Goal: Task Accomplishment & Management: Manage account settings

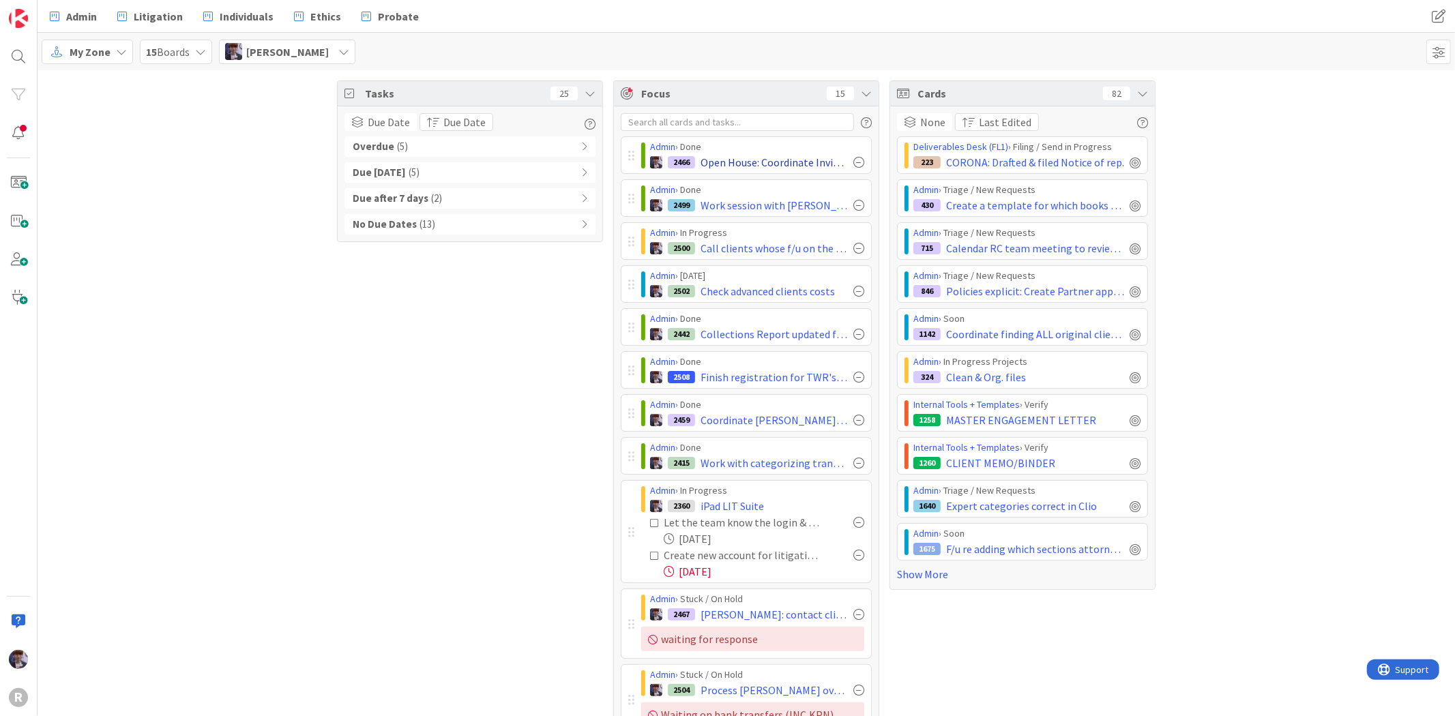
click at [853, 160] on div at bounding box center [858, 162] width 11 height 11
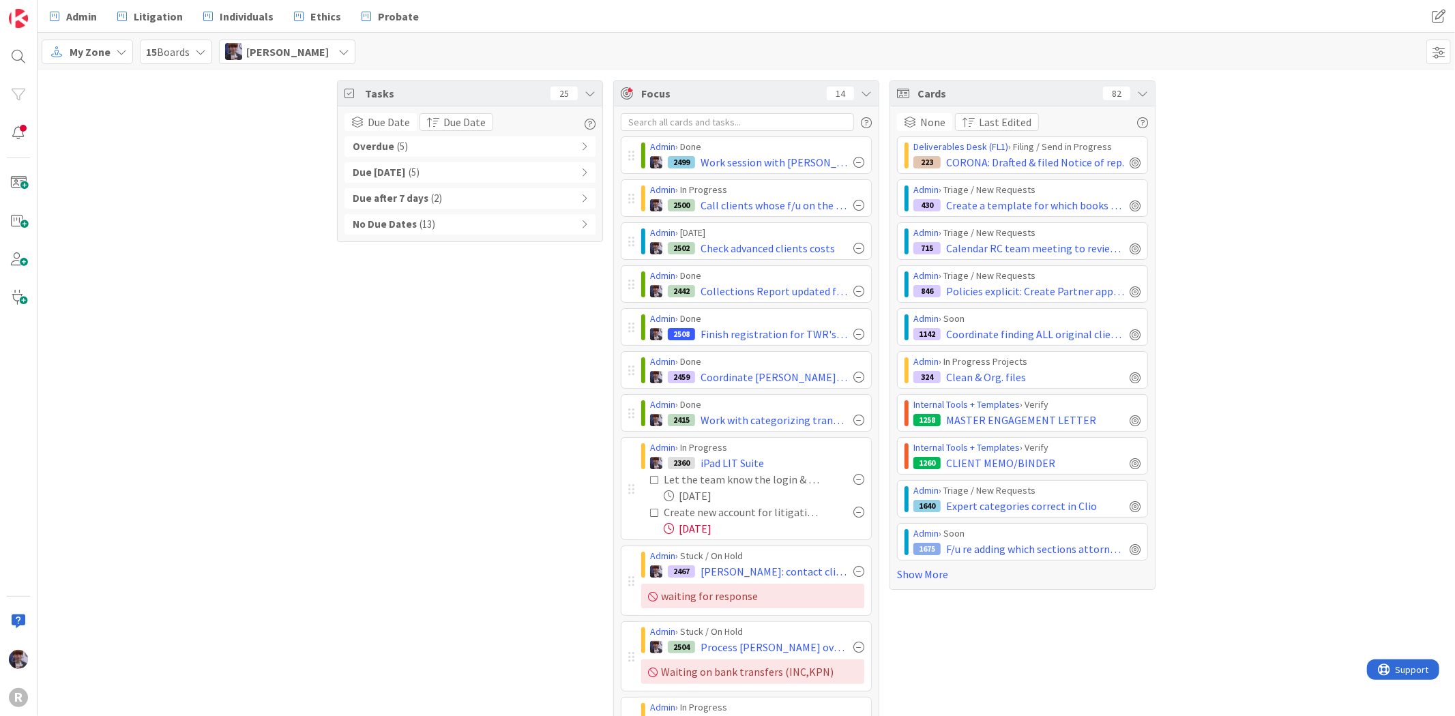
click at [853, 160] on div at bounding box center [858, 162] width 11 height 11
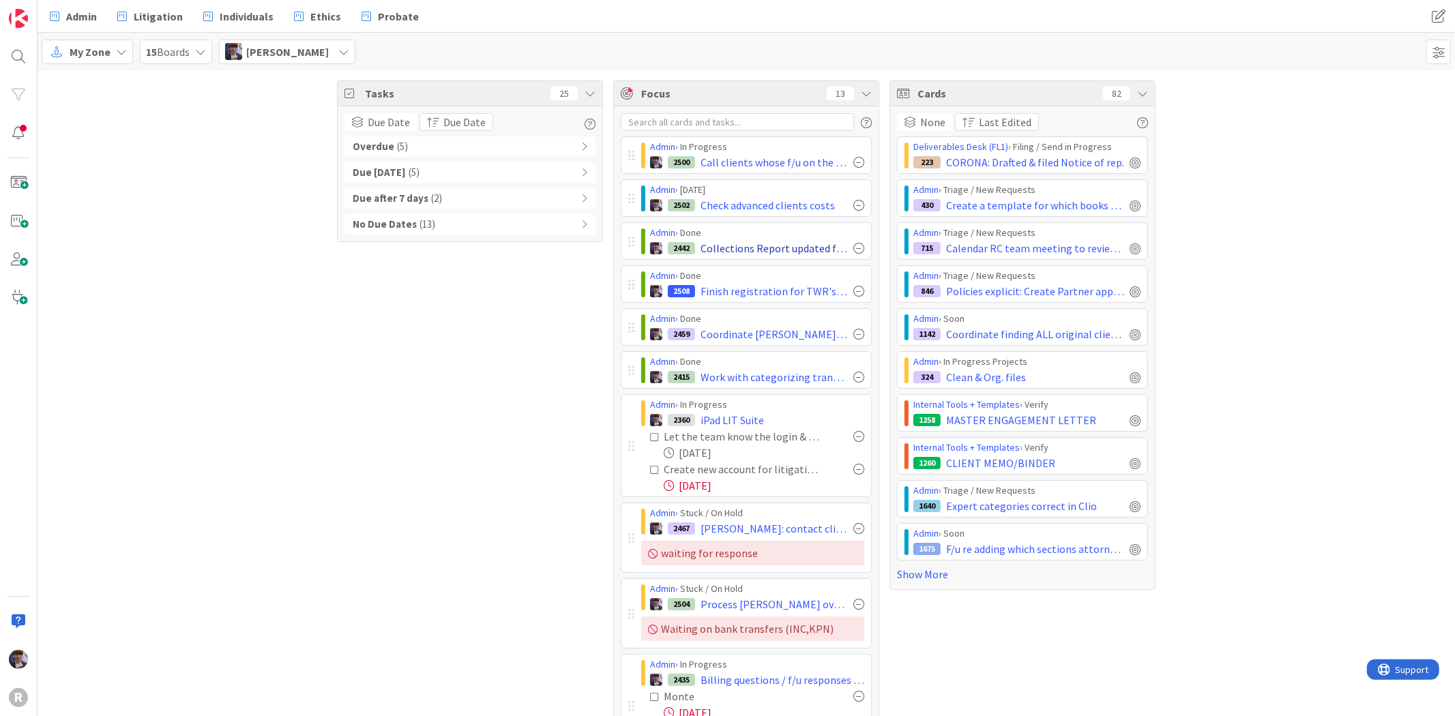
click at [855, 248] on div at bounding box center [858, 248] width 11 height 11
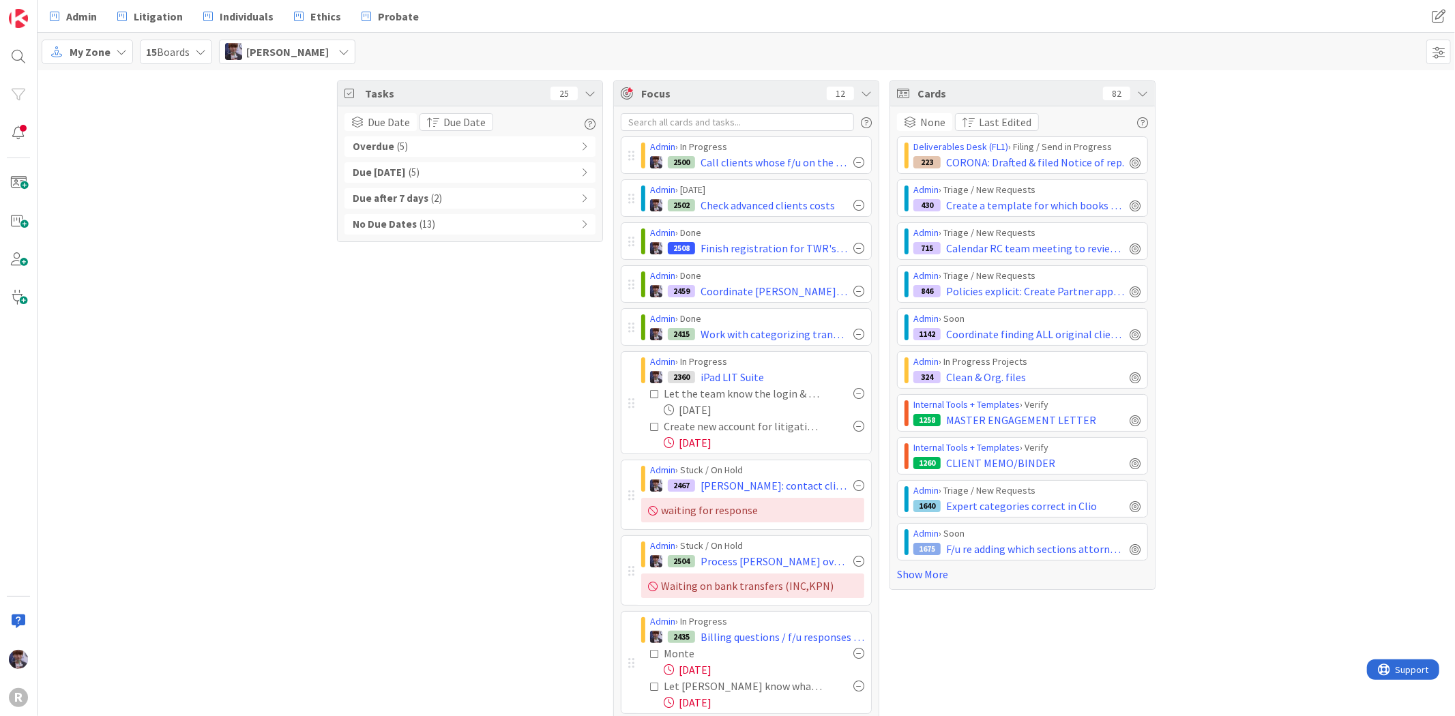
click at [855, 248] on div at bounding box center [858, 248] width 11 height 11
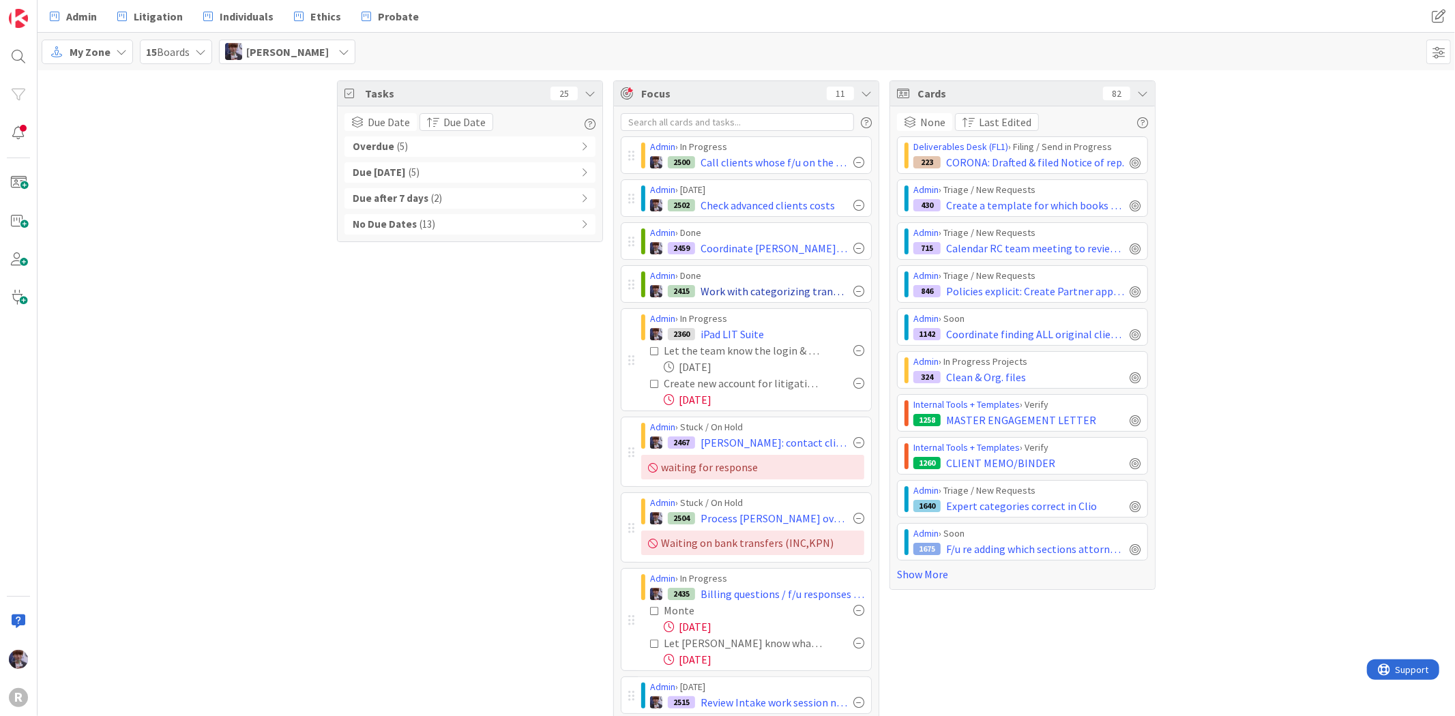
click at [853, 291] on div at bounding box center [858, 291] width 11 height 11
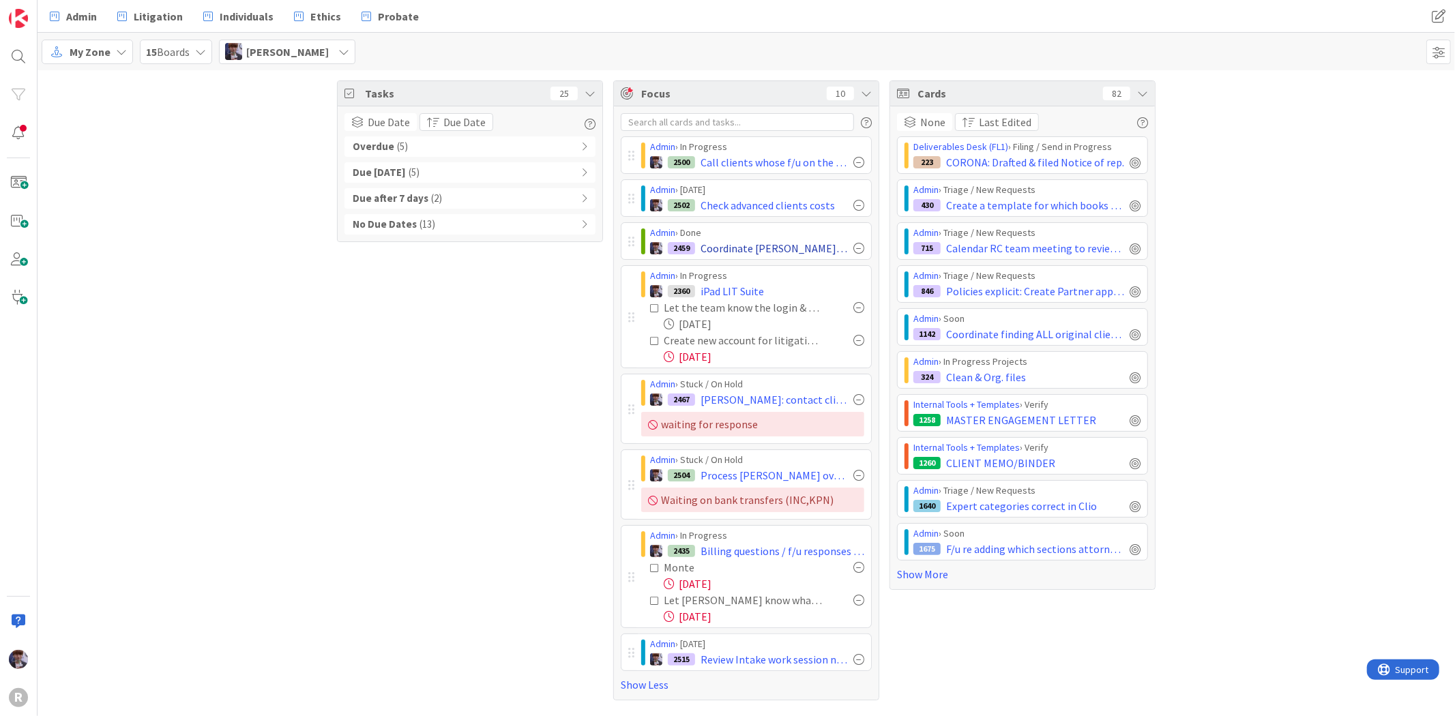
click at [855, 244] on div at bounding box center [858, 248] width 11 height 11
click at [855, 283] on div "2360 iPad LIT Suite" at bounding box center [757, 291] width 214 height 16
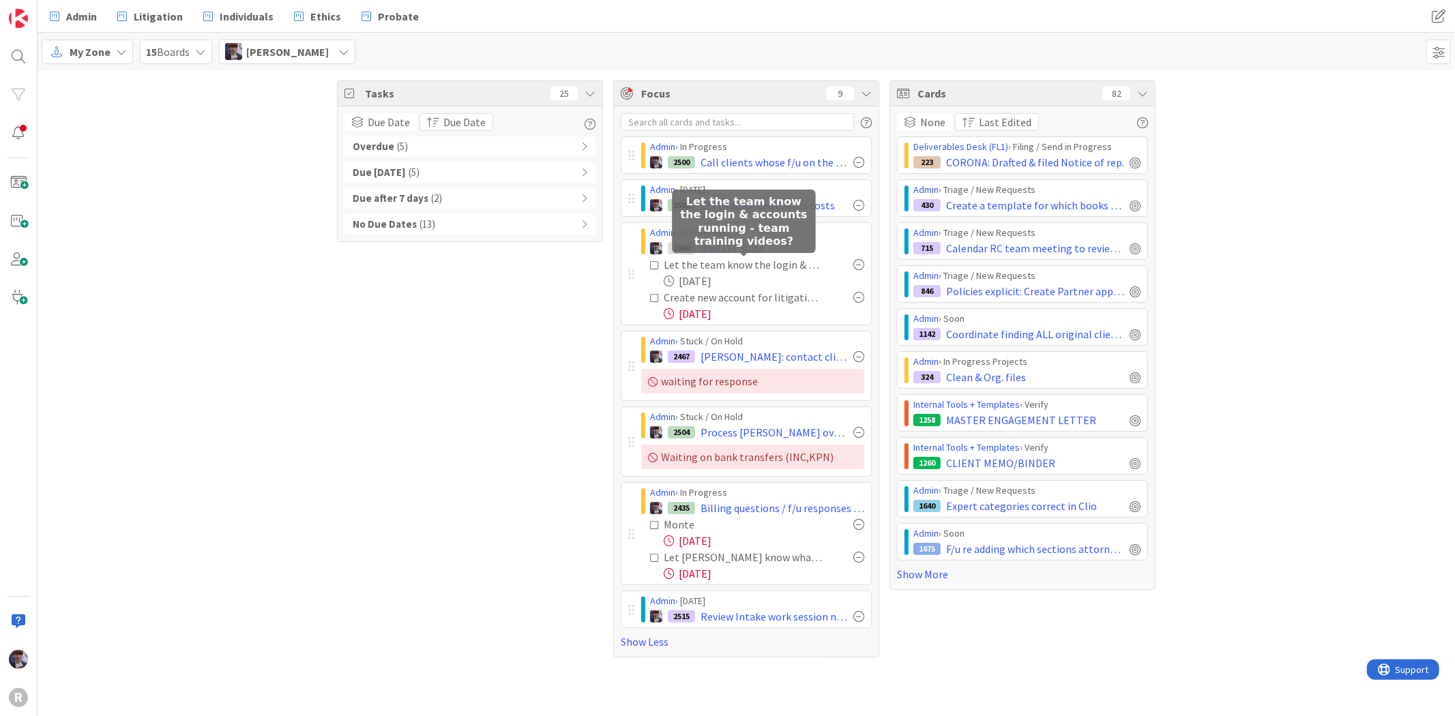
click at [536, 338] on div "Tasks 25 Due Date Due Date Overdue ( 5 ) Due [DATE] ( 5 ) Due after 7 days ( 2 …" at bounding box center [470, 369] width 266 height 577
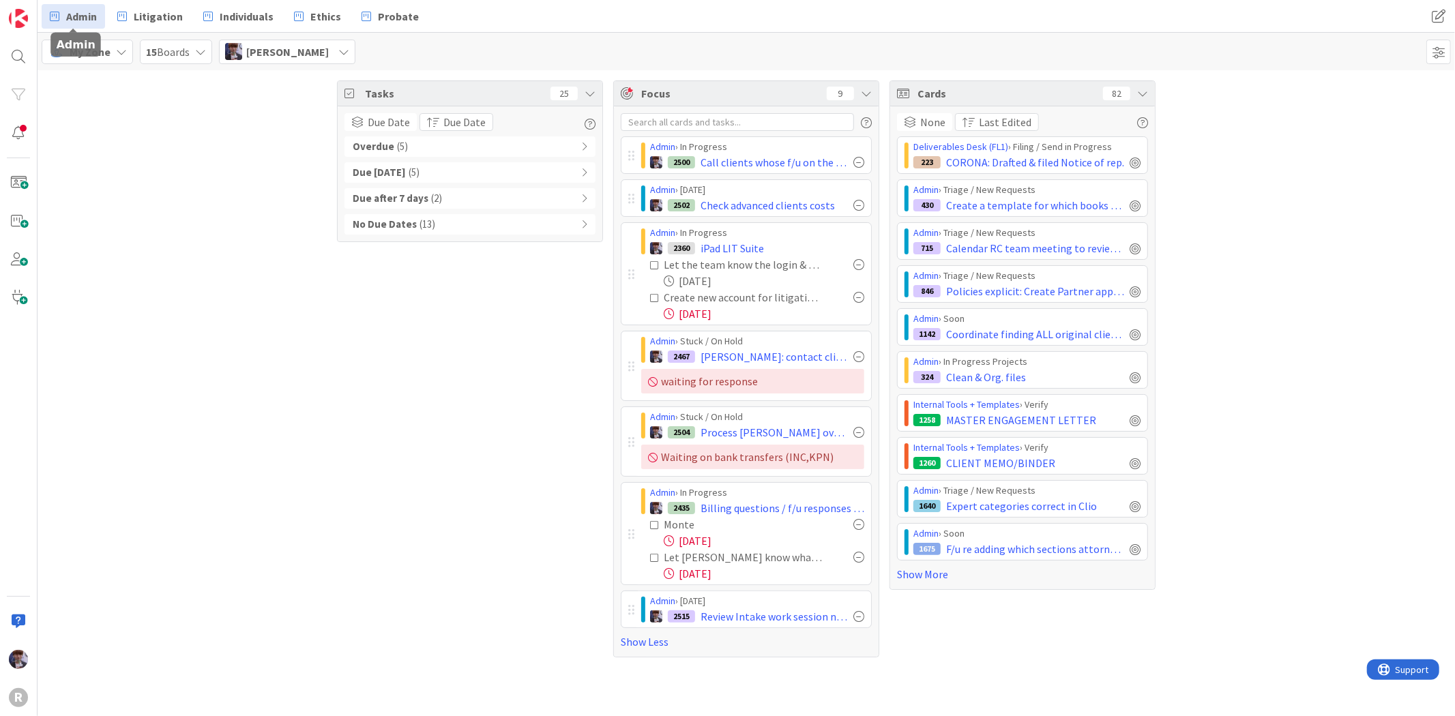
click at [99, 22] on link "Admin" at bounding box center [73, 16] width 63 height 25
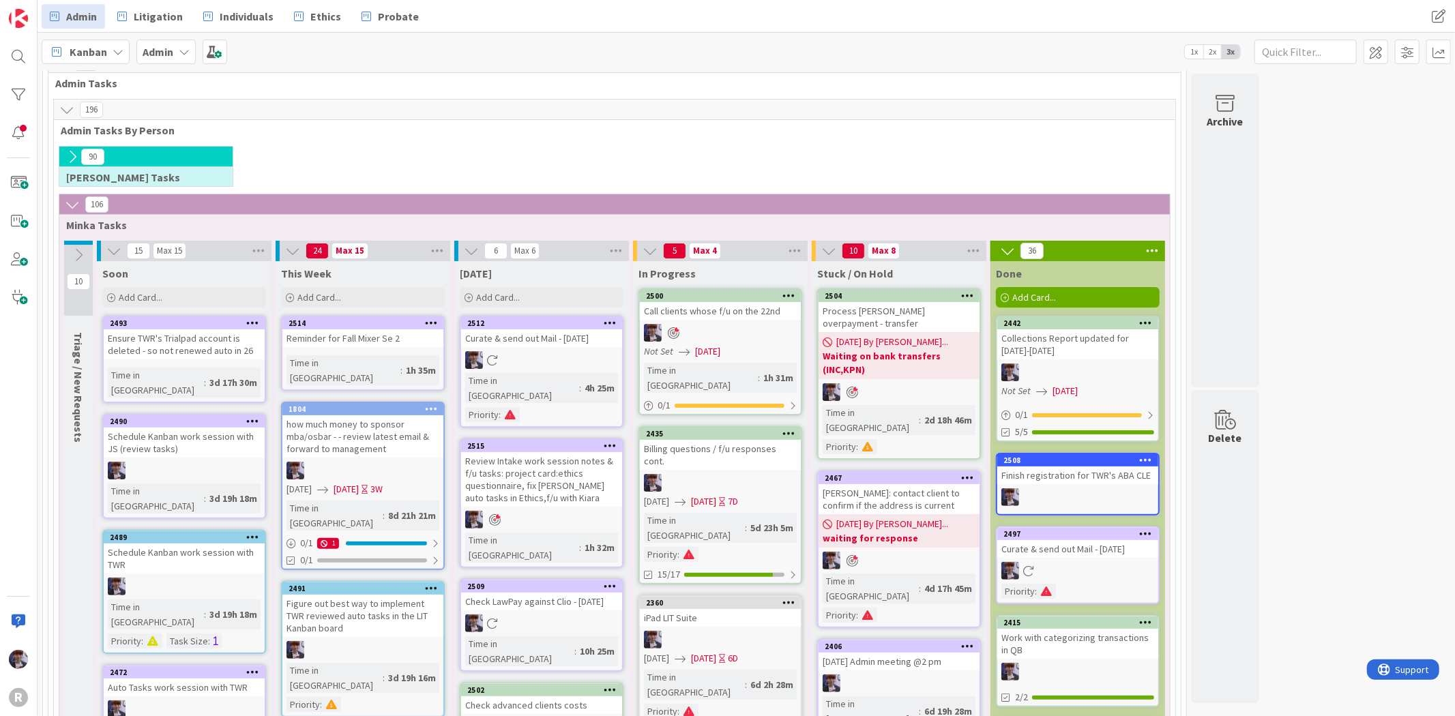
scroll to position [227, 0]
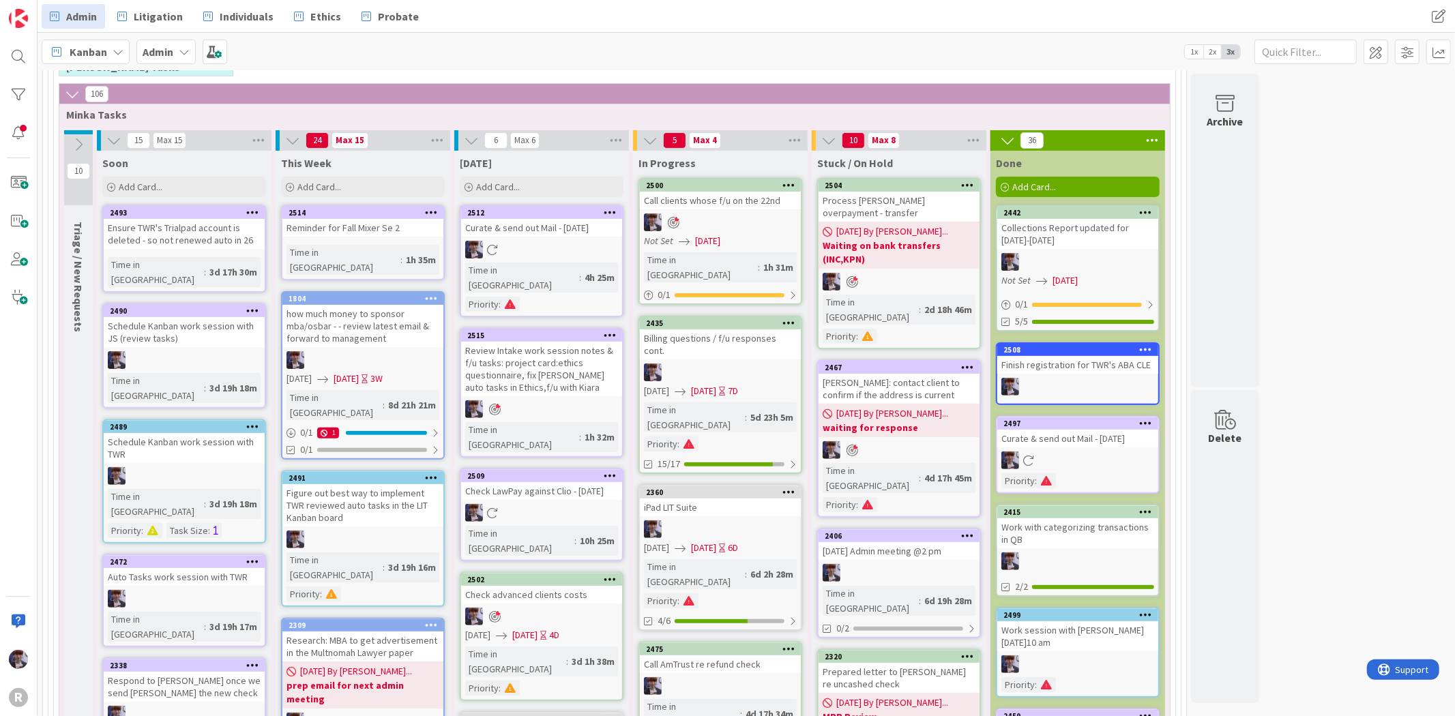
click at [727, 499] on div "iPad LIT Suite" at bounding box center [720, 508] width 161 height 18
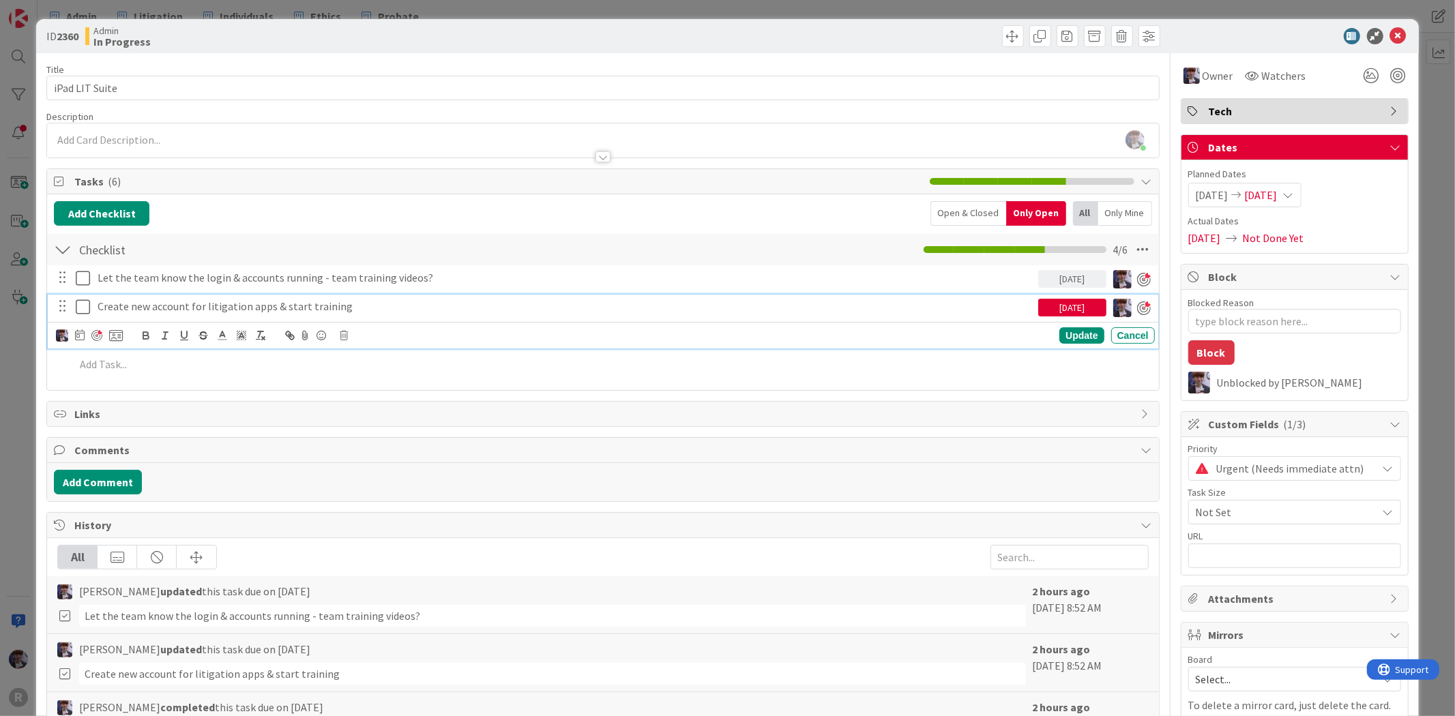
click at [84, 308] on icon at bounding box center [86, 307] width 20 height 16
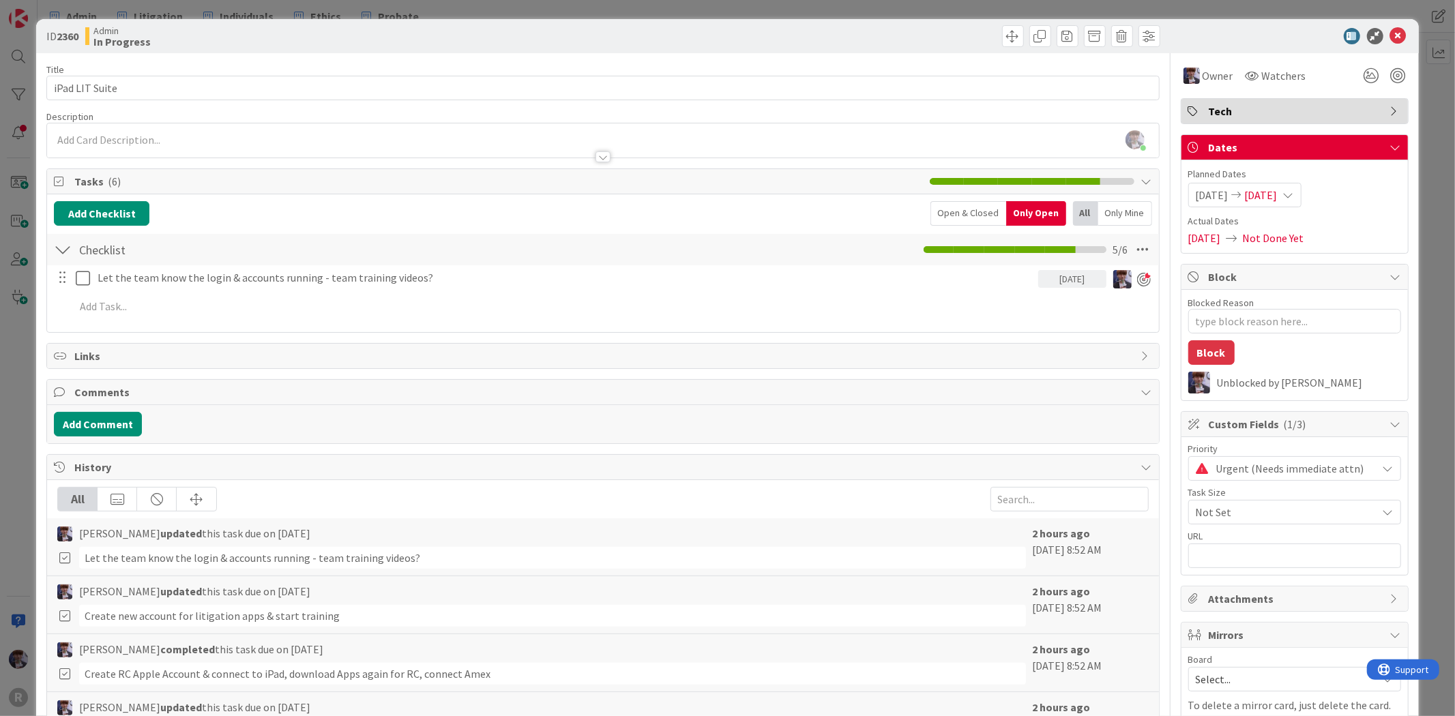
click at [16, 377] on div "ID 2360 Admin In Progress Title 14 / 128 iPad LIT Suite Description [PERSON_NAM…" at bounding box center [727, 358] width 1455 height 716
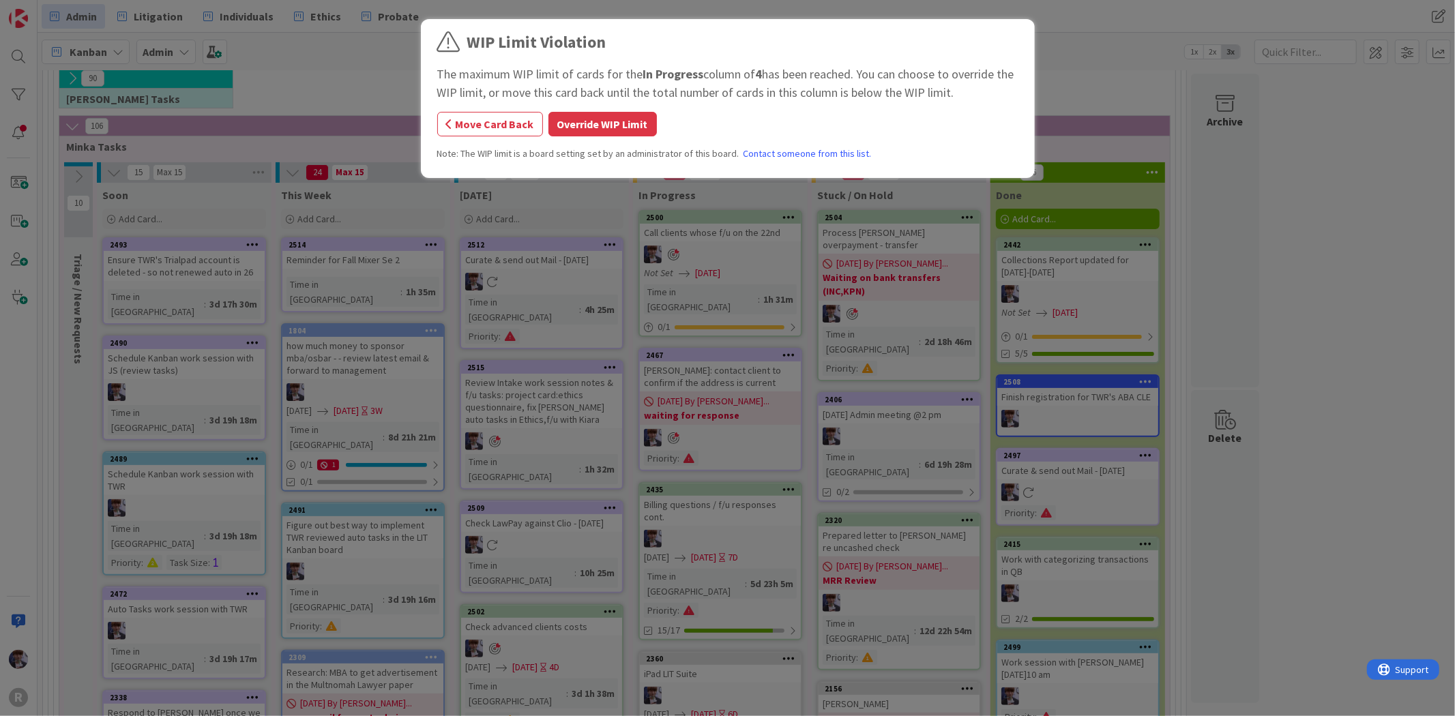
click at [665, 488] on div "WIP Limit Violation The maximum WIP limit of cards for the In Progress column o…" at bounding box center [727, 358] width 1455 height 716
click at [515, 127] on button "Move Card Back" at bounding box center [490, 124] width 106 height 25
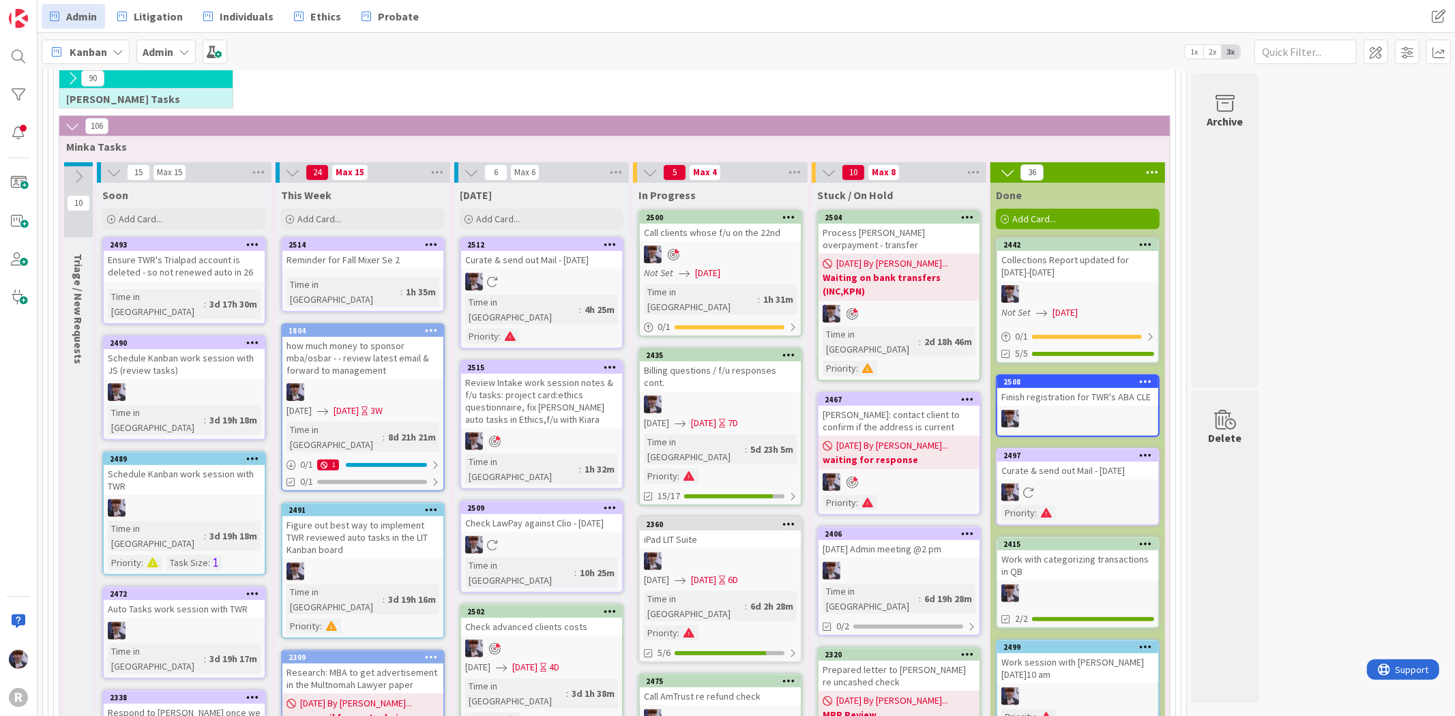
click at [1148, 166] on icon at bounding box center [1152, 172] width 18 height 20
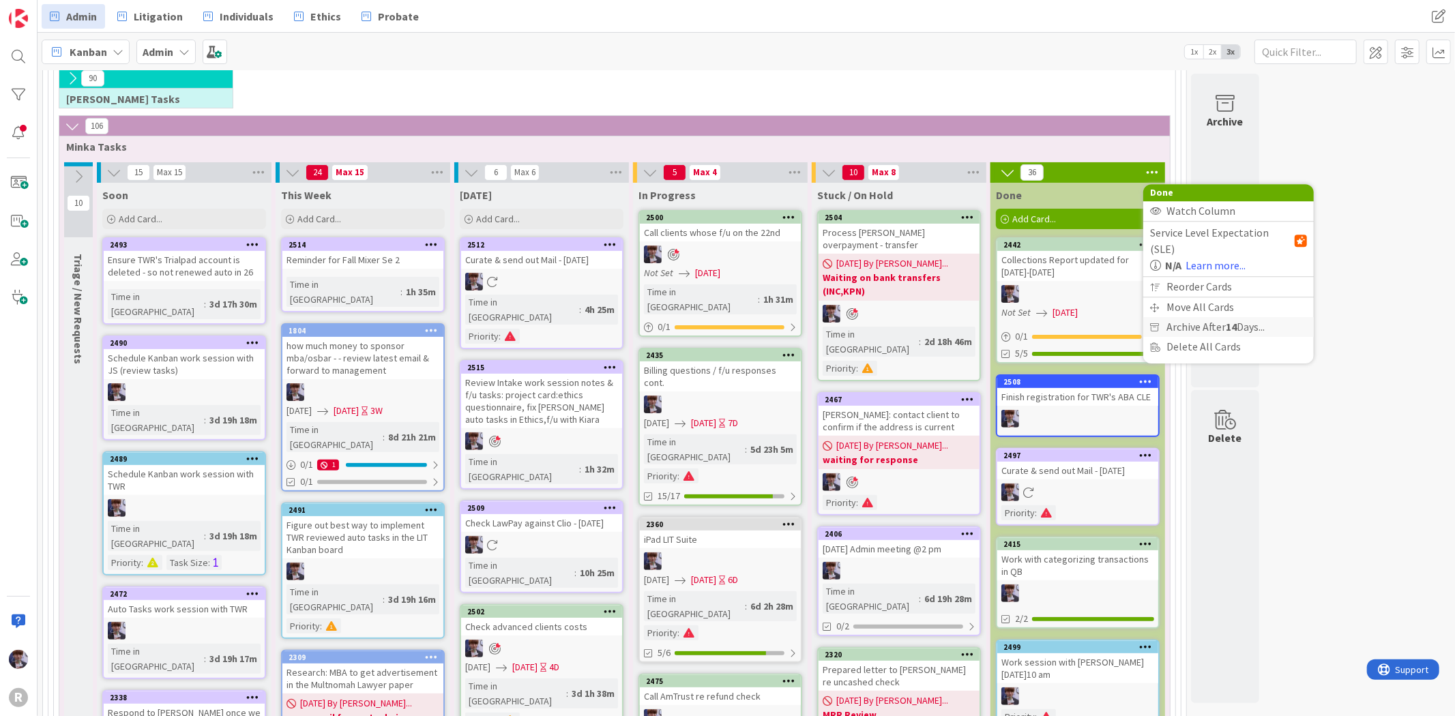
click at [1208, 317] on span "Archive After 14 Days..." at bounding box center [1216, 327] width 98 height 20
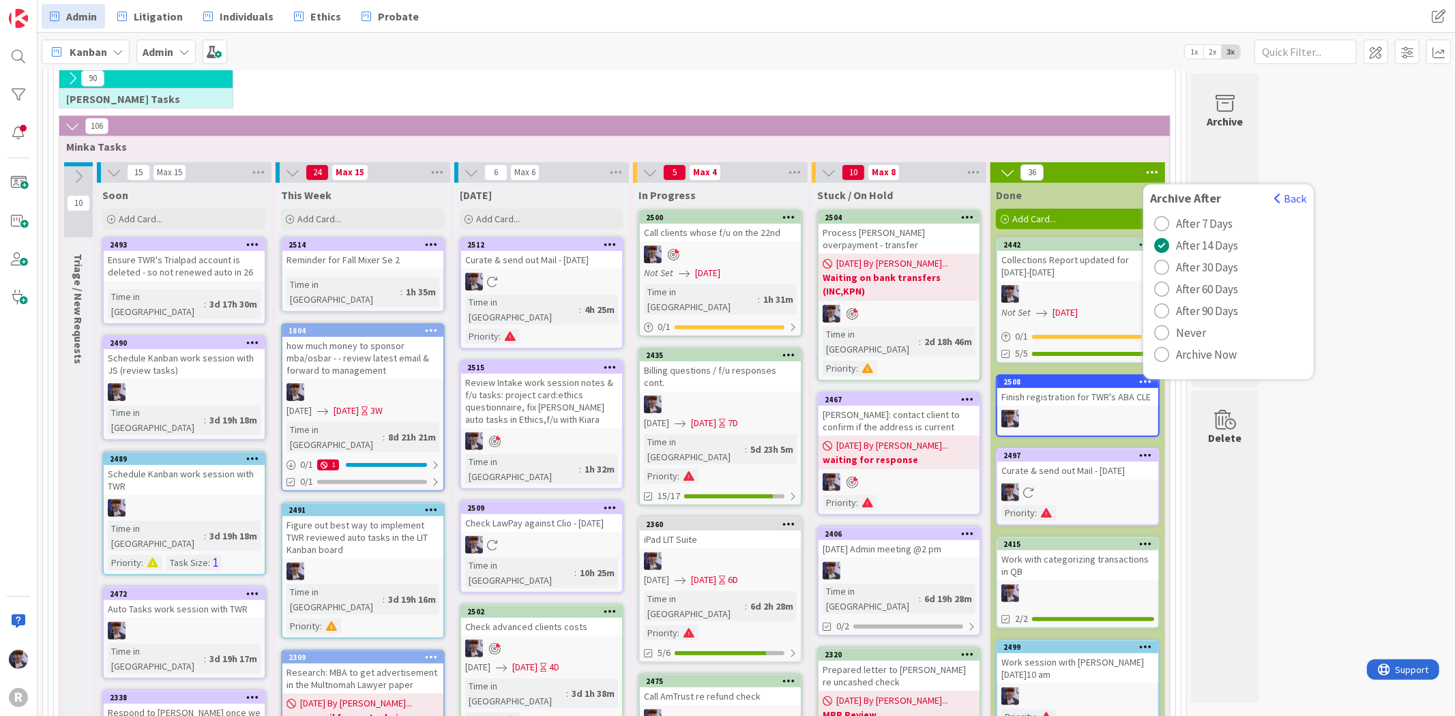
click at [1208, 310] on span "After 90 Days" at bounding box center [1207, 311] width 62 height 20
click at [1195, 357] on span "Archive Now" at bounding box center [1206, 355] width 61 height 20
click at [1188, 259] on button "Archive All" at bounding box center [1184, 263] width 69 height 25
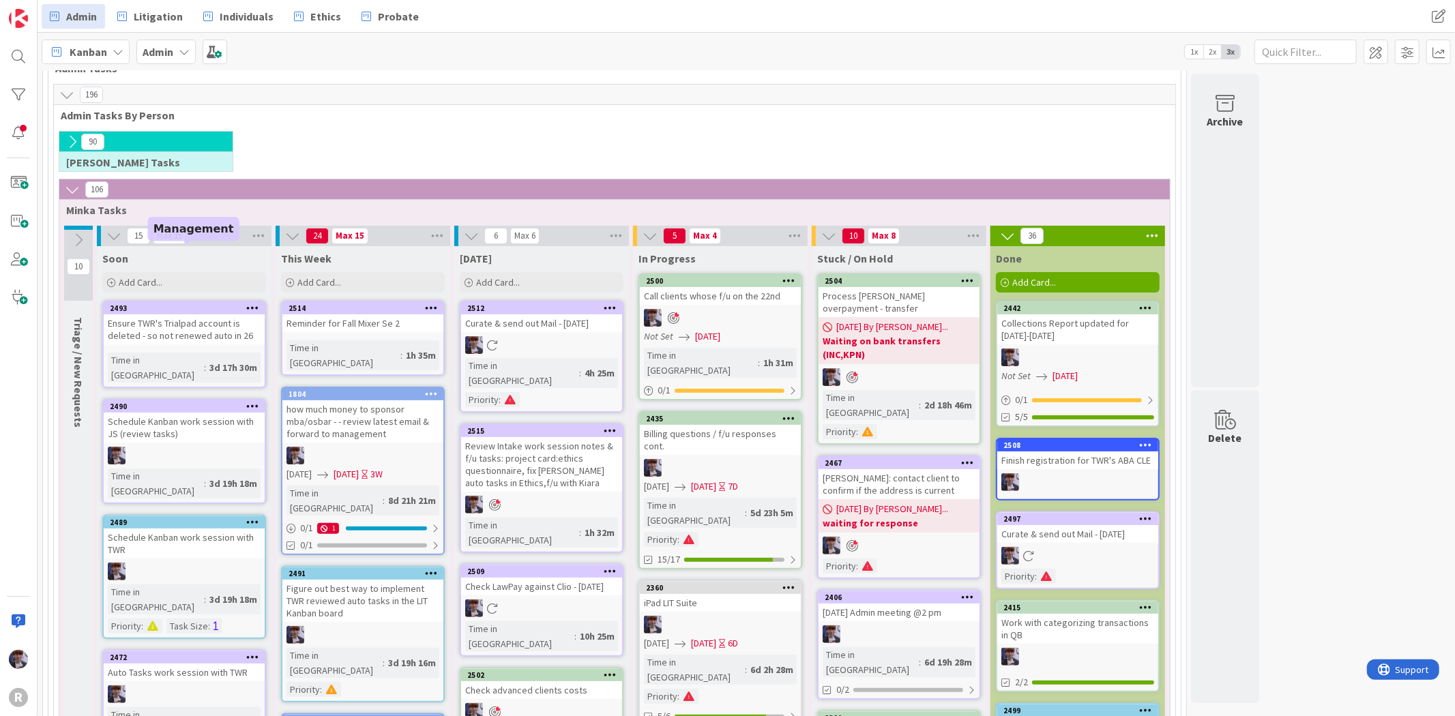
scroll to position [44, 0]
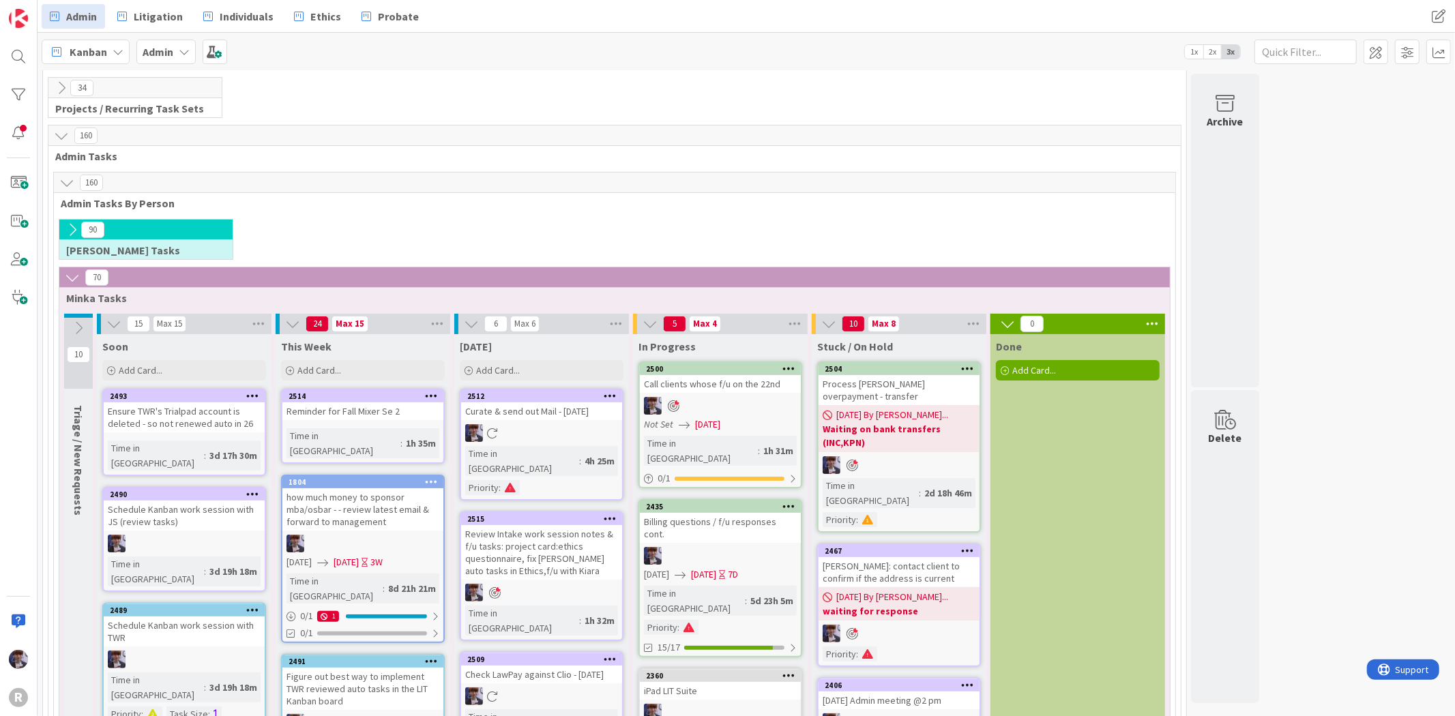
click at [75, 228] on icon at bounding box center [72, 229] width 15 height 15
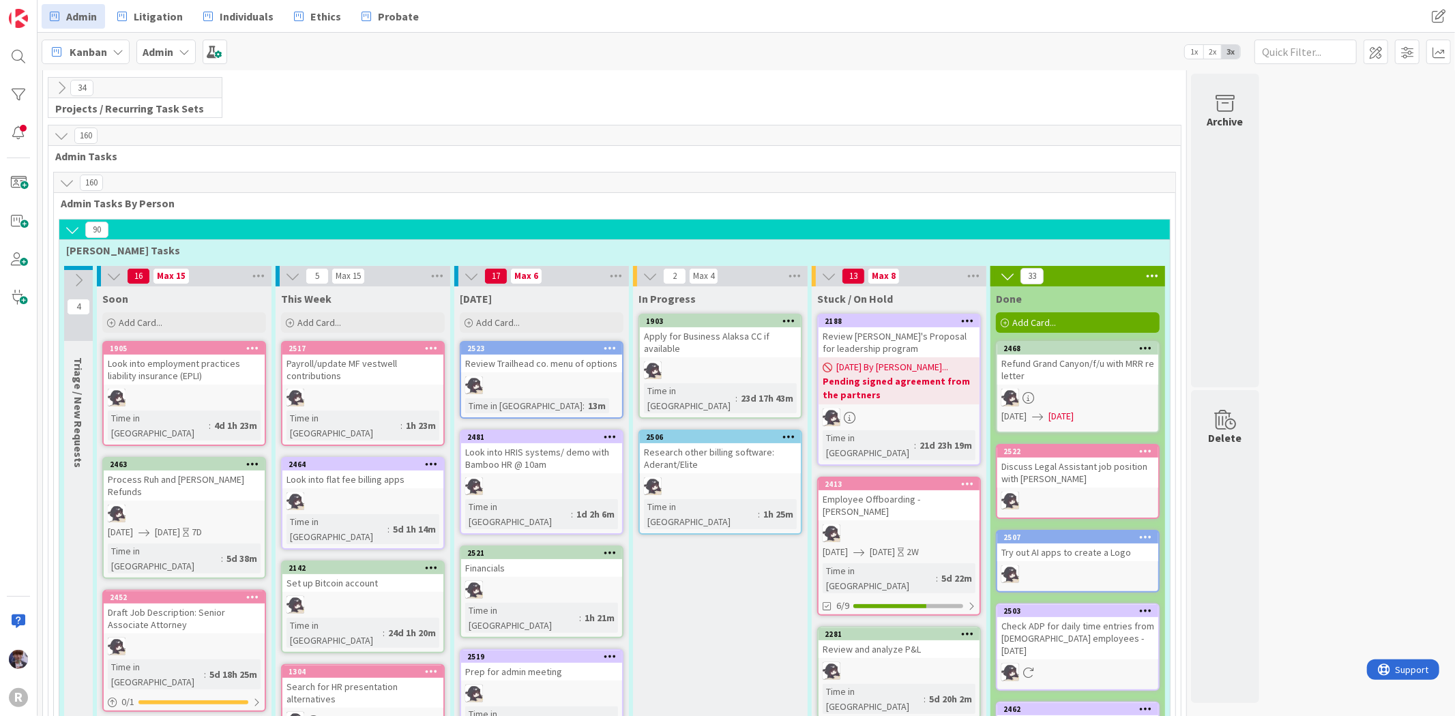
click at [1147, 278] on icon at bounding box center [1152, 276] width 18 height 20
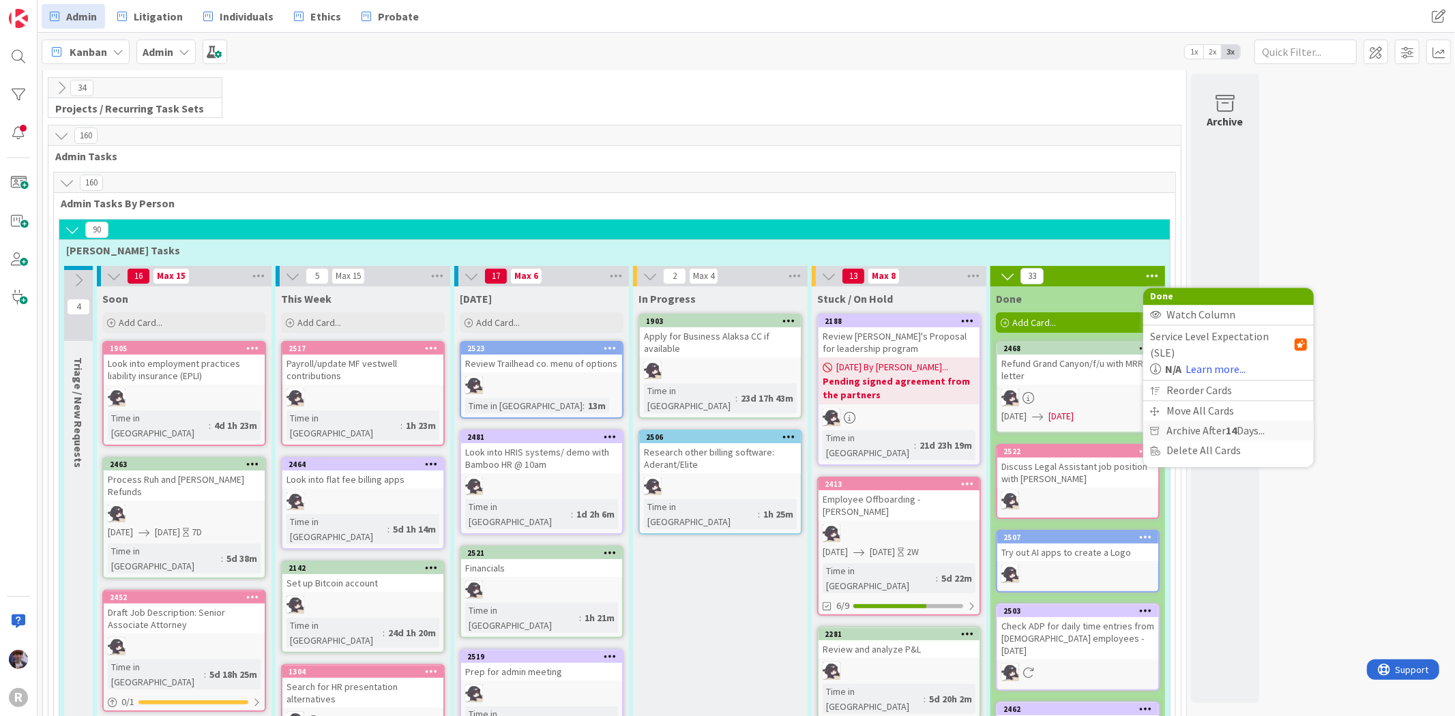
click at [1188, 421] on span "Archive After 14 Days..." at bounding box center [1216, 431] width 98 height 20
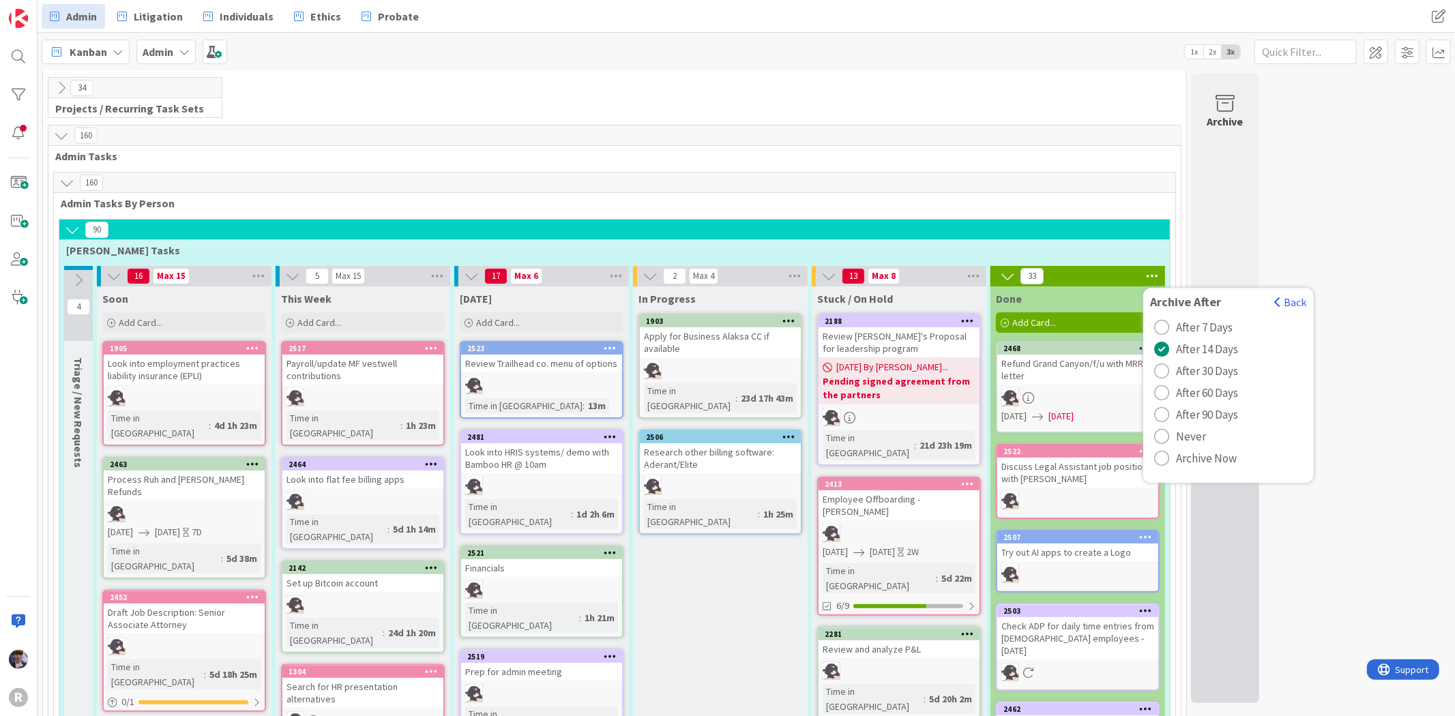
click at [1194, 461] on span "Archive Now" at bounding box center [1206, 458] width 61 height 20
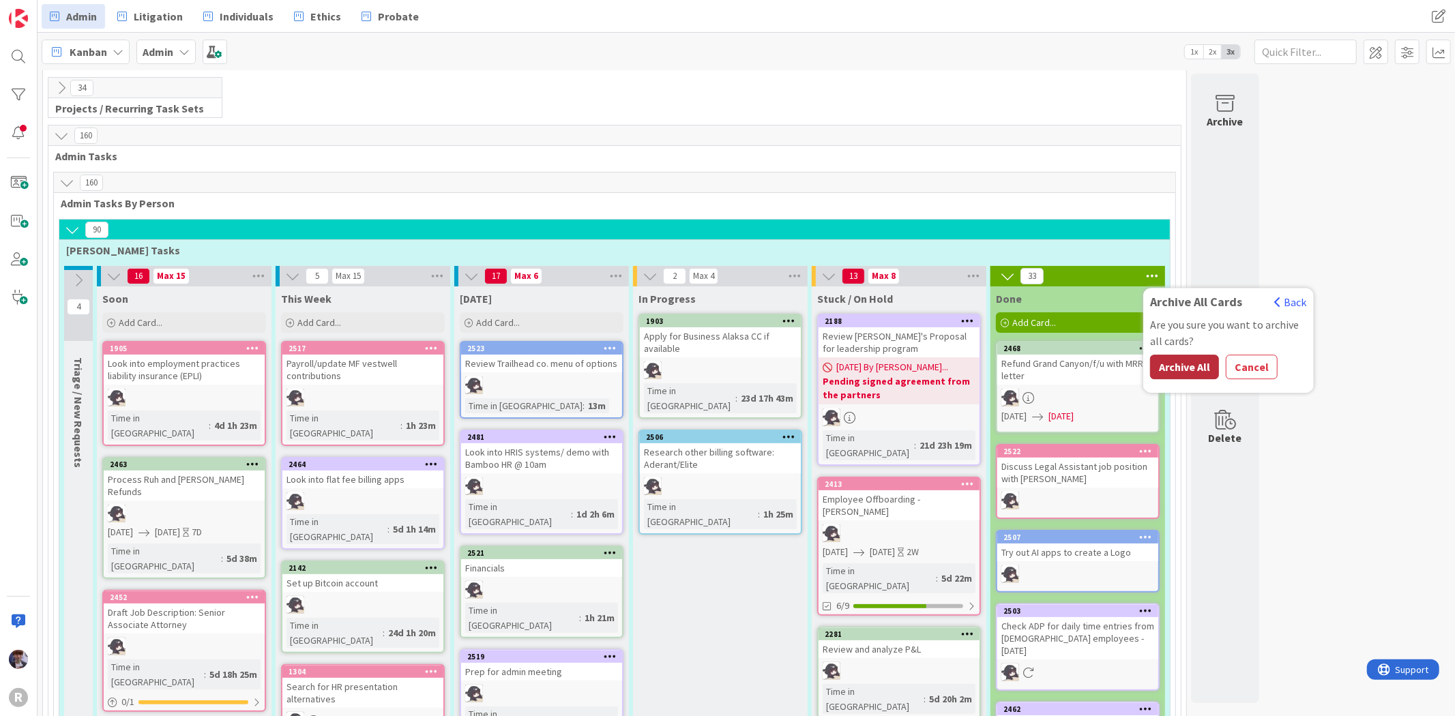
click at [1195, 370] on button "Archive All" at bounding box center [1184, 367] width 69 height 25
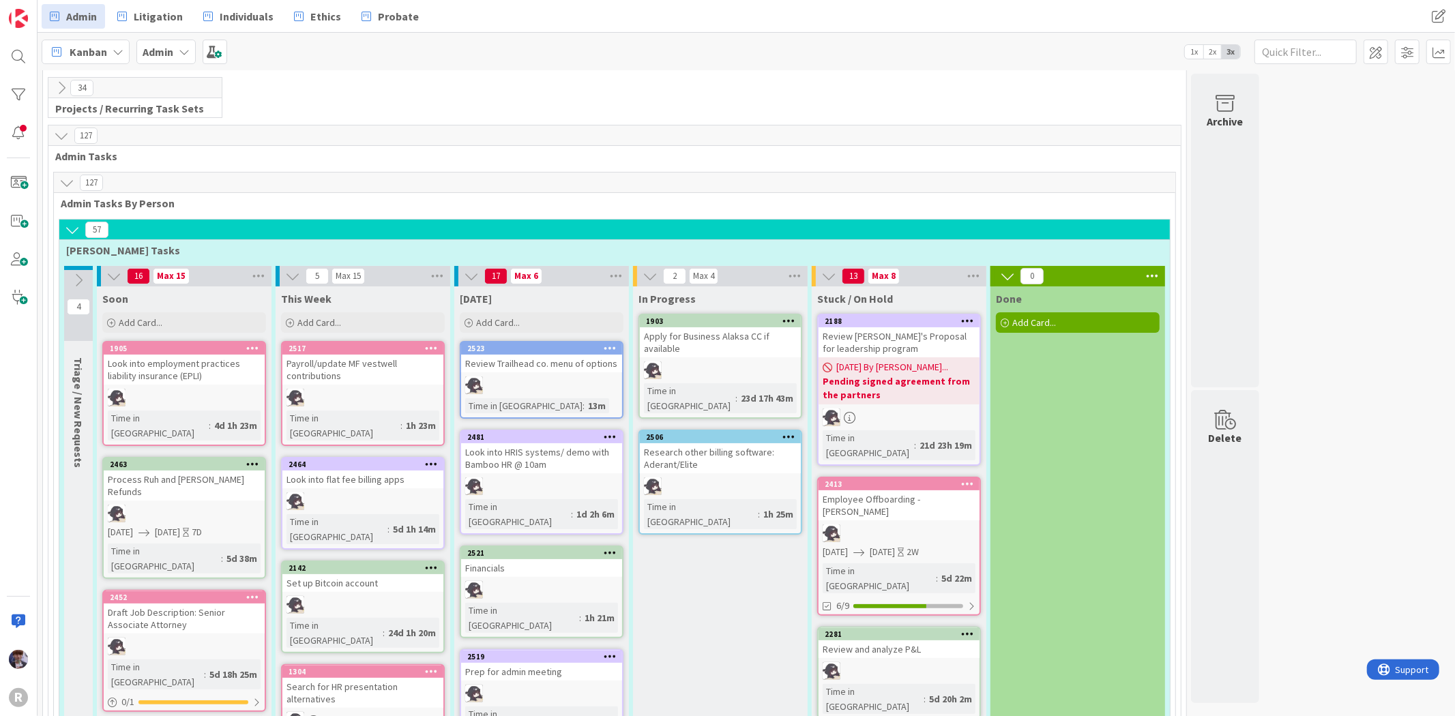
click at [68, 224] on icon at bounding box center [72, 229] width 15 height 15
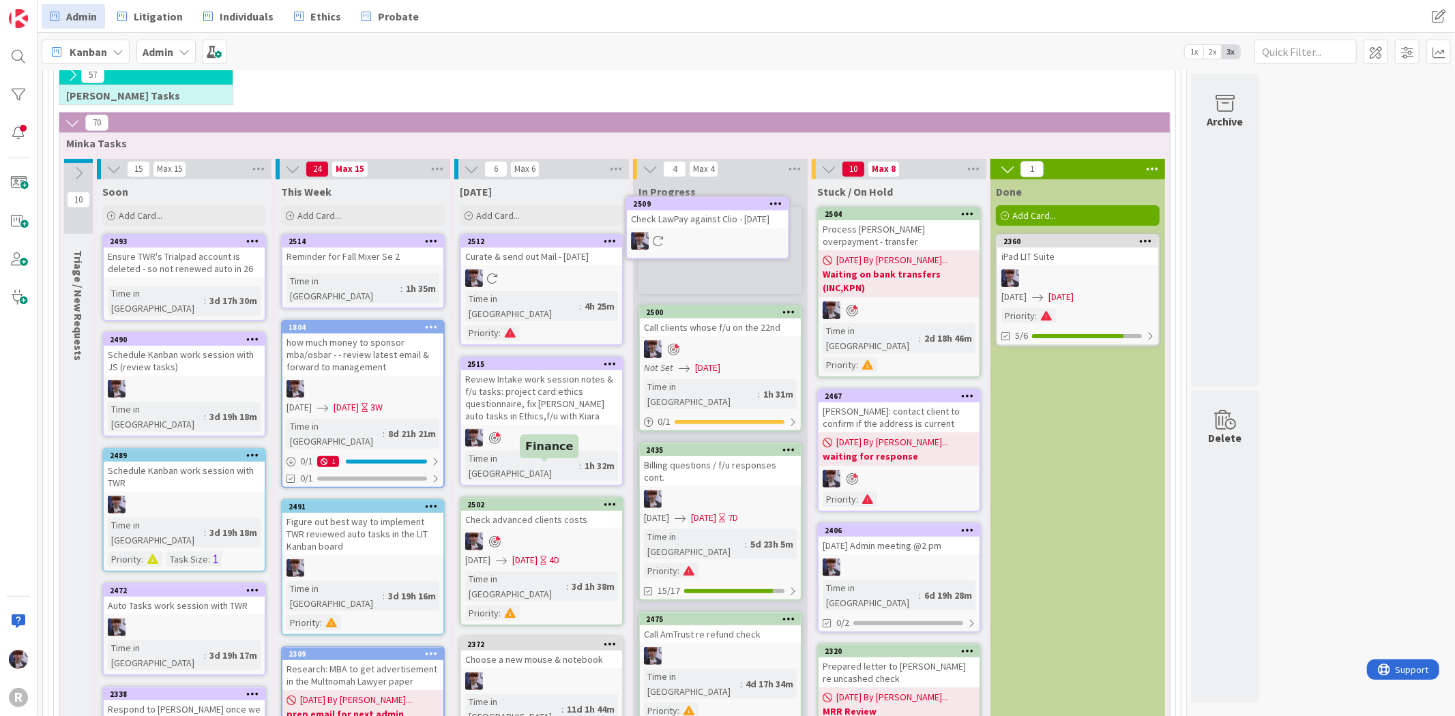
scroll to position [199, 0]
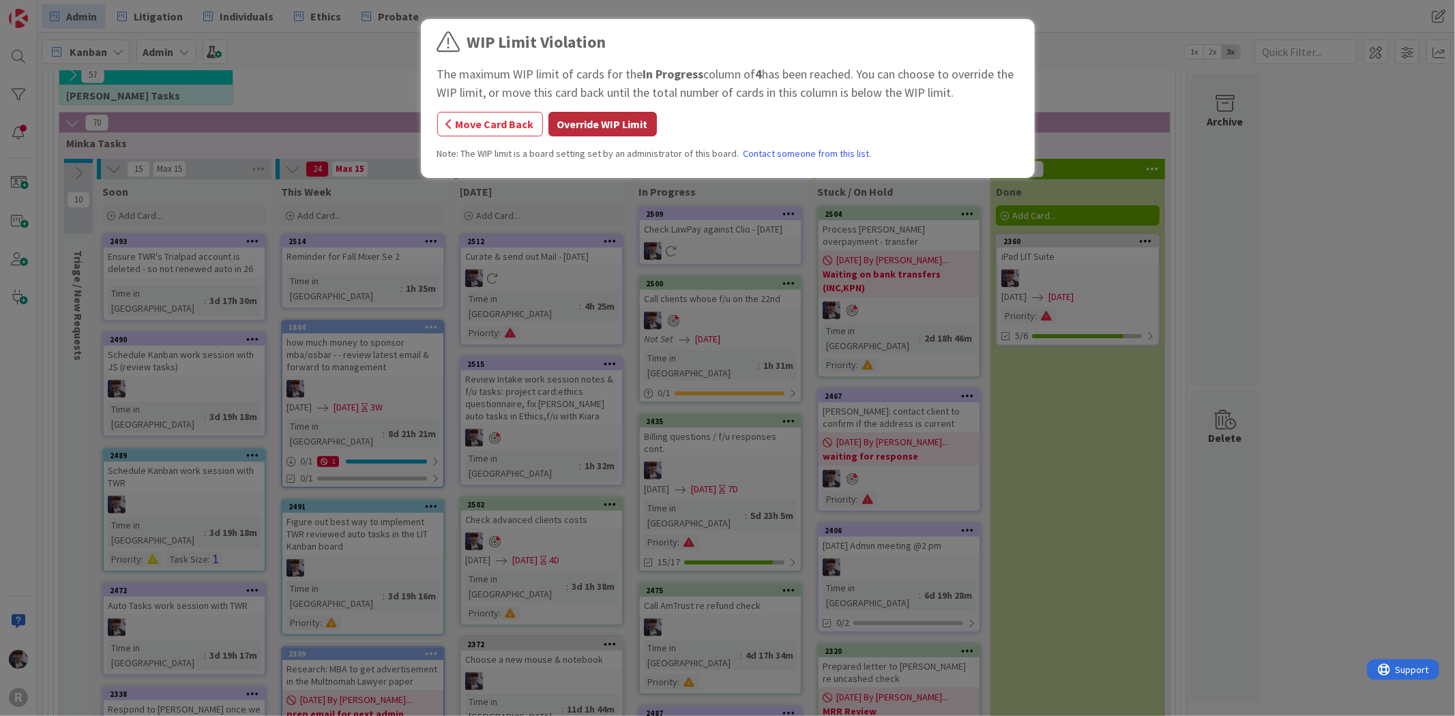
click at [615, 132] on button "Override WIP Limit" at bounding box center [603, 124] width 108 height 25
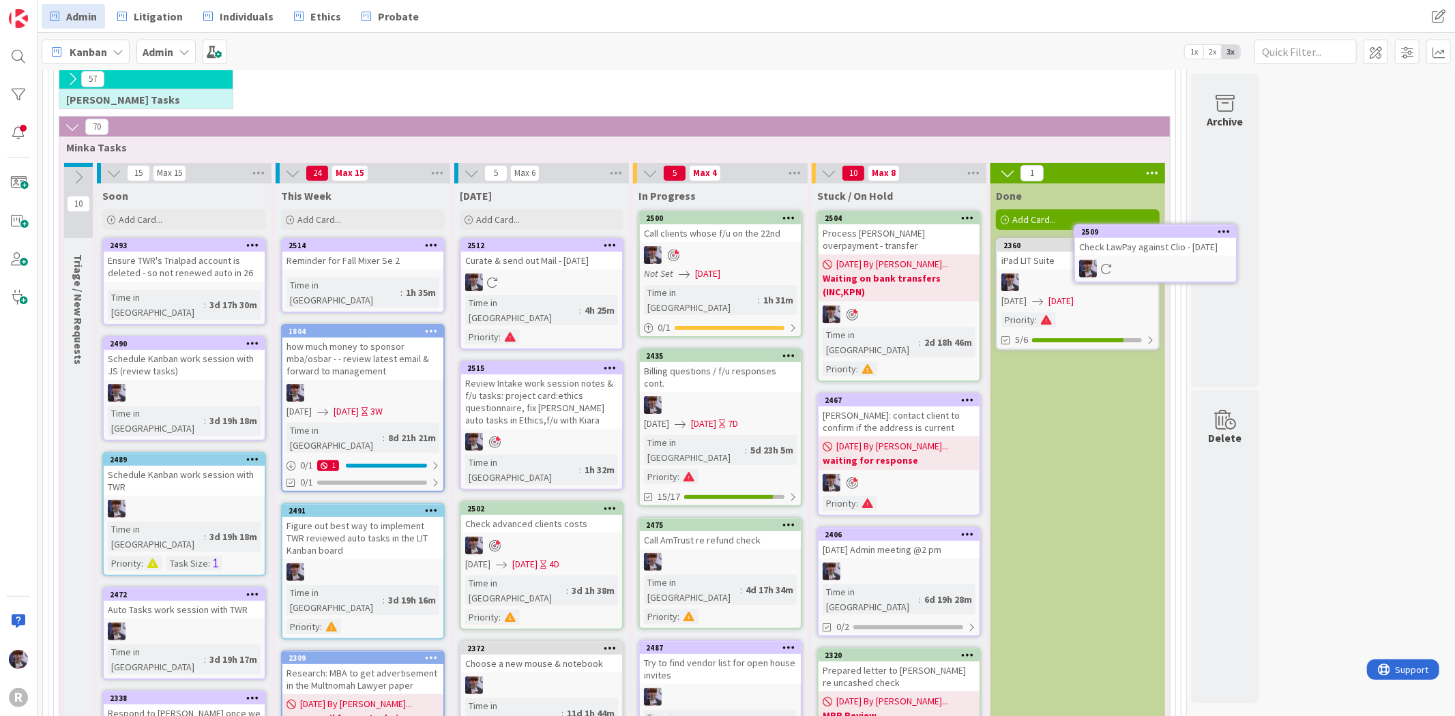
scroll to position [194, 0]
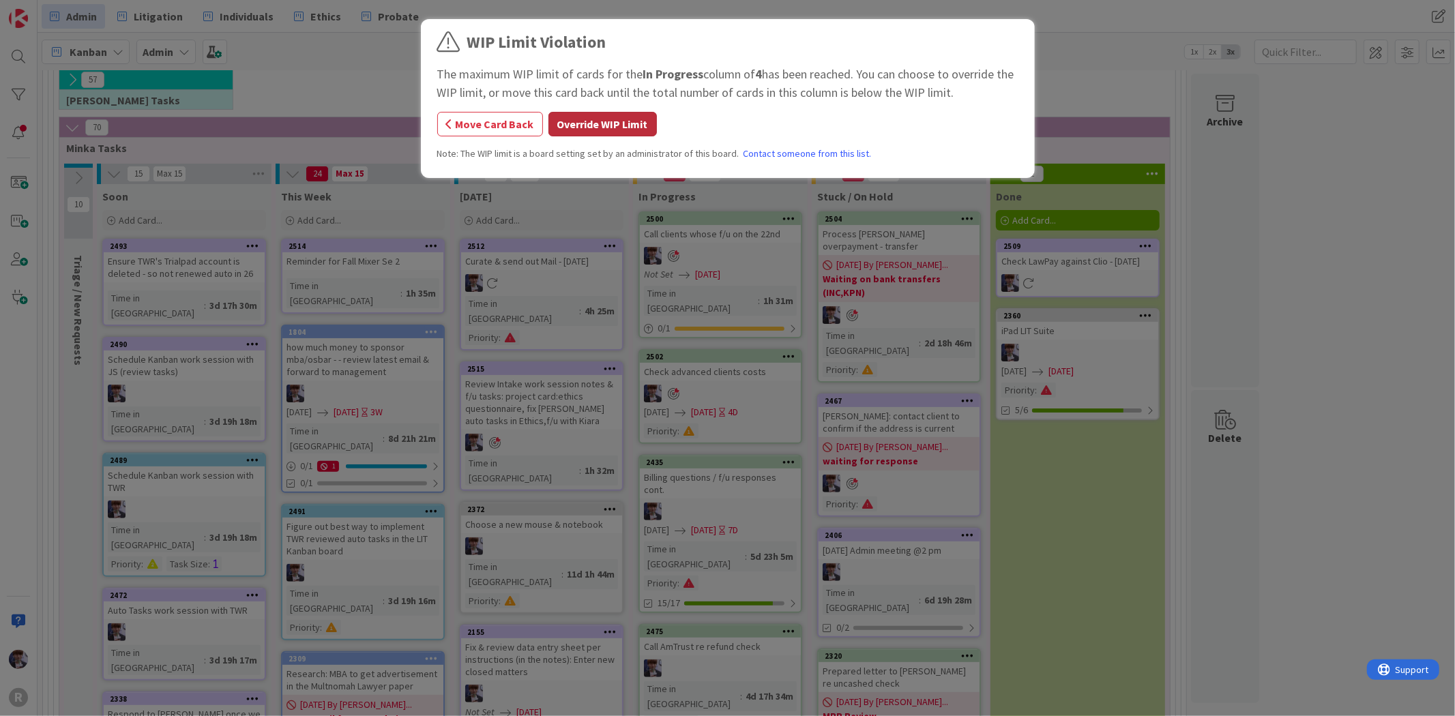
click at [619, 135] on button "Override WIP Limit" at bounding box center [603, 124] width 108 height 25
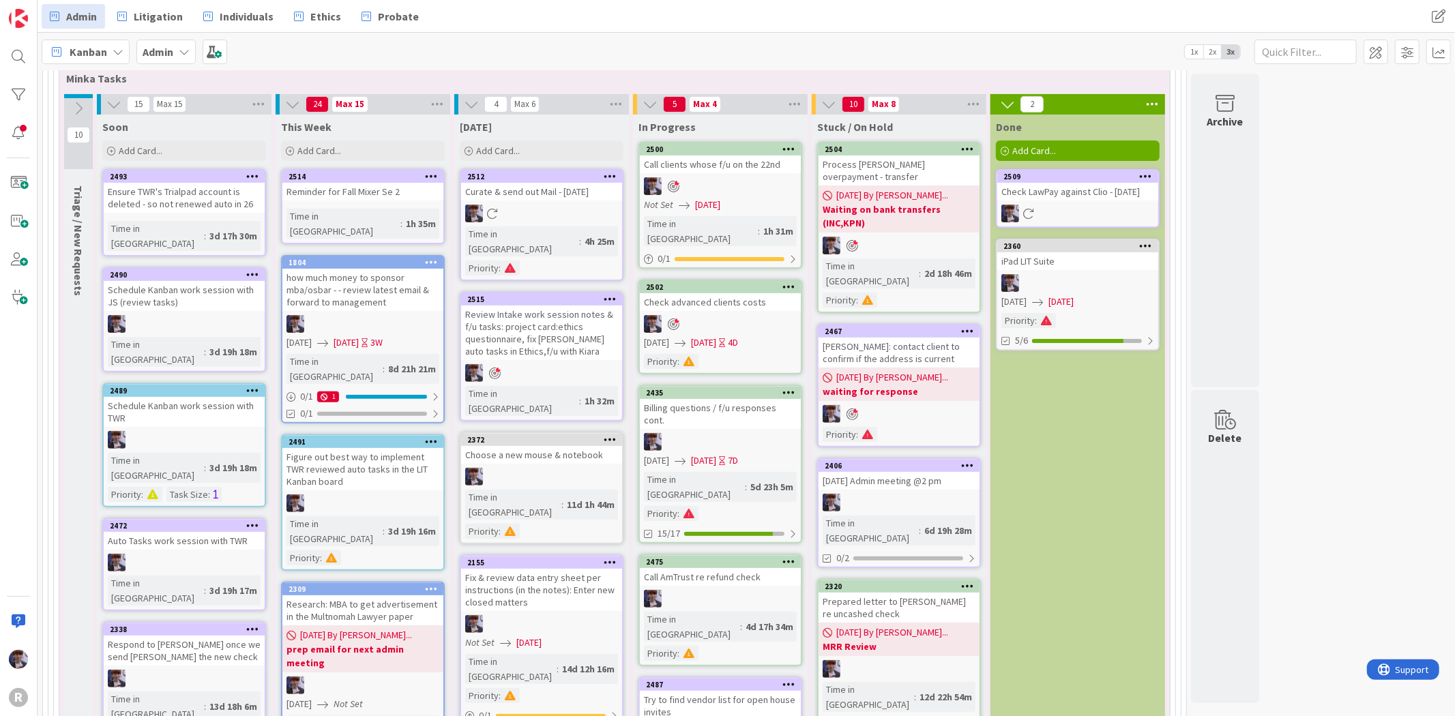
scroll to position [118, 0]
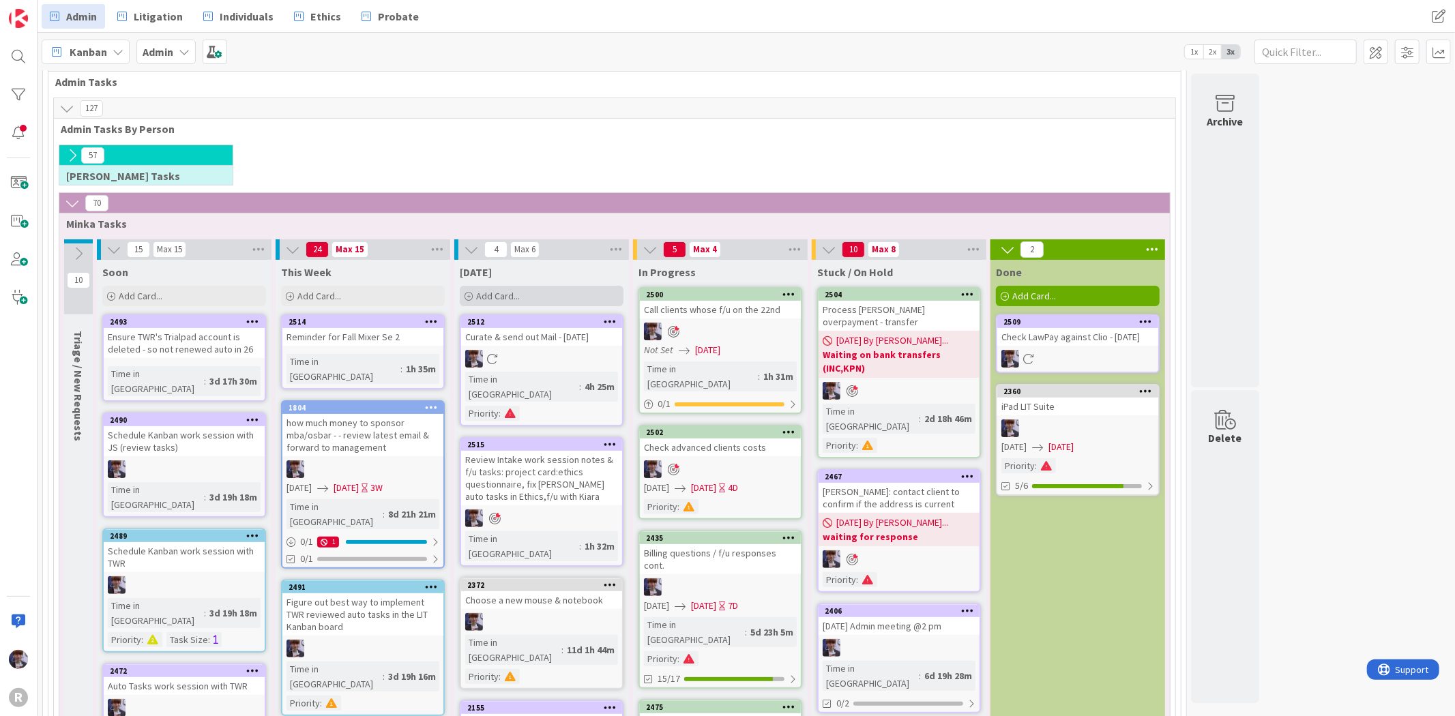
click at [495, 305] on div "Add Card..." at bounding box center [542, 296] width 164 height 20
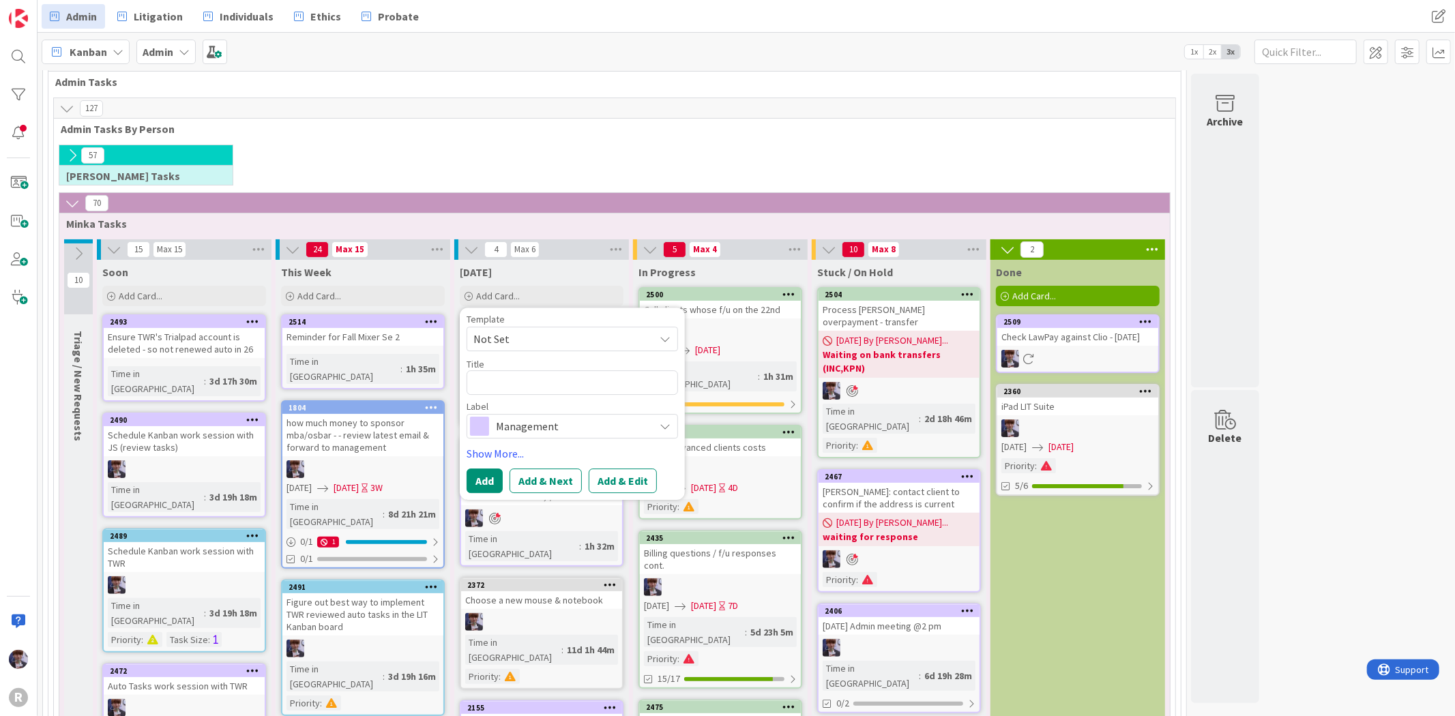
click at [540, 167] on div "57 [PERSON_NAME] Tasks" at bounding box center [615, 169] width 1116 height 48
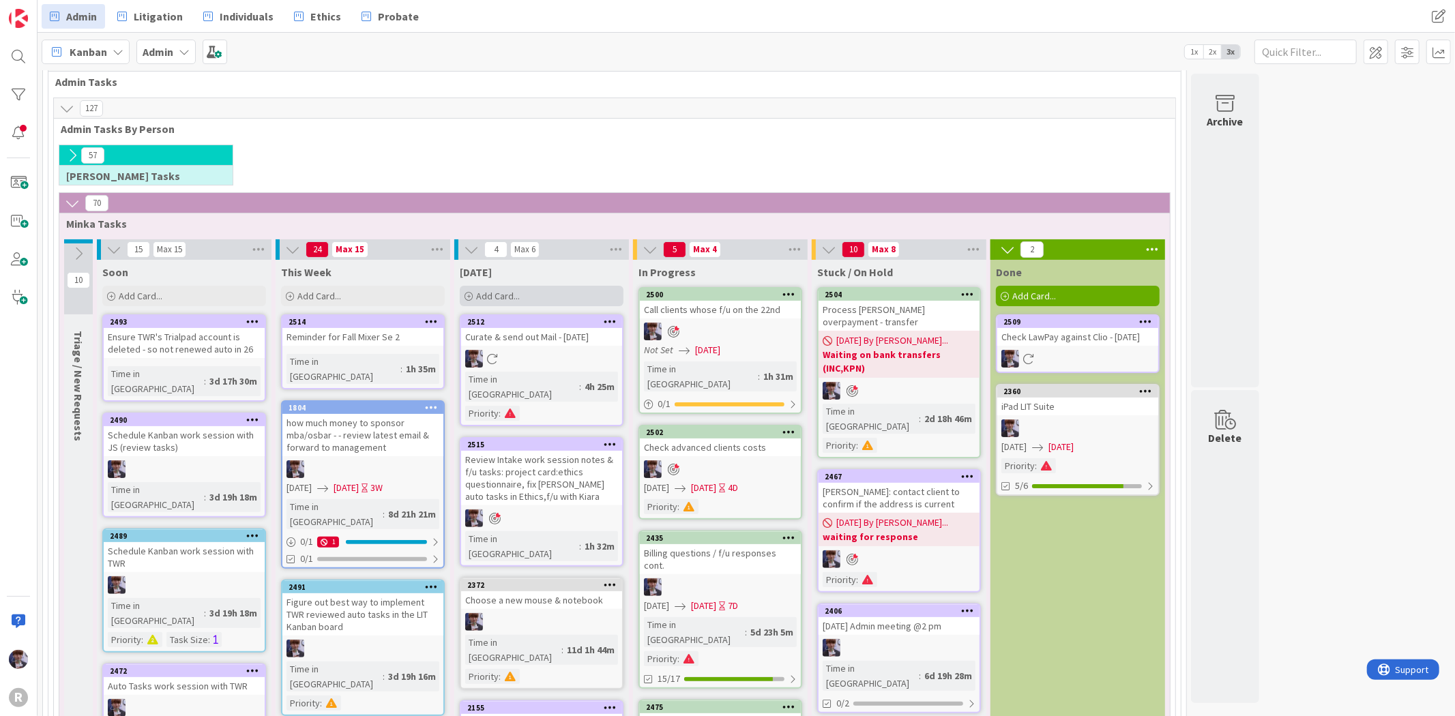
click at [556, 291] on div "Add Card..." at bounding box center [542, 296] width 164 height 20
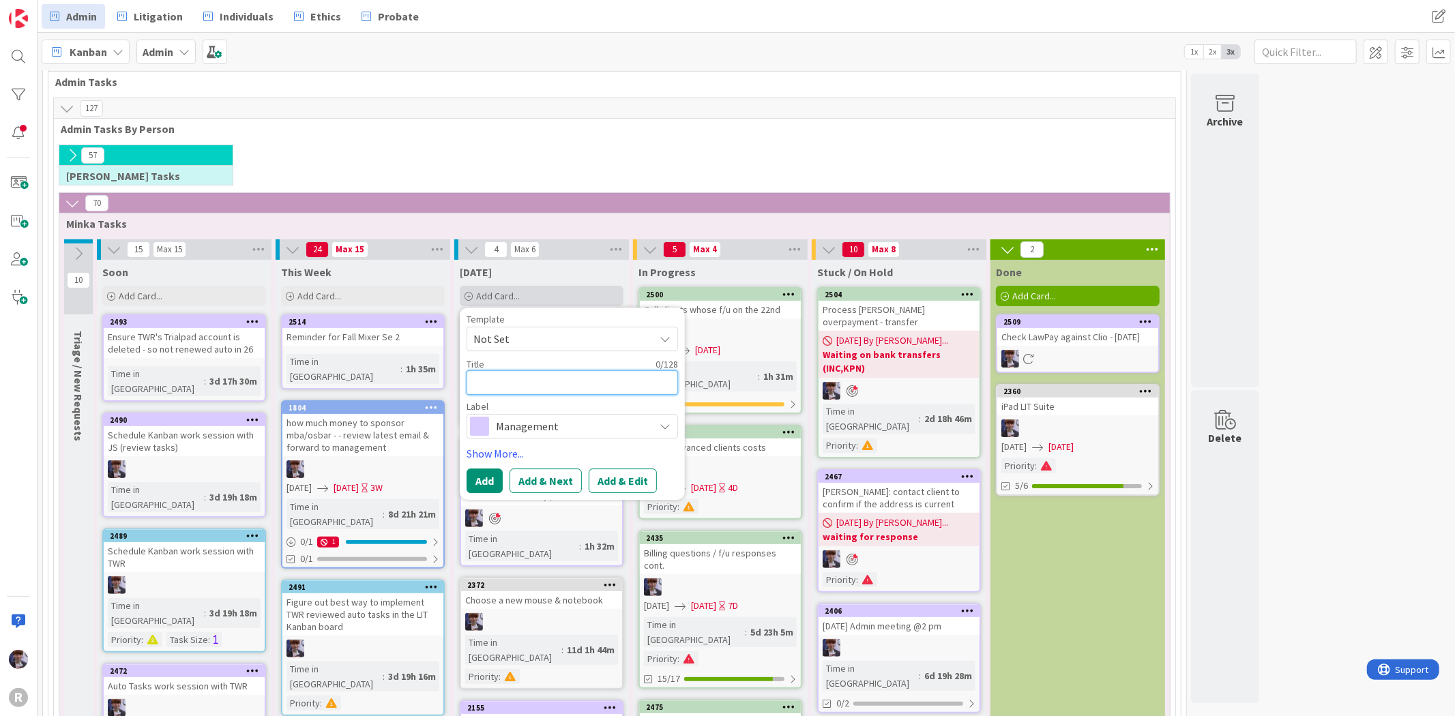
type textarea "x"
type textarea "Q"
type textarea "x"
type textarea "W"
type textarea "x"
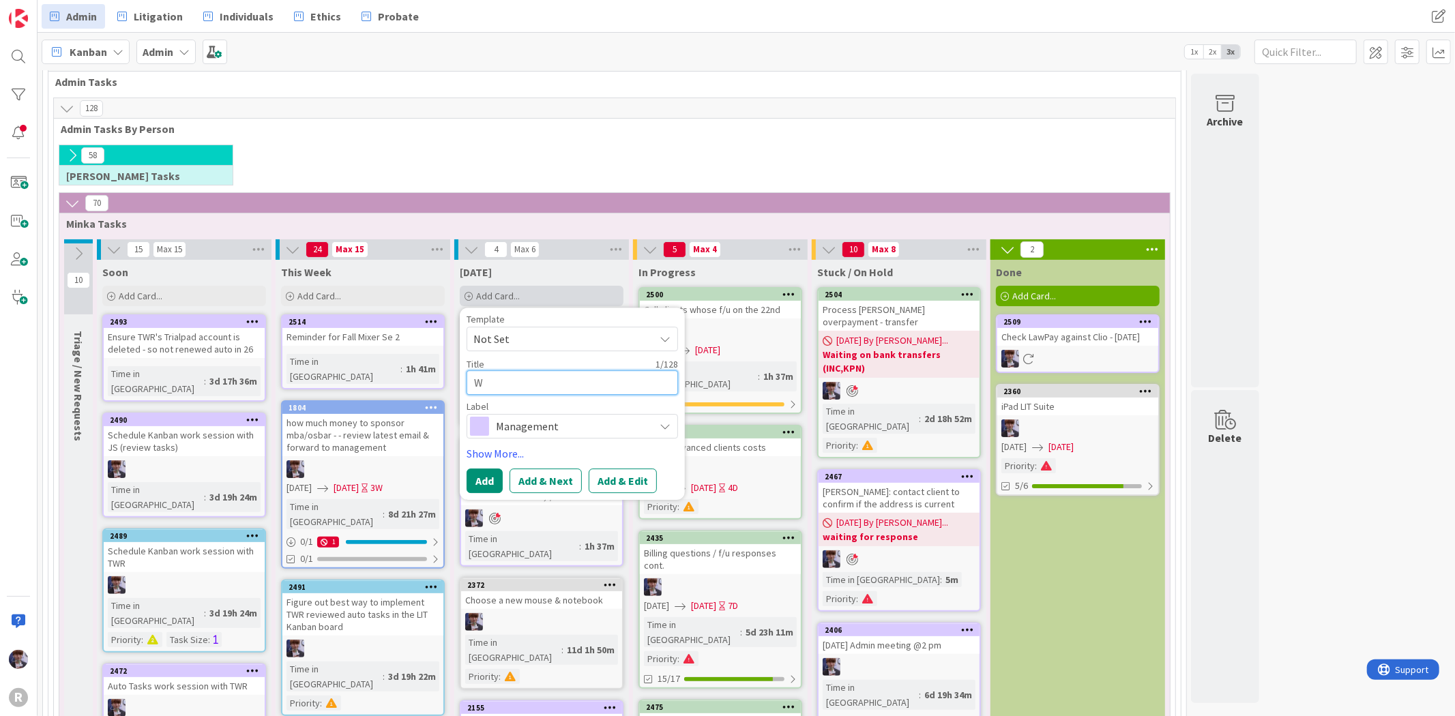
type textarea "Wo"
type textarea "x"
type textarea "Wor"
type textarea "x"
type textarea "Work"
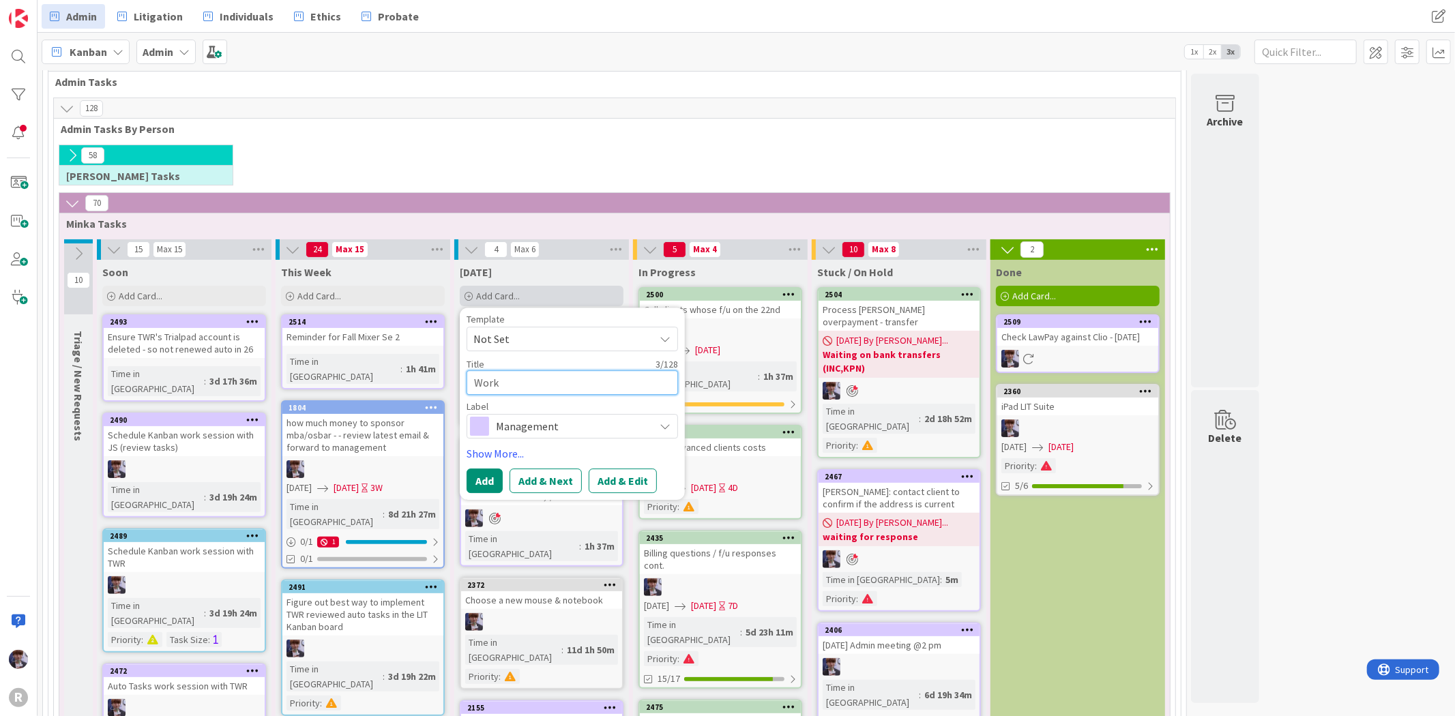
type textarea "x"
type textarea "Work"
type textarea "x"
type textarea "Work"
type textarea "x"
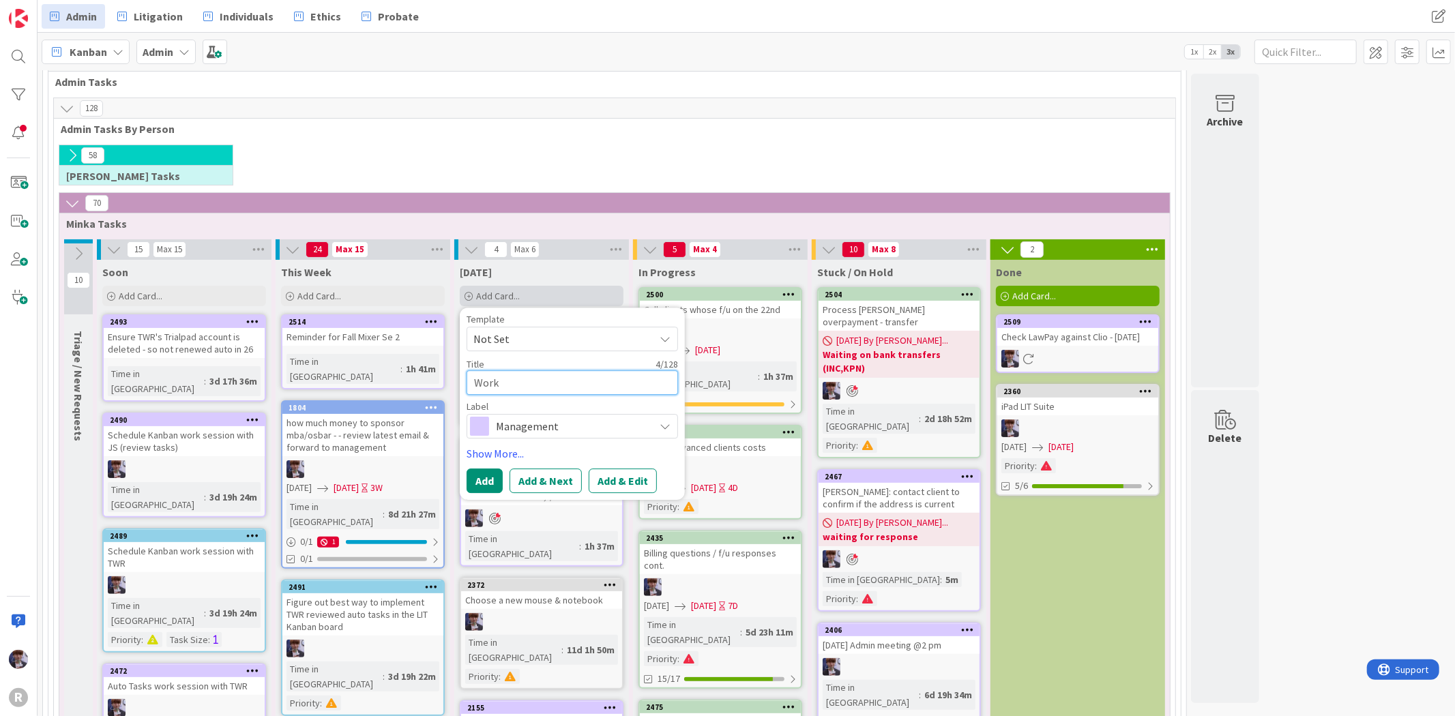
type textarea "Wor"
type textarea "x"
type textarea "Wo"
type textarea "x"
type textarea "W"
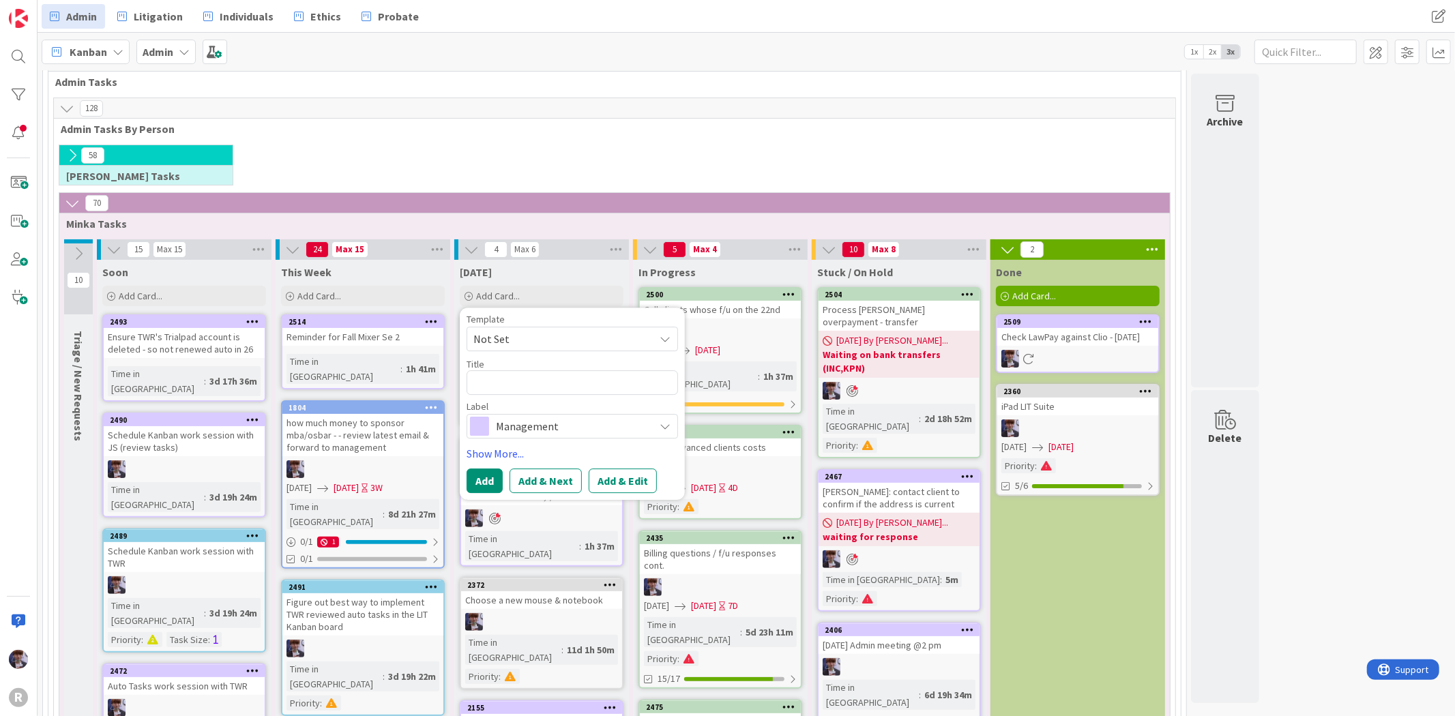
click at [572, 160] on div "58 [PERSON_NAME] Tasks" at bounding box center [615, 169] width 1116 height 48
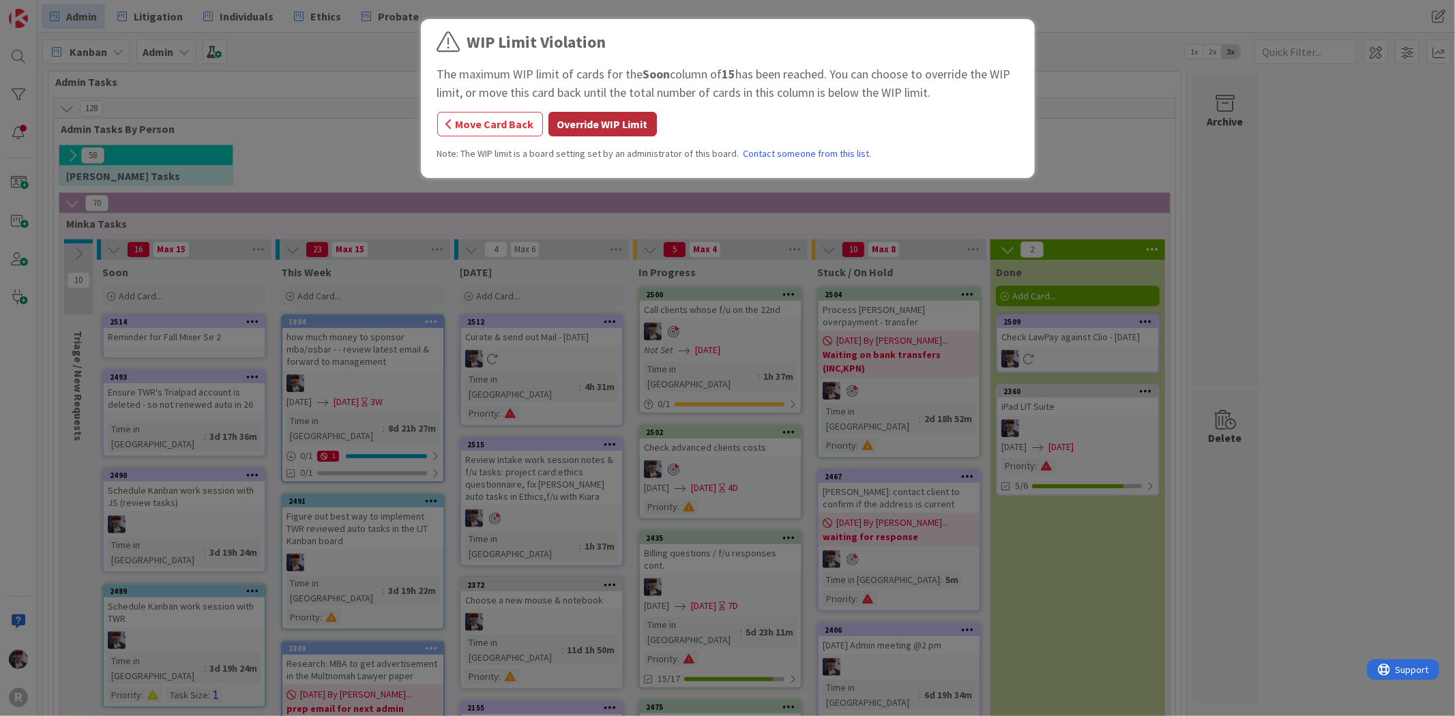
click at [634, 123] on button "Override WIP Limit" at bounding box center [603, 124] width 108 height 25
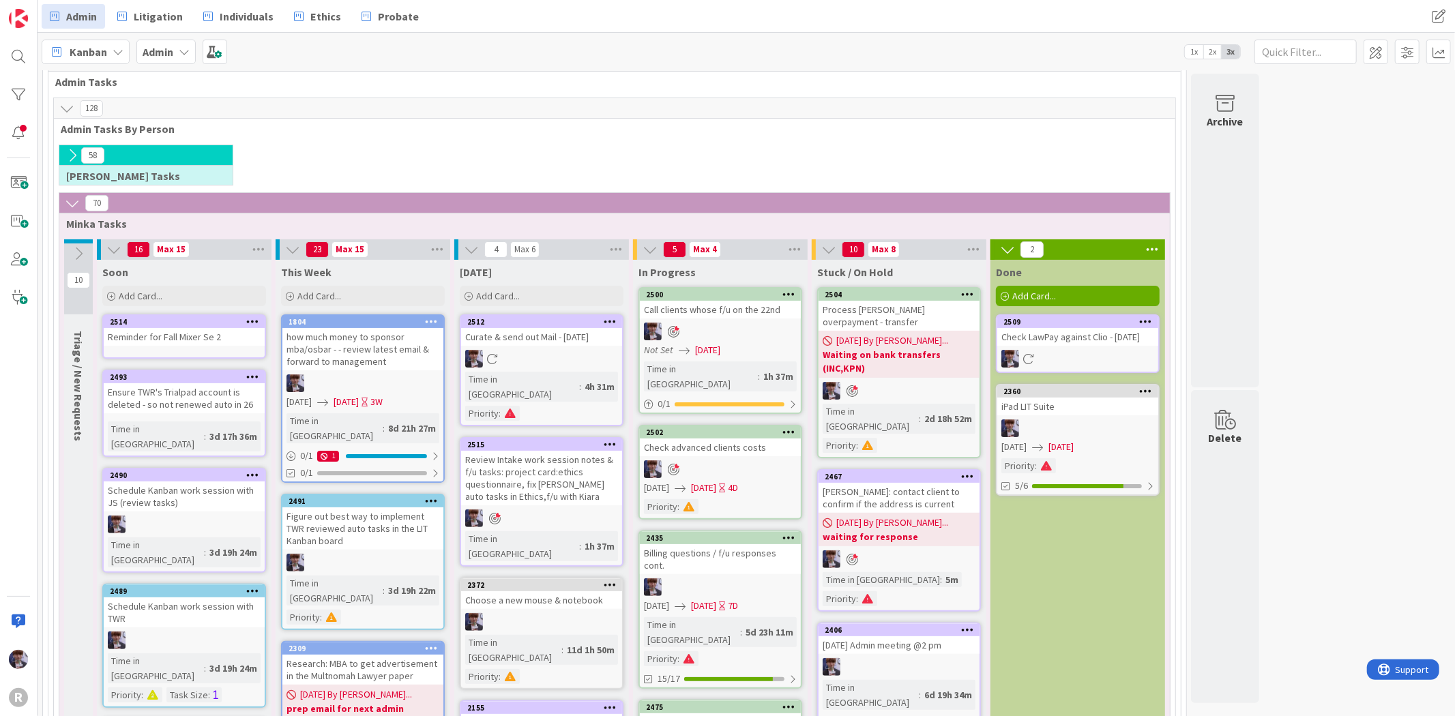
click at [181, 338] on div "Reminder for Fall Mixer Se 2" at bounding box center [184, 337] width 161 height 18
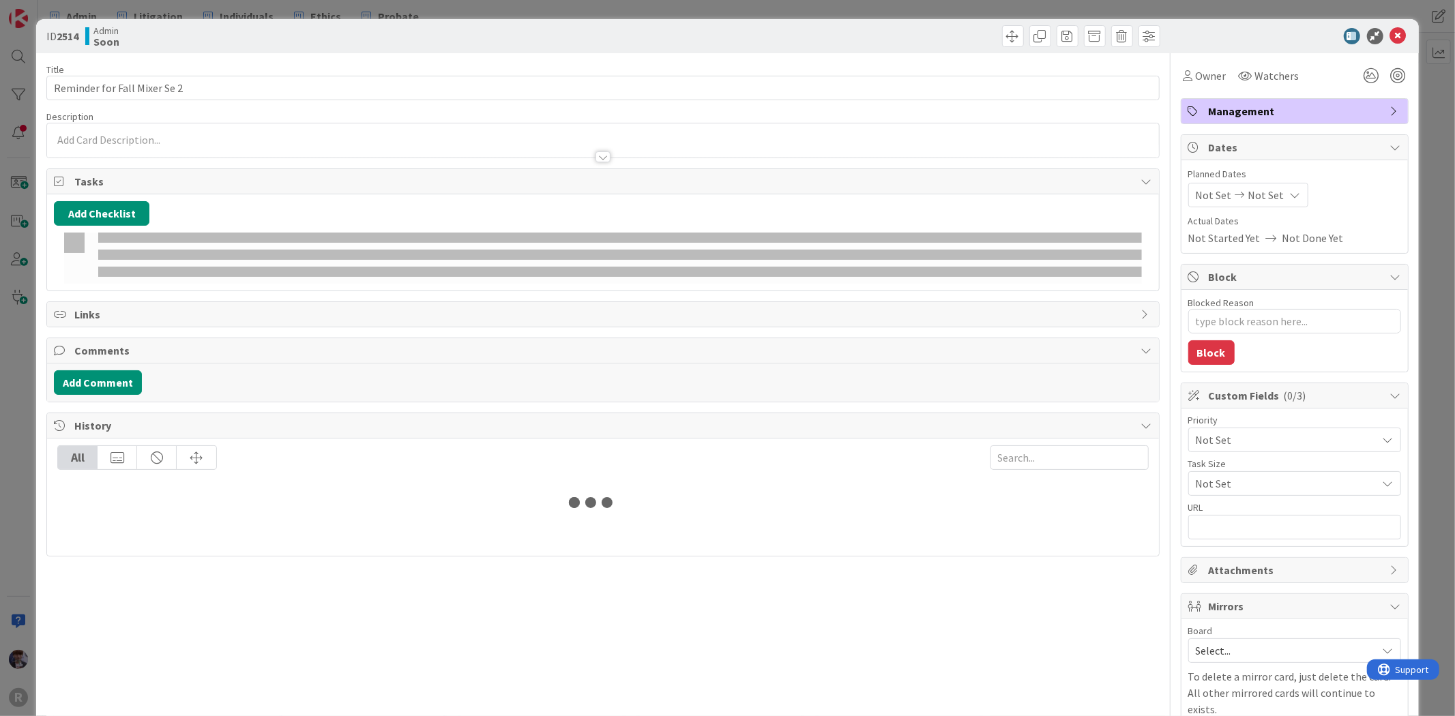
type textarea "x"
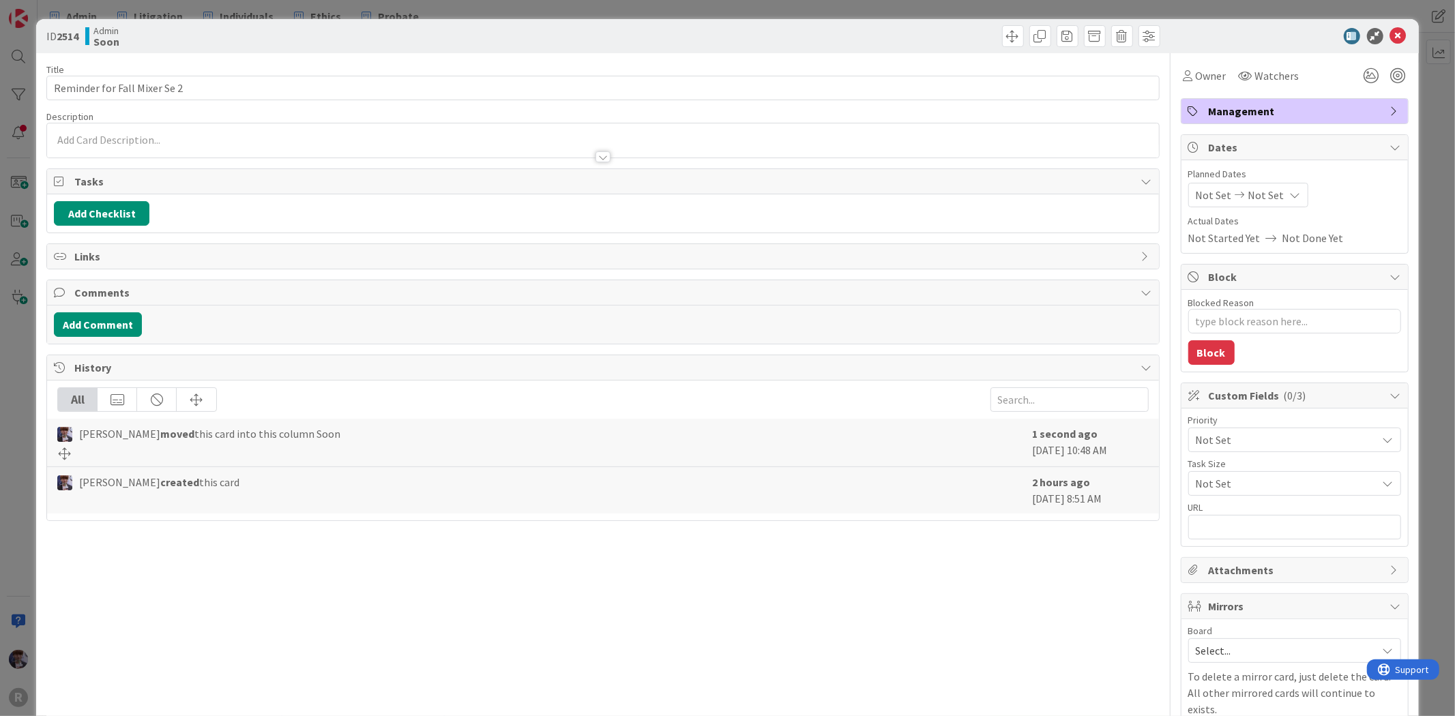
click at [1232, 199] on icon at bounding box center [1240, 195] width 16 height 10
click at [1231, 390] on td "25" at bounding box center [1243, 391] width 27 height 26
type input "[DATE]"
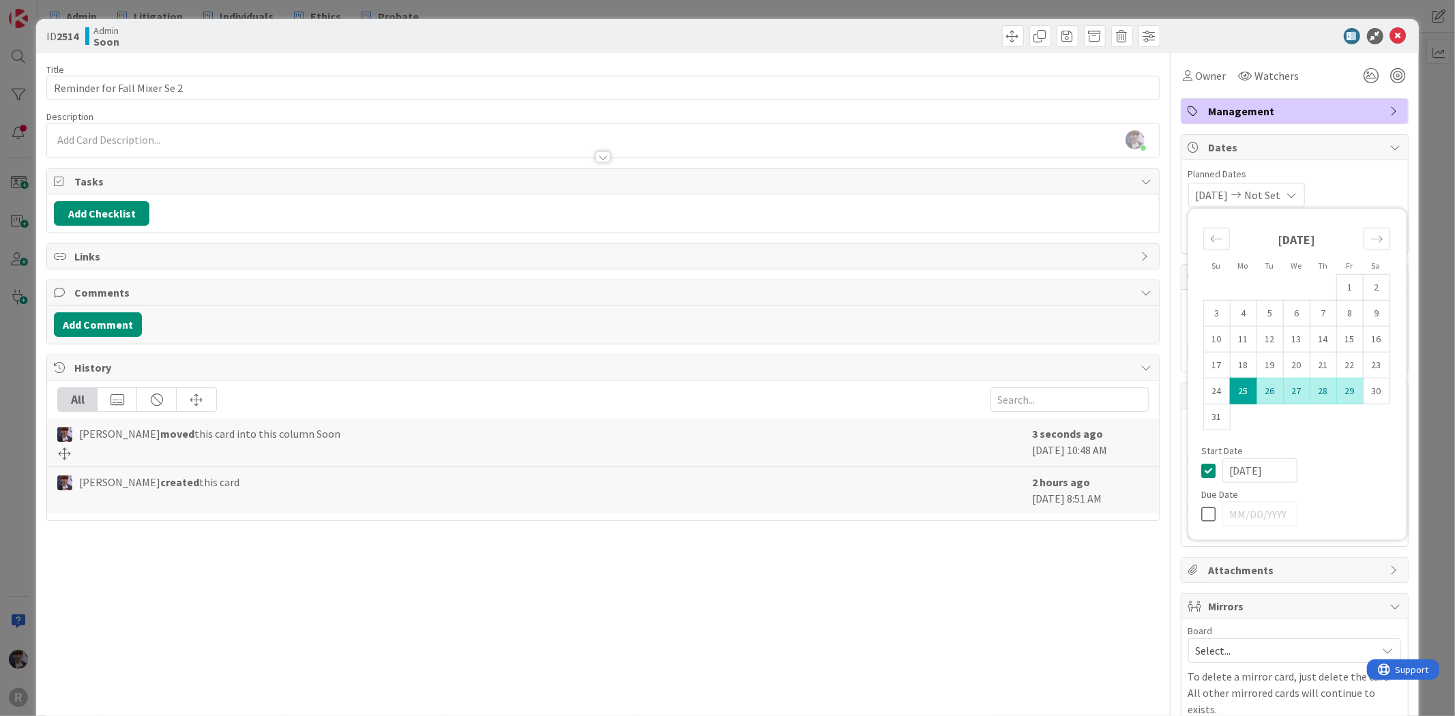
type textarea "x"
click at [1373, 235] on div "Move forward to switch to the next month." at bounding box center [1377, 239] width 27 height 23
click at [1237, 283] on td "1" at bounding box center [1243, 287] width 27 height 26
type input "[DATE]"
click at [1339, 465] on div "Due Date" at bounding box center [1297, 469] width 191 height 10
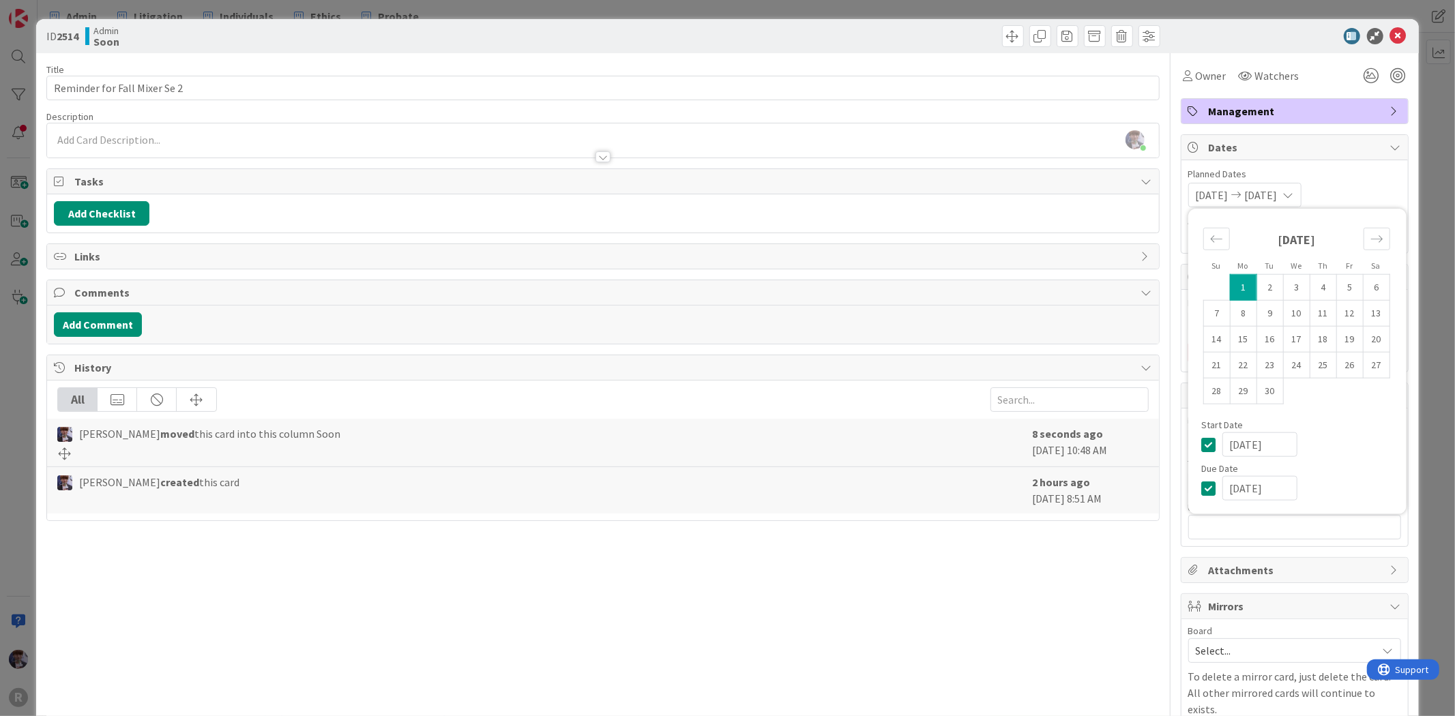
click at [1411, 370] on div "ID 2514 Admin Soon Title 28 / 128 Reminder for Fall Mixer Se 2 Description [PER…" at bounding box center [727, 358] width 1455 height 716
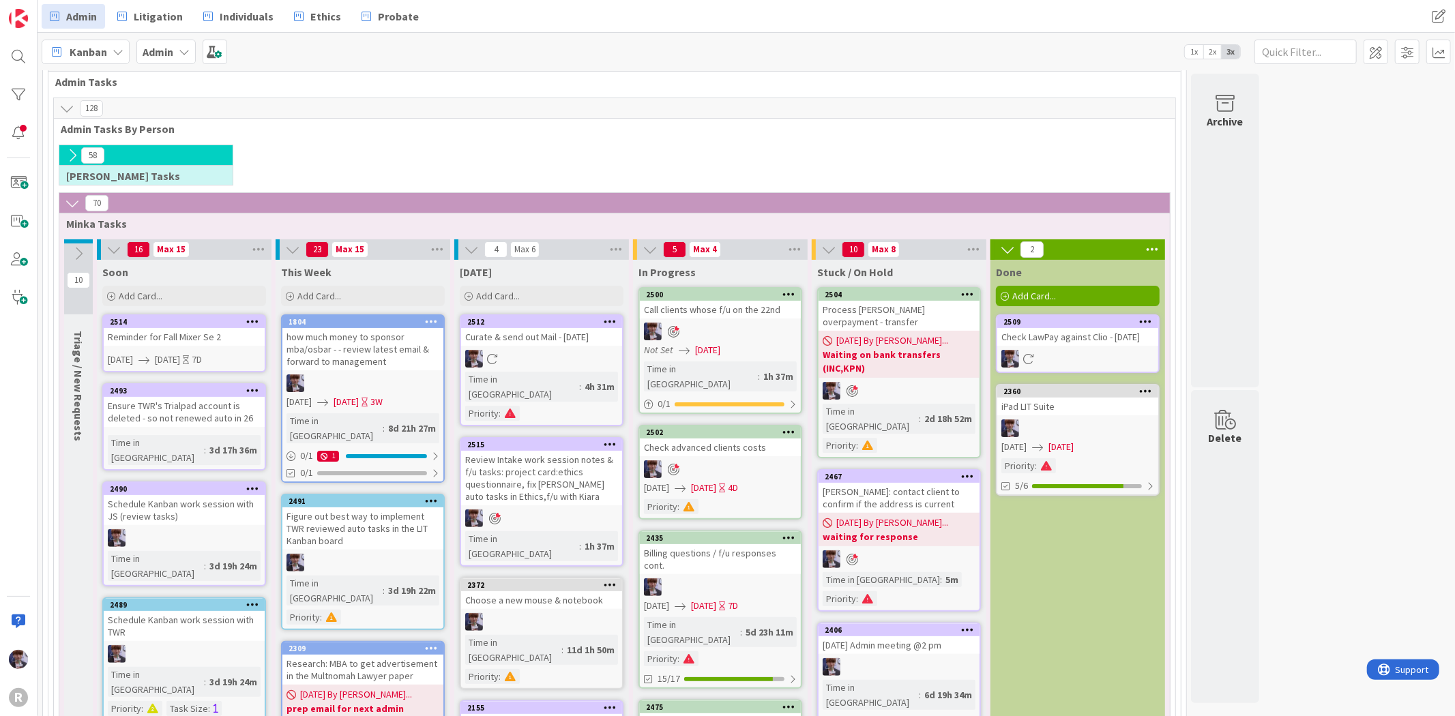
click at [232, 339] on div "Reminder for Fall Mixer Se 2" at bounding box center [184, 337] width 161 height 18
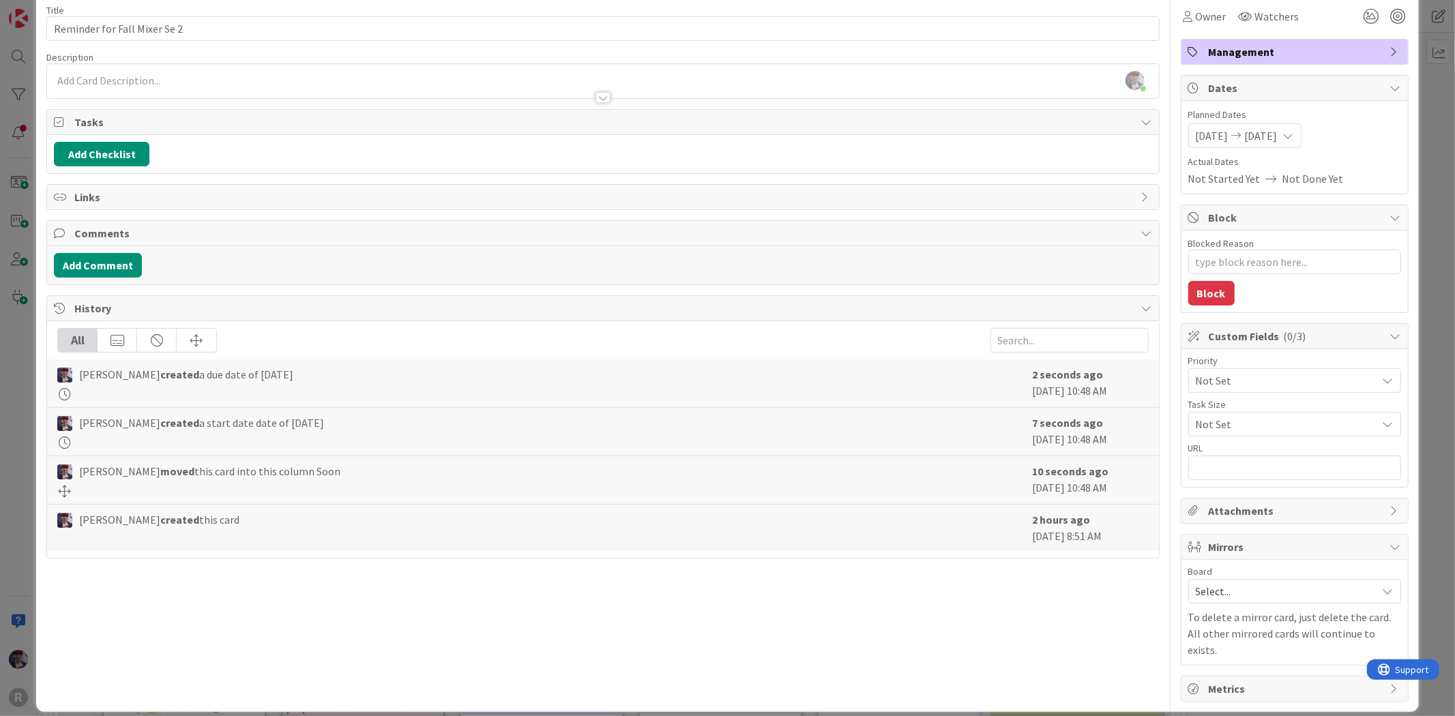
click at [1255, 390] on span "Not Set" at bounding box center [1283, 380] width 175 height 19
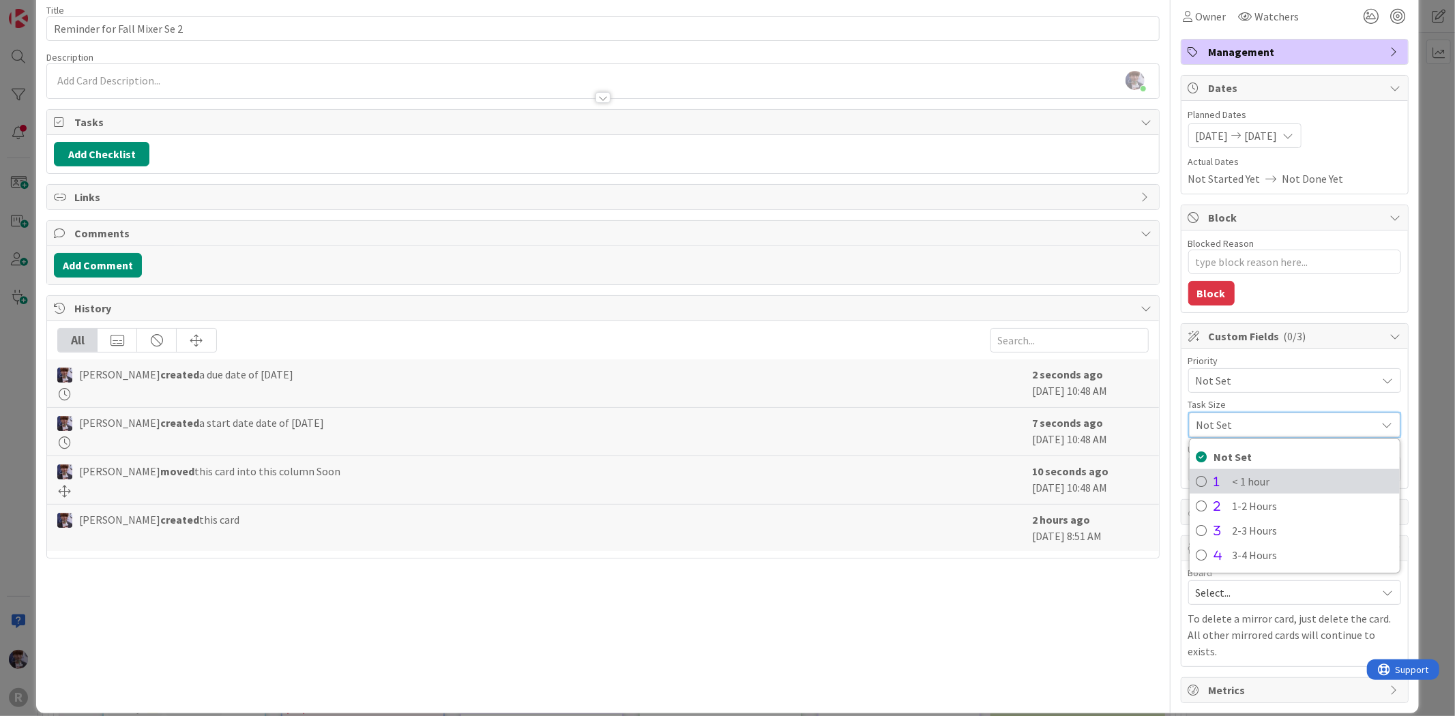
click at [1270, 478] on span "< 1 hour" at bounding box center [1313, 481] width 160 height 20
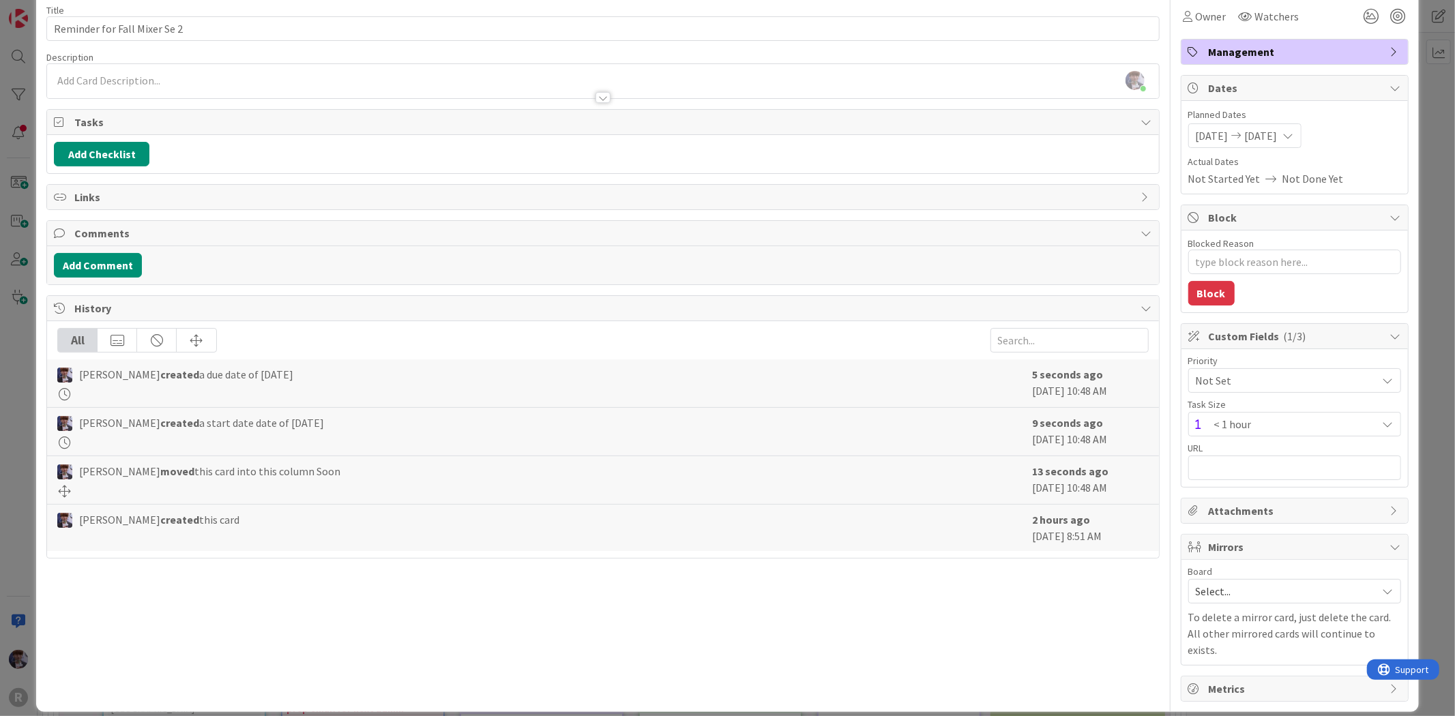
click at [1279, 383] on span "Not Set" at bounding box center [1283, 380] width 175 height 19
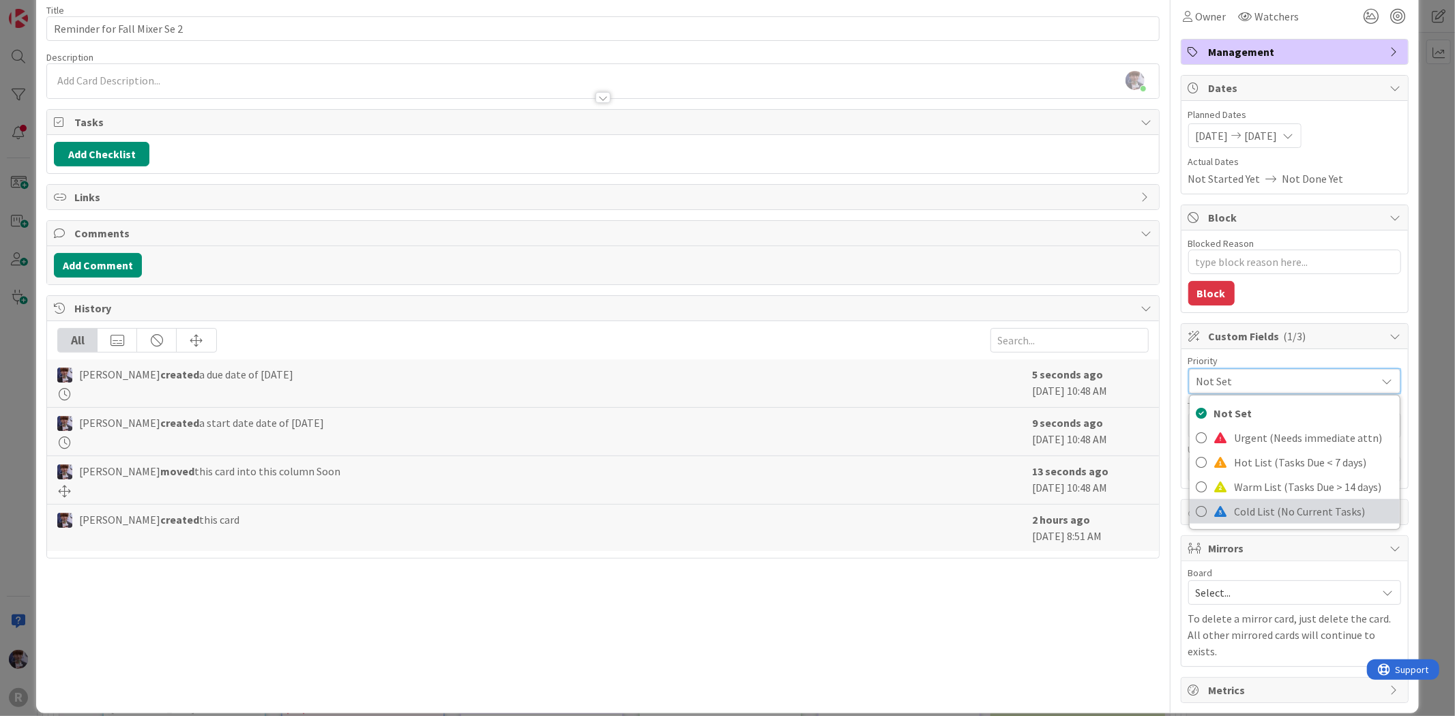
click at [1277, 503] on span "Cold List (No Current Tasks)" at bounding box center [1314, 511] width 158 height 20
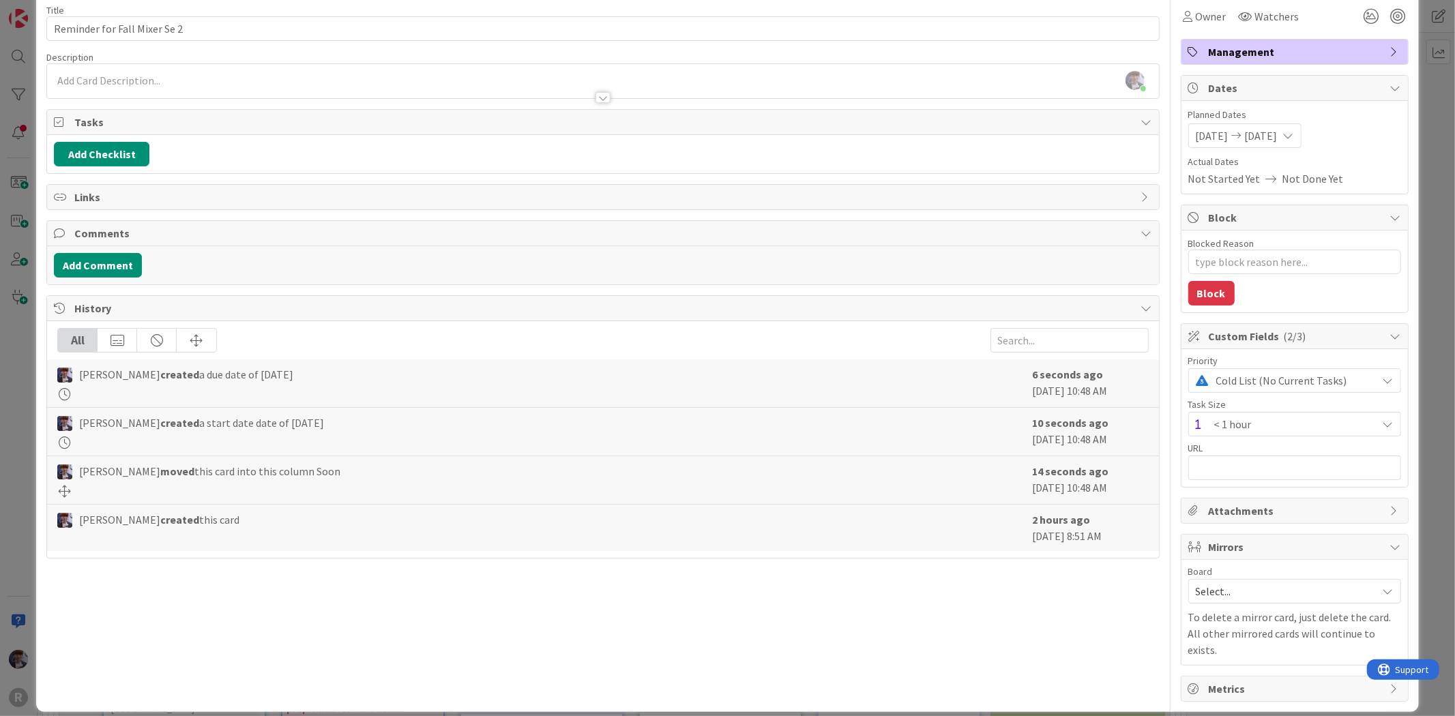
click at [1420, 360] on div "ID 2514 Admin Soon Title 28 / 128 Reminder for Fall Mixer Se 2 Description [PER…" at bounding box center [727, 358] width 1455 height 716
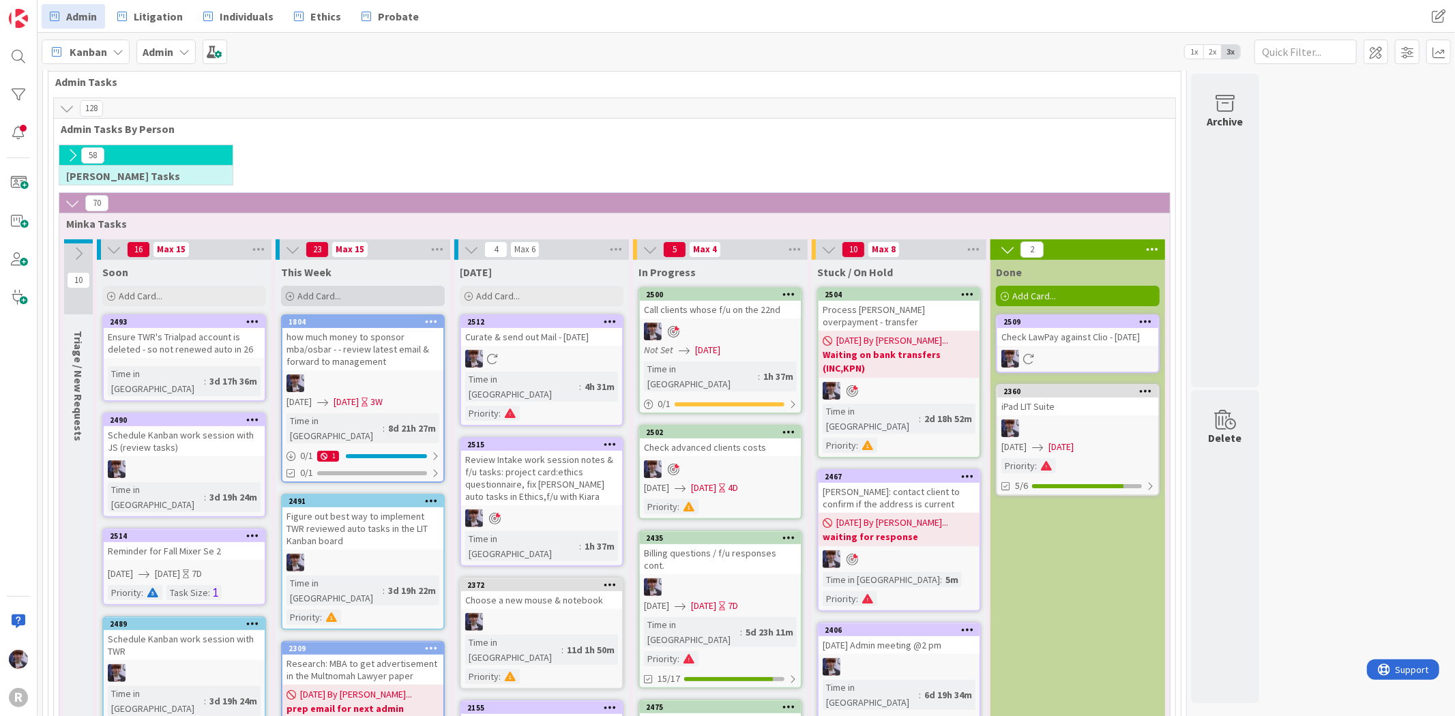
click at [376, 293] on div "Add Card..." at bounding box center [363, 296] width 164 height 20
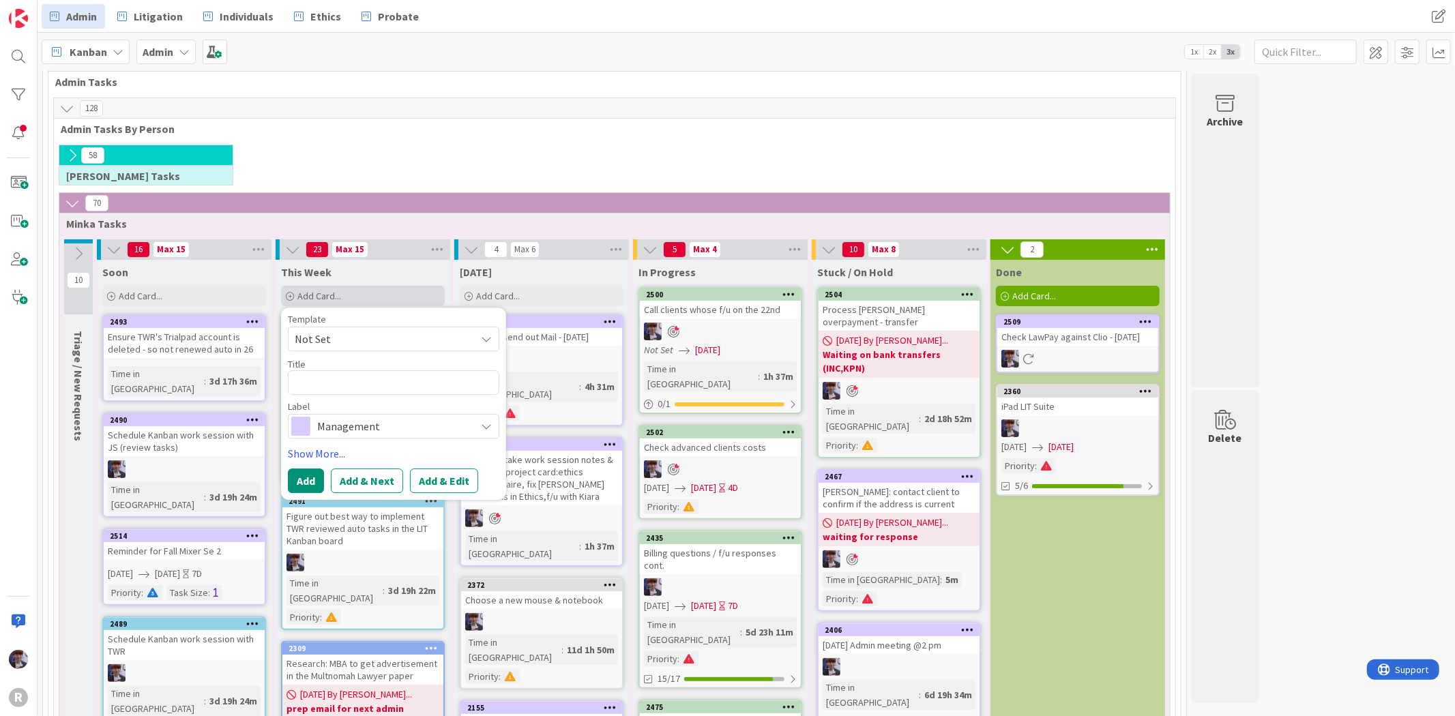
type textarea "x"
type textarea "M"
type textarea "x"
type textarea "Mo"
type textarea "x"
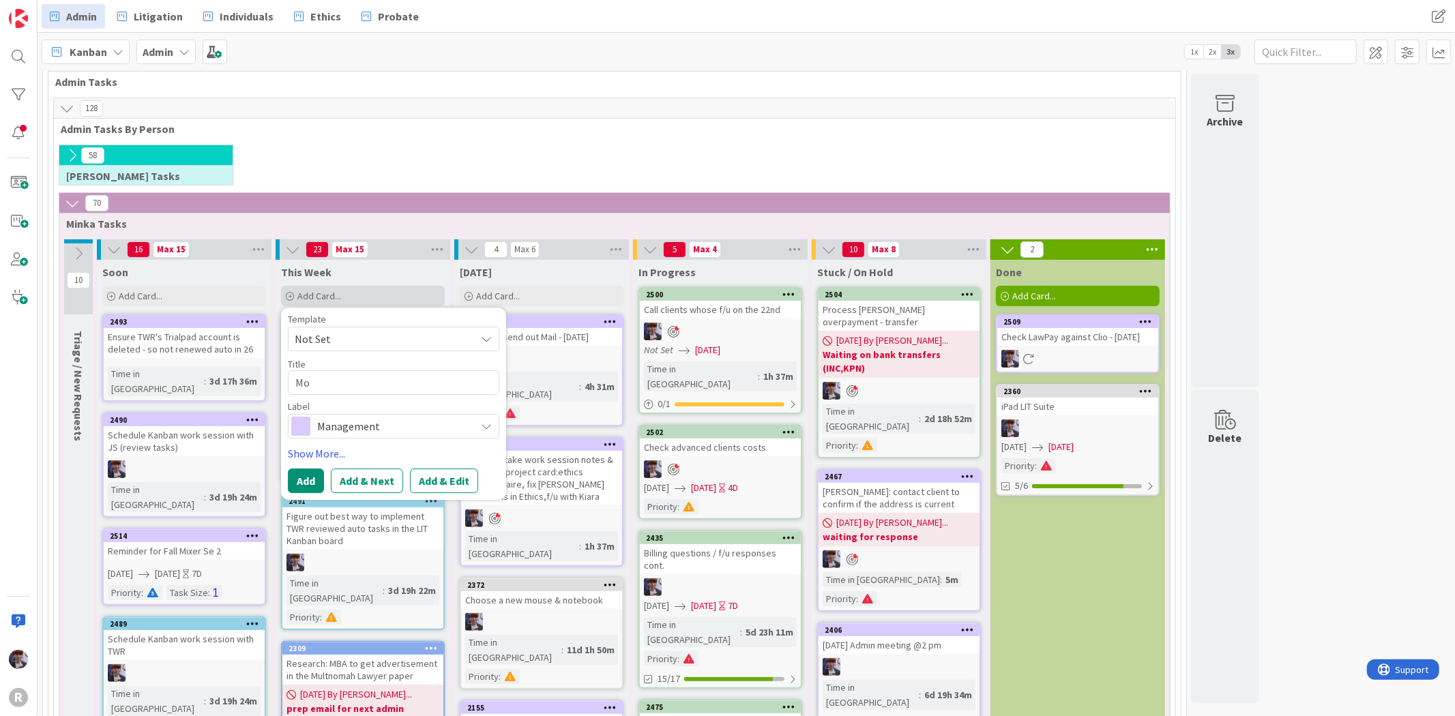
type textarea "Mon"
type textarea "x"
type textarea "Mont"
type textarea "x"
type textarea "Monte"
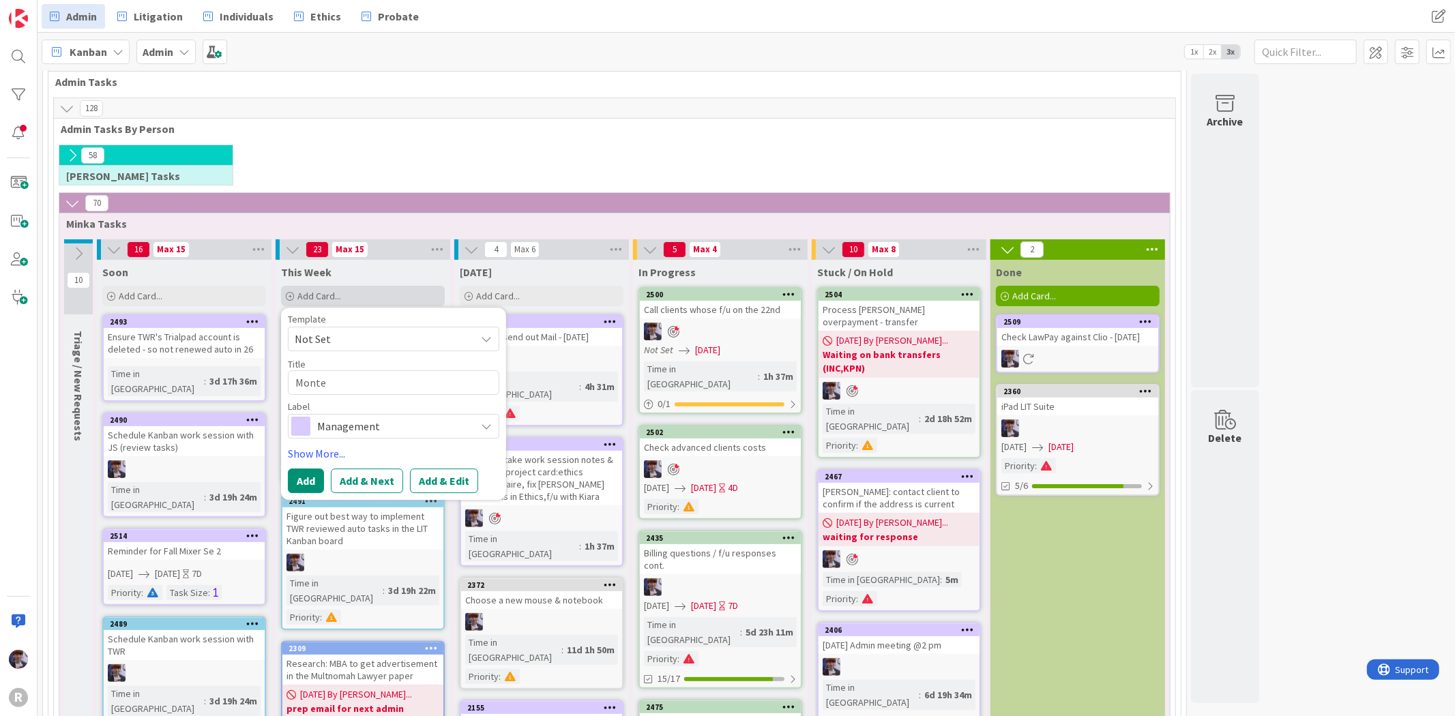
type textarea "x"
type textarea "Monte"
type textarea "x"
type textarea "Monte c"
type textarea "x"
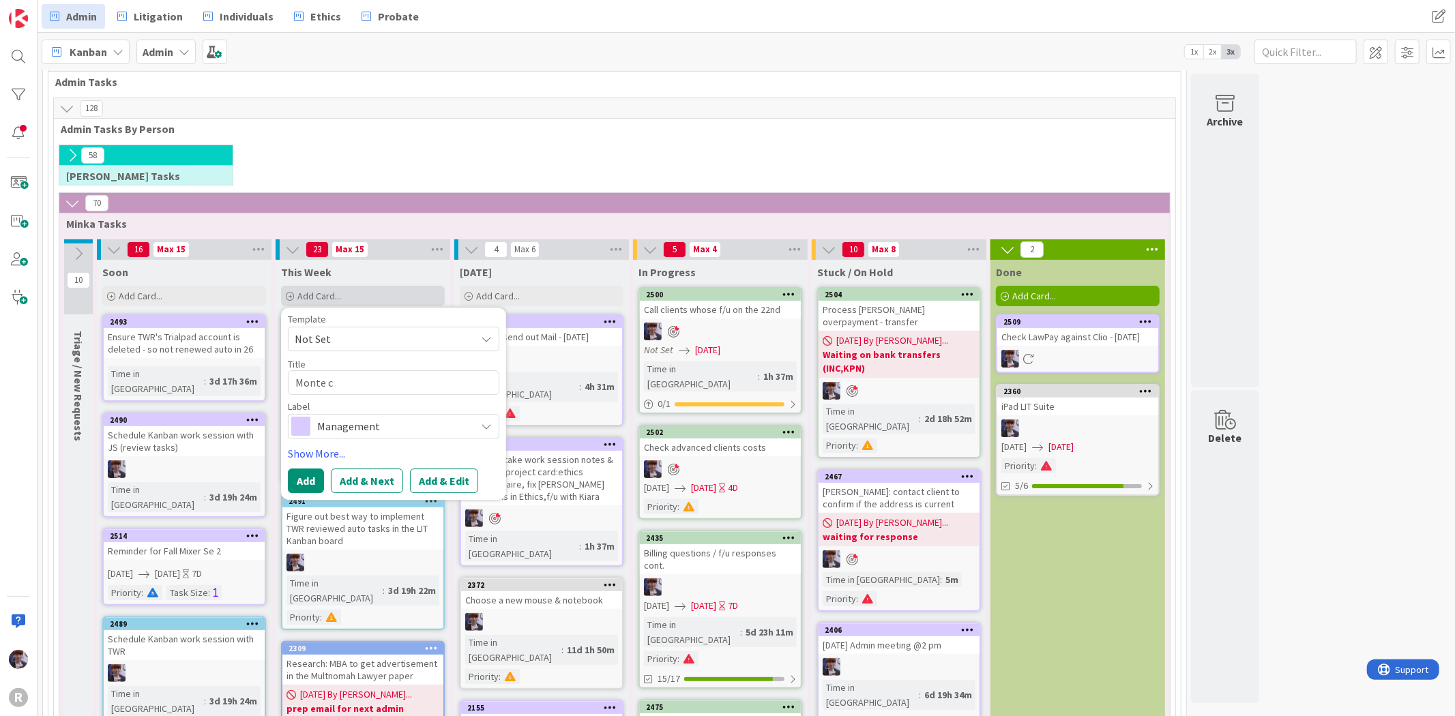
type textarea "Monte co"
type textarea "x"
type textarea "Monte com"
type textarea "x"
type textarea "[PERSON_NAME]"
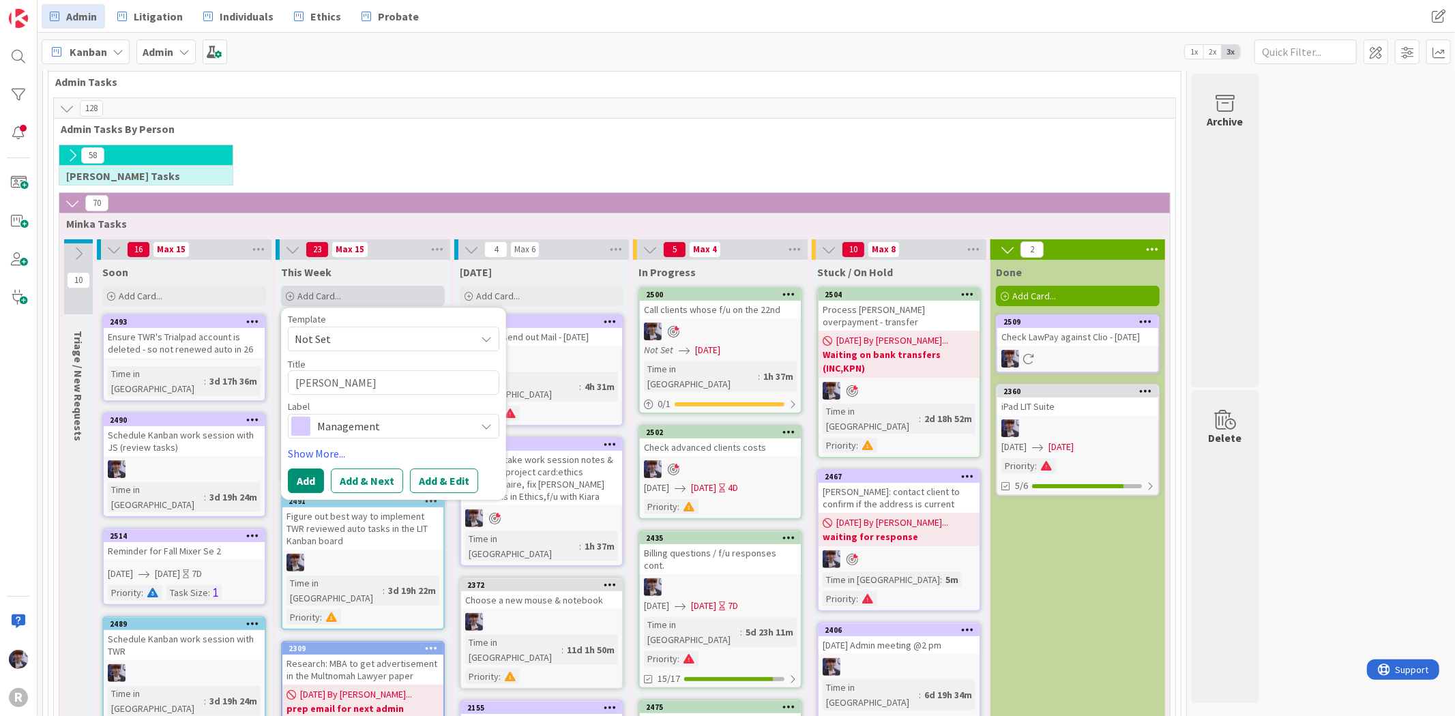
type textarea "x"
type textarea "Monte comin"
type textarea "x"
type textarea "Monte coming"
type textarea "x"
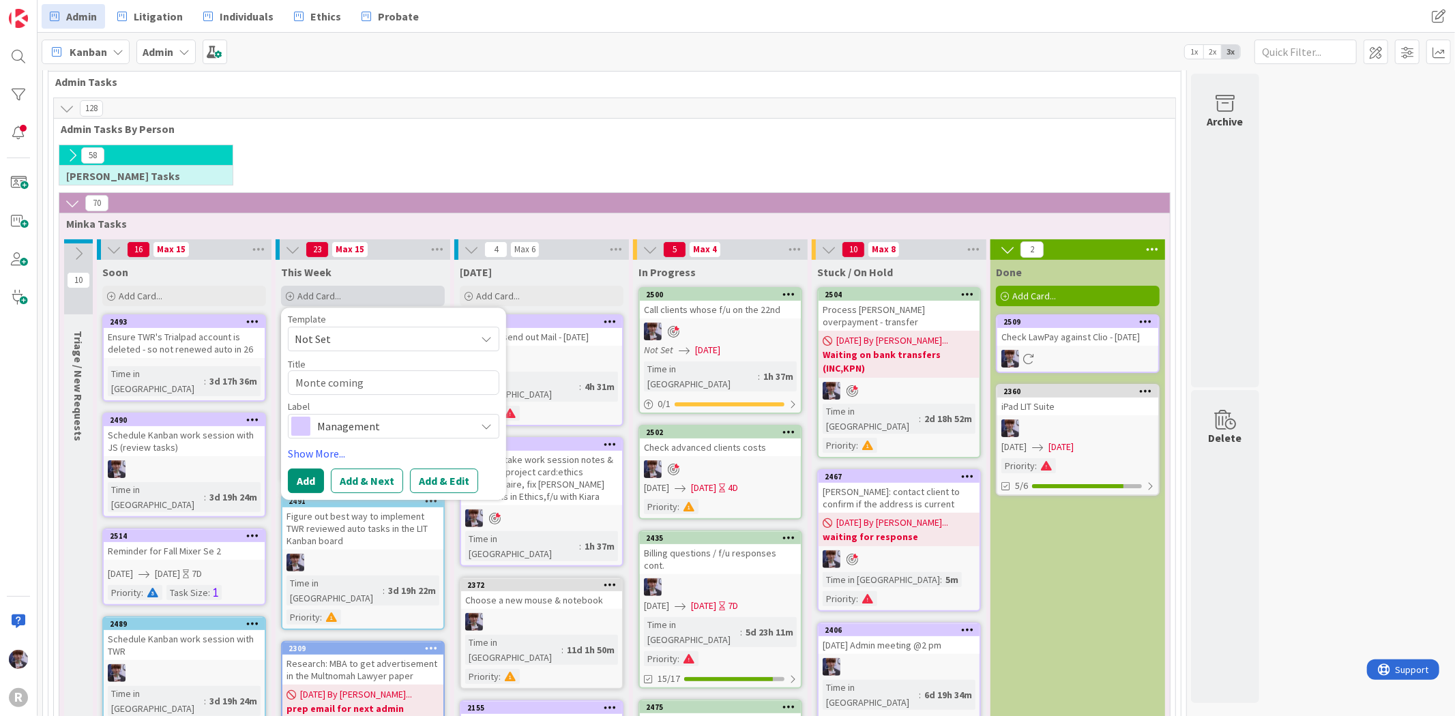
type textarea "Monte coming"
type textarea "x"
type textarea "Monte coming i"
type textarea "x"
type textarea "Monte coming in"
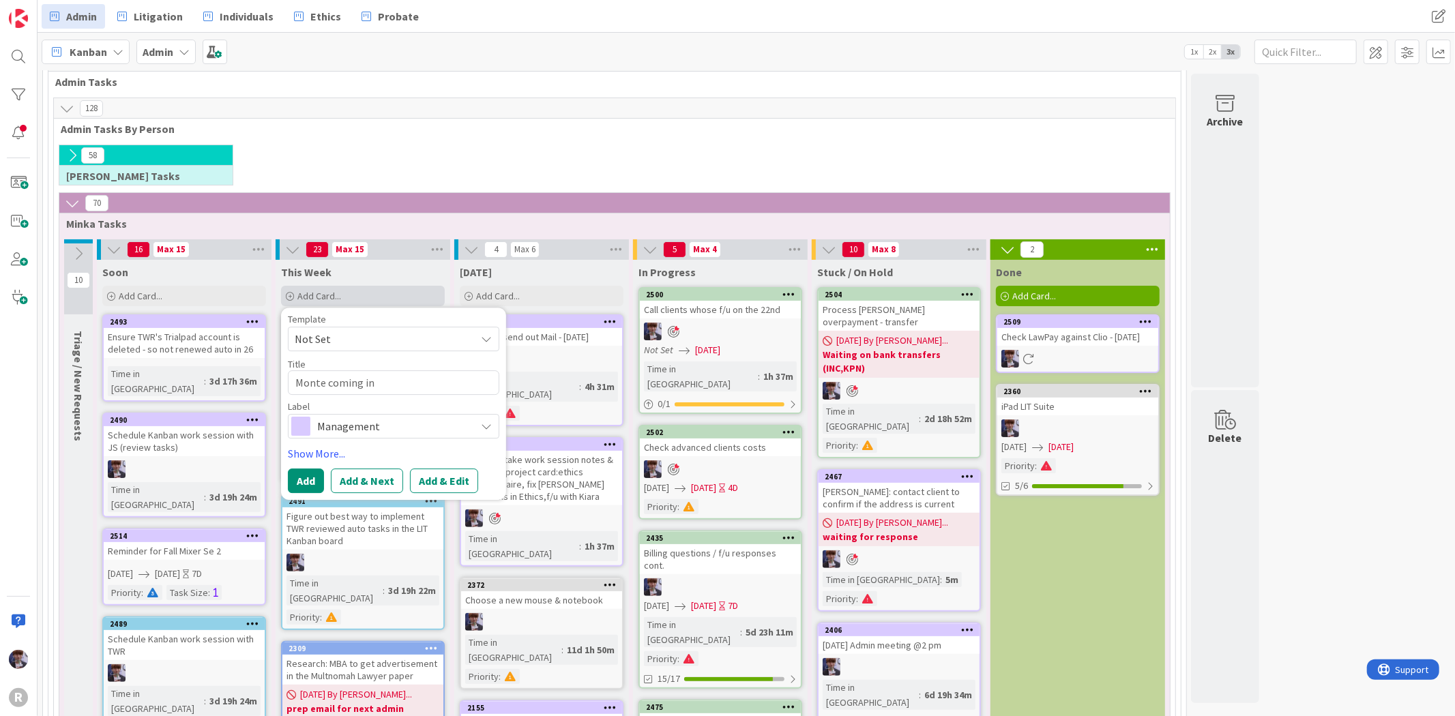
type textarea "x"
type textarea "Monte coming in"
type textarea "x"
type textarea "Monte coming in t"
type textarea "x"
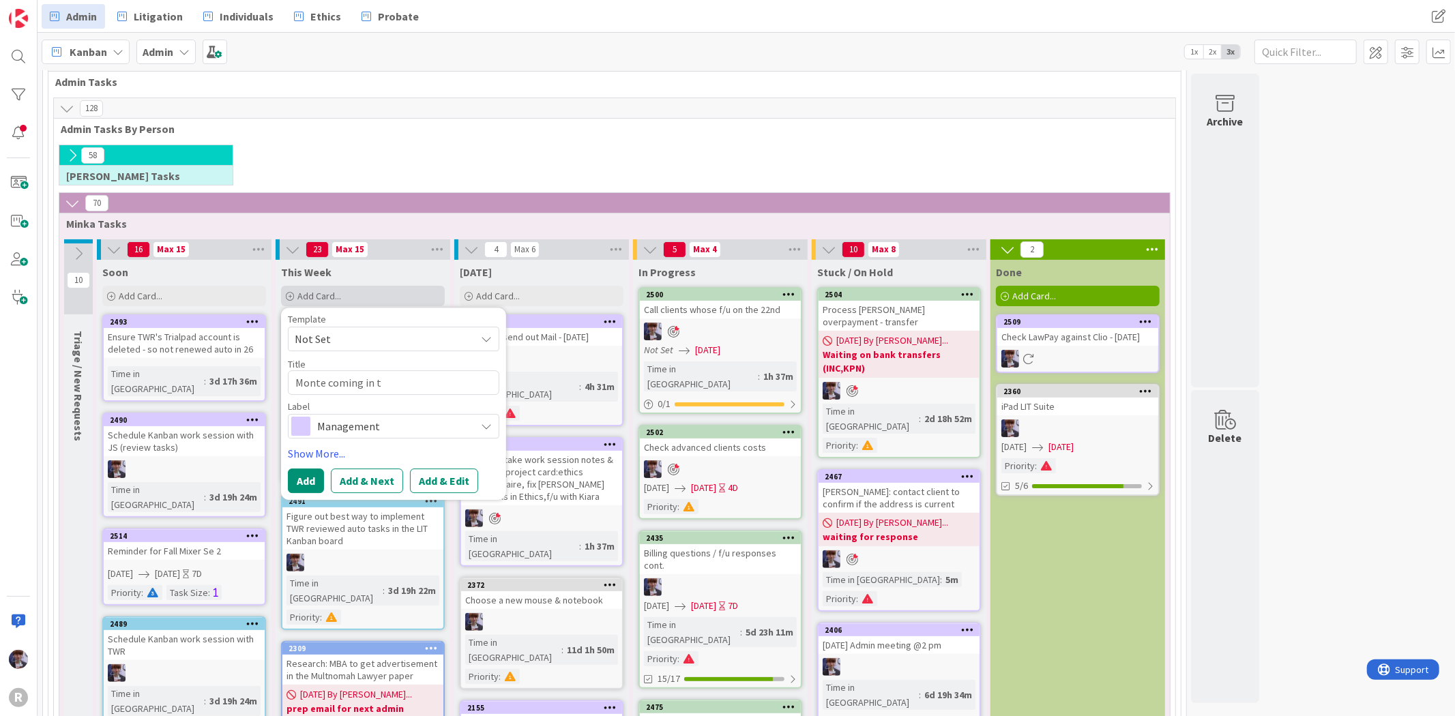
type textarea "Monte coming in to"
type textarea "x"
type textarea "Monte coming in to"
type textarea "x"
type textarea "Monte coming in to p"
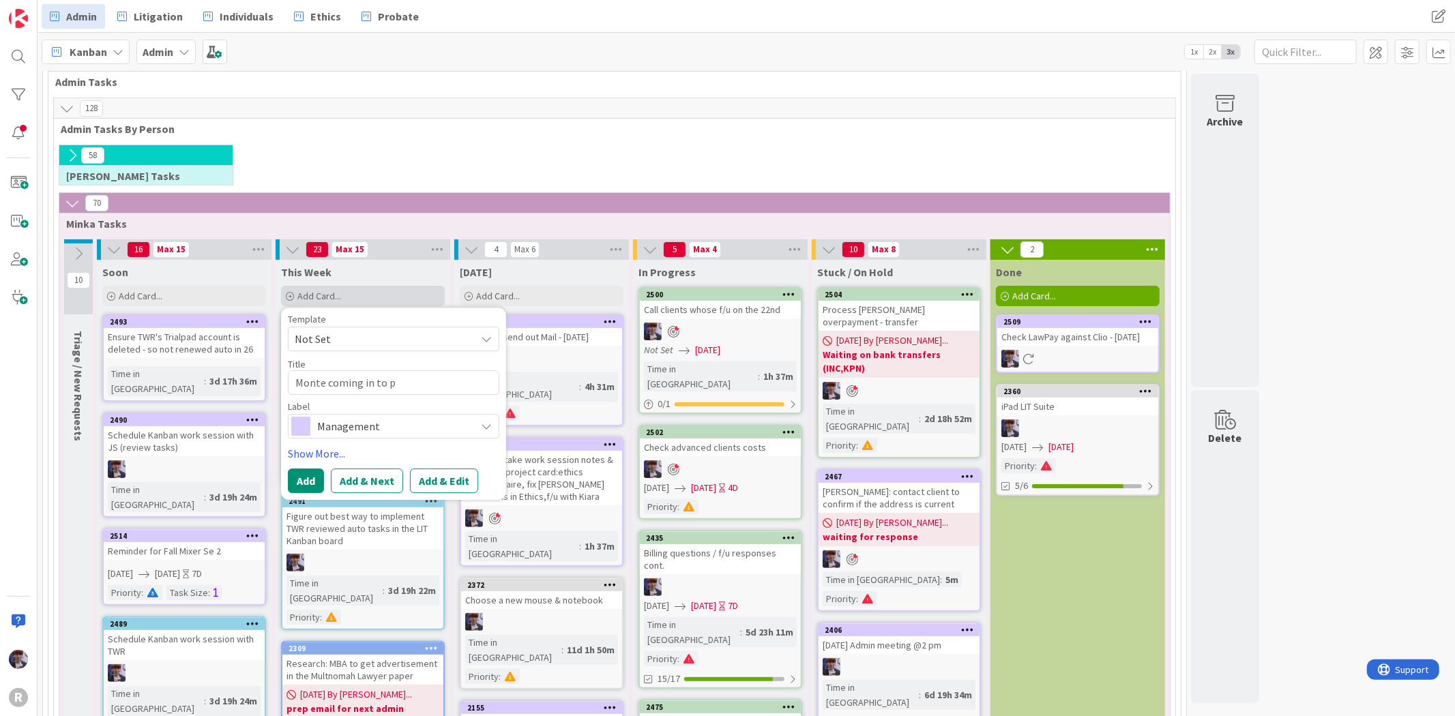
type textarea "x"
type textarea "Monte coming in to [GEOGRAPHIC_DATA]"
type textarea "x"
type textarea "Monte coming in to pay"
type textarea "x"
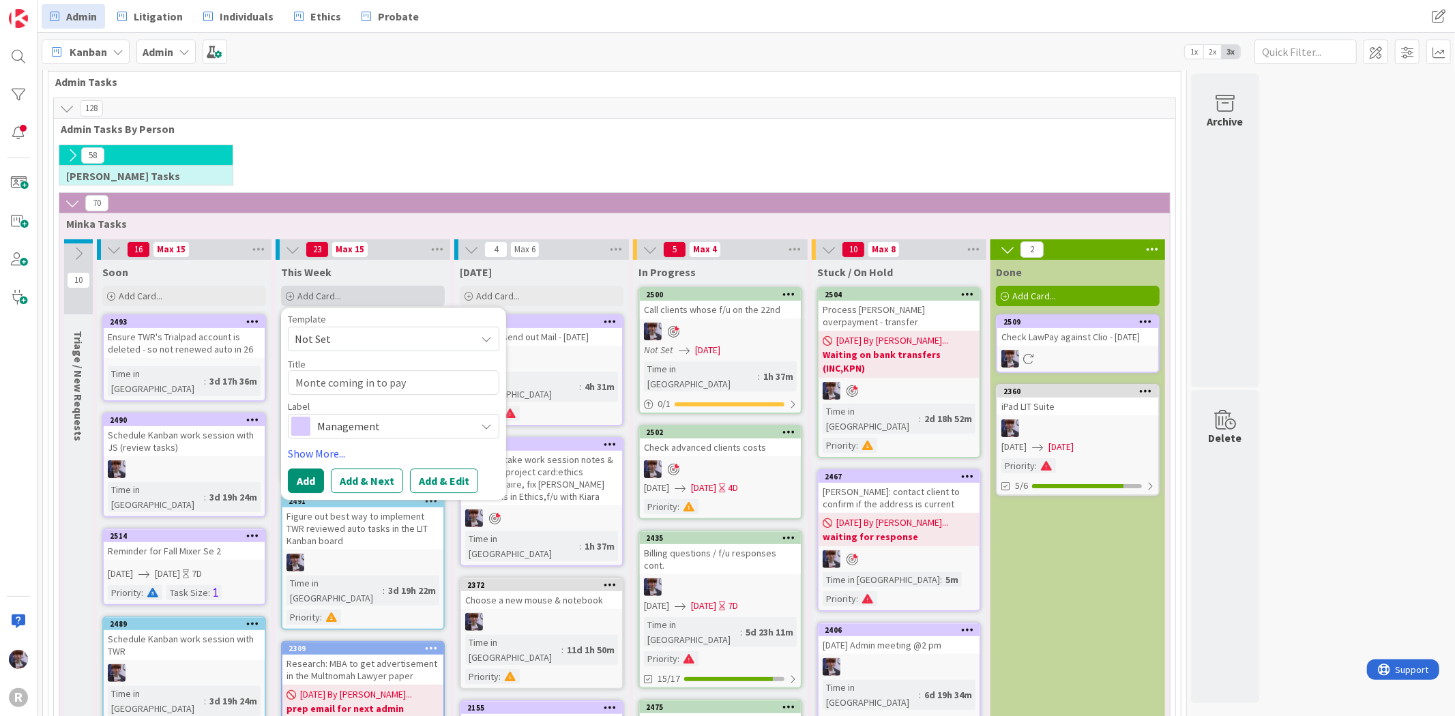
type textarea "Monte coming in to pay"
type textarea "x"
type textarea "Monte coming in to pay o"
type textarea "x"
type textarea "Monte coming in to pay on"
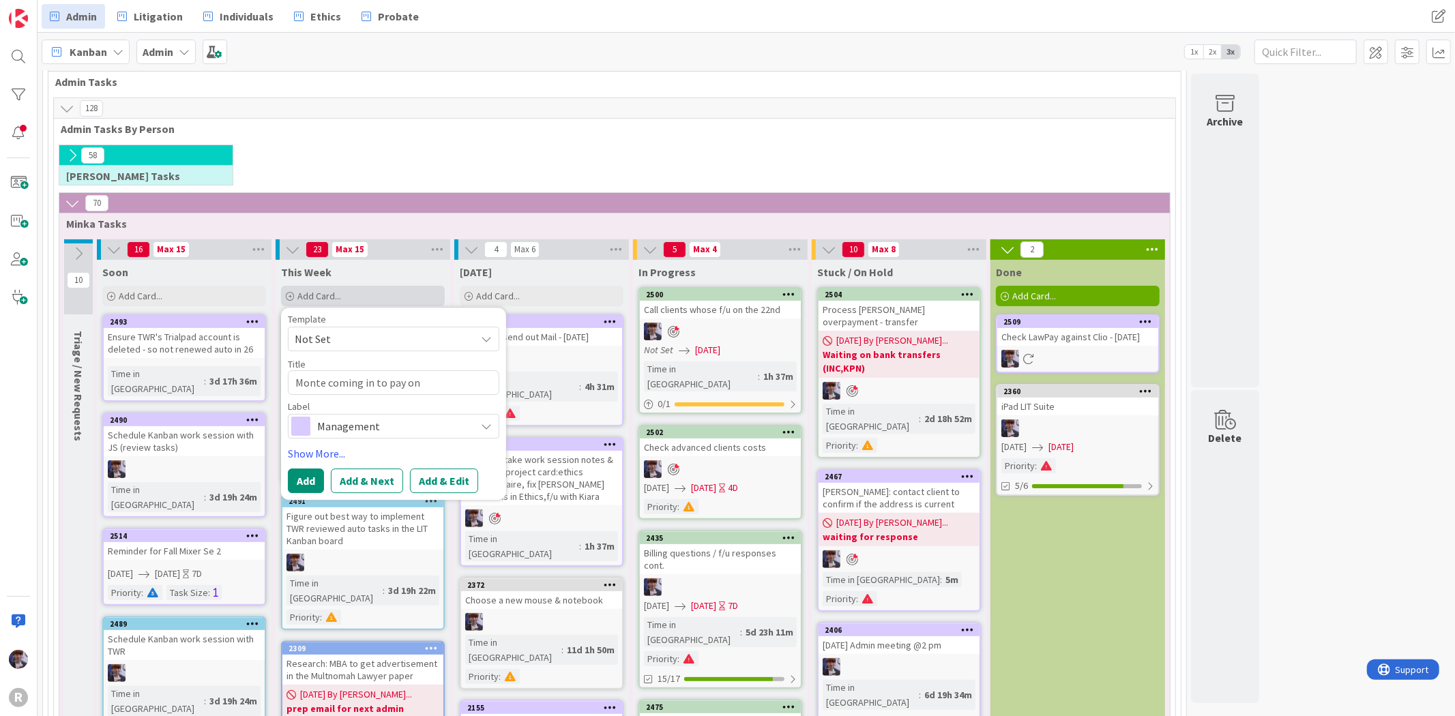
type textarea "x"
type textarea "Monte coming in to pay on"
type textarea "x"
type textarea "Monte coming in to pay on W"
type textarea "x"
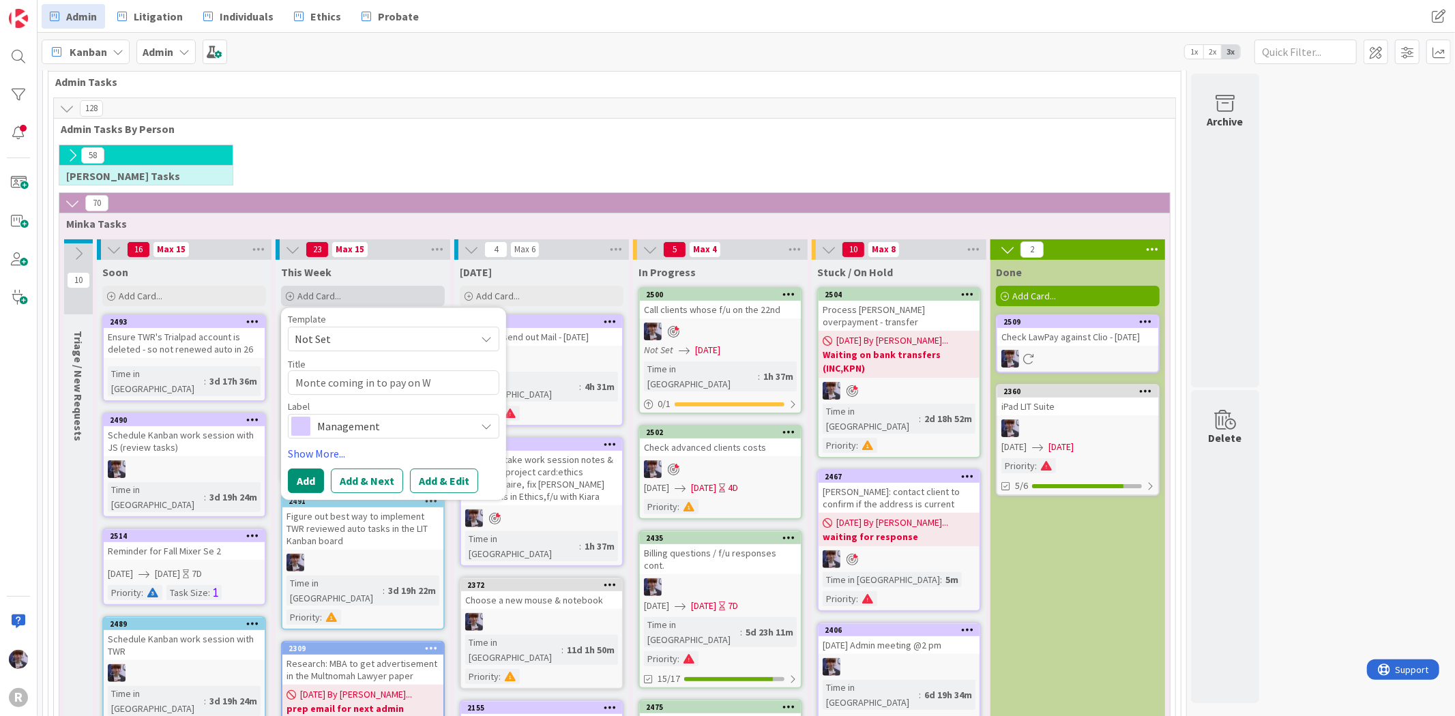
type textarea "Monte coming in to pay on We"
type textarea "x"
type textarea "Monte coming in to pay [DATE]"
type textarea "x"
type textarea "Monte coming in to pay [DATE]"
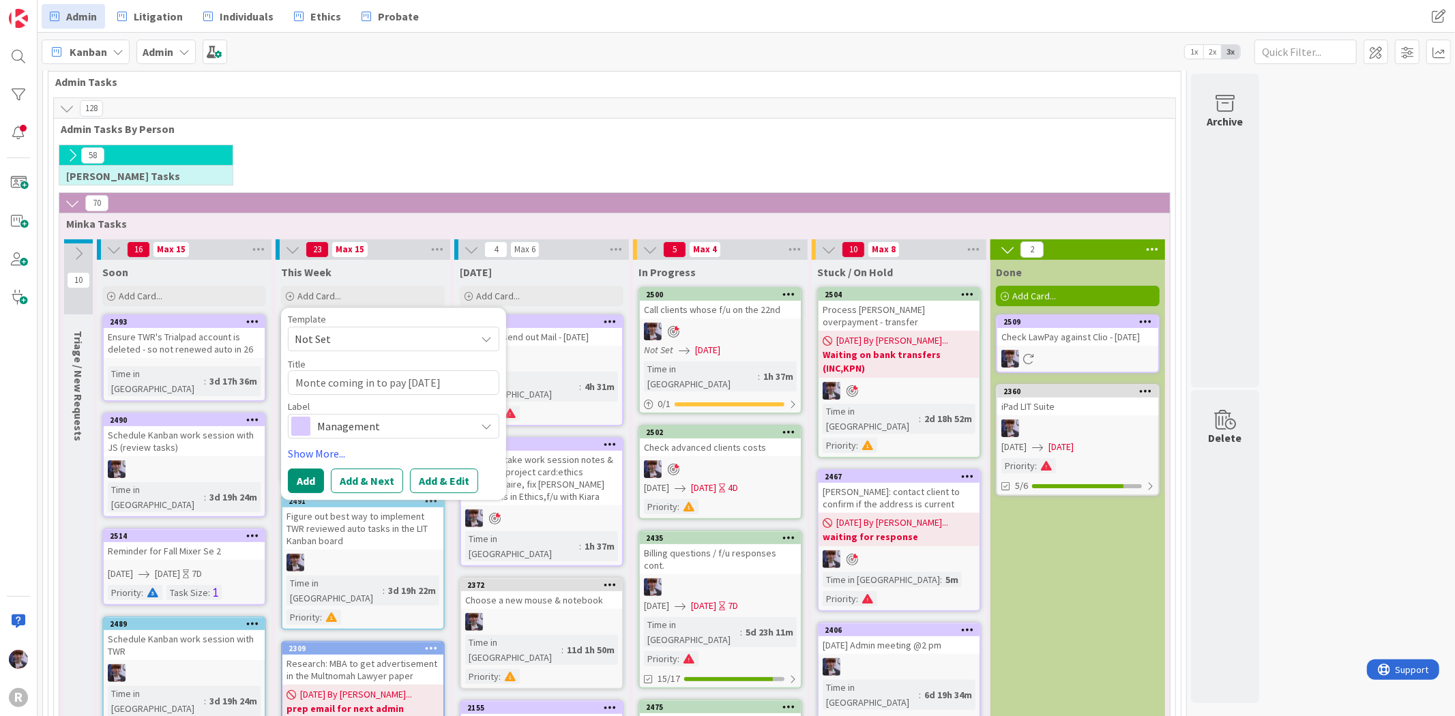
click at [347, 337] on span "Not Set" at bounding box center [380, 339] width 171 height 18
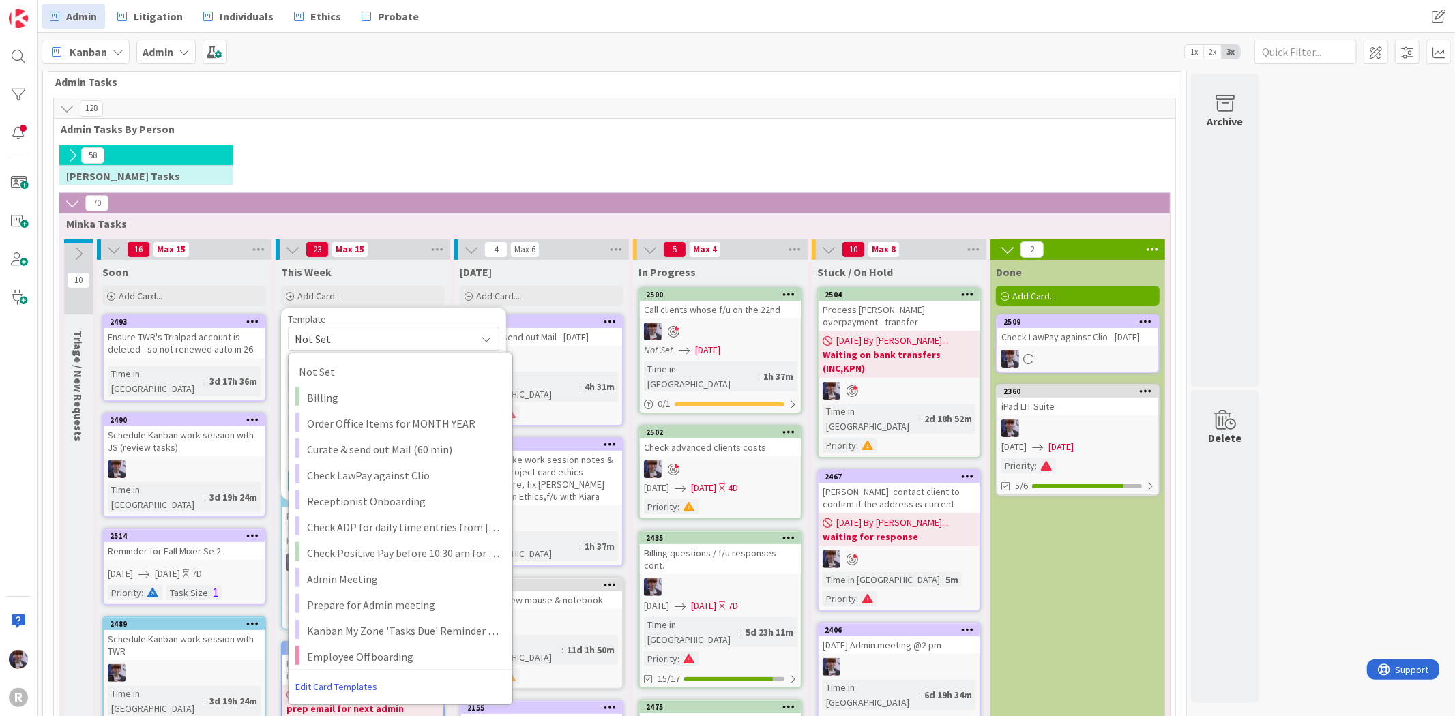
click at [347, 337] on span "Not Set" at bounding box center [380, 339] width 171 height 18
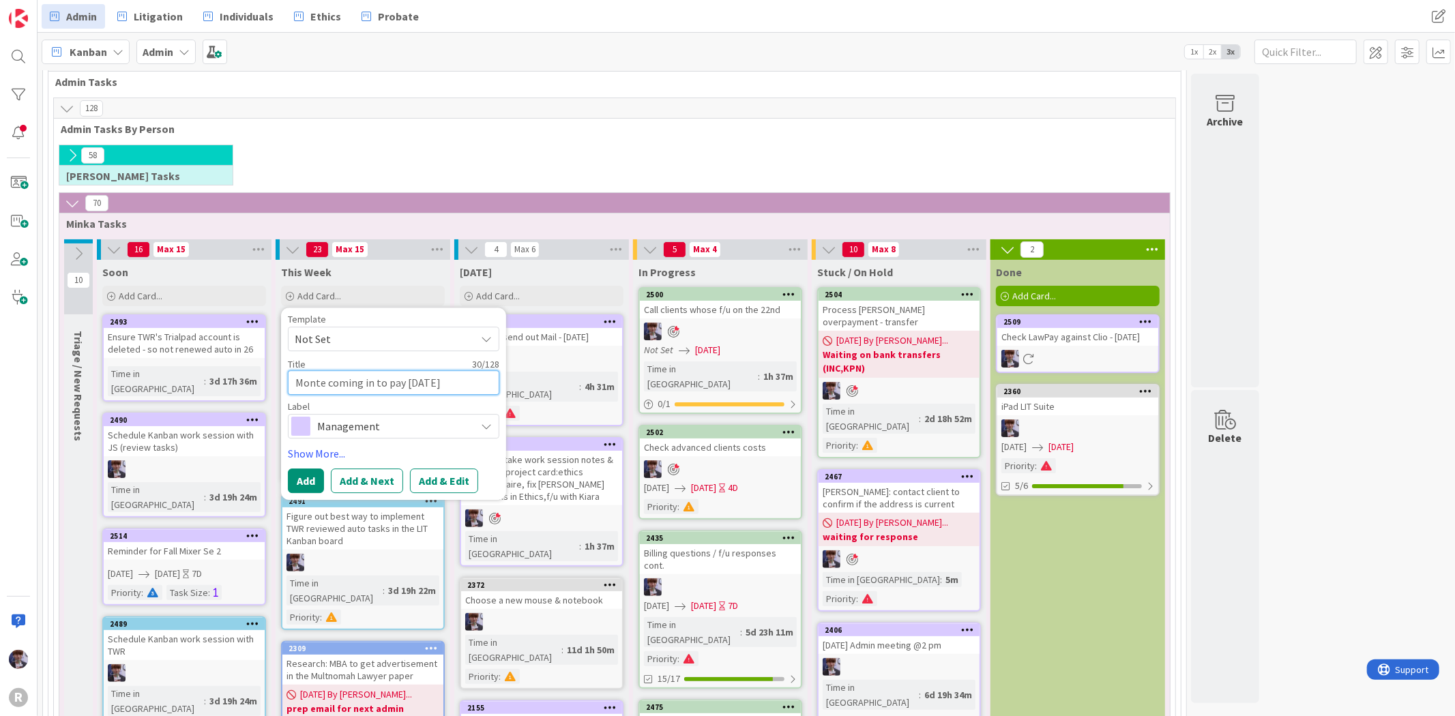
click at [431, 389] on textarea "Monte coming in to pay [DATE]" at bounding box center [393, 382] width 211 height 25
click at [442, 385] on textarea "Monte coming in to pay [DATE]" at bounding box center [393, 382] width 211 height 25
type textarea "x"
type textarea "Monte coming in to pay [DATE] 2"
type textarea "x"
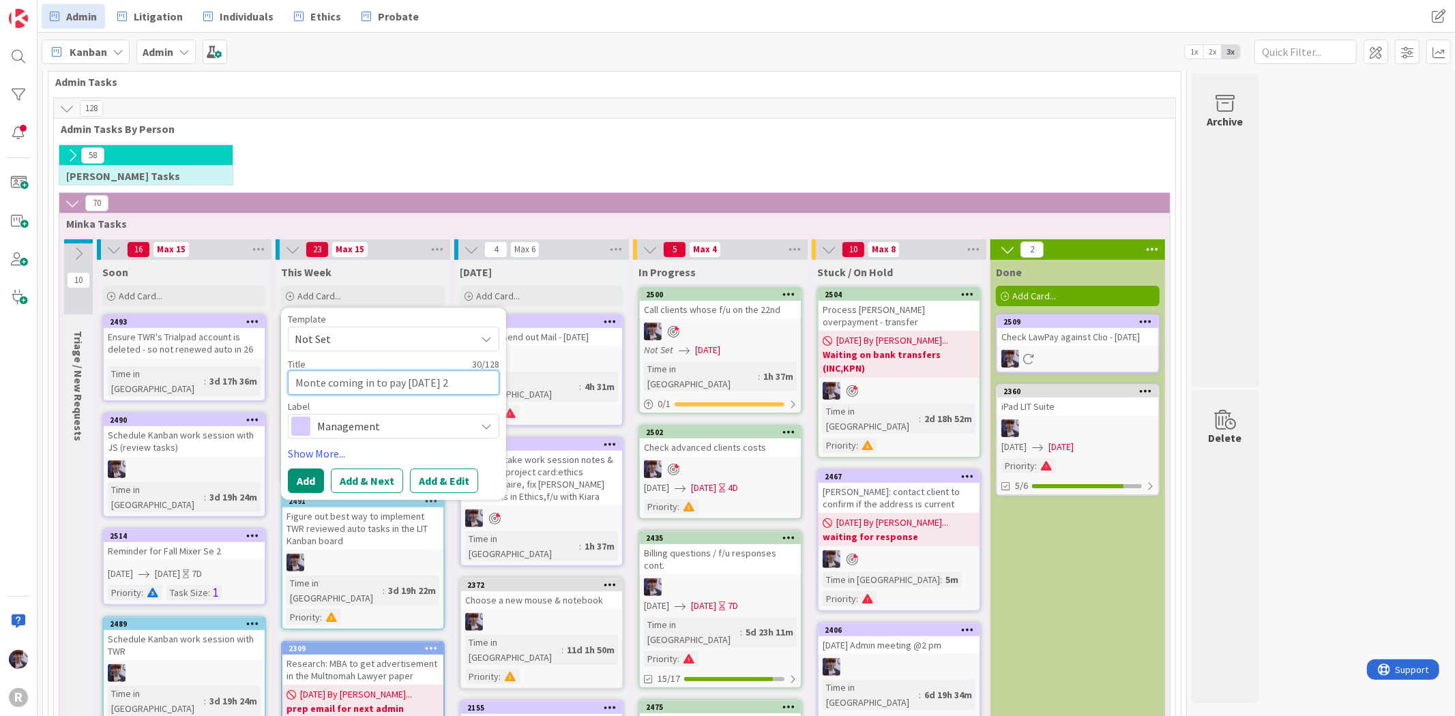
type textarea "Monte coming in to pay [DATE] 27"
type textarea "x"
type textarea "Monte coming in to pay [DATE] 27t"
type textarea "x"
type textarea "Monte coming in to pay [DATE] 27th"
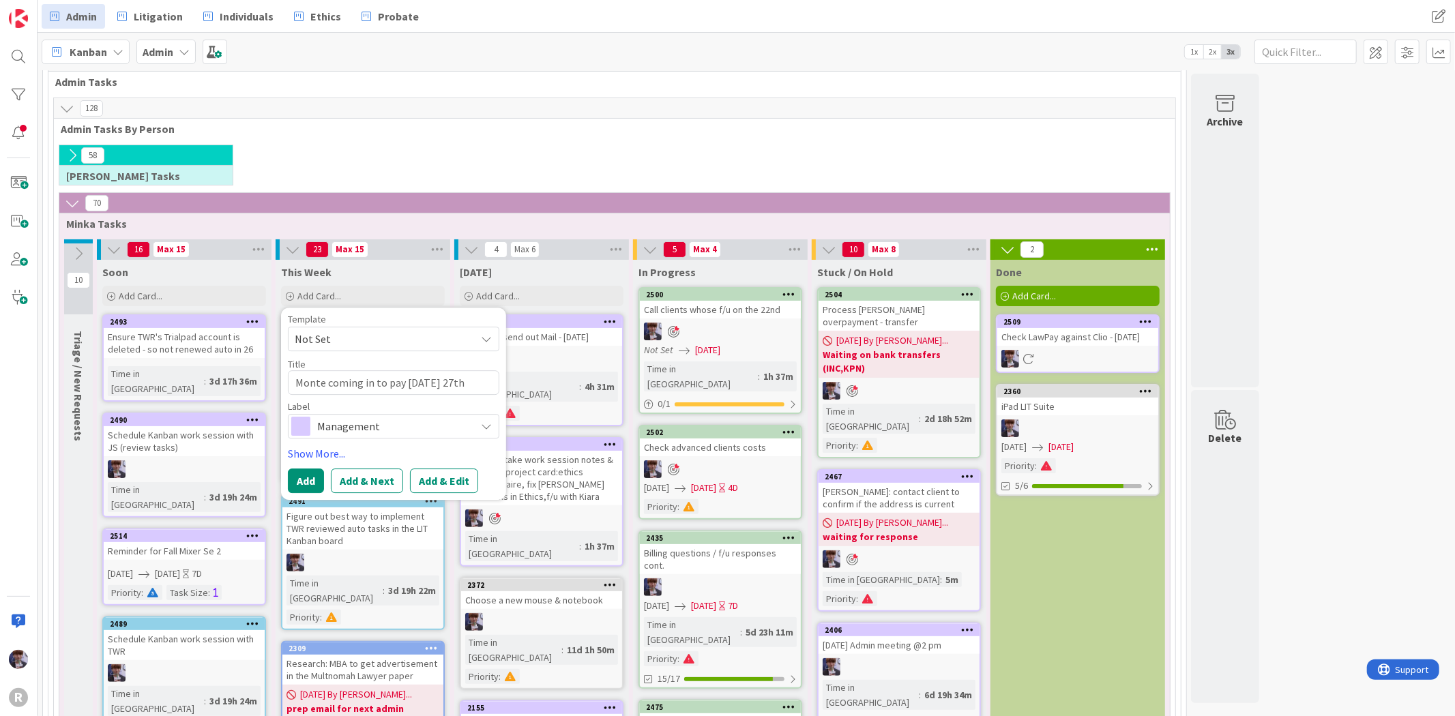
click at [421, 418] on span "Management" at bounding box center [392, 426] width 151 height 19
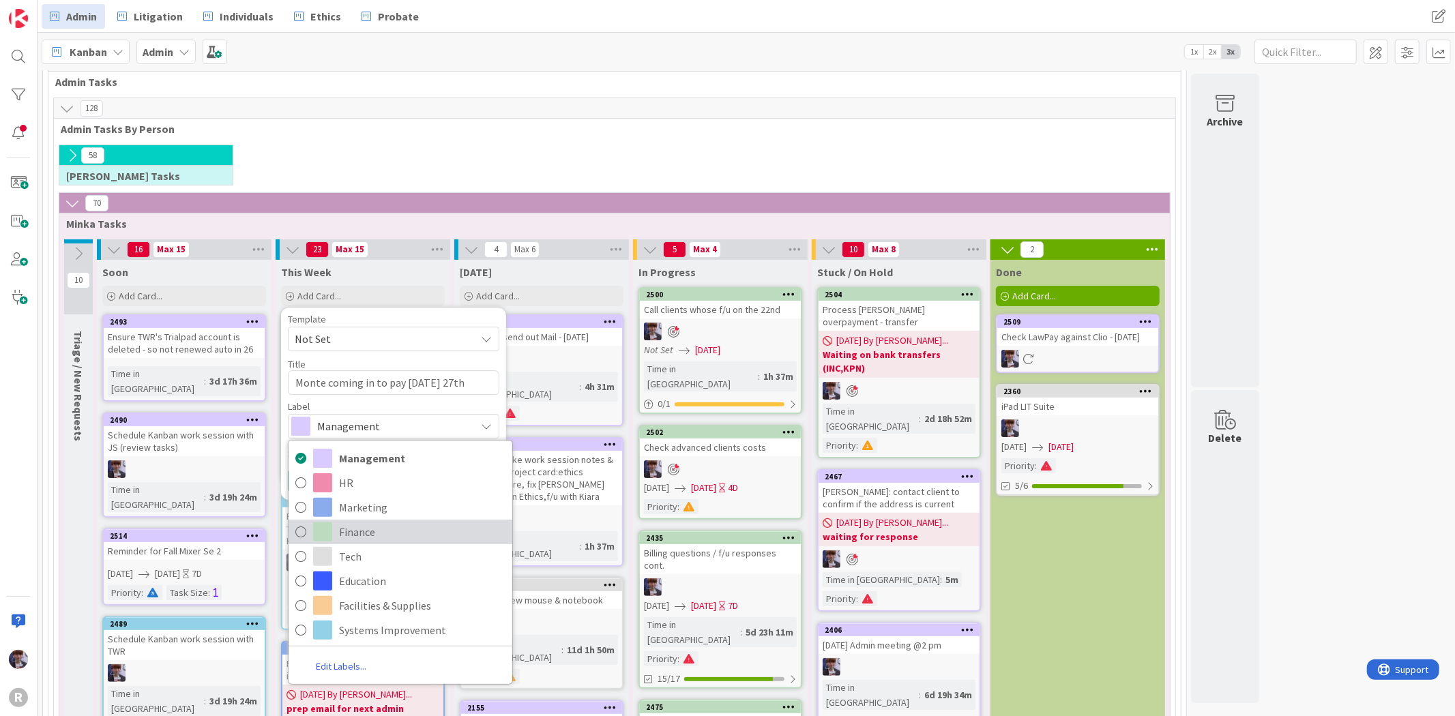
click at [367, 521] on link "Finance" at bounding box center [401, 532] width 224 height 25
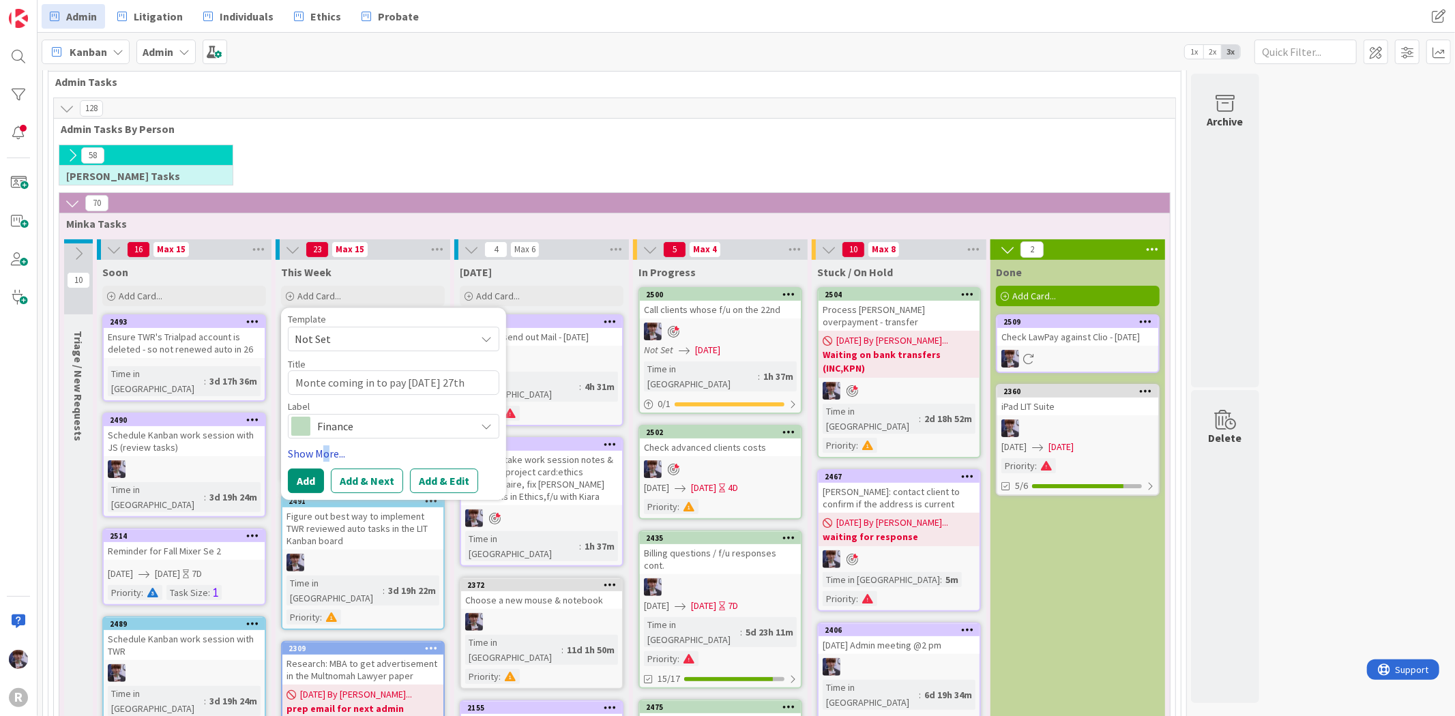
click at [325, 454] on link "Show More..." at bounding box center [393, 454] width 211 height 16
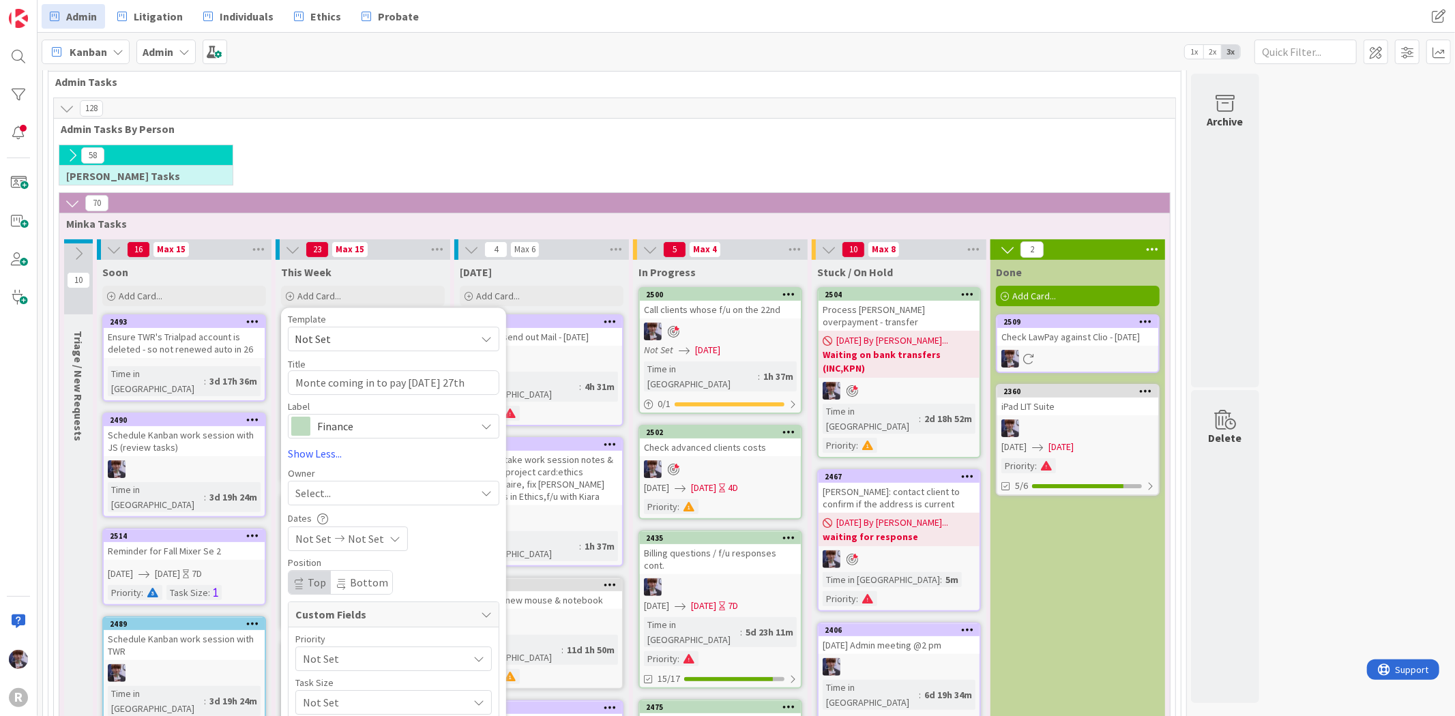
click at [342, 493] on div "Select..." at bounding box center [385, 493] width 180 height 16
click at [393, 604] on span "[PERSON_NAME]" at bounding box center [373, 608] width 66 height 20
type textarea "x"
click at [332, 544] on div "Not Set Not Set" at bounding box center [348, 539] width 120 height 25
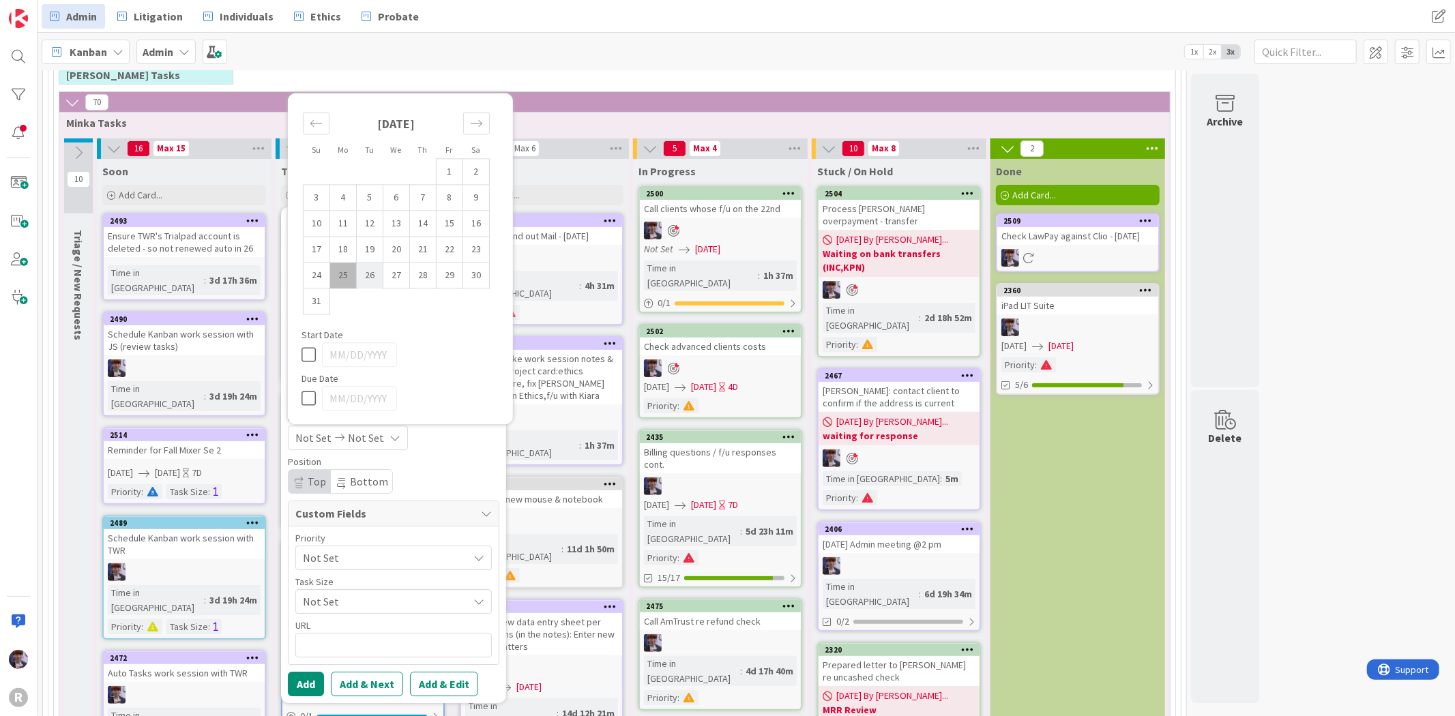
scroll to position [345, 0]
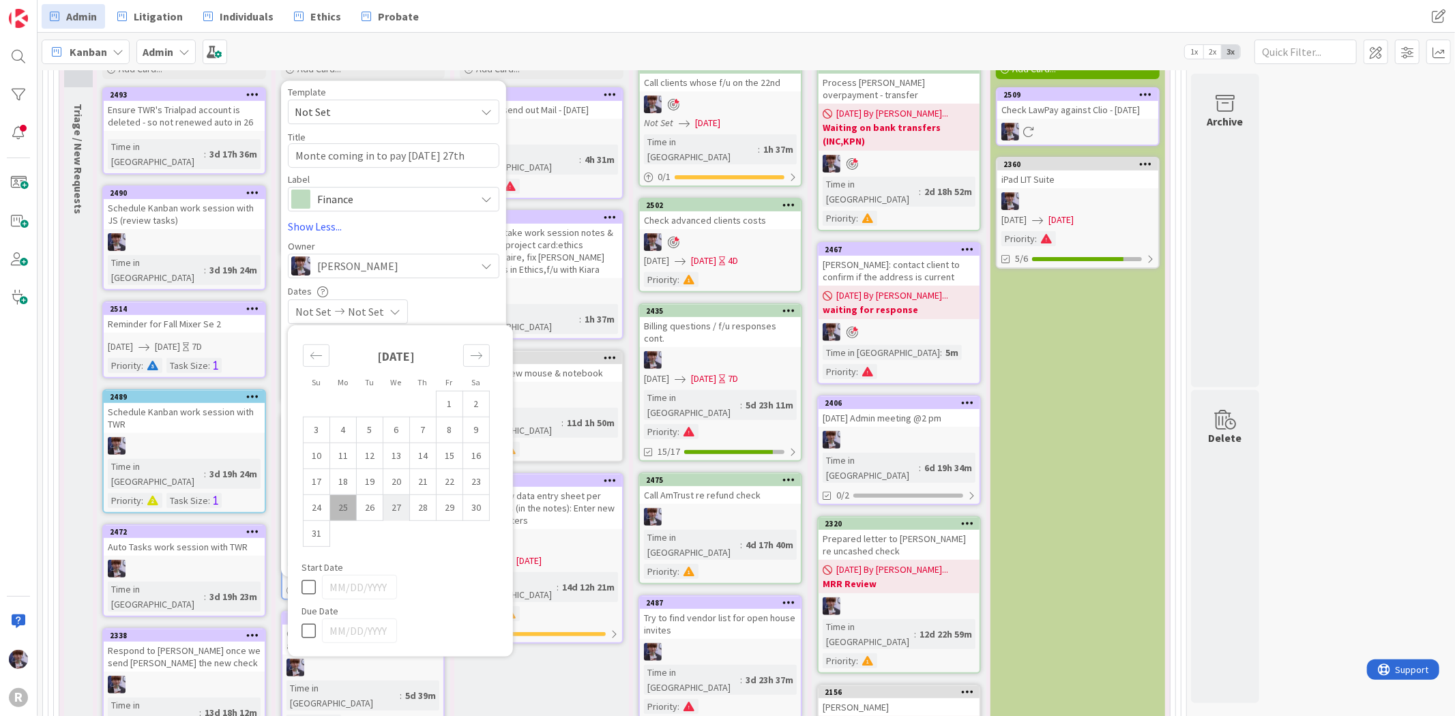
click at [401, 512] on td "27" at bounding box center [396, 508] width 27 height 26
type input "[DATE]"
type textarea "x"
click at [401, 507] on td "27" at bounding box center [396, 508] width 27 height 26
type input "[DATE]"
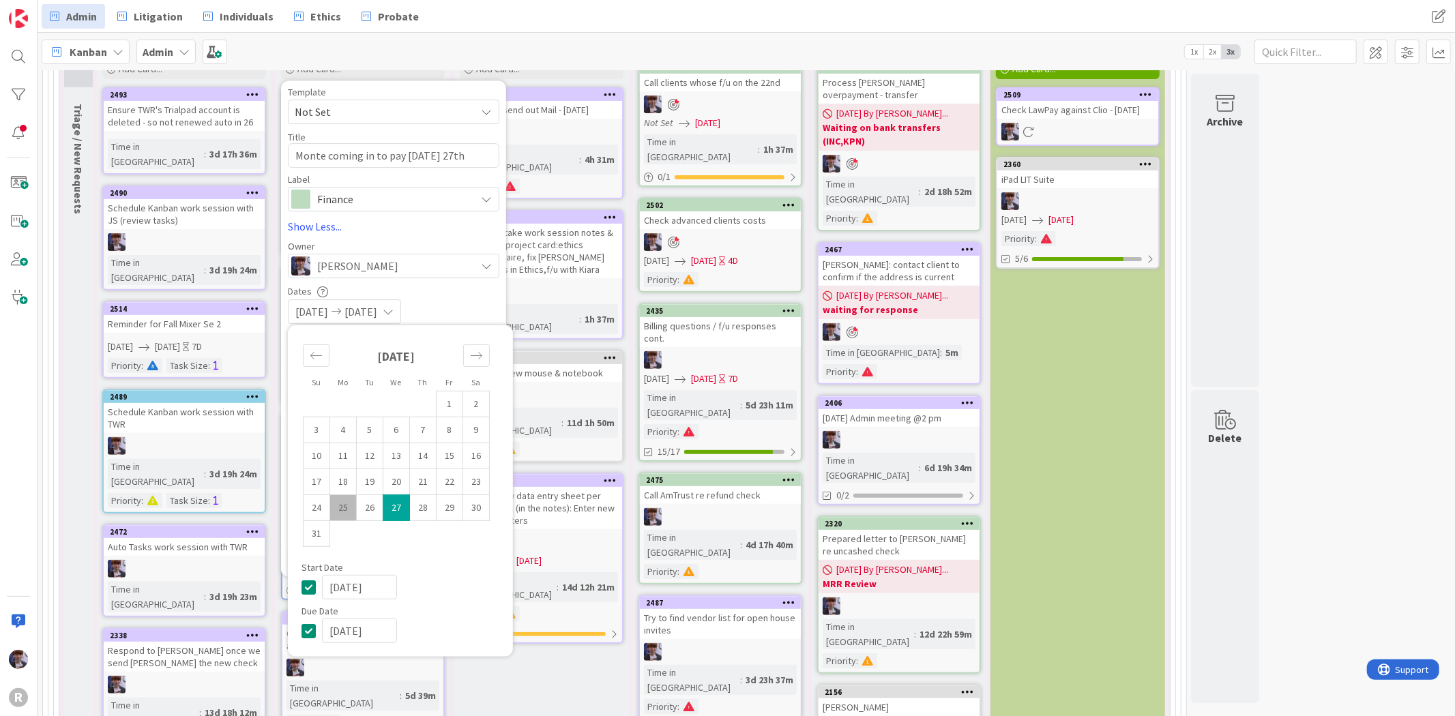
click at [455, 295] on div "Dates" at bounding box center [393, 291] width 211 height 12
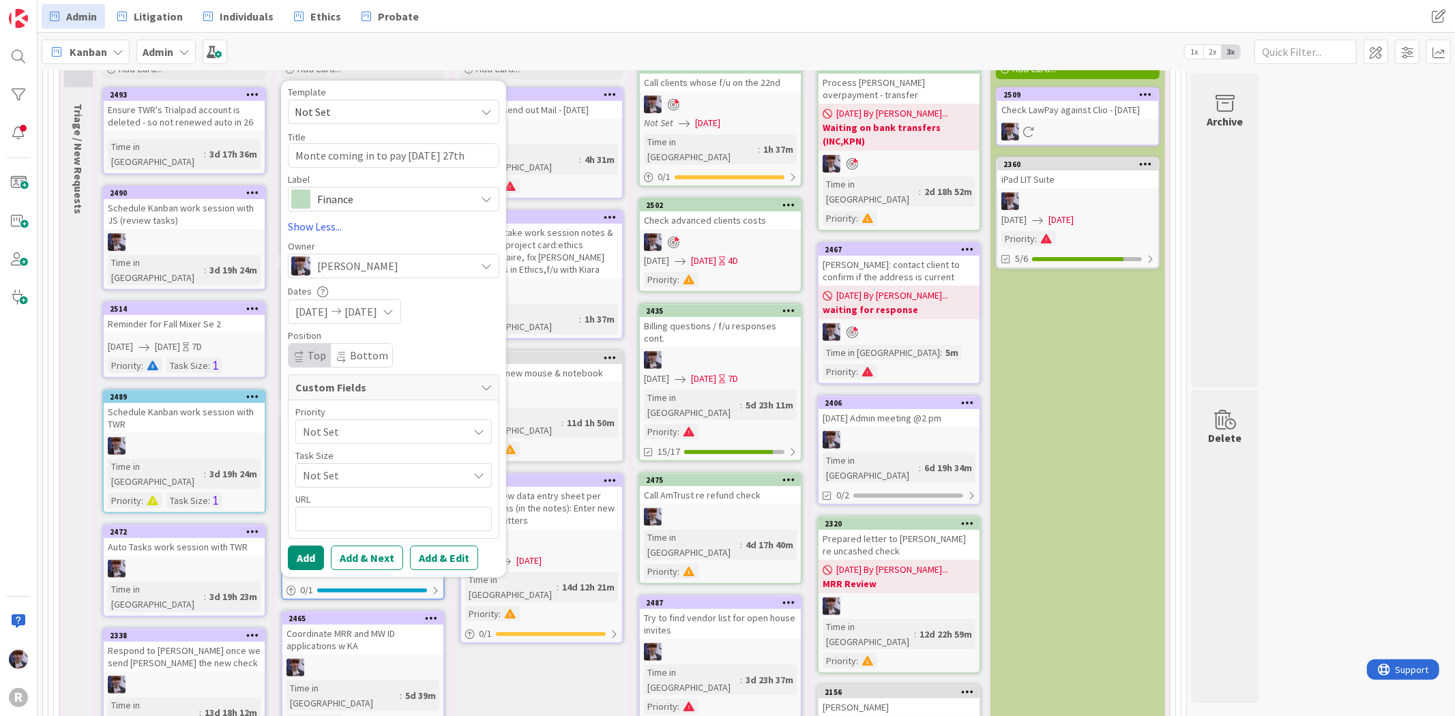
click at [340, 444] on div "Not Set" at bounding box center [393, 432] width 196 height 25
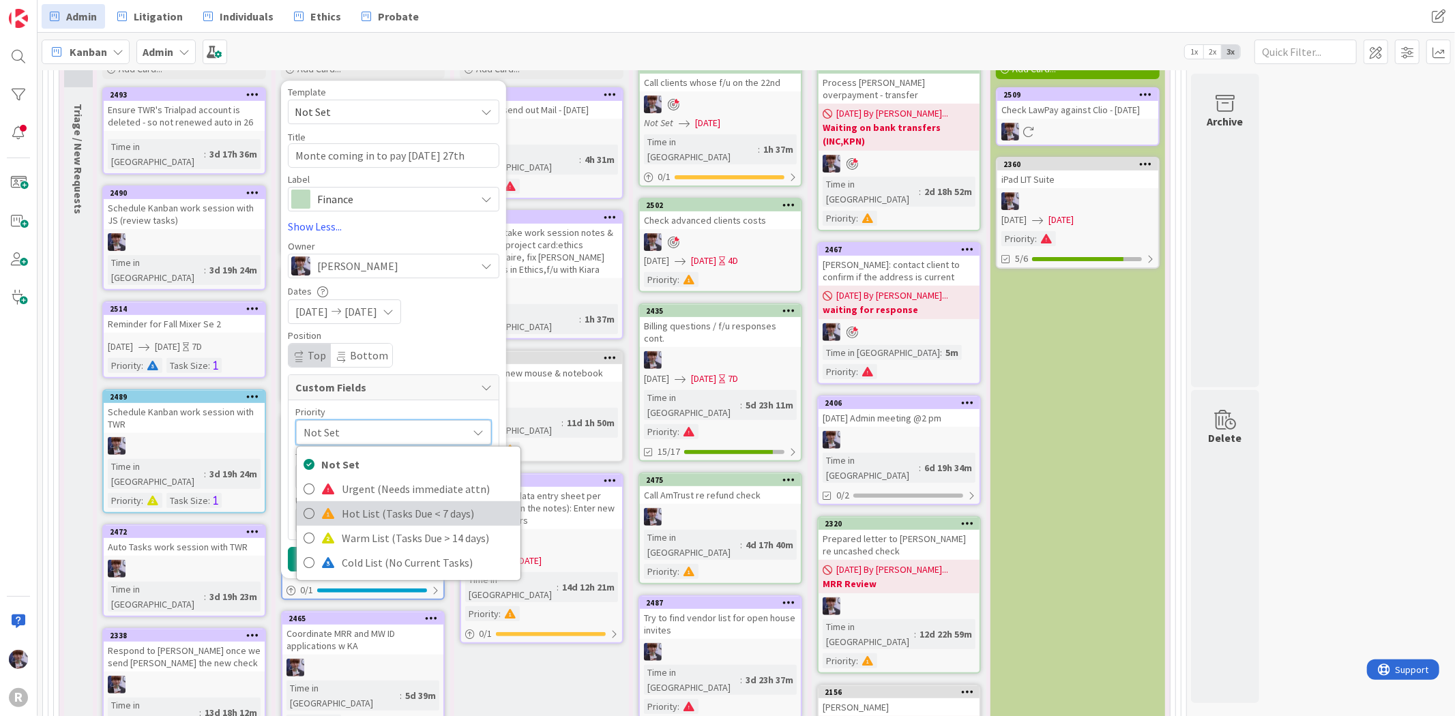
click at [359, 510] on span "Hot List (Tasks Due < 7 days)" at bounding box center [428, 513] width 172 height 20
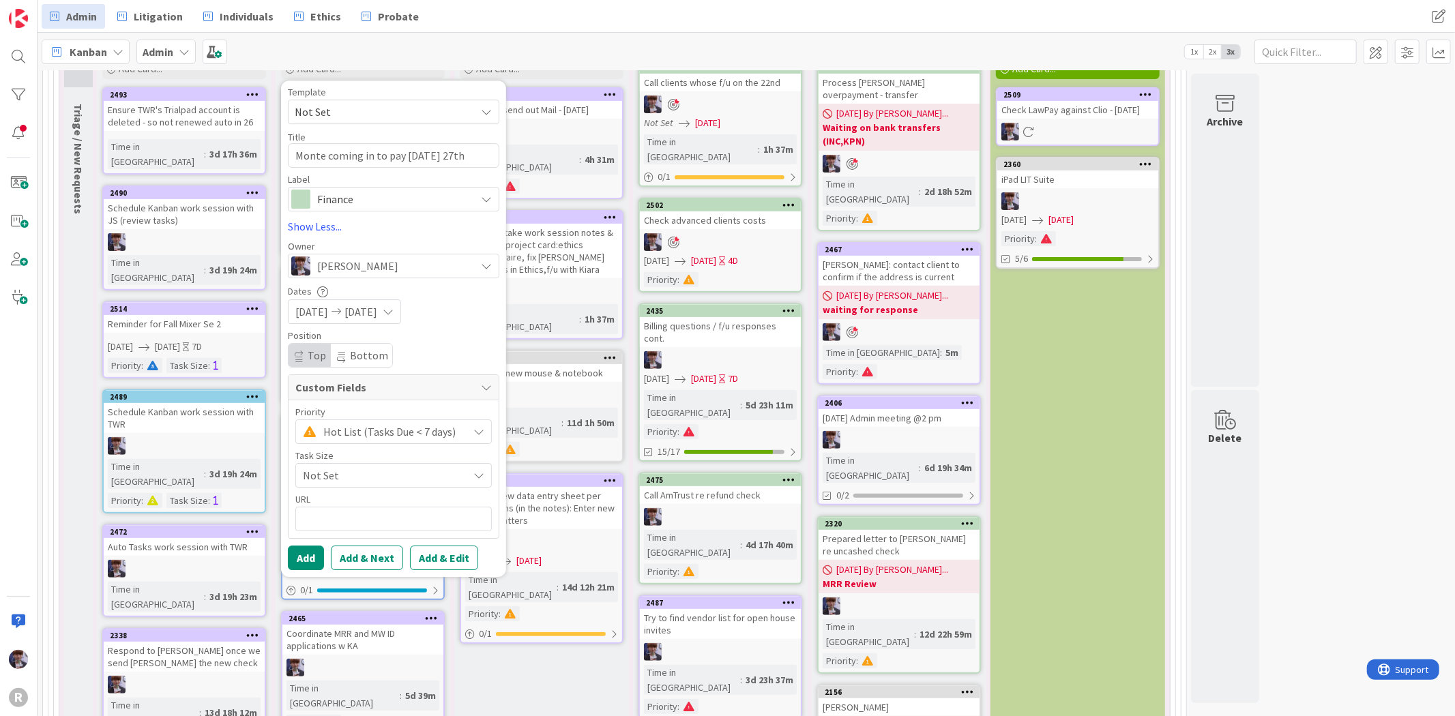
click at [347, 478] on span "Not Set" at bounding box center [382, 475] width 158 height 19
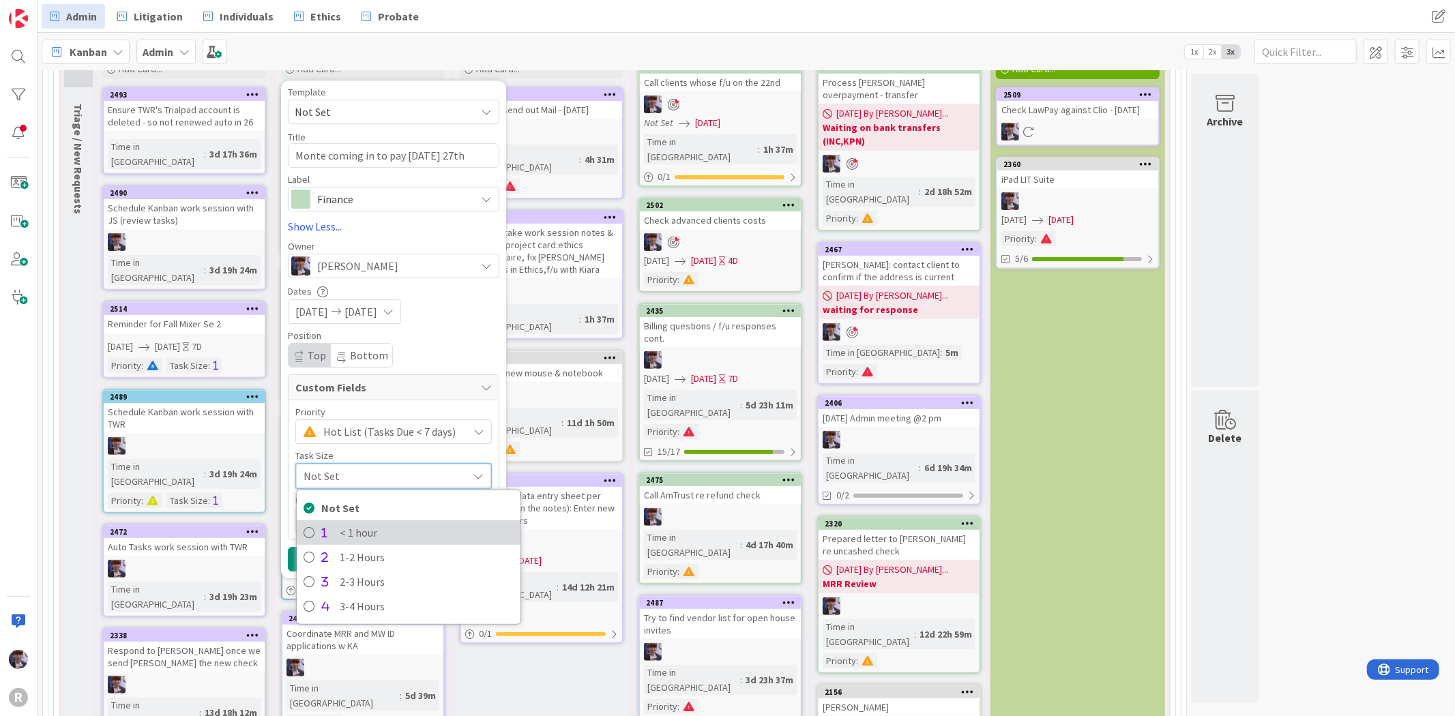
click at [352, 525] on span "< 1 hour" at bounding box center [427, 533] width 174 height 20
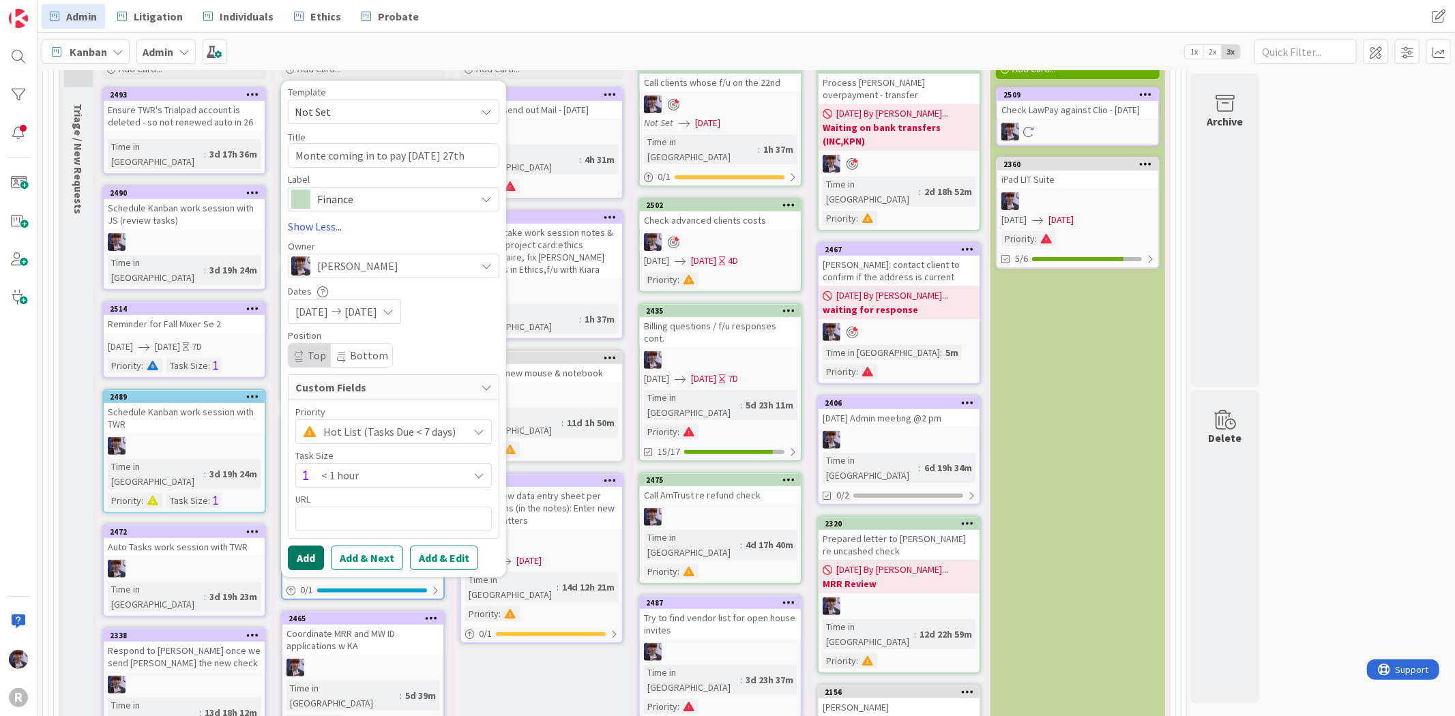
click at [301, 558] on button "Add" at bounding box center [306, 558] width 36 height 25
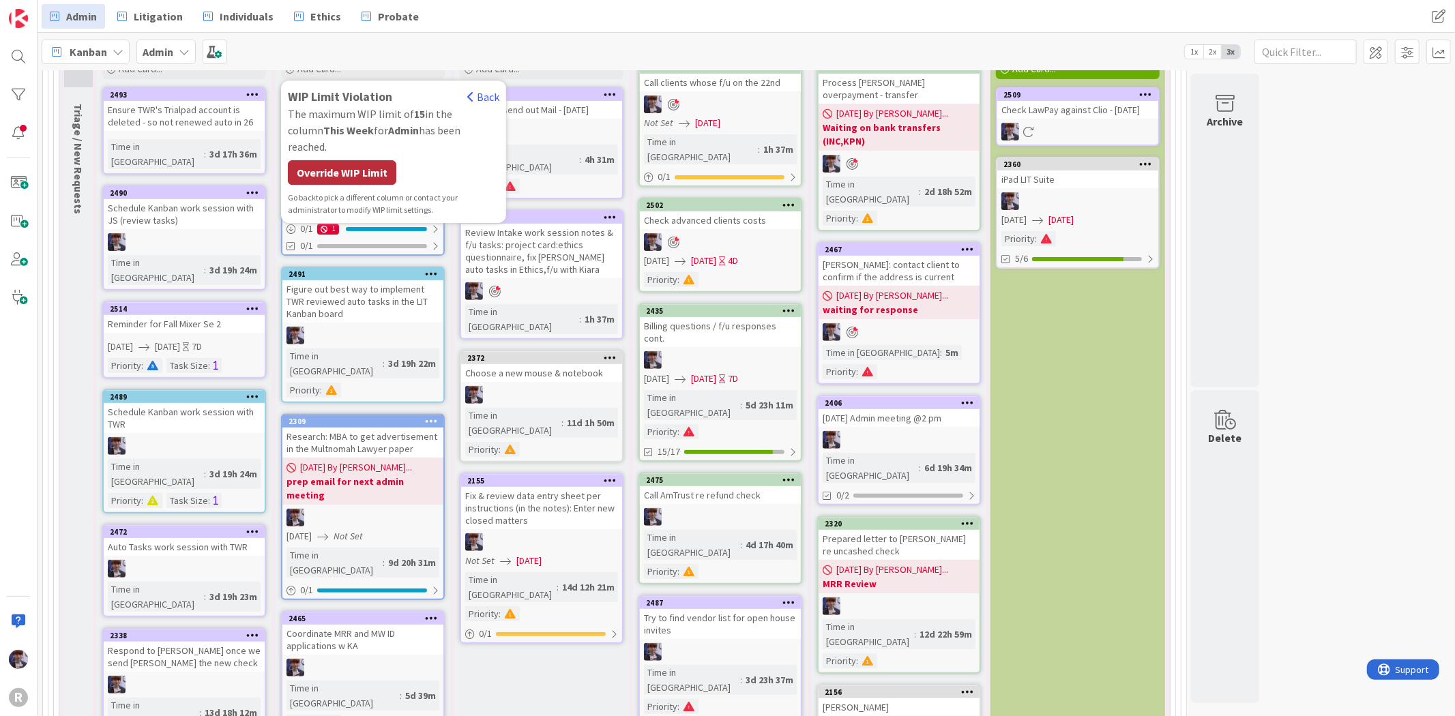
click at [359, 162] on div "Override WIP Limit" at bounding box center [342, 172] width 108 height 25
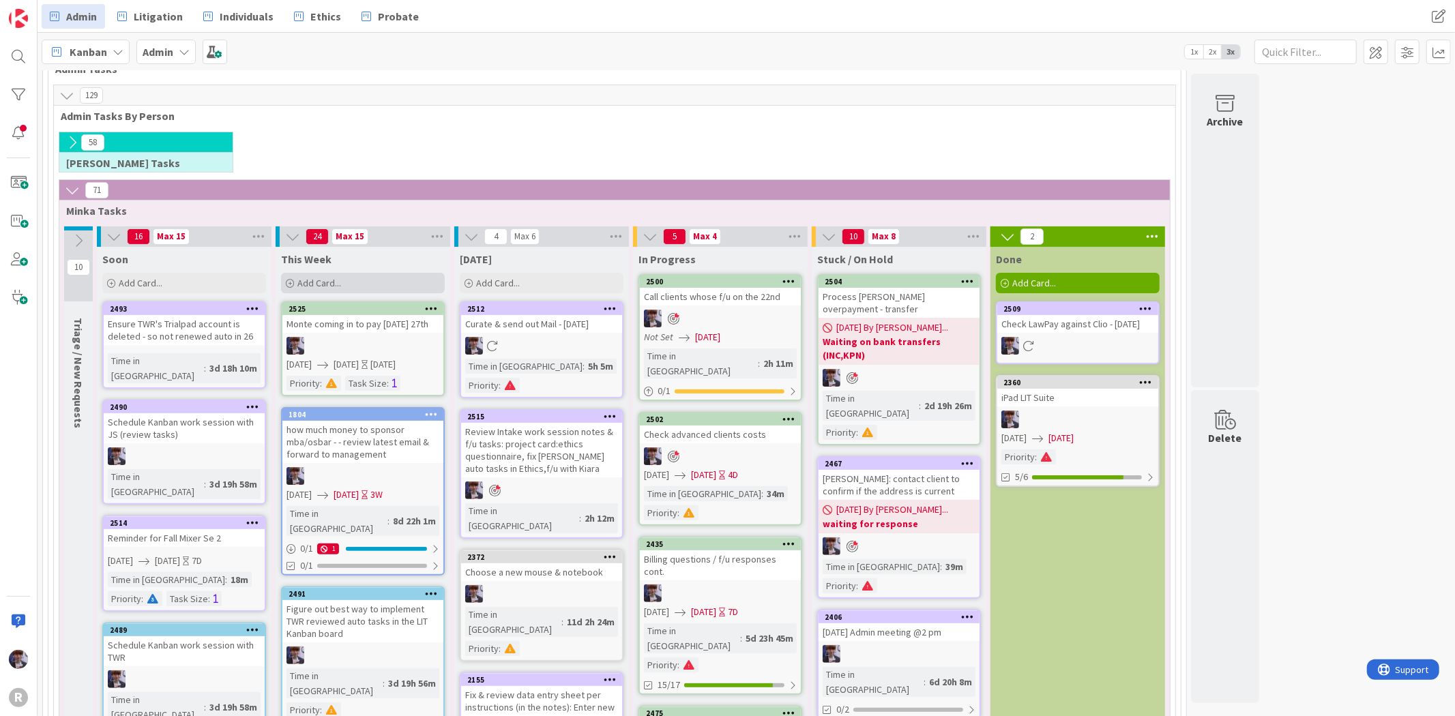
scroll to position [118, 0]
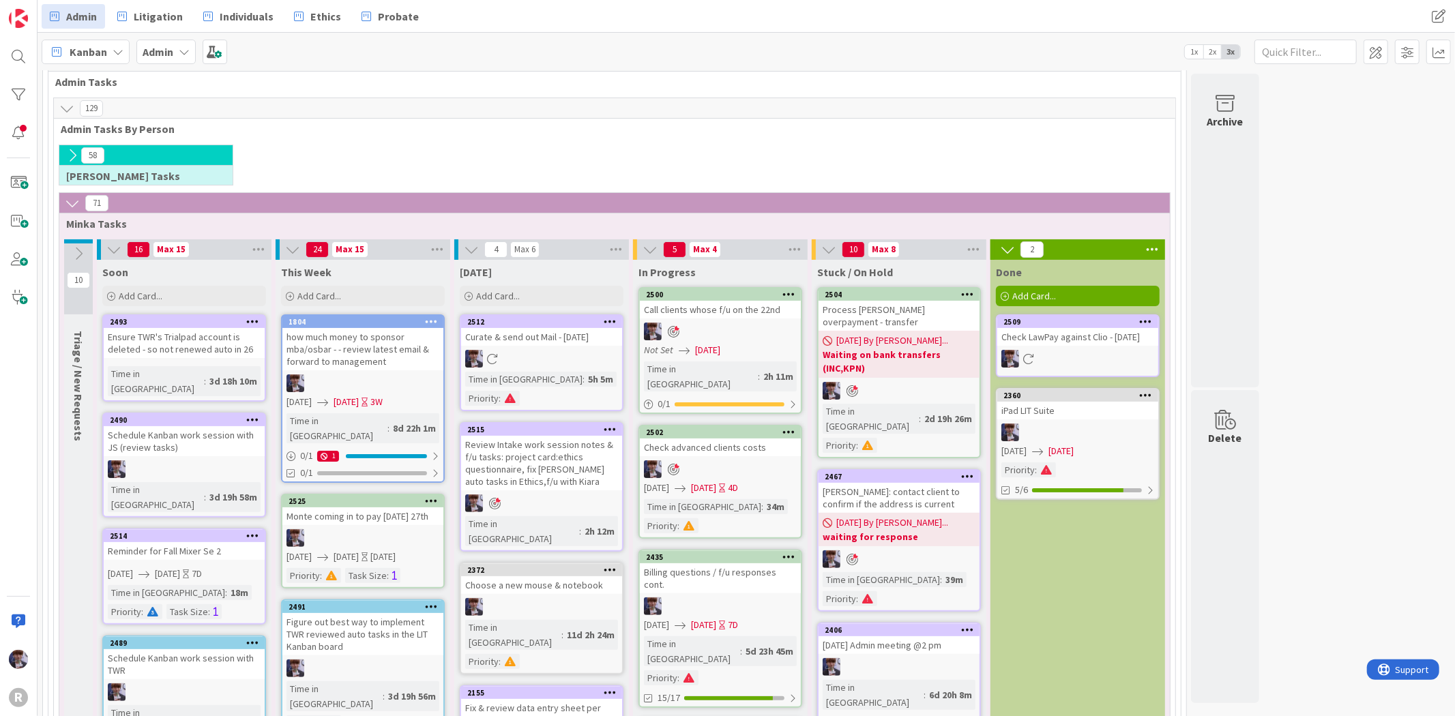
click at [707, 321] on link "2500 Call clients whose f/u on the 22nd Not Set [DATE] Time in [GEOGRAPHIC_DATA…" at bounding box center [721, 350] width 164 height 127
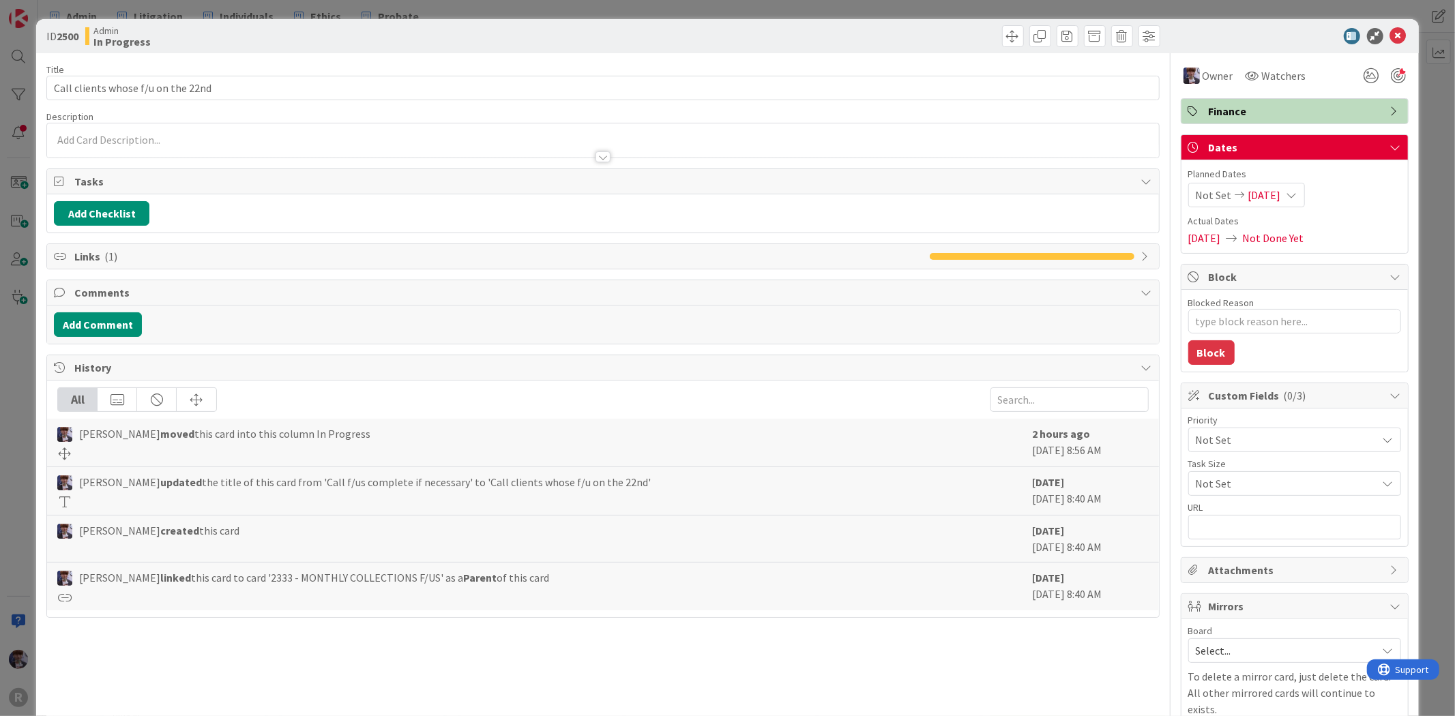
click at [35, 409] on div "ID 2500 Admin In Progress Title 34 / 128 Call clients whose f/u on the 22nd Des…" at bounding box center [727, 358] width 1455 height 716
click at [28, 411] on div "ID 2500 Admin In Progress Title 34 / 128 Call clients whose f/u on the 22nd Des…" at bounding box center [727, 358] width 1455 height 716
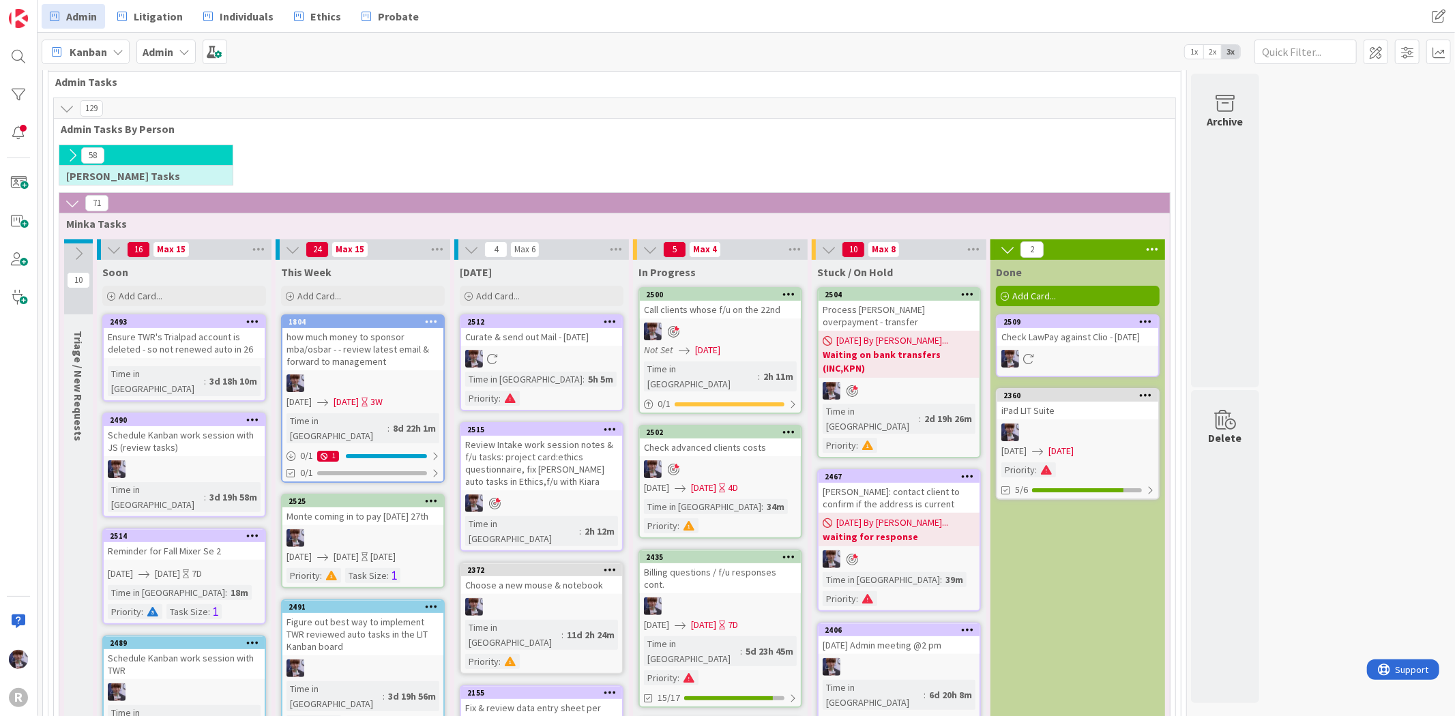
click at [744, 564] on div "Billing questions / f/u responses cont." at bounding box center [720, 579] width 161 height 30
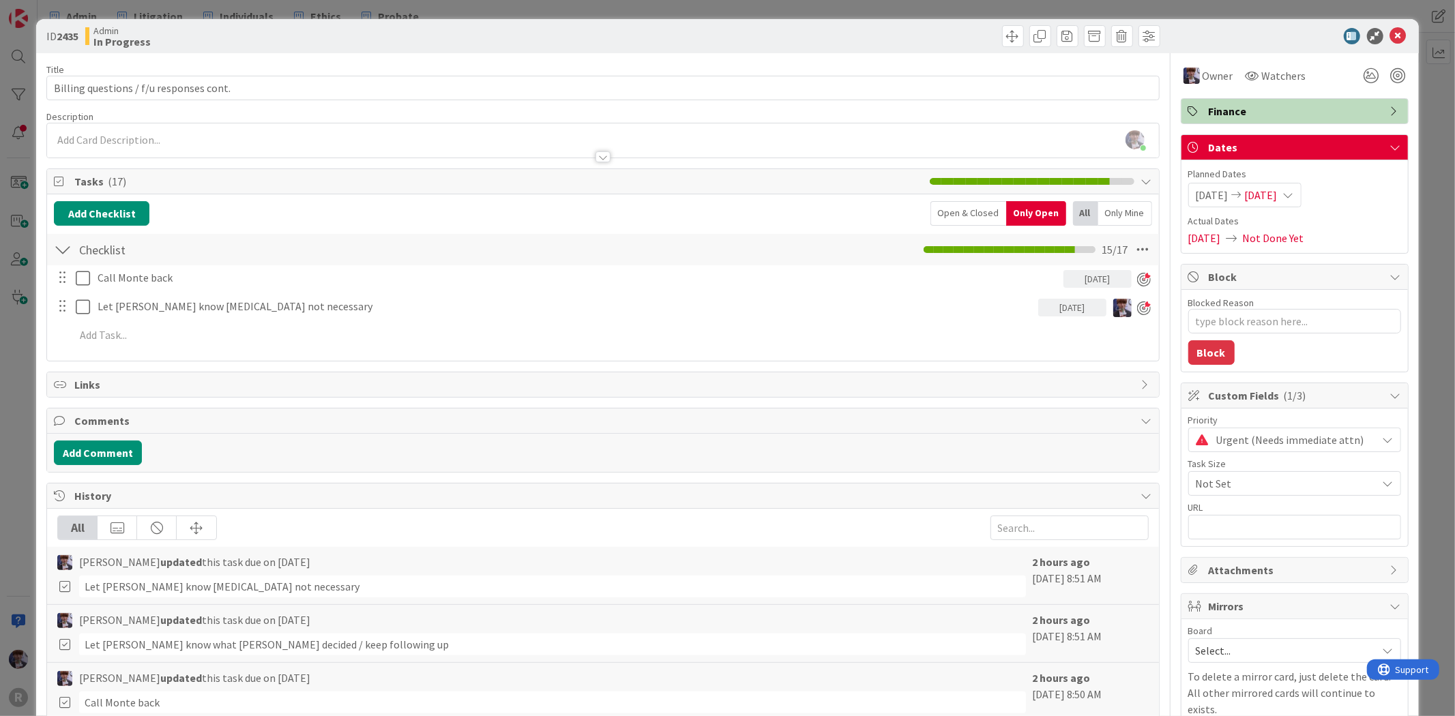
click at [17, 360] on div "ID 2435 Admin In Progress Title 39 / 128 Billing questions / f/u responses cont…" at bounding box center [727, 358] width 1455 height 716
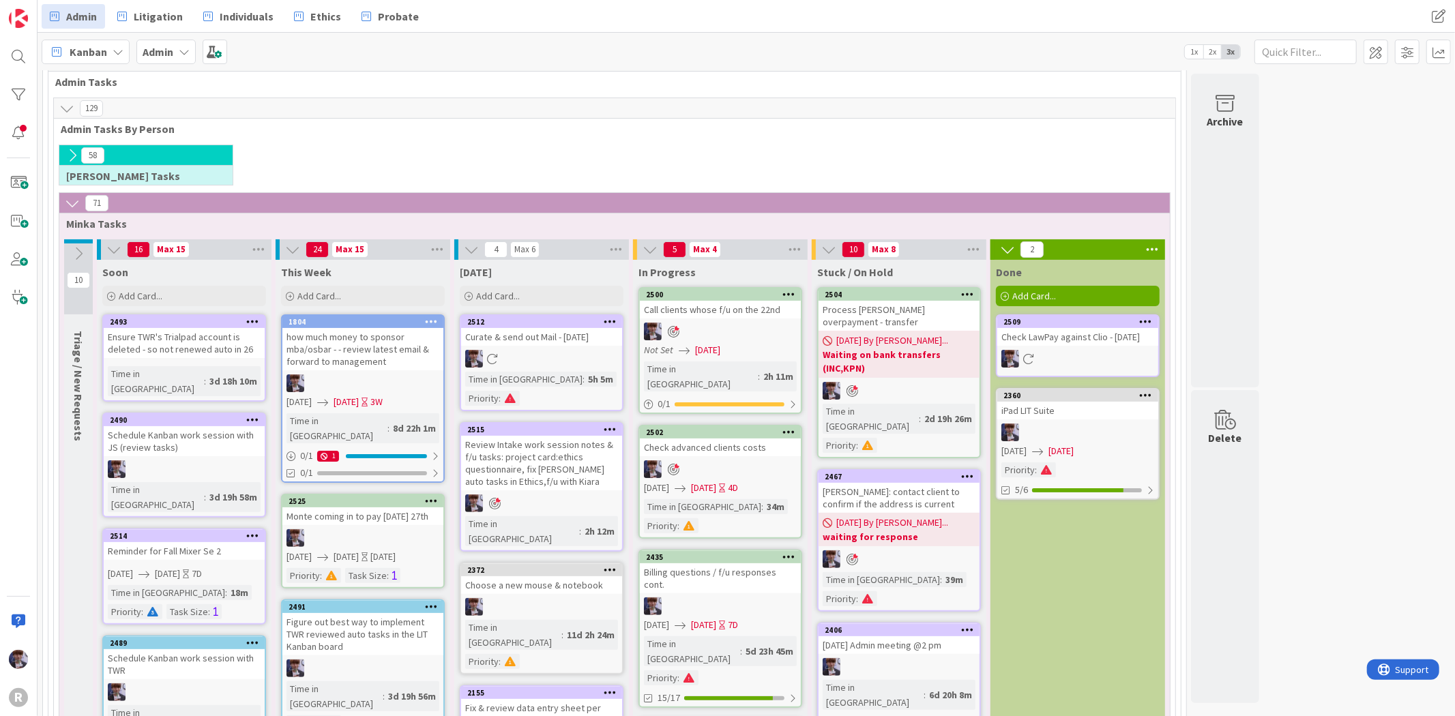
click at [686, 312] on div "Call clients whose f/u on the 22nd" at bounding box center [720, 310] width 161 height 18
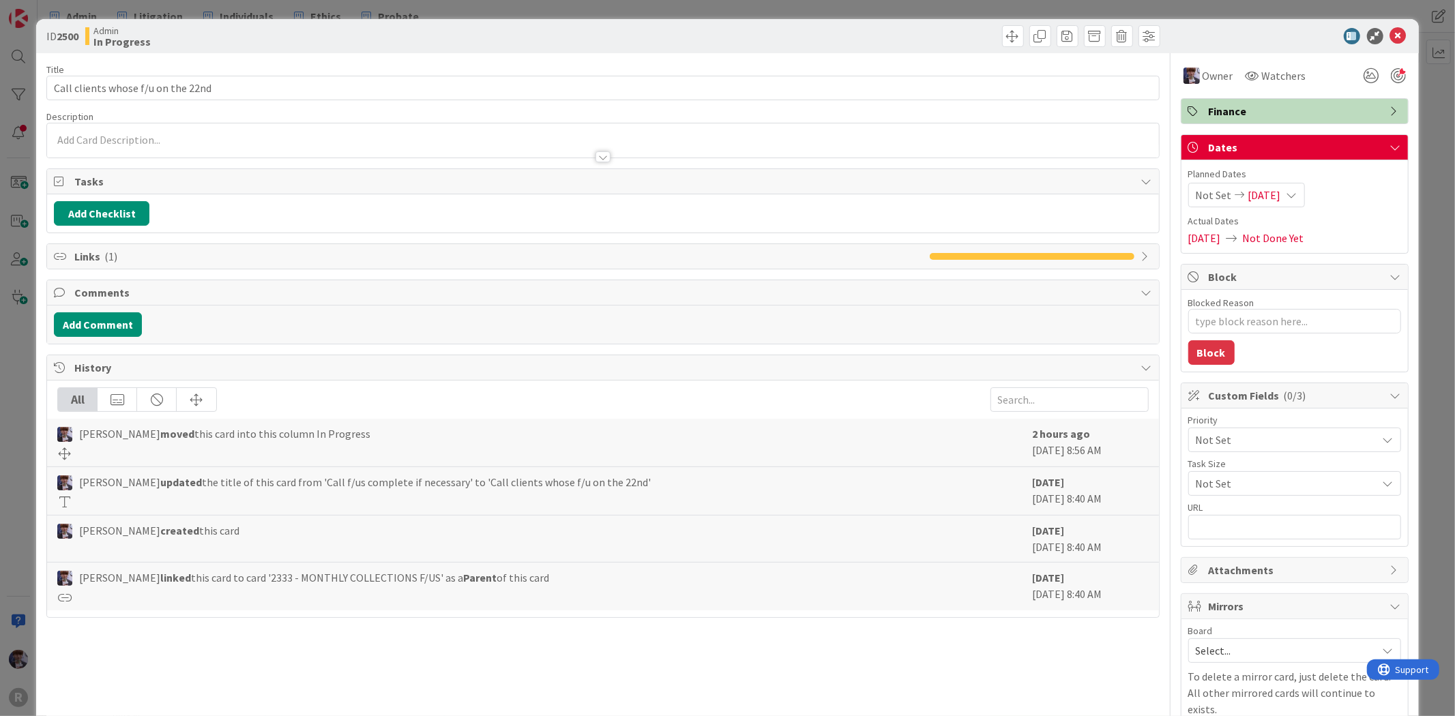
click at [29, 372] on div "ID 2500 Admin In Progress Title 34 / 128 Call clients whose f/u on the 22nd Des…" at bounding box center [727, 358] width 1455 height 716
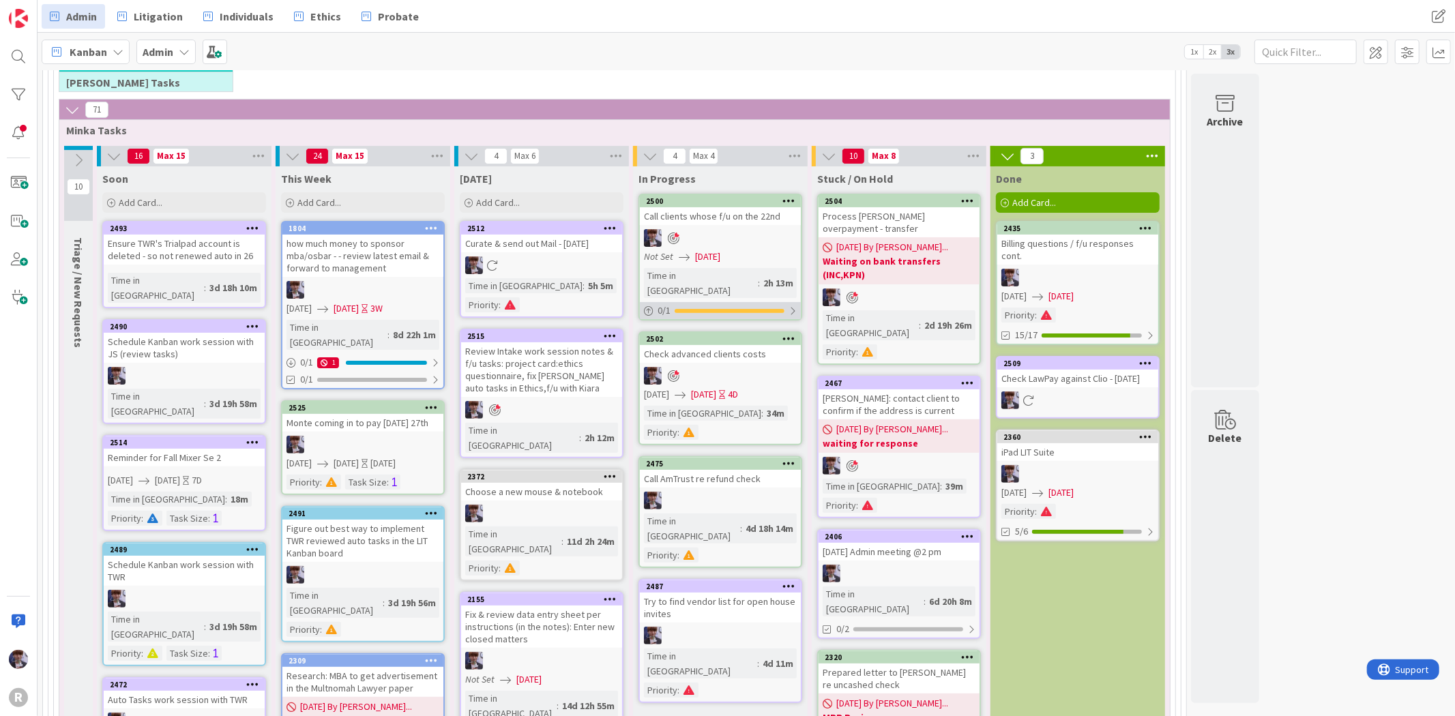
scroll to position [176, 0]
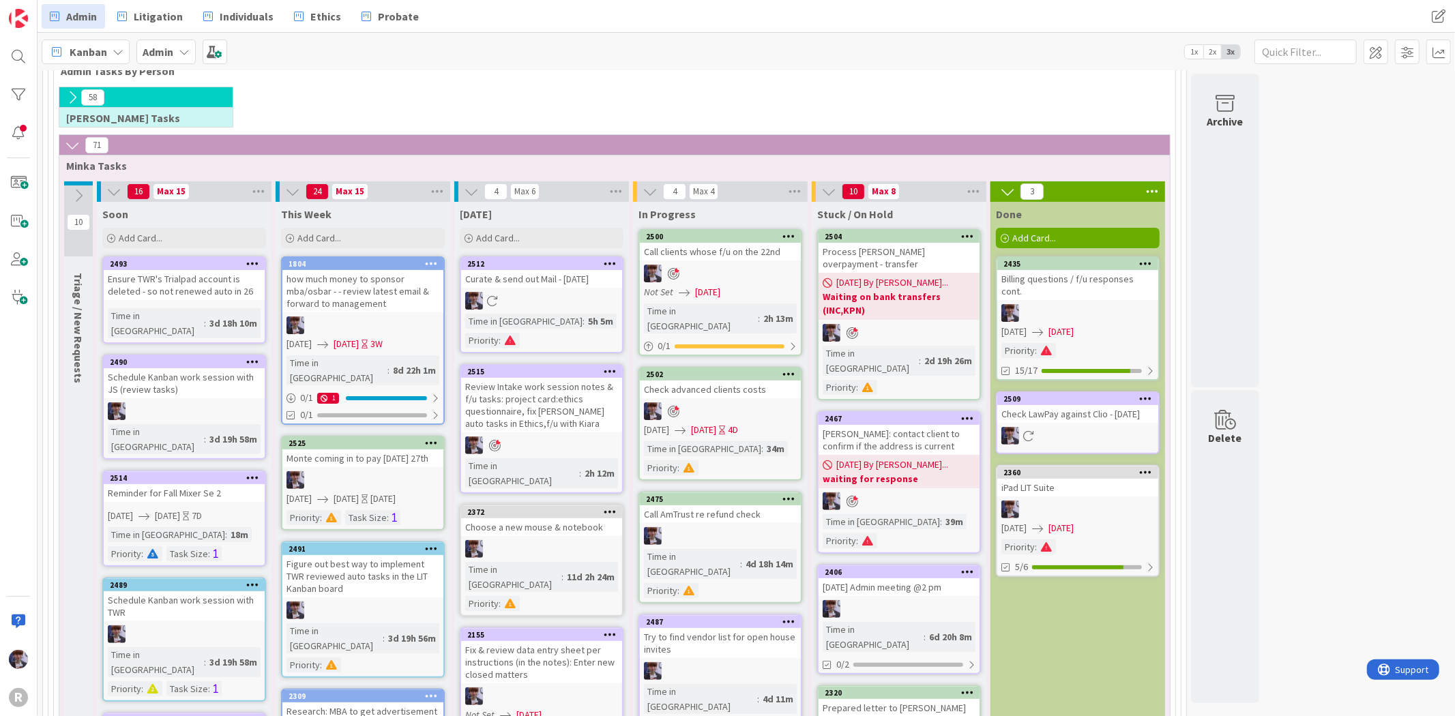
drag, startPoint x: 224, startPoint y: 179, endPoint x: -398, endPoint y: 737, distance: 834.9
click at [226, 231] on div "Add Card..." at bounding box center [184, 238] width 164 height 20
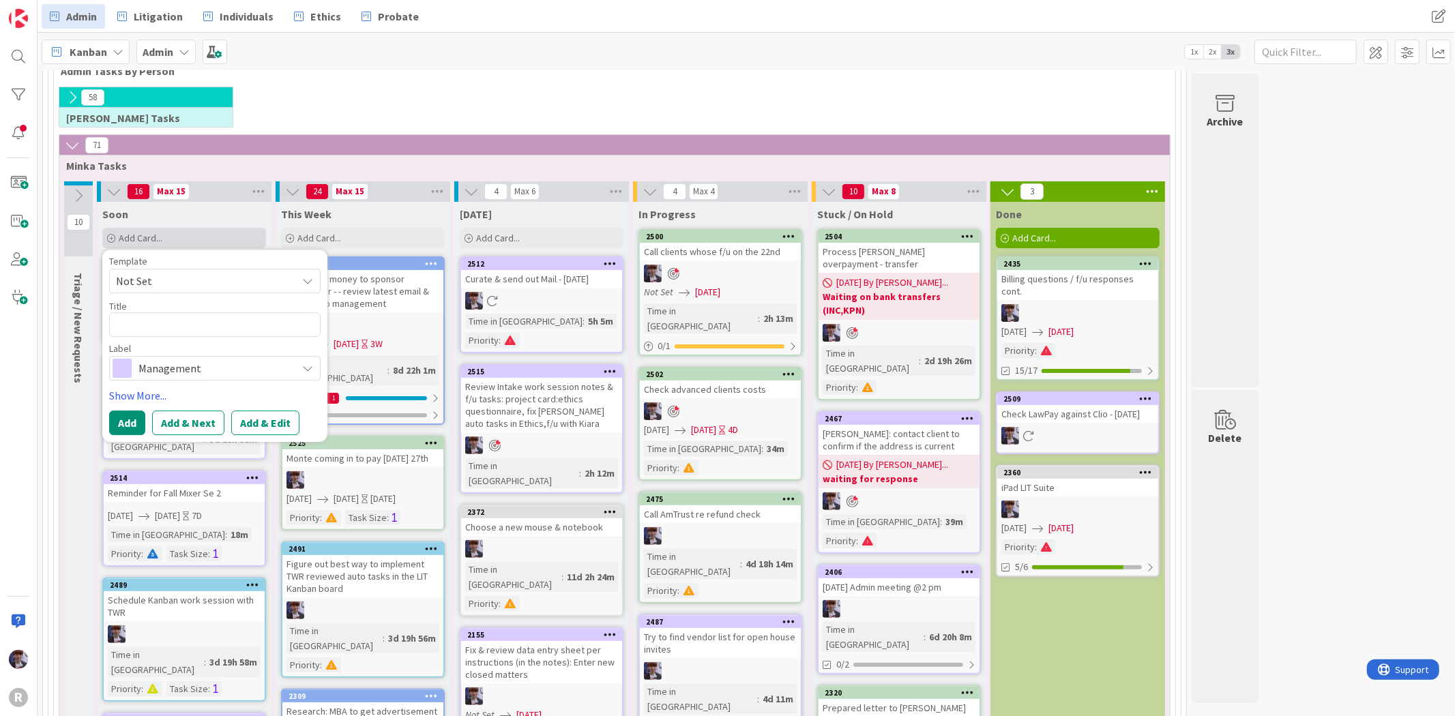
type textarea "x"
type textarea "C"
type textarea "x"
type textarea "Ch"
type textarea "x"
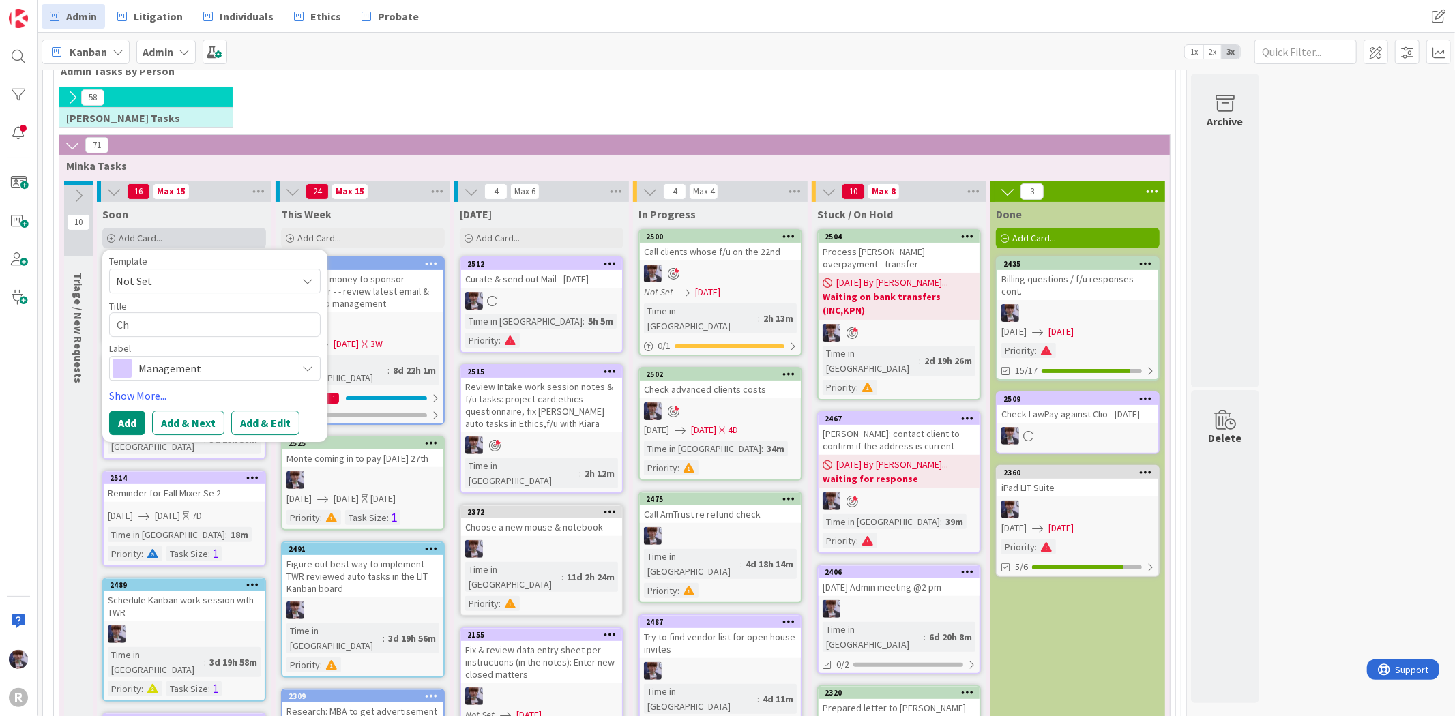
type textarea "Che"
type textarea "x"
type textarea "Chec"
type textarea "x"
type textarea "Check"
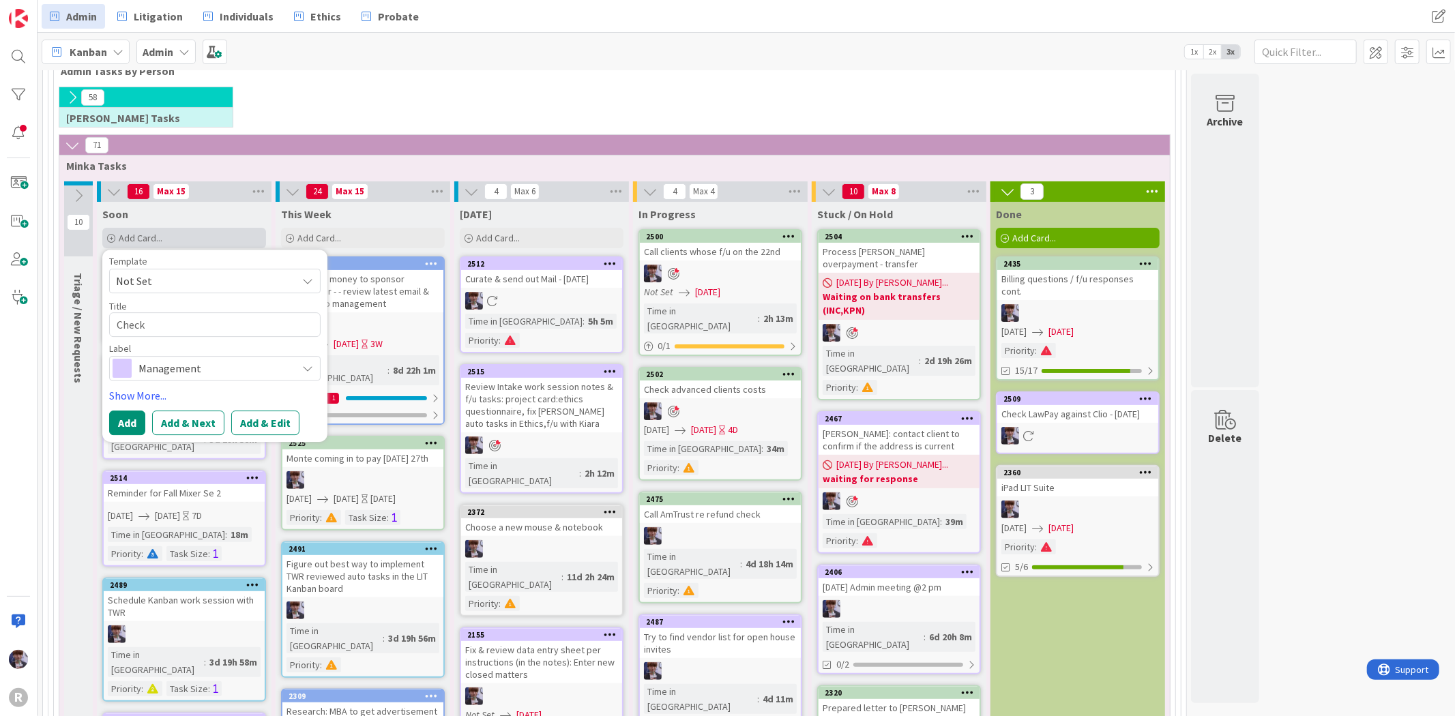
type textarea "x"
type textarea "Check"
type textarea "x"
type textarea "Check w"
type textarea "x"
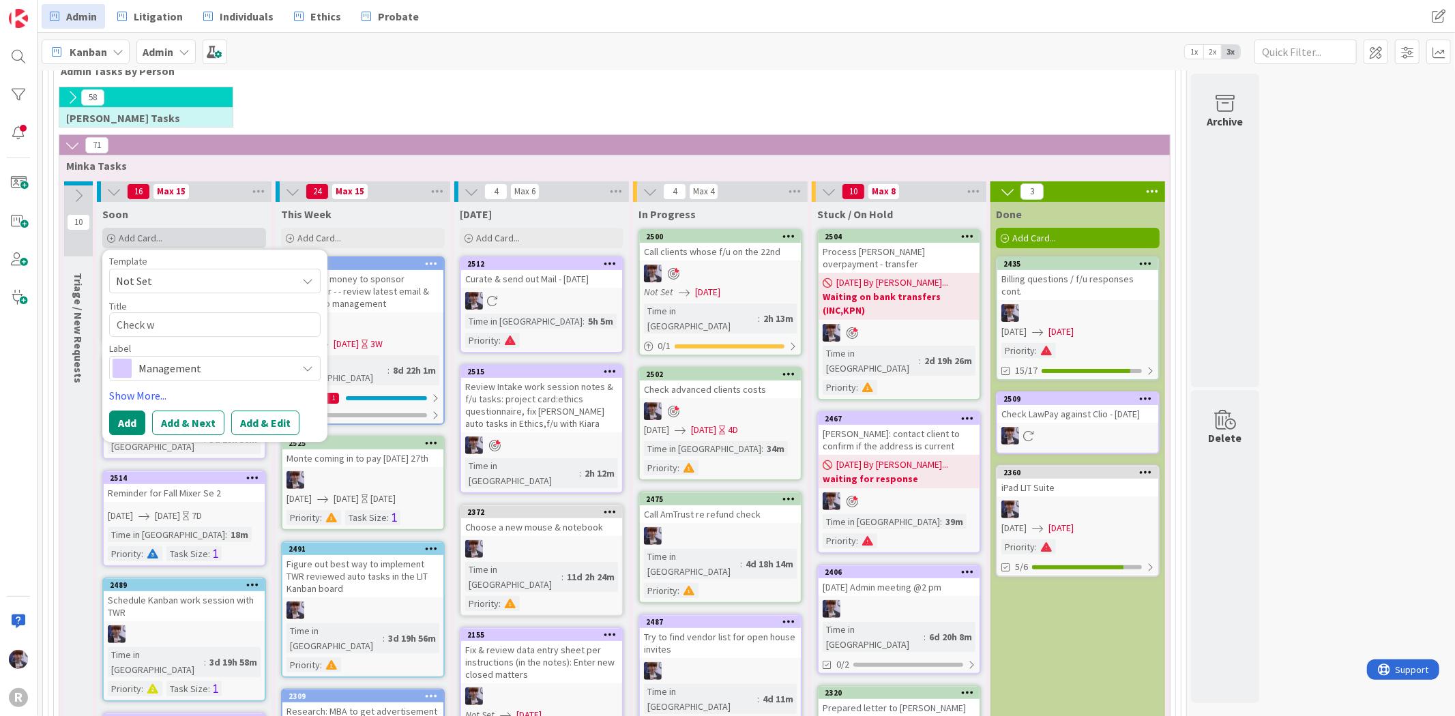
type textarea "Check w"
type textarea "x"
type textarea "Check w M"
type textarea "x"
type textarea "Check w MR"
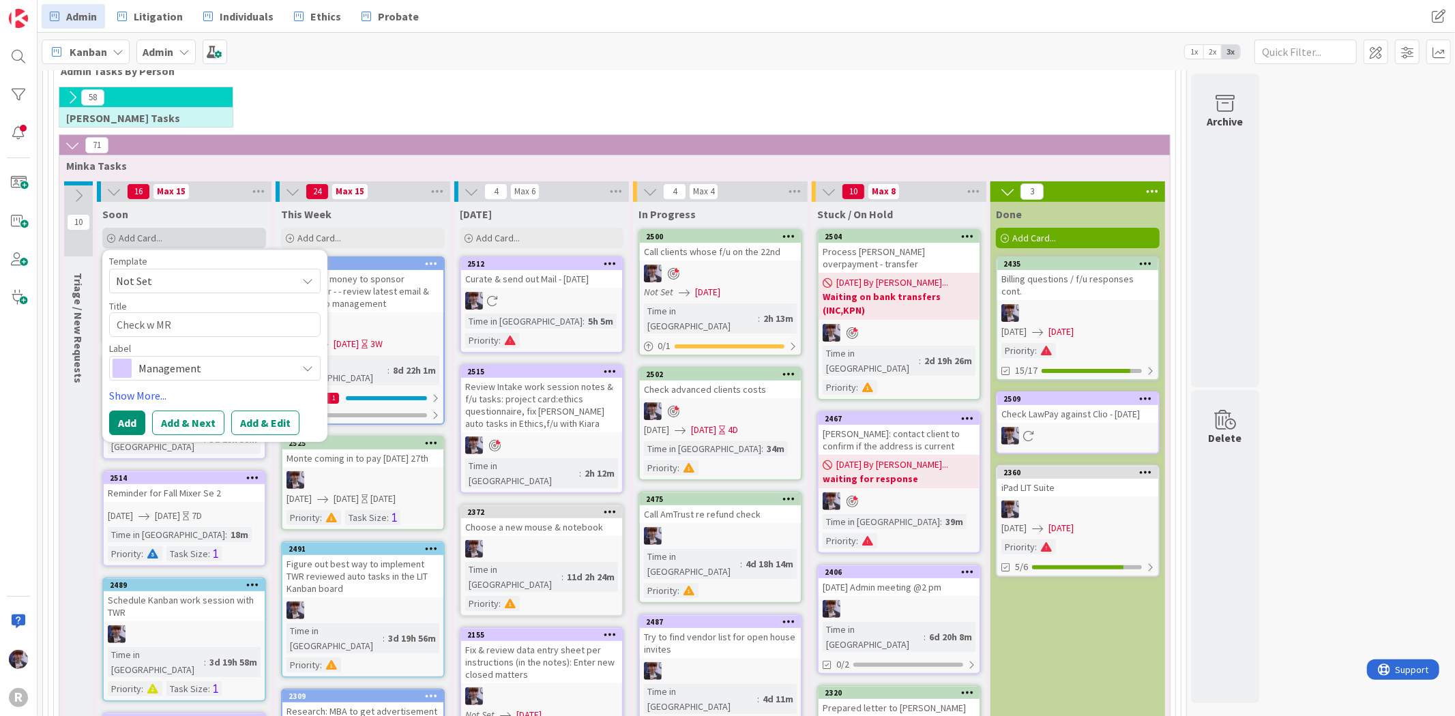
type textarea "x"
type textarea "Check w MRR"
type textarea "x"
type textarea "Check w MRR/"
type textarea "x"
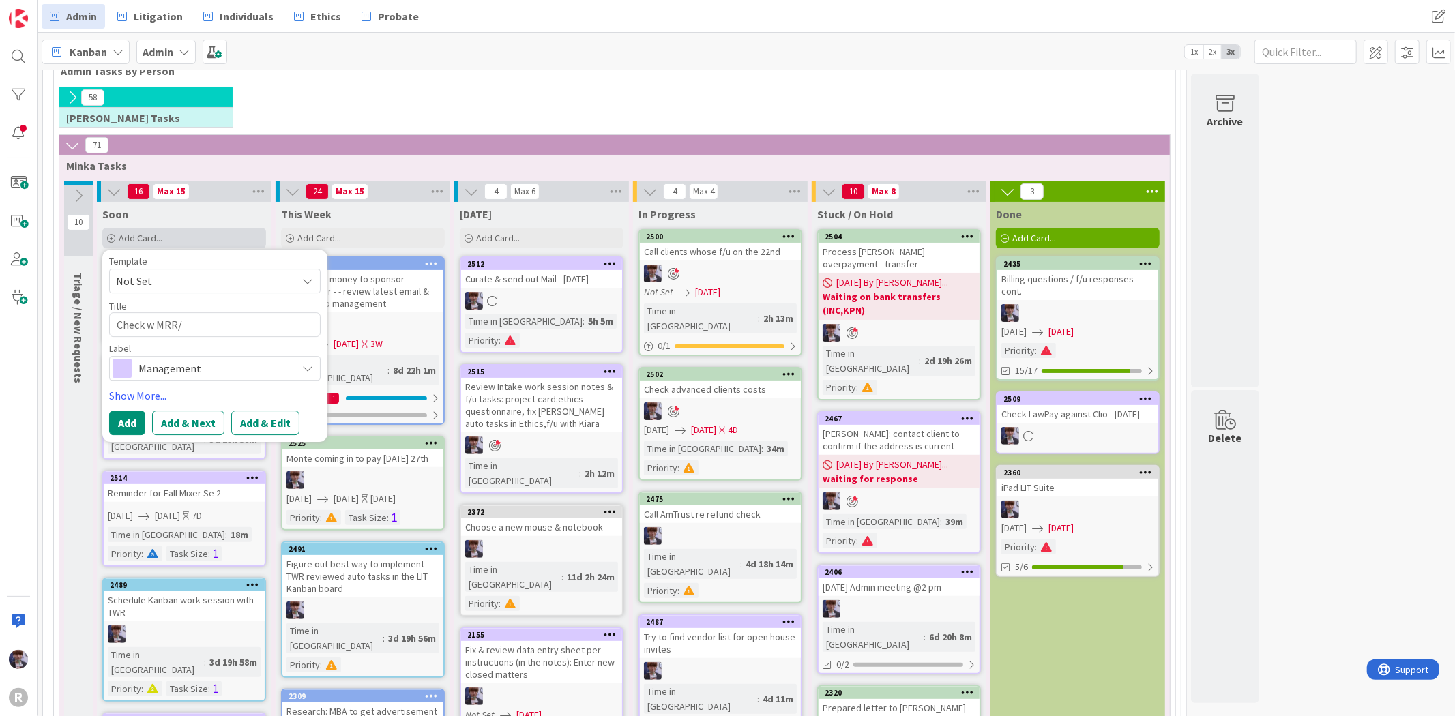
type textarea "Check w MRR/T"
type textarea "x"
type textarea "Check w MRR/TW"
type textarea "x"
type textarea "Check w MRR/TWR"
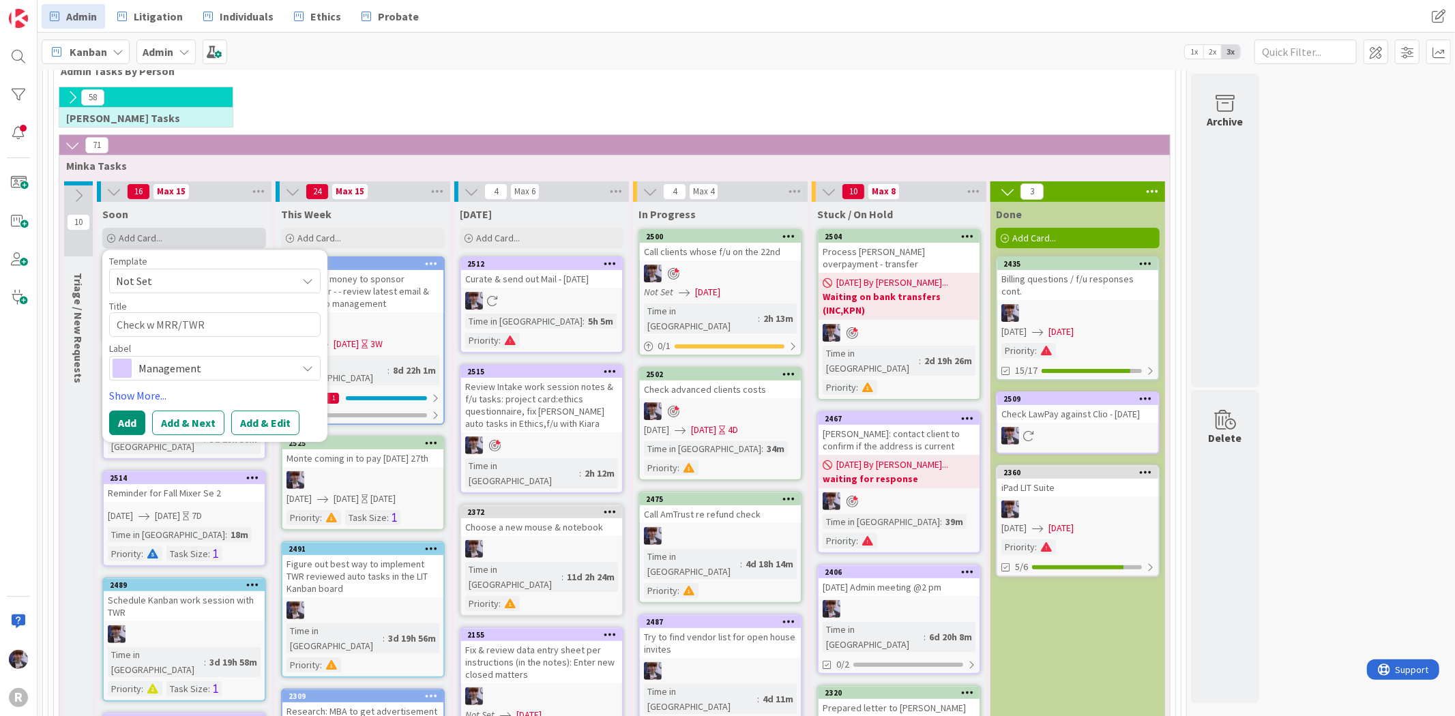
type textarea "x"
type textarea "Check w MRR/TWR"
type textarea "x"
type textarea "Check w MRR/TWR wh"
type textarea "x"
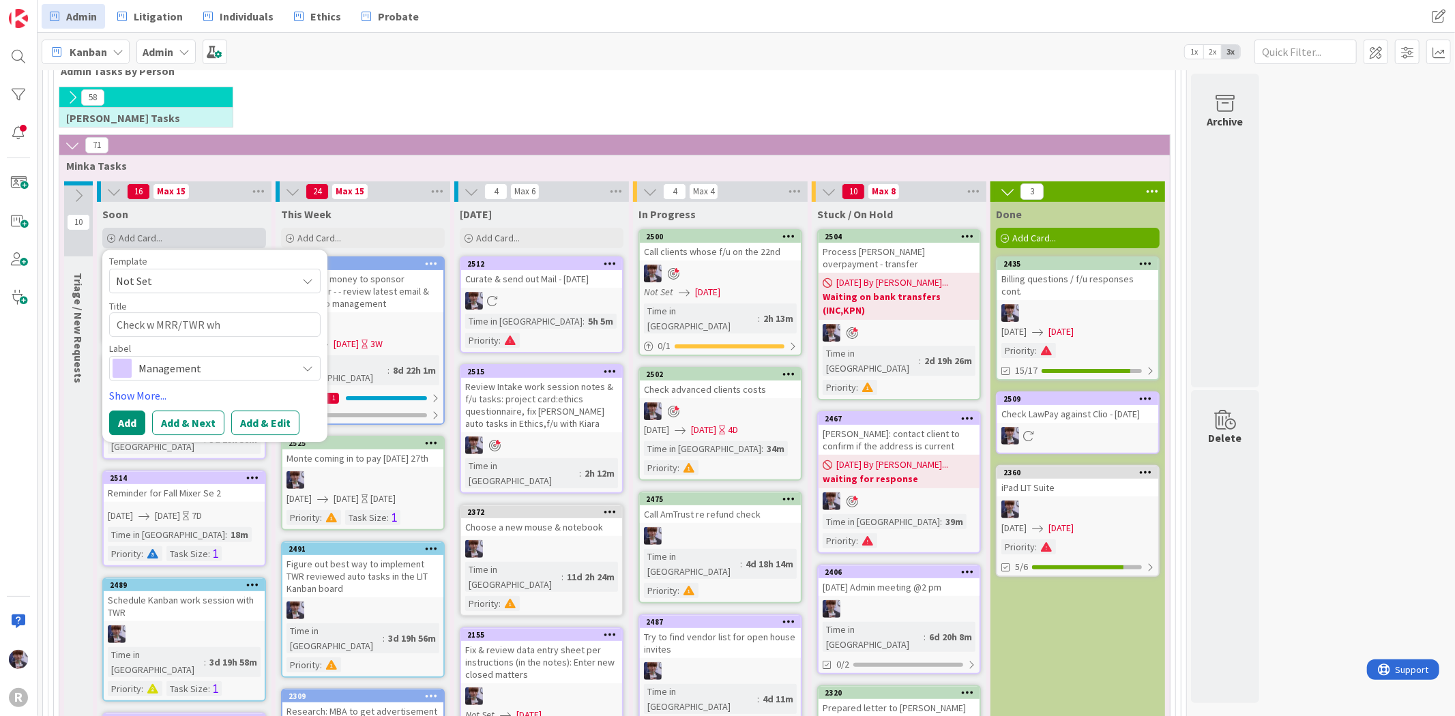
type textarea "Check w MRR/TWR whe"
type textarea "x"
type textarea "Check w MRR/TWR whet"
type textarea "x"
type textarea "Check w MRR/TWR wheth"
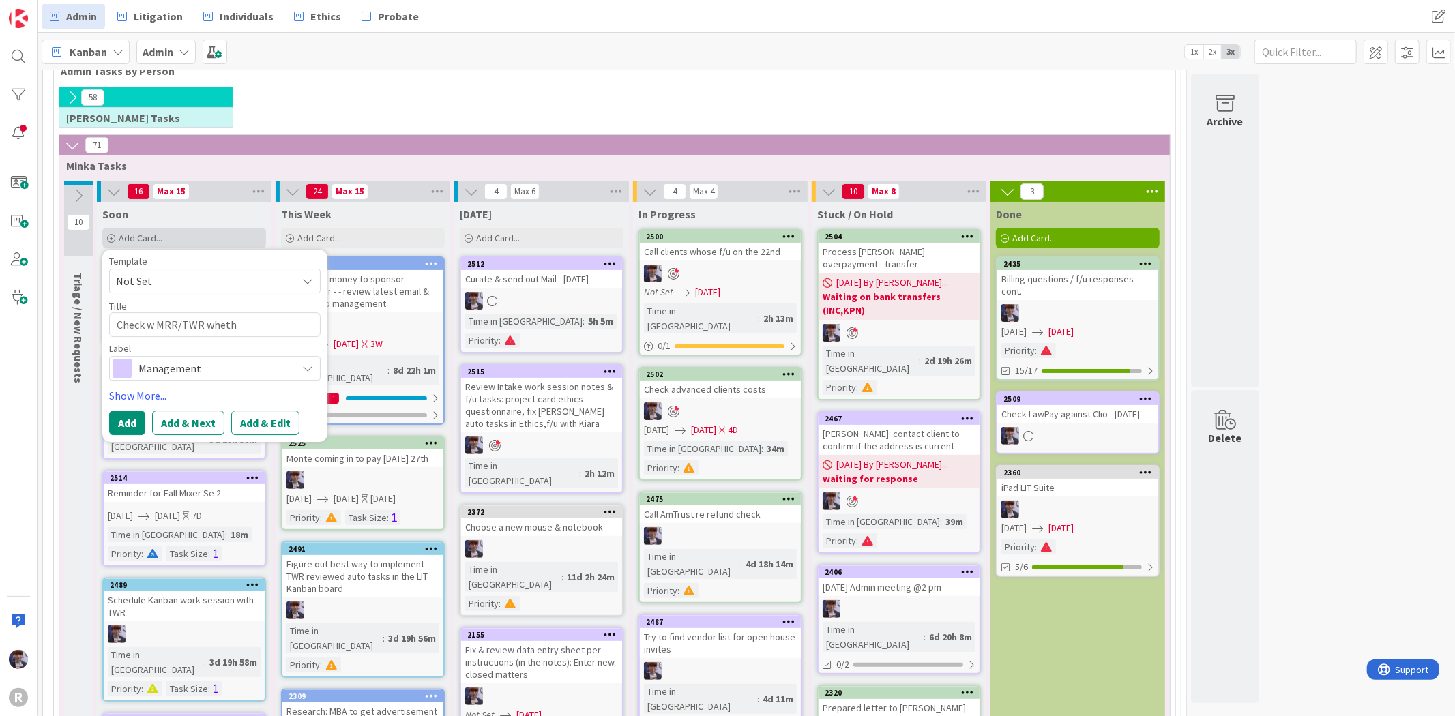
type textarea "x"
type textarea "Check w MRR/TWR whethe"
type textarea "x"
type textarea "Check w MRR/TWR whether"
type textarea "x"
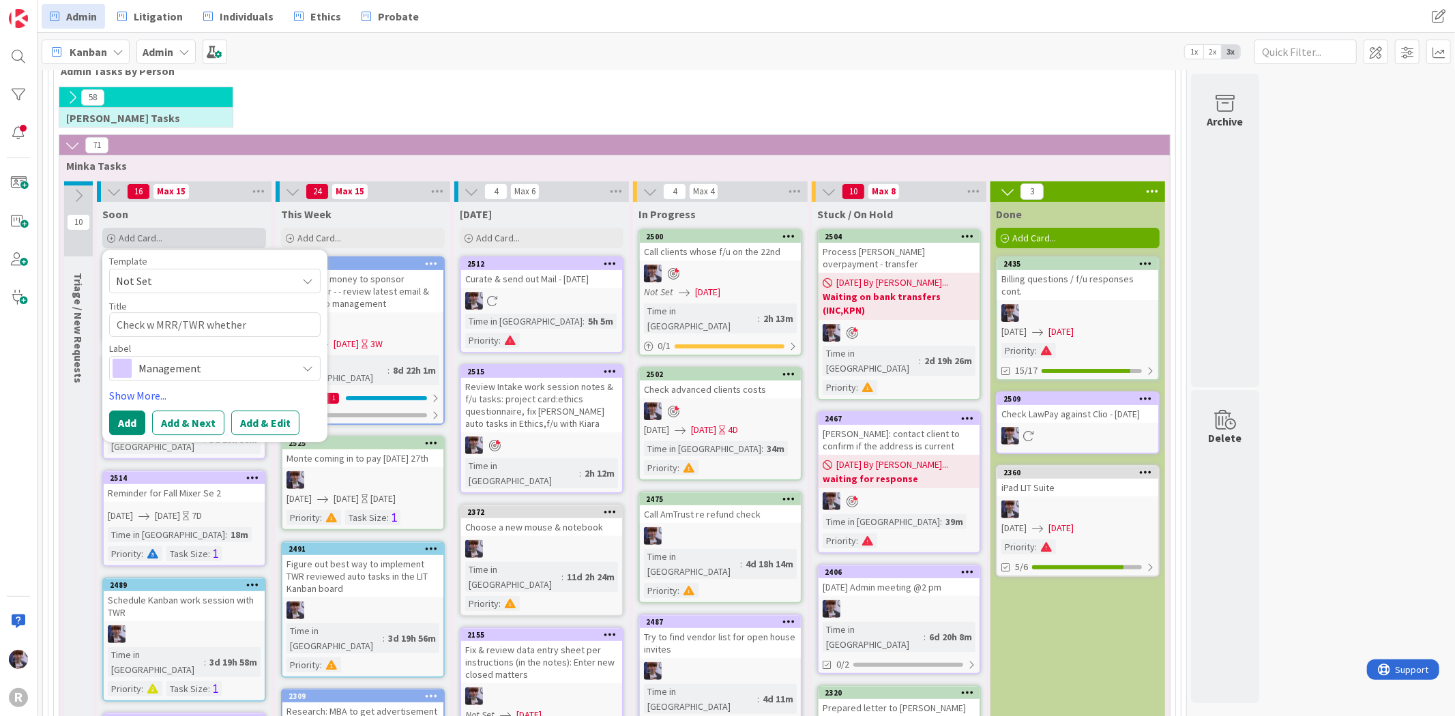
type textarea "Check w MRR/TWR whether"
type textarea "x"
type textarea "Check w MRR/TWR whether D"
type textarea "x"
type textarea "Check w MRR/TWR whether Di"
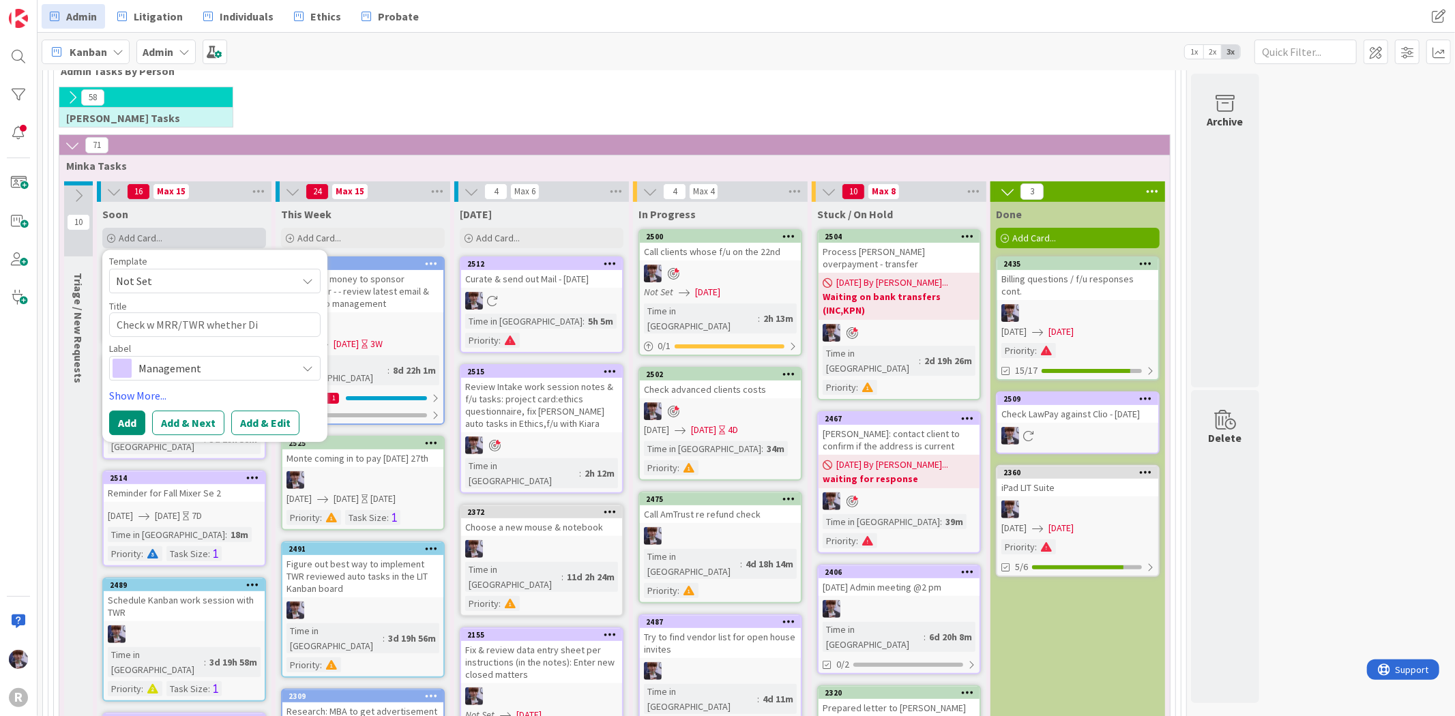
type textarea "x"
type textarea "Check w MRR/TWR whether [PERSON_NAME]"
type textarea "x"
type textarea "Check w MRR/TWR whether Dixs"
type textarea "x"
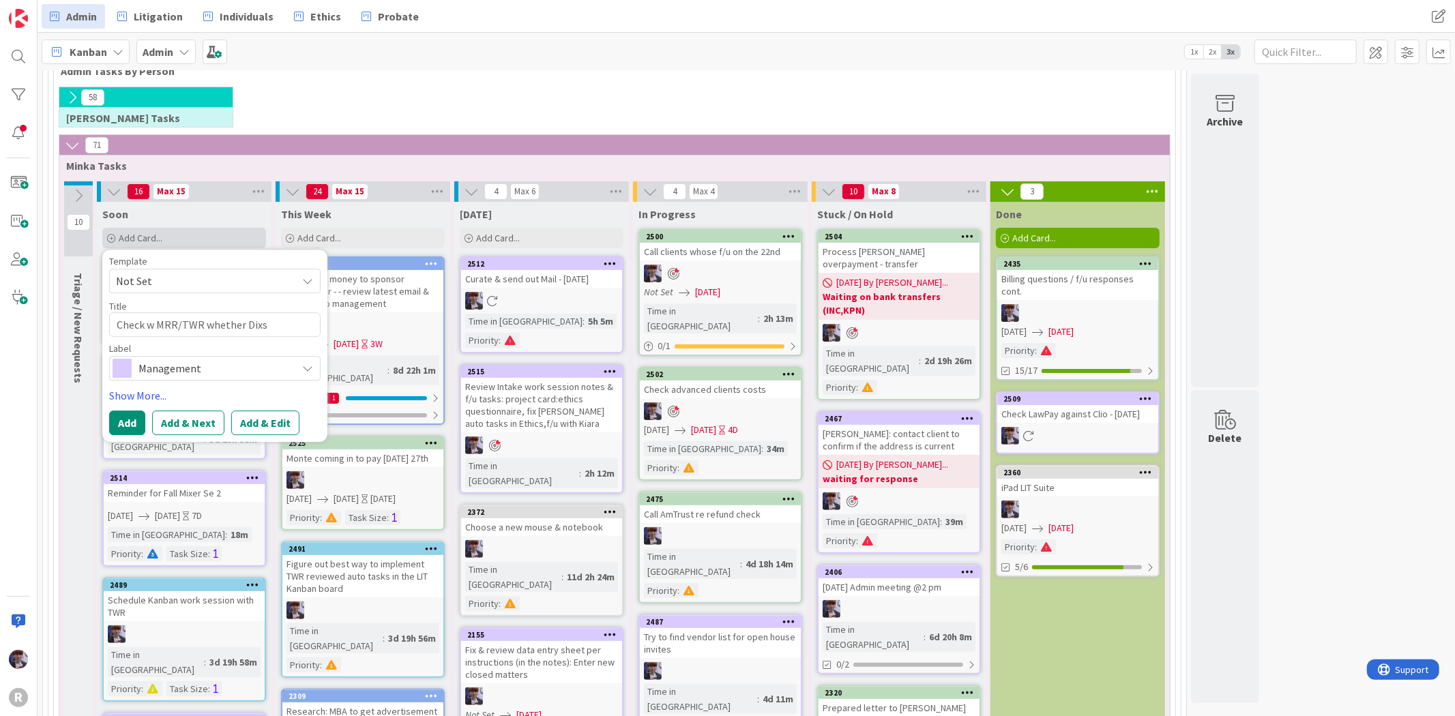
type textarea "Check w MRR/TWR whether [PERSON_NAME]"
type textarea "x"
type textarea "Check w MRR/TWR whether [PERSON_NAME]"
type textarea "x"
type textarea "Check w MRR/TWR whether [PERSON_NAME]"
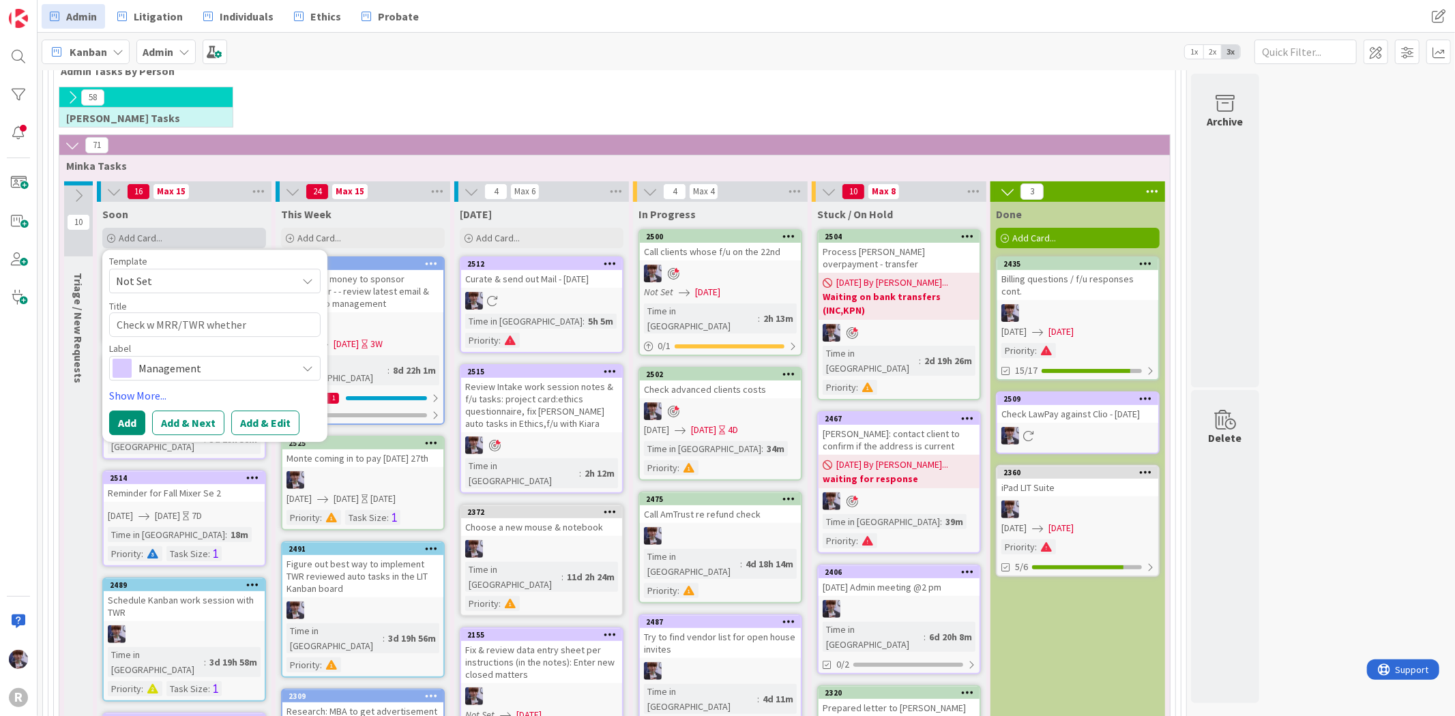
type textarea "x"
type textarea "Check w MRR/TWR whether [PERSON_NAME]"
type textarea "x"
type textarea "Check w MRR/TWR whether [PERSON_NAME]'"
type textarea "x"
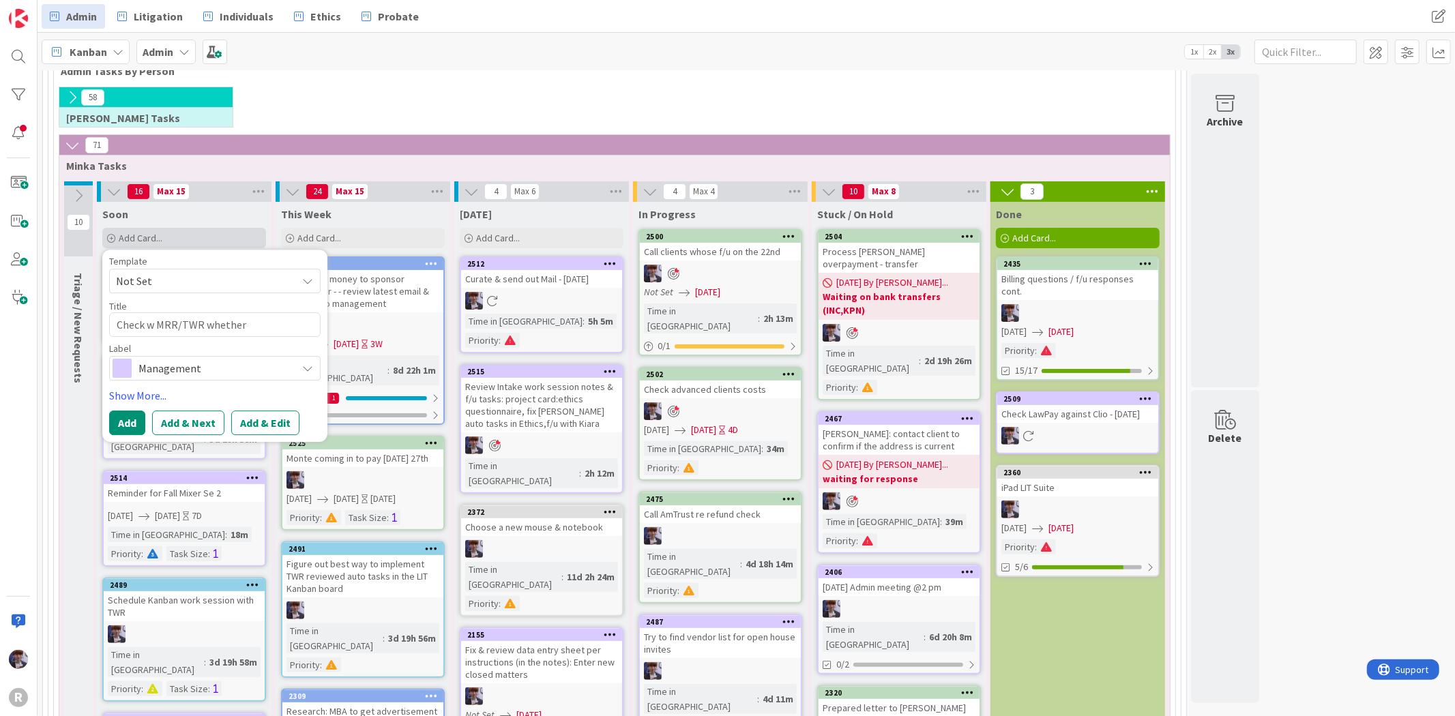
type textarea "Check w MRR/TWR whether [PERSON_NAME]"
type textarea "x"
type textarea "Check w MRR/TWR whether [PERSON_NAME]"
type textarea "x"
type textarea "Check w MRR/TWR whether [PERSON_NAME] b"
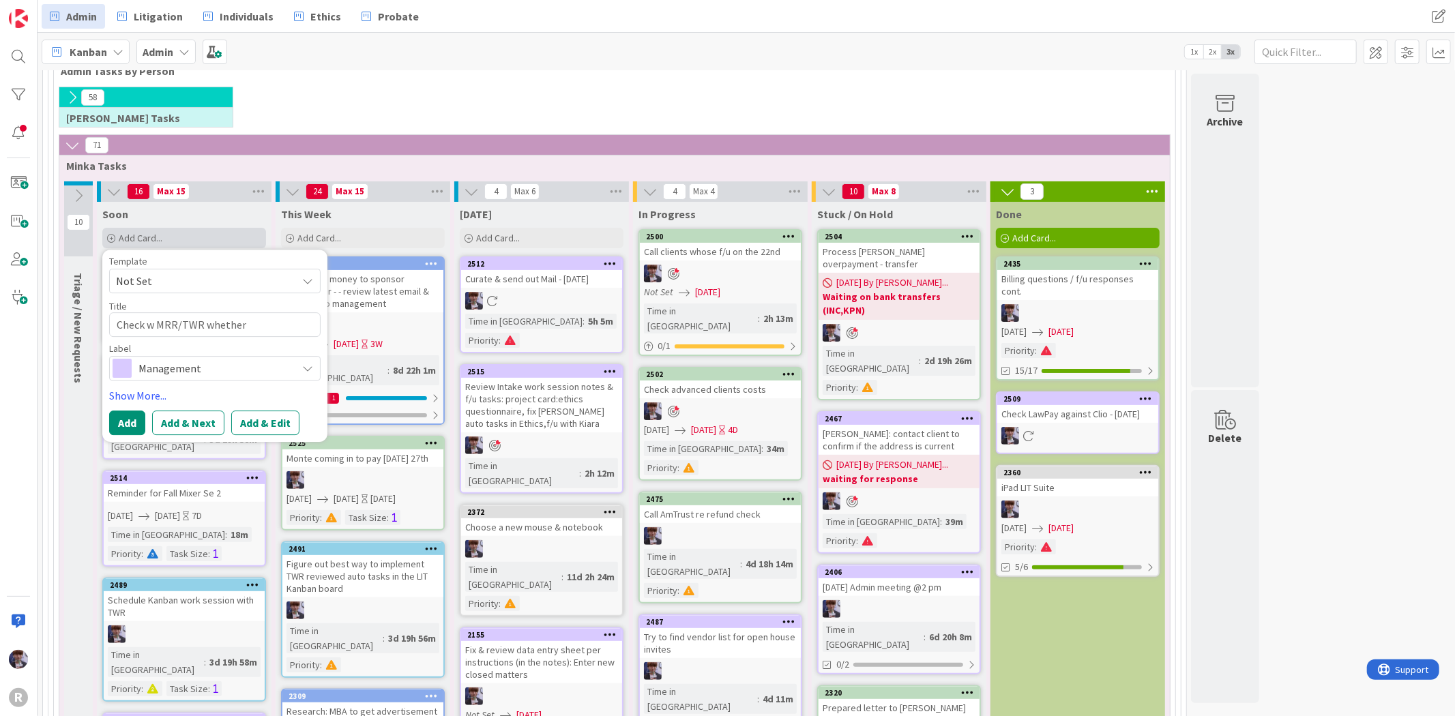
type textarea "x"
type textarea "Check w MRR/TWR whether [PERSON_NAME] bi"
type textarea "x"
type textarea "Check w MRR/TWR whether [PERSON_NAME]"
type textarea "x"
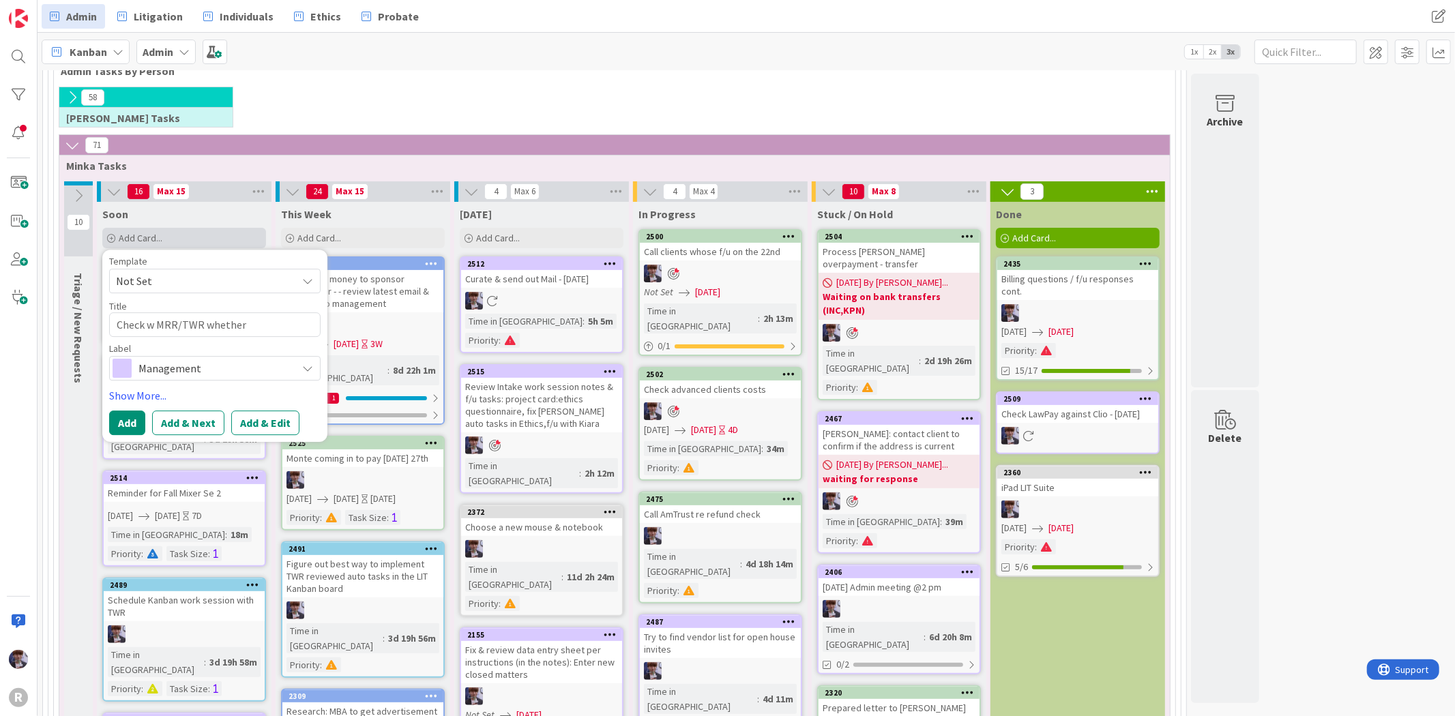
type textarea "Check w MRR/TWR whether [PERSON_NAME]"
type textarea "x"
type textarea "Check w MRR/TWR whether [PERSON_NAME] bills"
type textarea "x"
type textarea "Check w MRR/TWR whether [PERSON_NAME] bills"
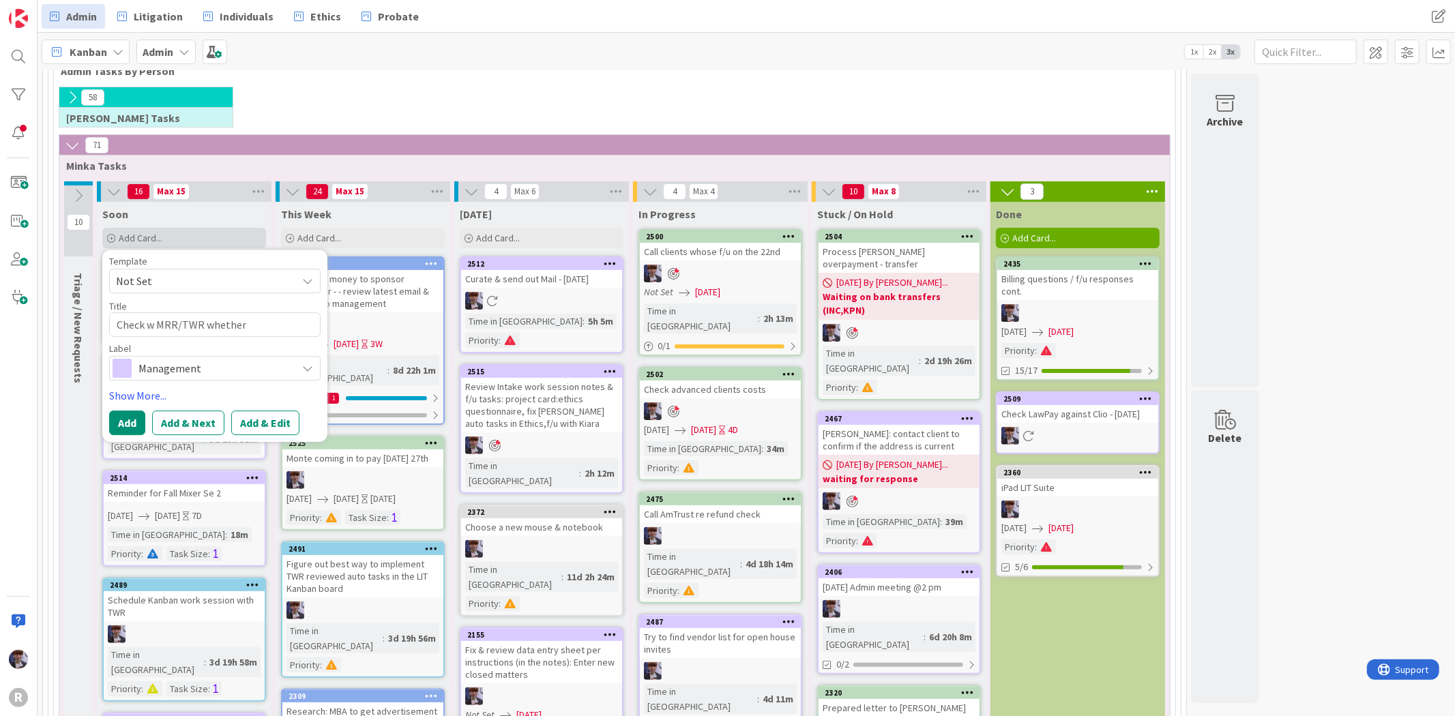
type textarea "x"
type textarea "Check w MRR/TWR whether [PERSON_NAME] bills"
type textarea "x"
type textarea "Check w MRR/TWR whether [PERSON_NAME]"
type textarea "x"
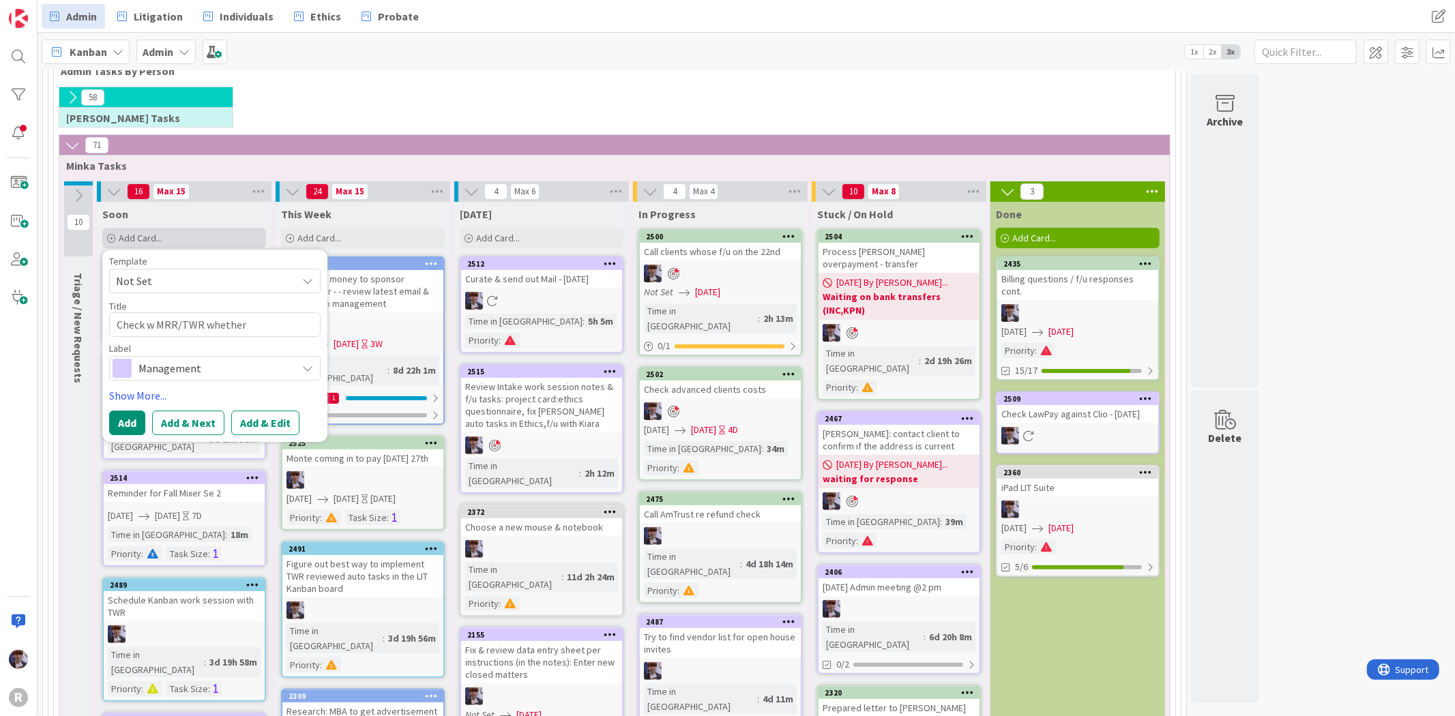
type textarea "Check w MRR/TWR whether [PERSON_NAME]"
type textarea "x"
type textarea "Check w MRR/TWR whether [PERSON_NAME] bi"
type textarea "x"
type textarea "Check w MRR/TWR whether [PERSON_NAME] b"
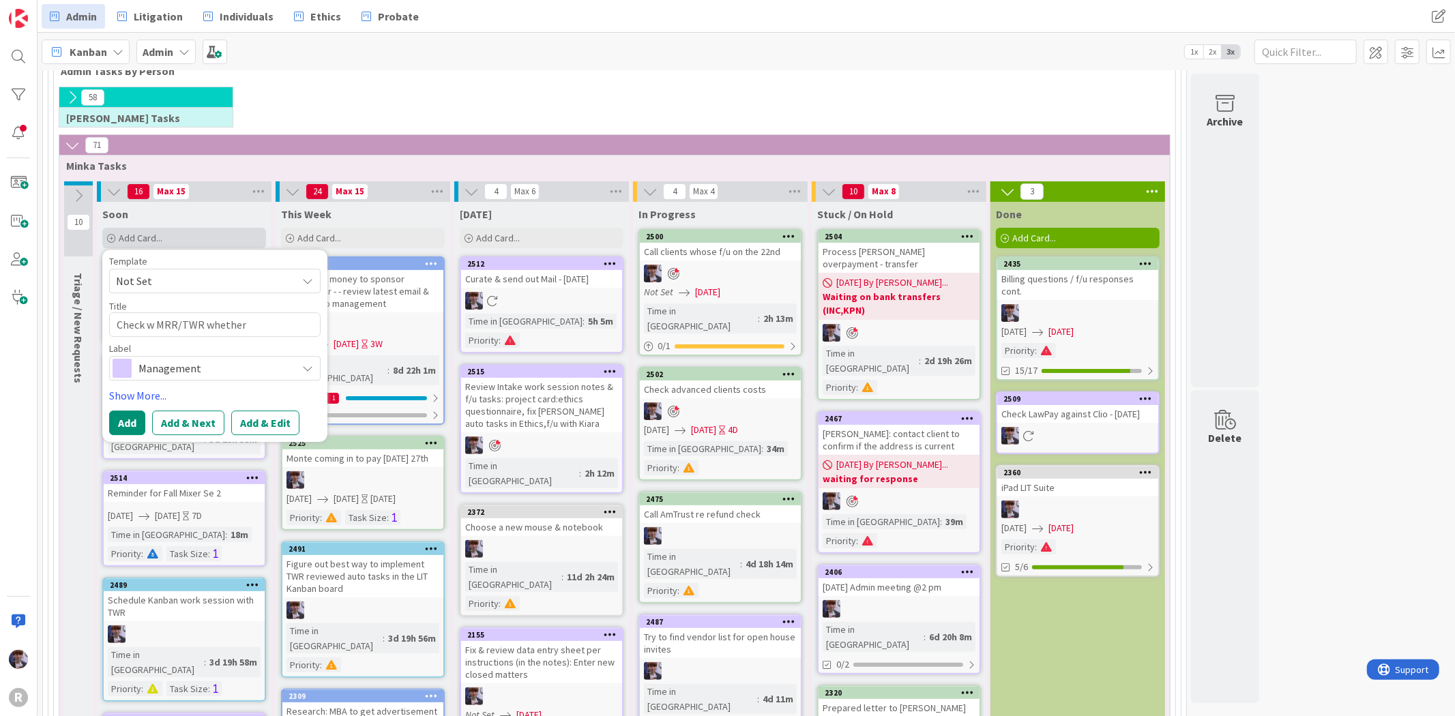
type textarea "x"
type textarea "Check w MRR/TWR whether [PERSON_NAME]"
type textarea "x"
type textarea "Check w MRR/TWR whether [PERSON_NAME]"
type textarea "x"
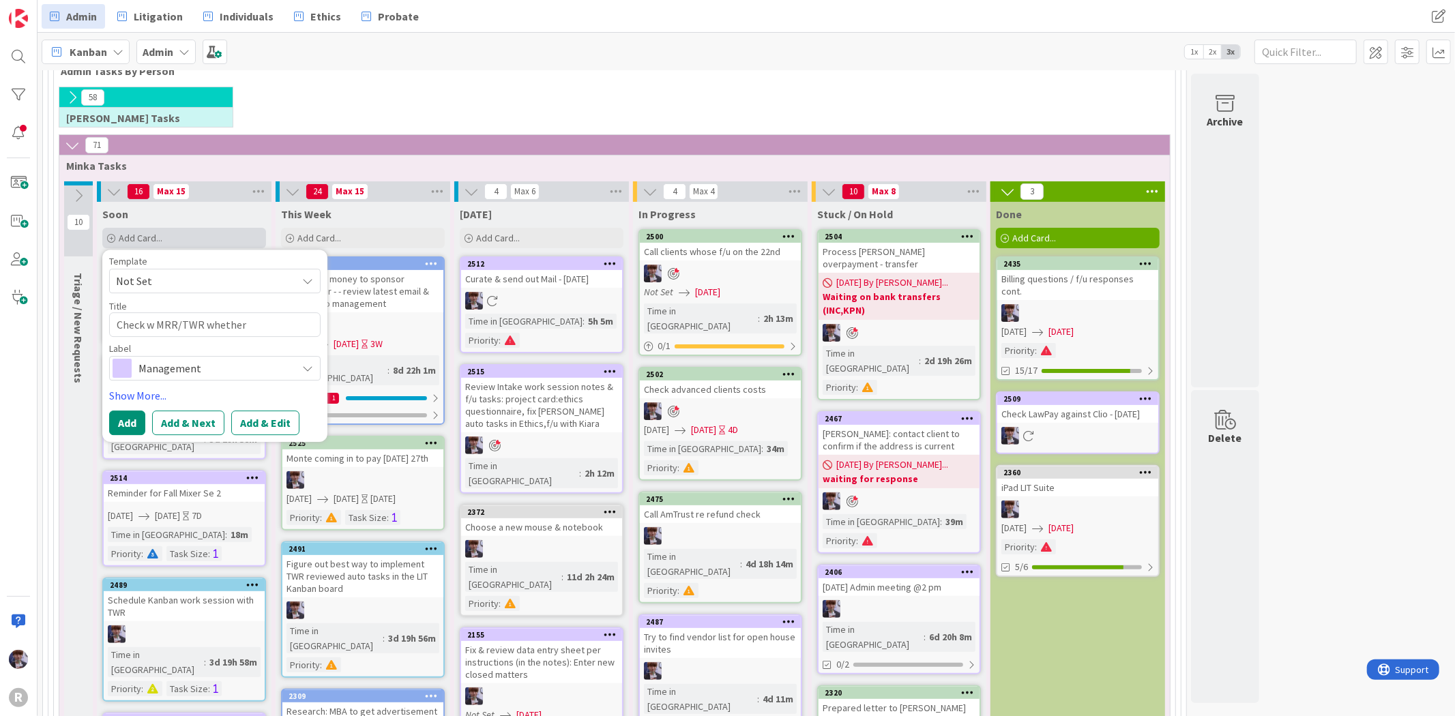
type textarea "Check w MRR/TWR whether [PERSON_NAME]'"
type textarea "x"
type textarea "Check w MRR/TWR whether [PERSON_NAME]"
type textarea "x"
type textarea "Check w MRR/TWR whether [PERSON_NAME]"
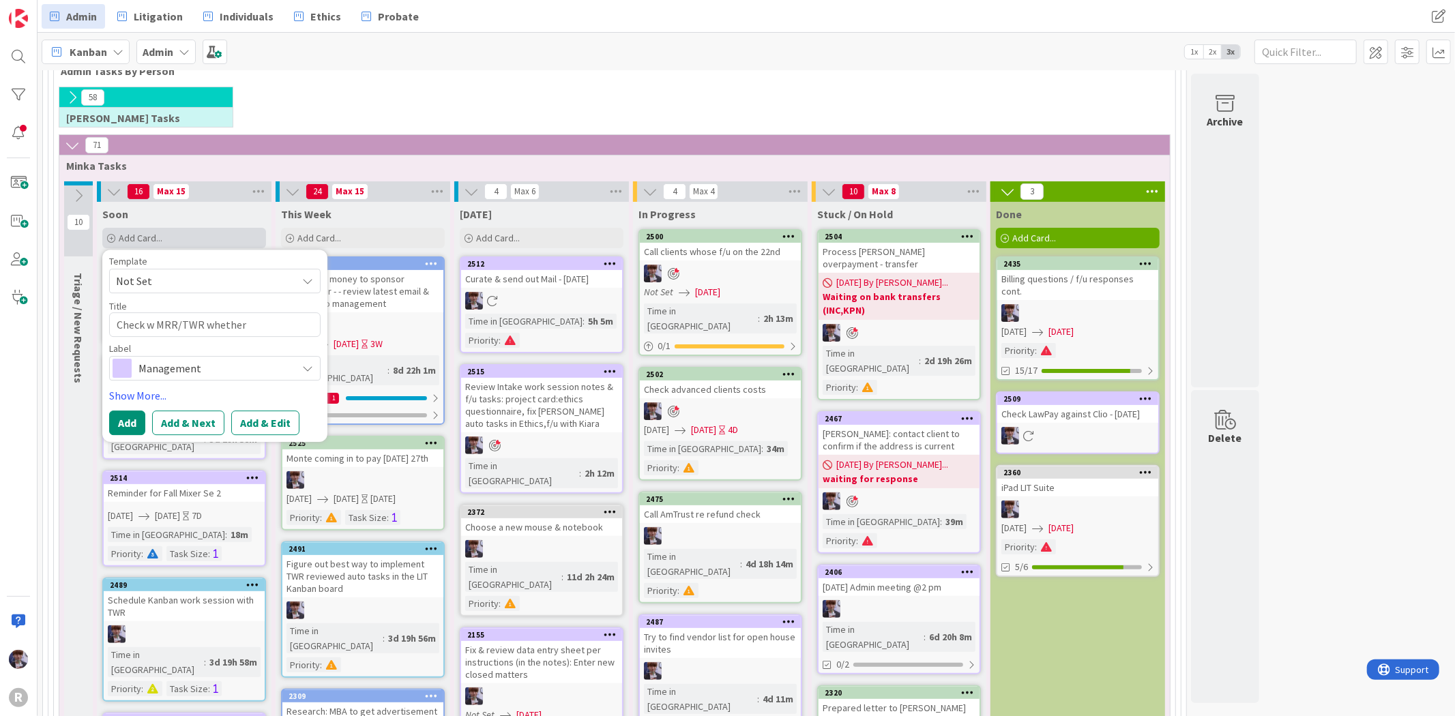
type textarea "x"
type textarea "Check w MRR/TWR whether Dixs"
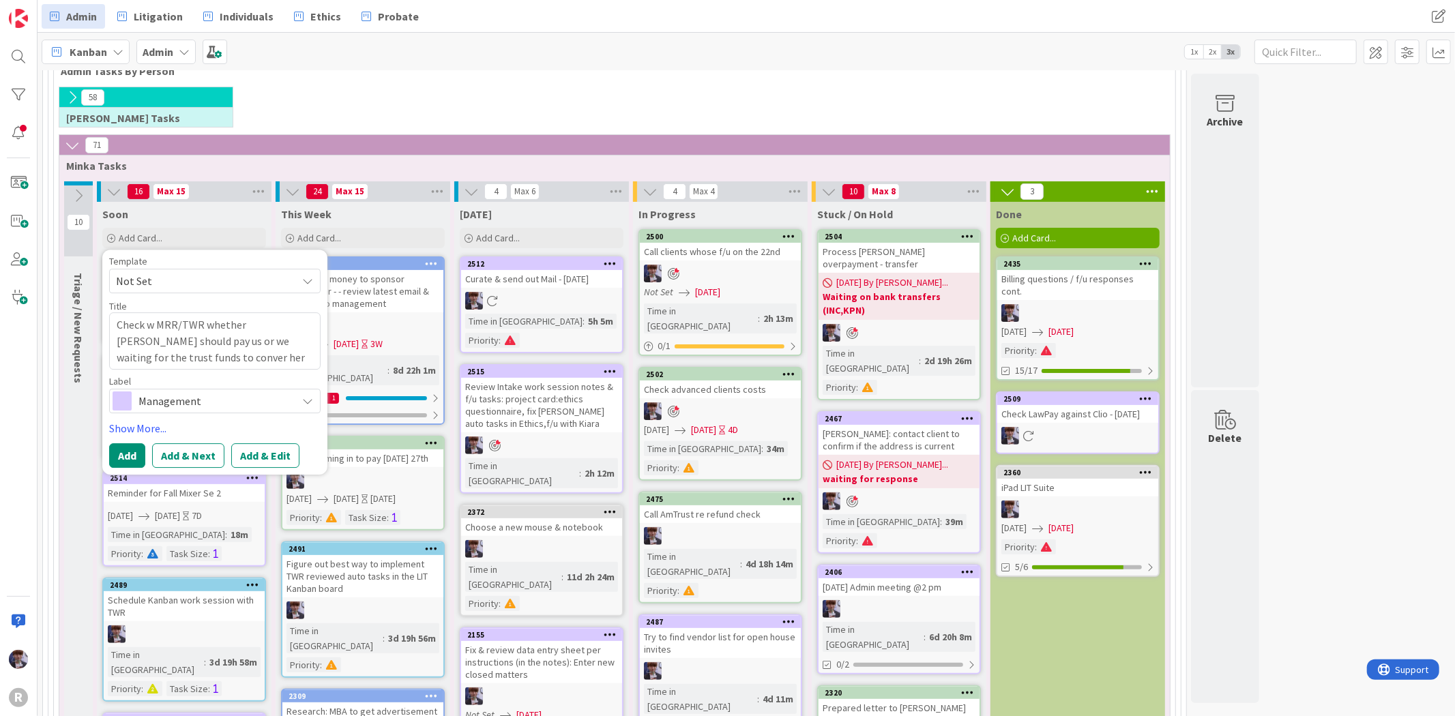
click at [134, 360] on textarea "Check w MRR/TWR whether [PERSON_NAME] should pay us or we waiting for the trust…" at bounding box center [214, 340] width 211 height 57
click at [194, 362] on textarea "Check w MRR/TWR whether [PERSON_NAME] should pay us or we waiting for the trust…" at bounding box center [214, 340] width 211 height 57
click at [183, 396] on span "Management" at bounding box center [213, 401] width 151 height 19
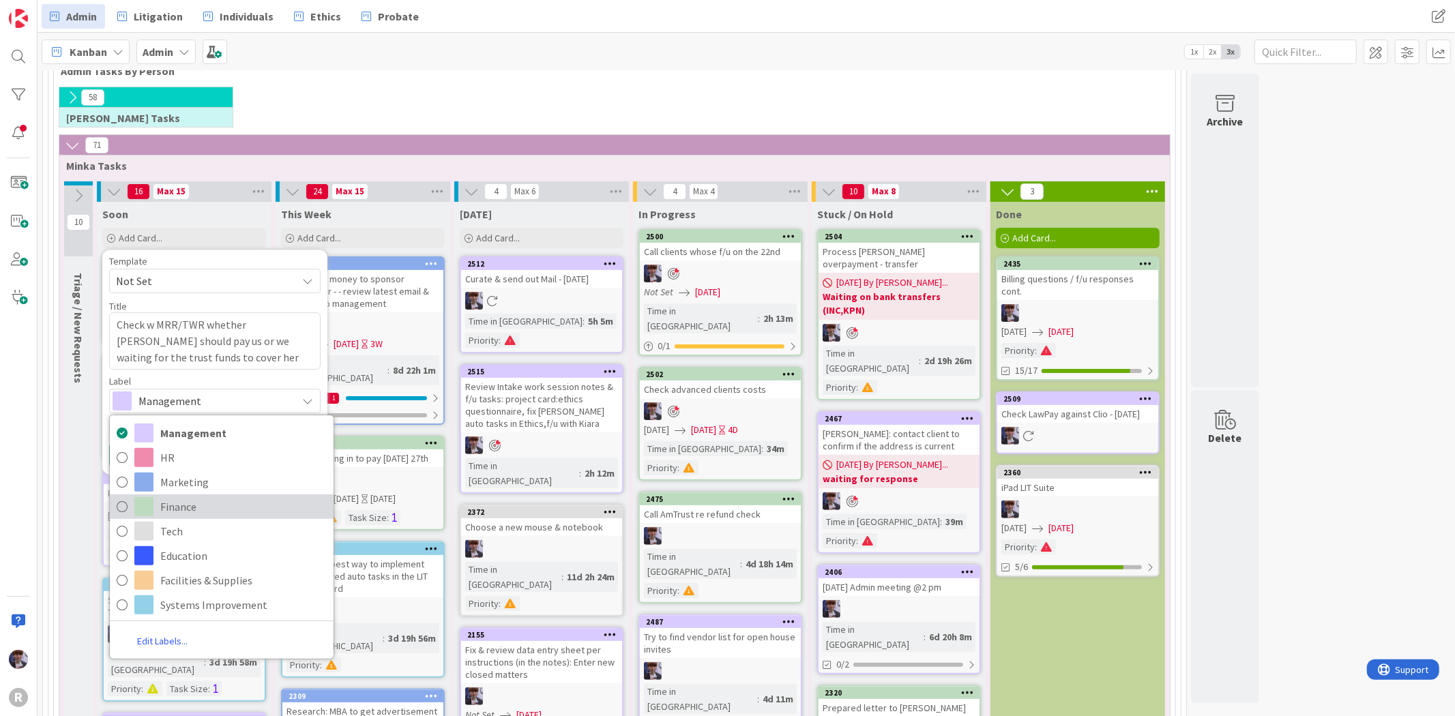
click at [202, 502] on span "Finance" at bounding box center [243, 507] width 166 height 20
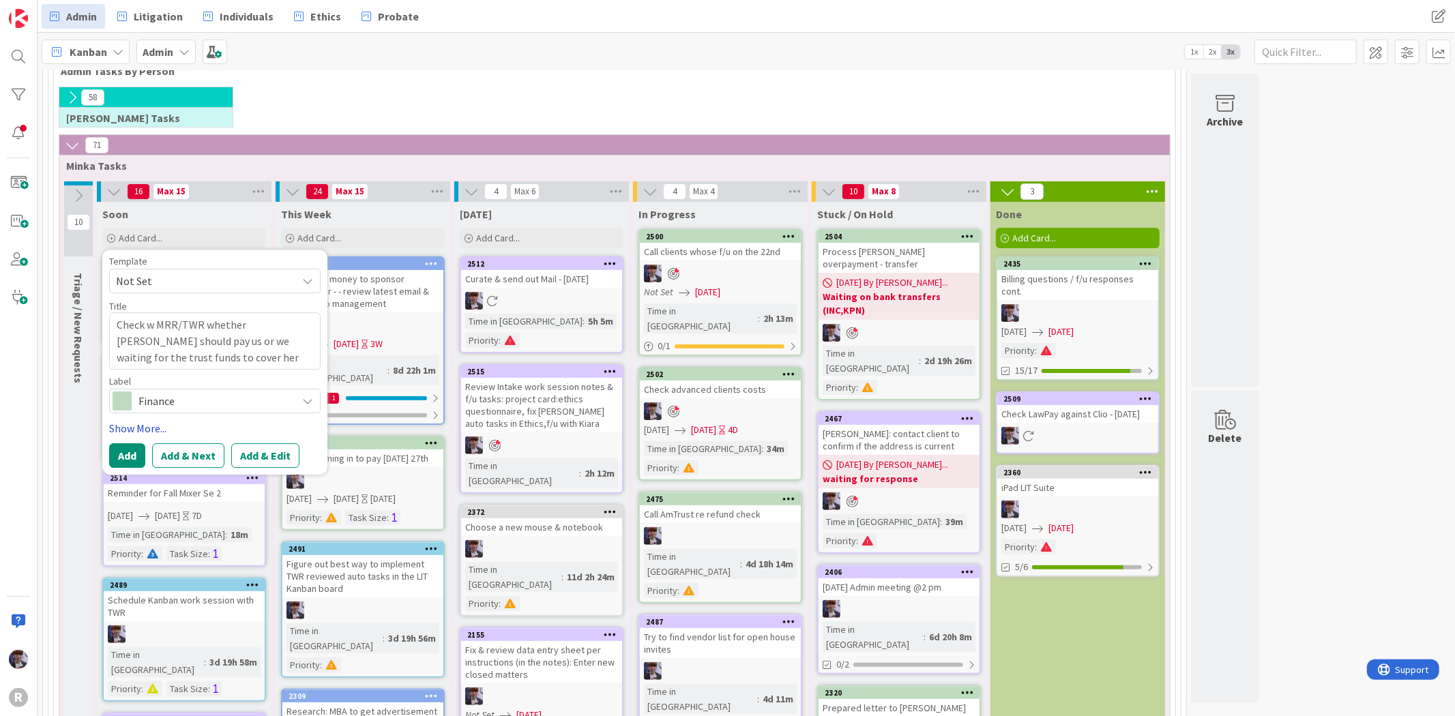
click at [136, 434] on link "Show More..." at bounding box center [214, 428] width 211 height 16
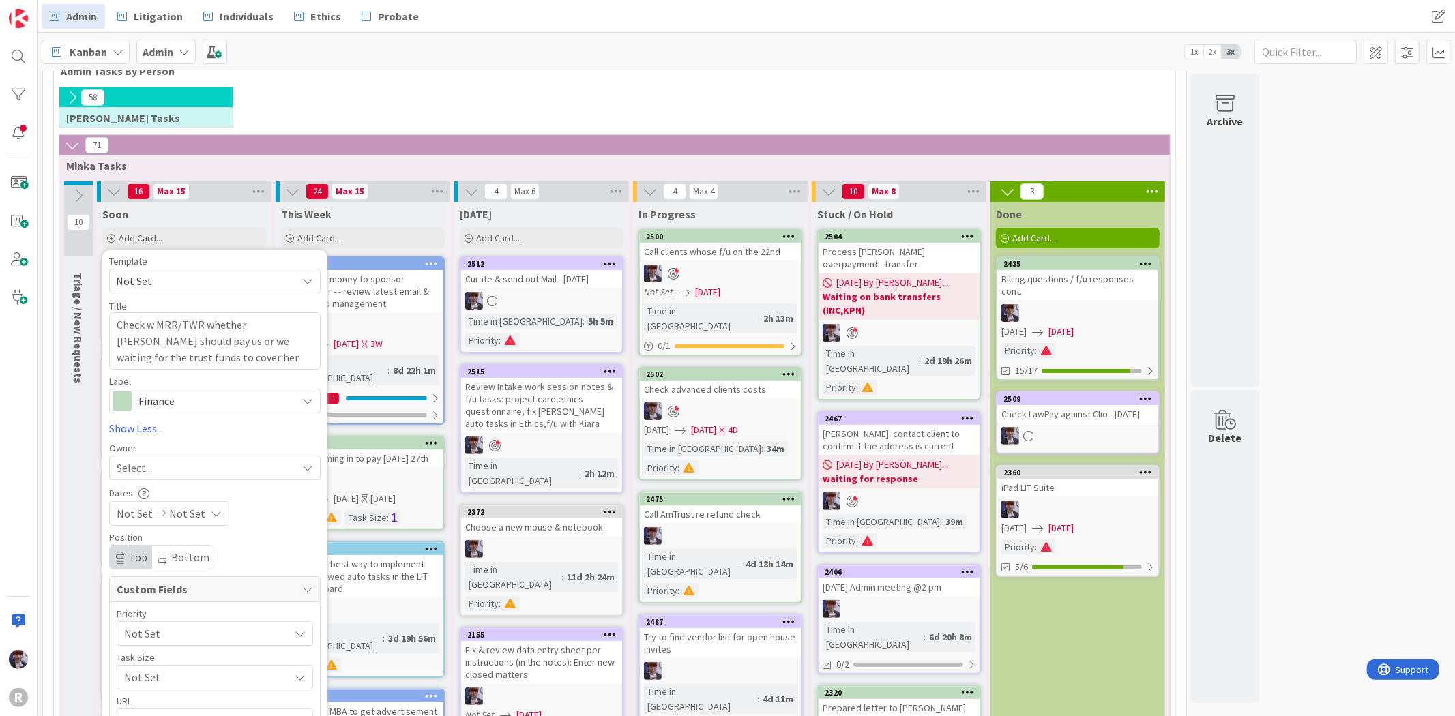
click at [178, 465] on div "Select..." at bounding box center [207, 468] width 180 height 16
click at [212, 576] on span "[PERSON_NAME]" at bounding box center [195, 582] width 66 height 20
click at [151, 625] on span "Not Set" at bounding box center [203, 633] width 158 height 19
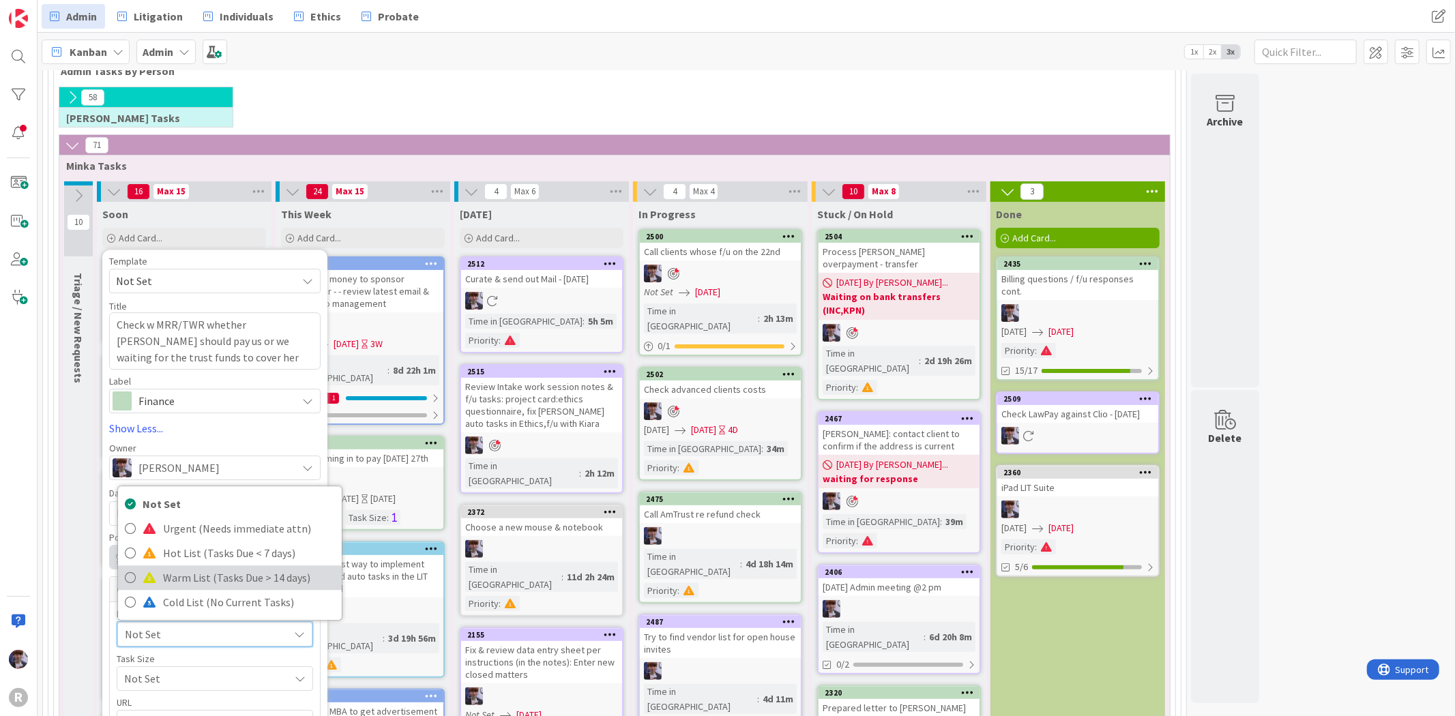
click at [168, 580] on span "Warm List (Tasks Due > 14 days)" at bounding box center [249, 578] width 172 height 20
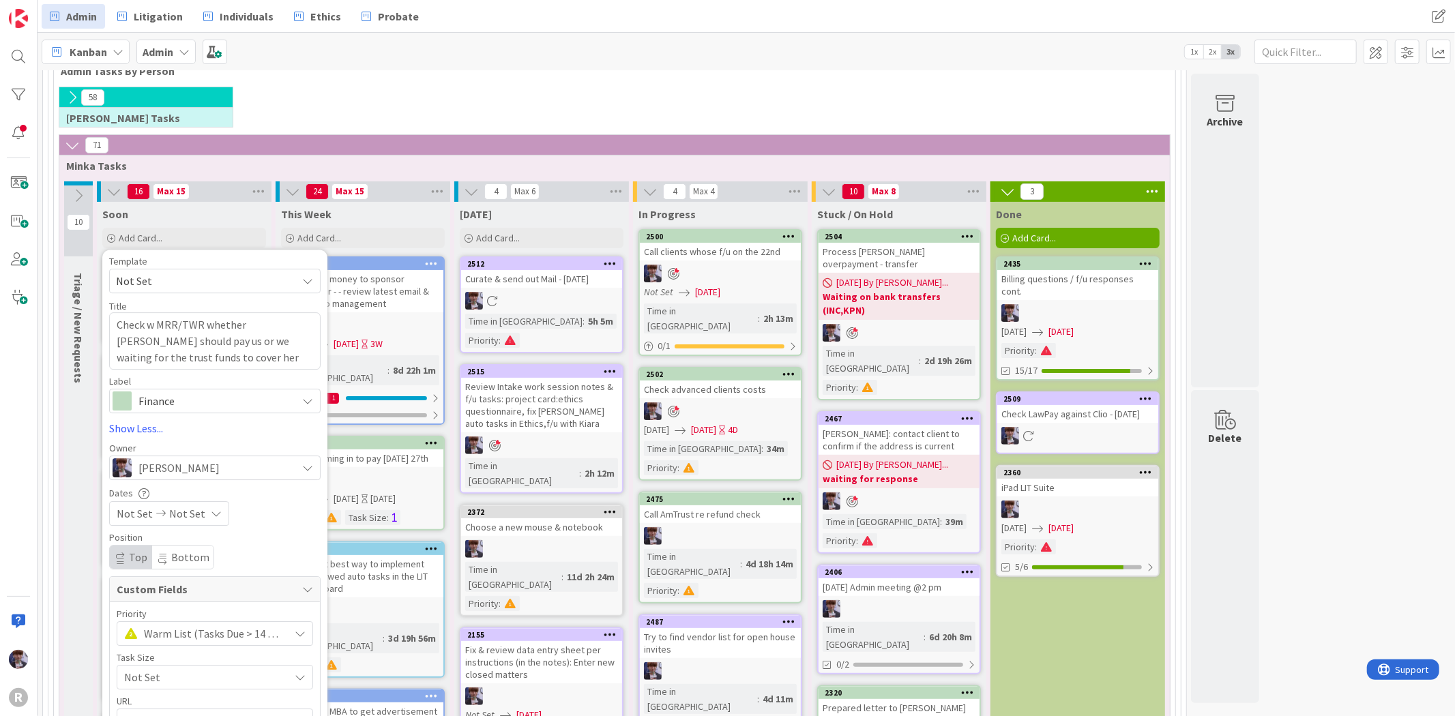
scroll to position [404, 0]
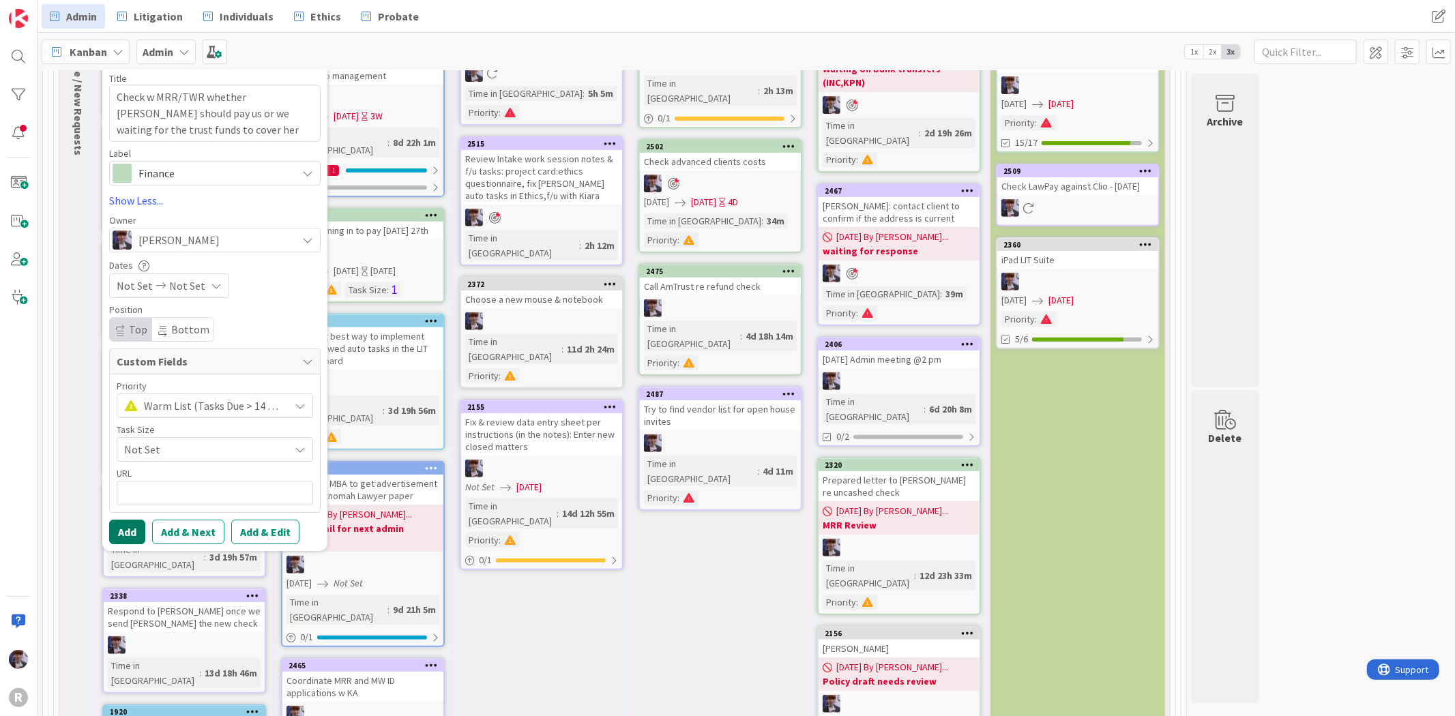
click at [138, 533] on button "Add" at bounding box center [127, 532] width 36 height 25
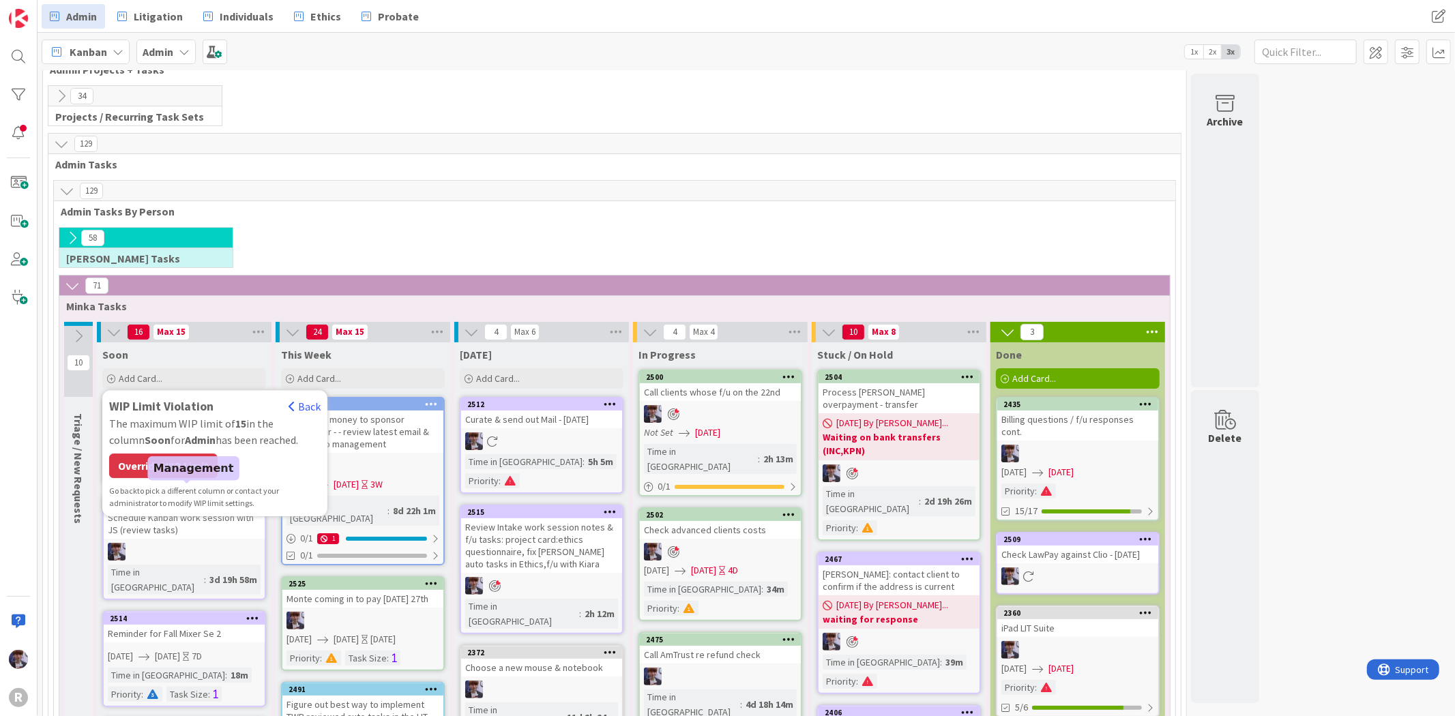
scroll to position [25, 0]
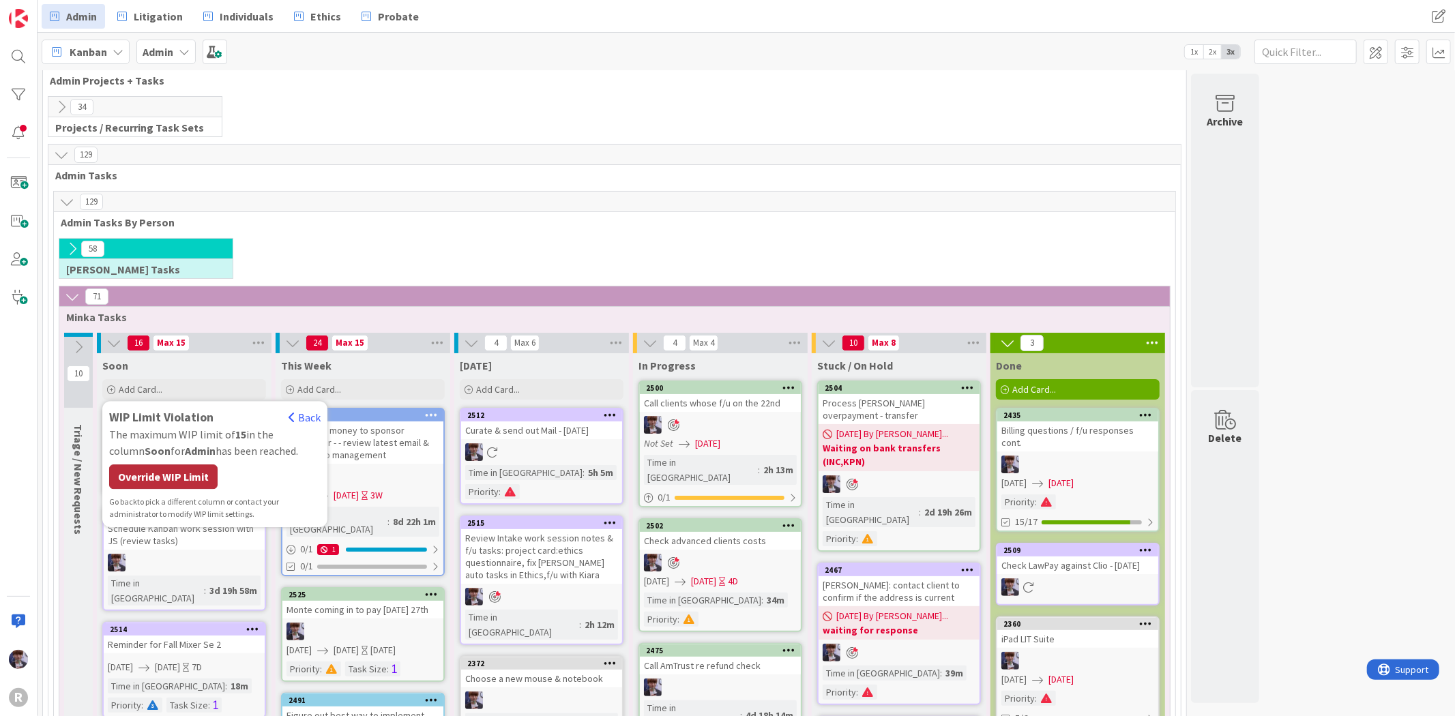
click at [179, 486] on div "Override WIP Limit" at bounding box center [163, 477] width 108 height 25
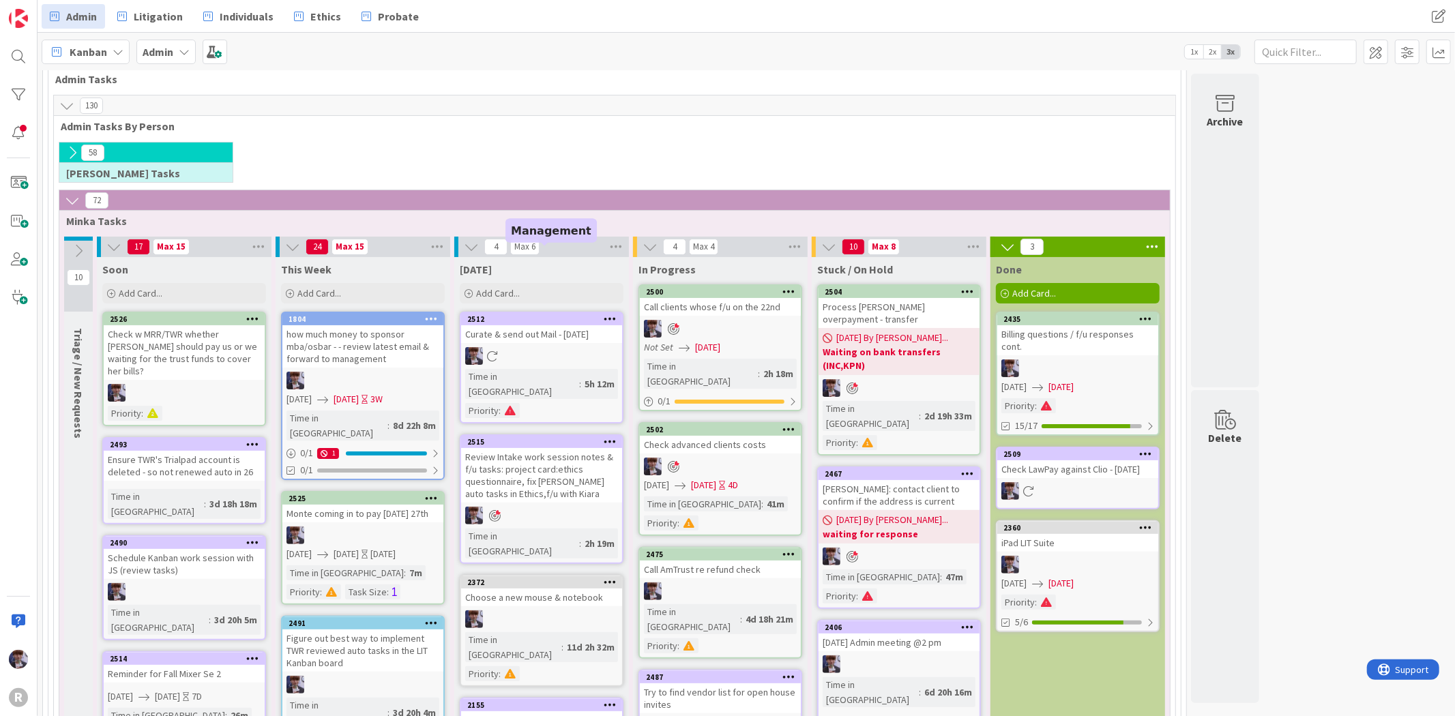
scroll to position [0, 0]
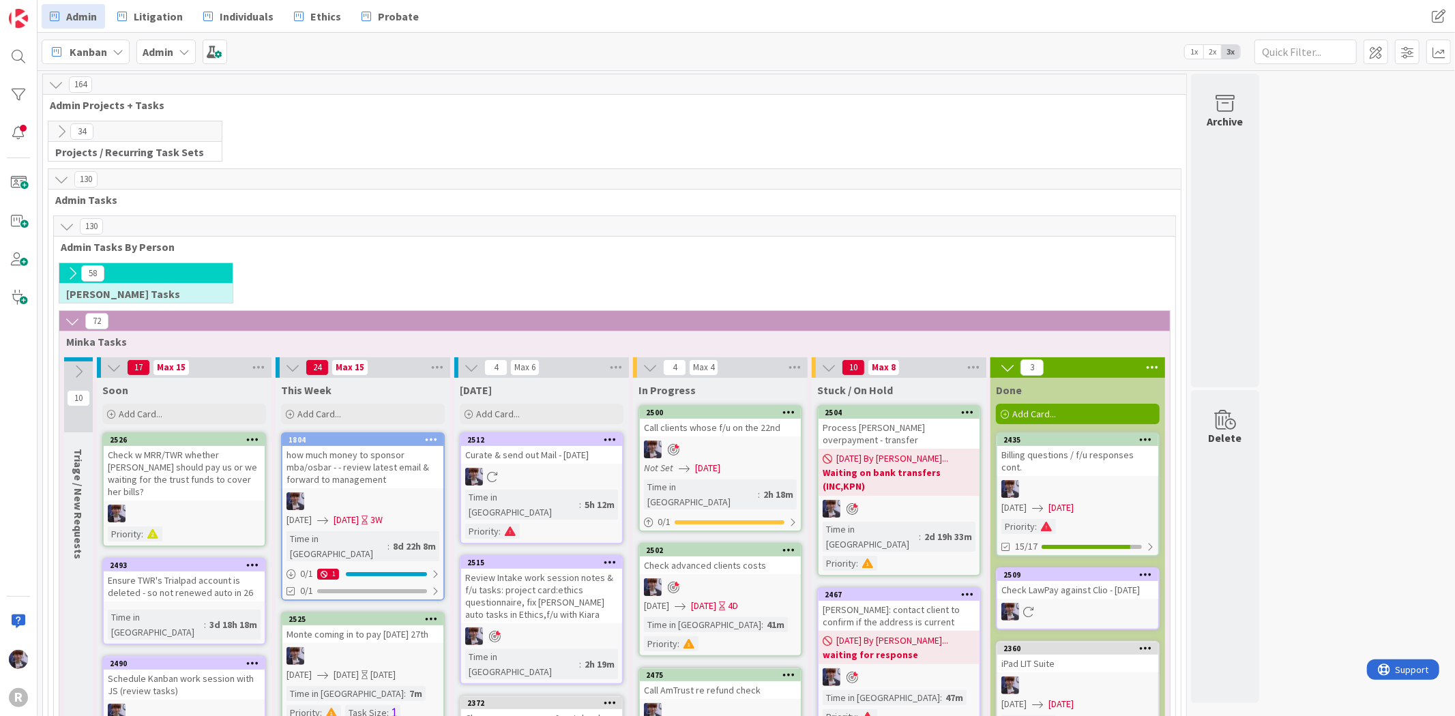
click at [61, 133] on icon at bounding box center [61, 131] width 15 height 15
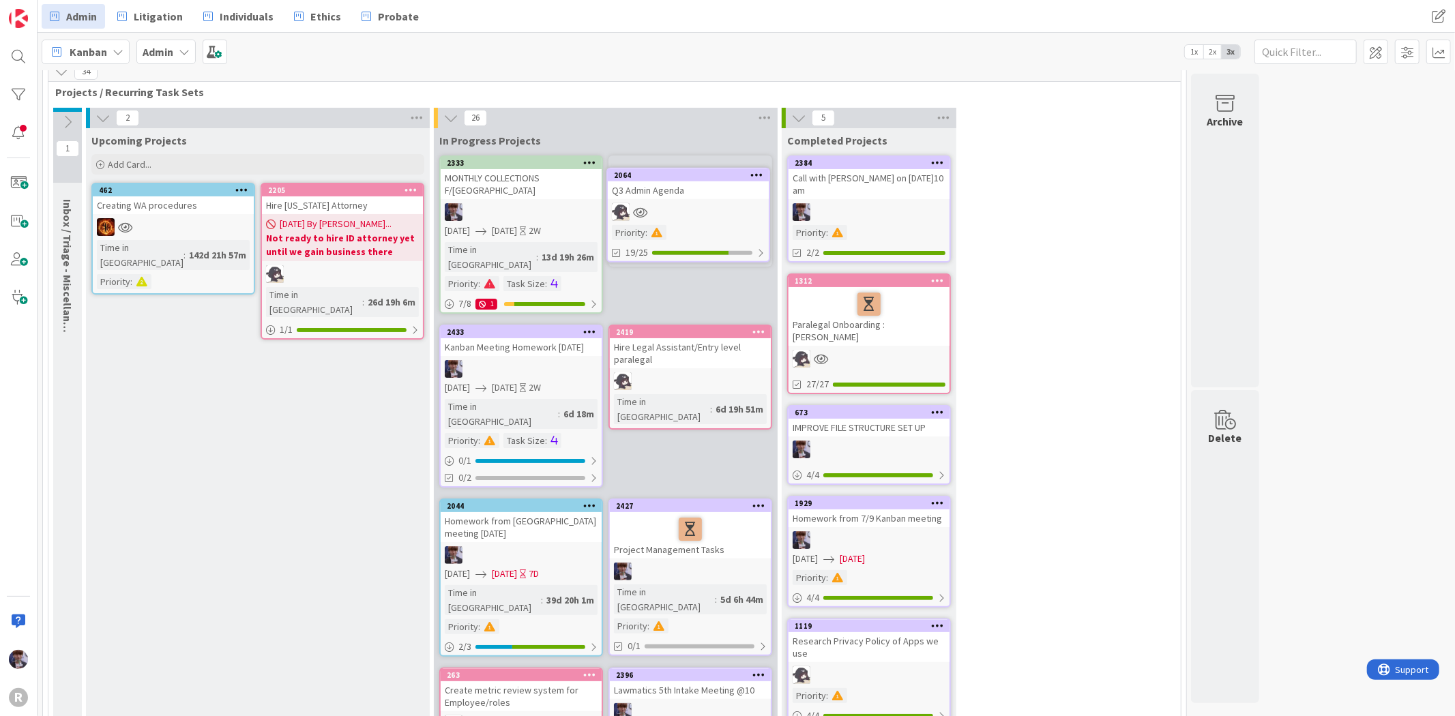
scroll to position [50, 0]
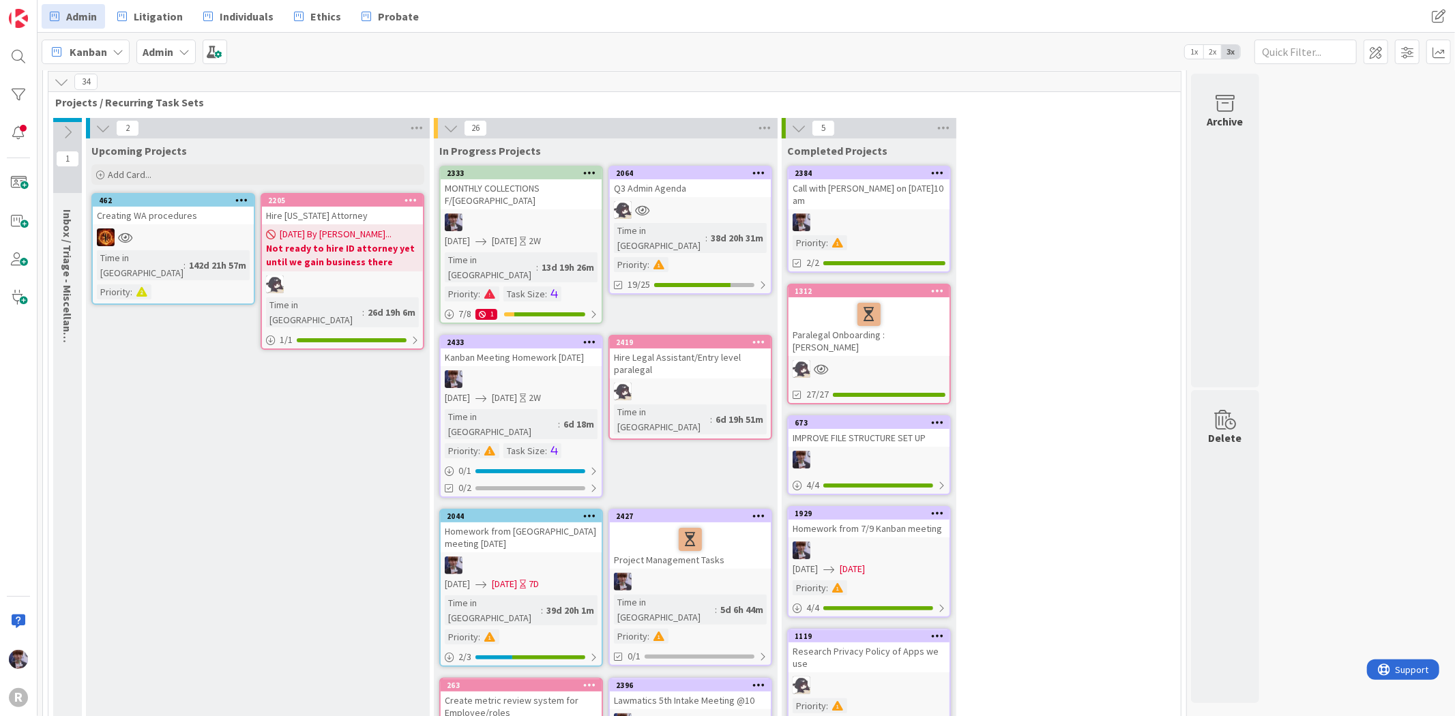
click at [677, 201] on div at bounding box center [690, 210] width 161 height 18
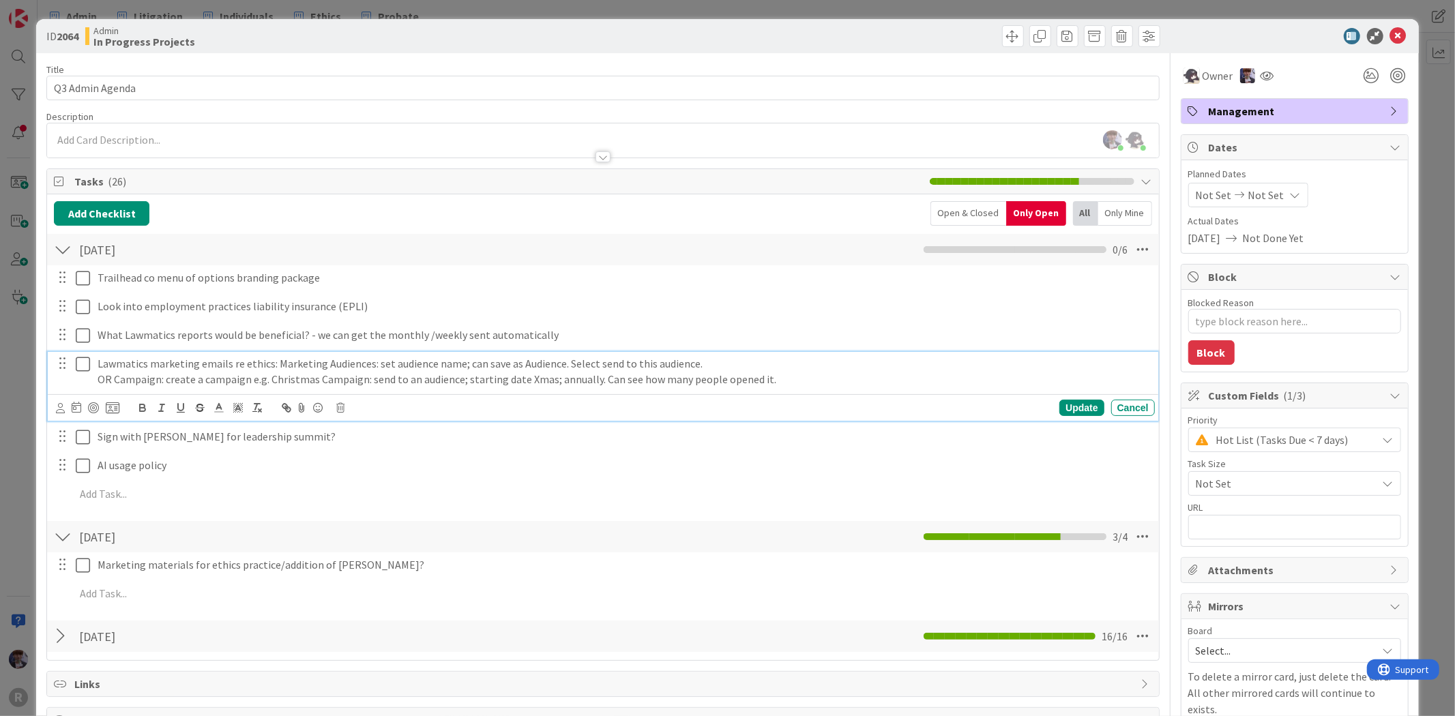
click at [289, 365] on p "Lawmatics marketing emails re ethics: Marketing Audiences: set audience name; c…" at bounding box center [624, 364] width 1052 height 16
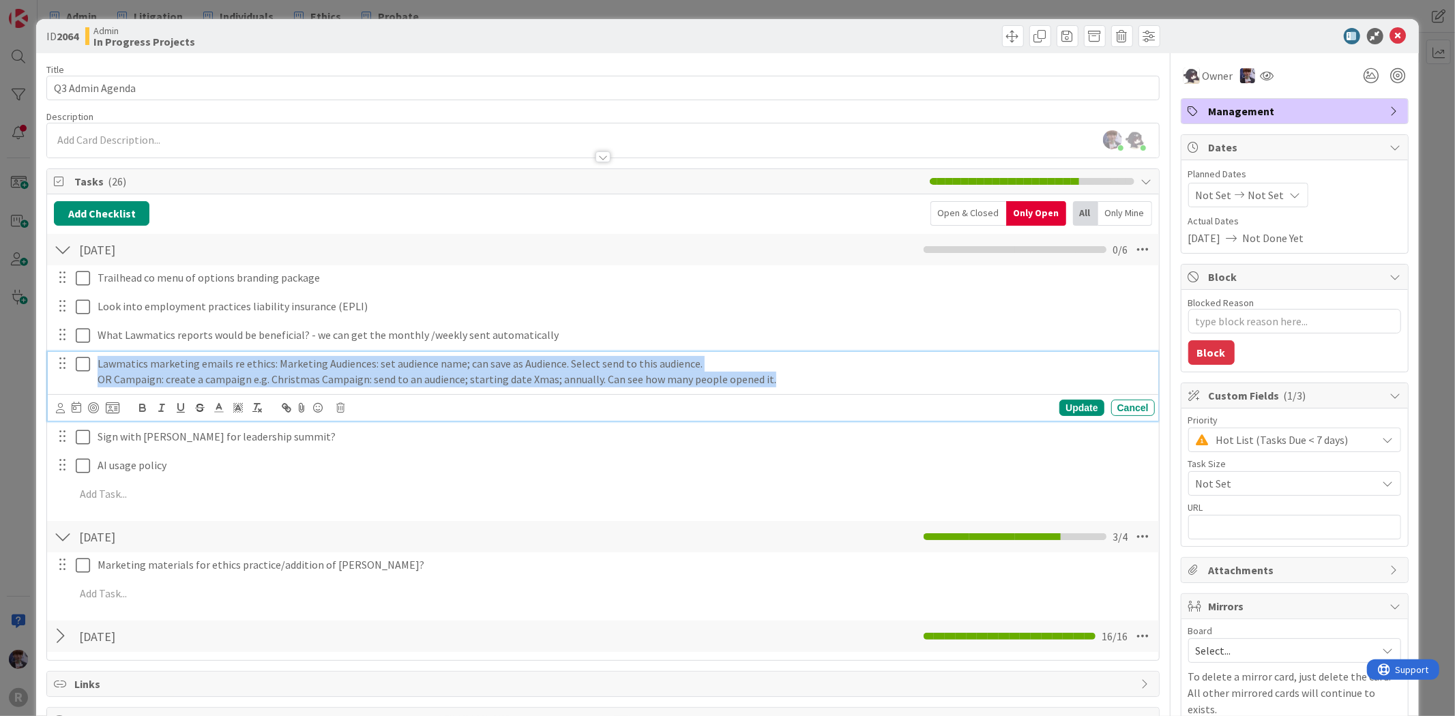
drag, startPoint x: 715, startPoint y: 376, endPoint x: 98, endPoint y: 363, distance: 616.9
click at [98, 363] on div "Lawmatics marketing emails re ethics: Marketing Audiences: set audience name; c…" at bounding box center [623, 371] width 1063 height 39
copy div "Lawmatics marketing emails re ethics: Marketing Audiences: set audience name; c…"
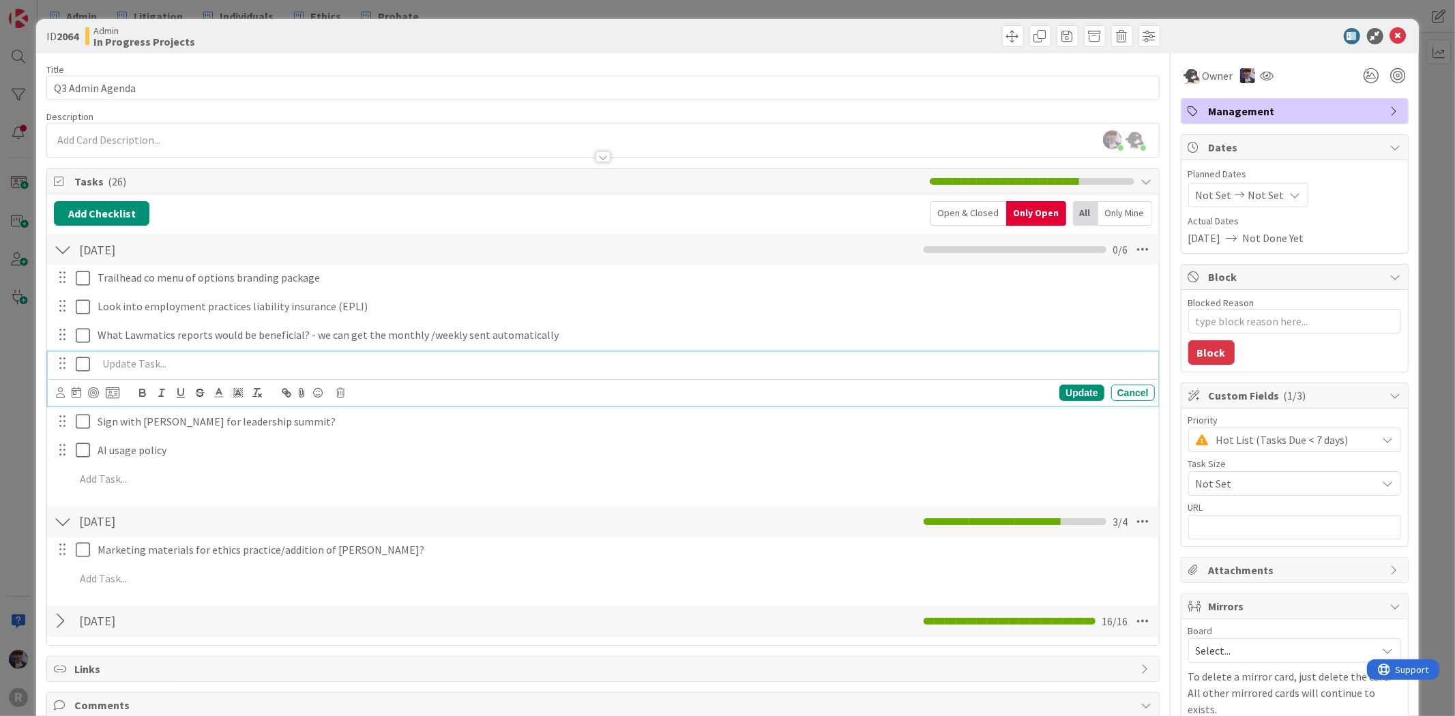
click at [9, 379] on div "ID 2064 Admin In Progress Projects Title 16 / 128 Q3 Admin Agenda Description […" at bounding box center [727, 358] width 1455 height 716
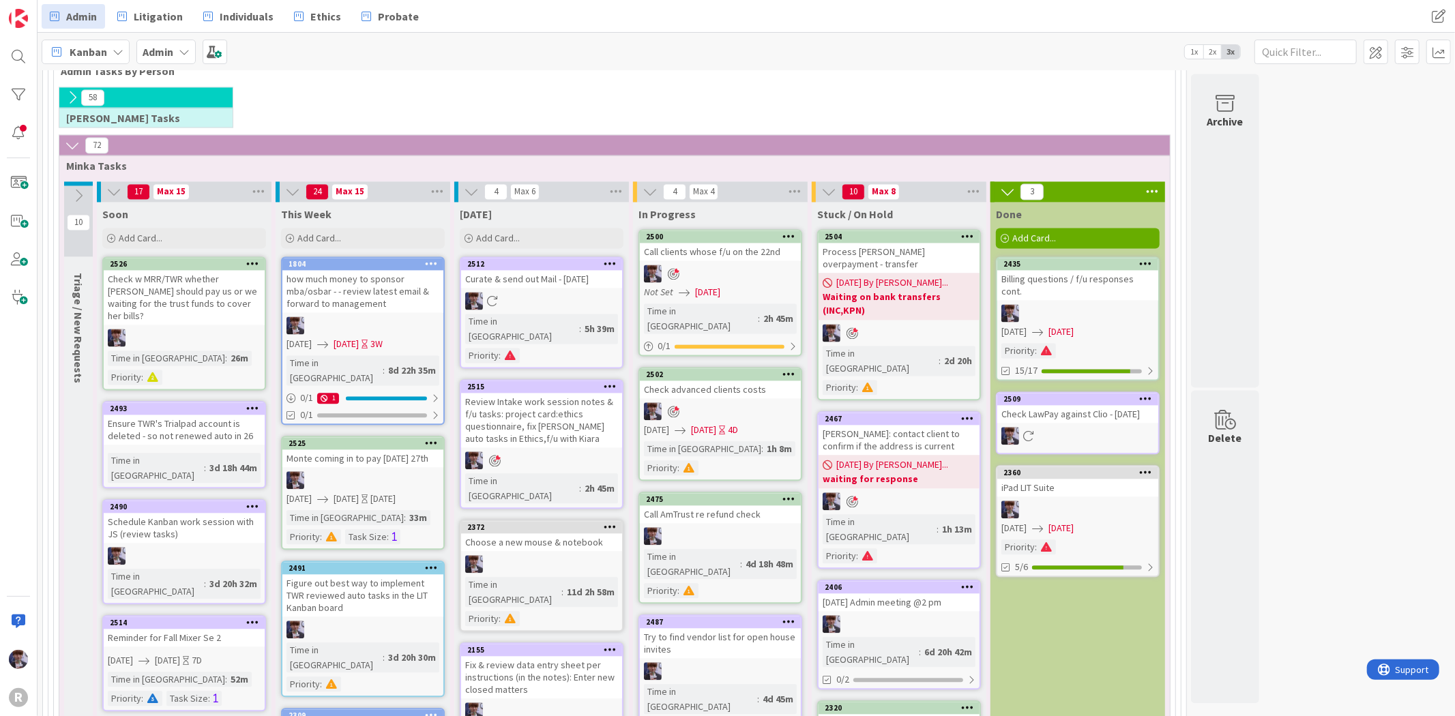
scroll to position [2420, 0]
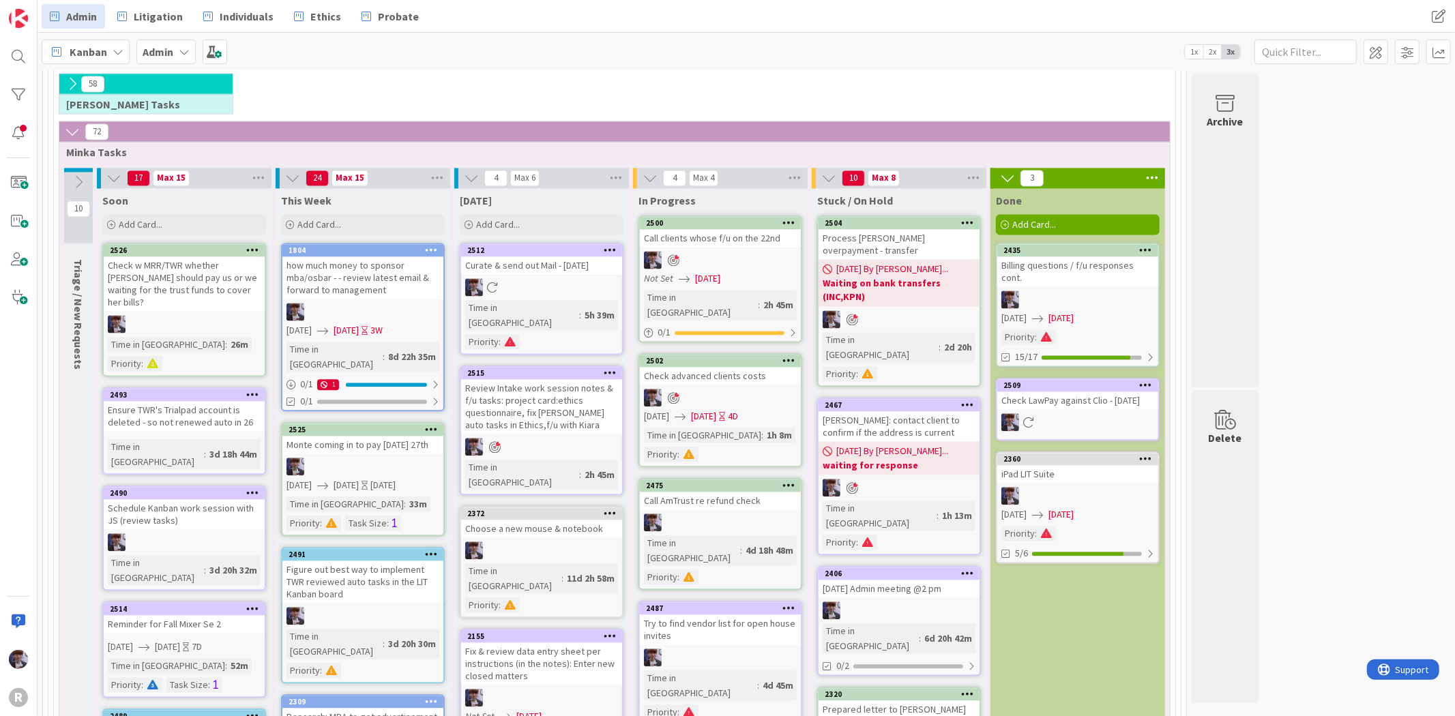
click at [920, 602] on div at bounding box center [899, 611] width 161 height 18
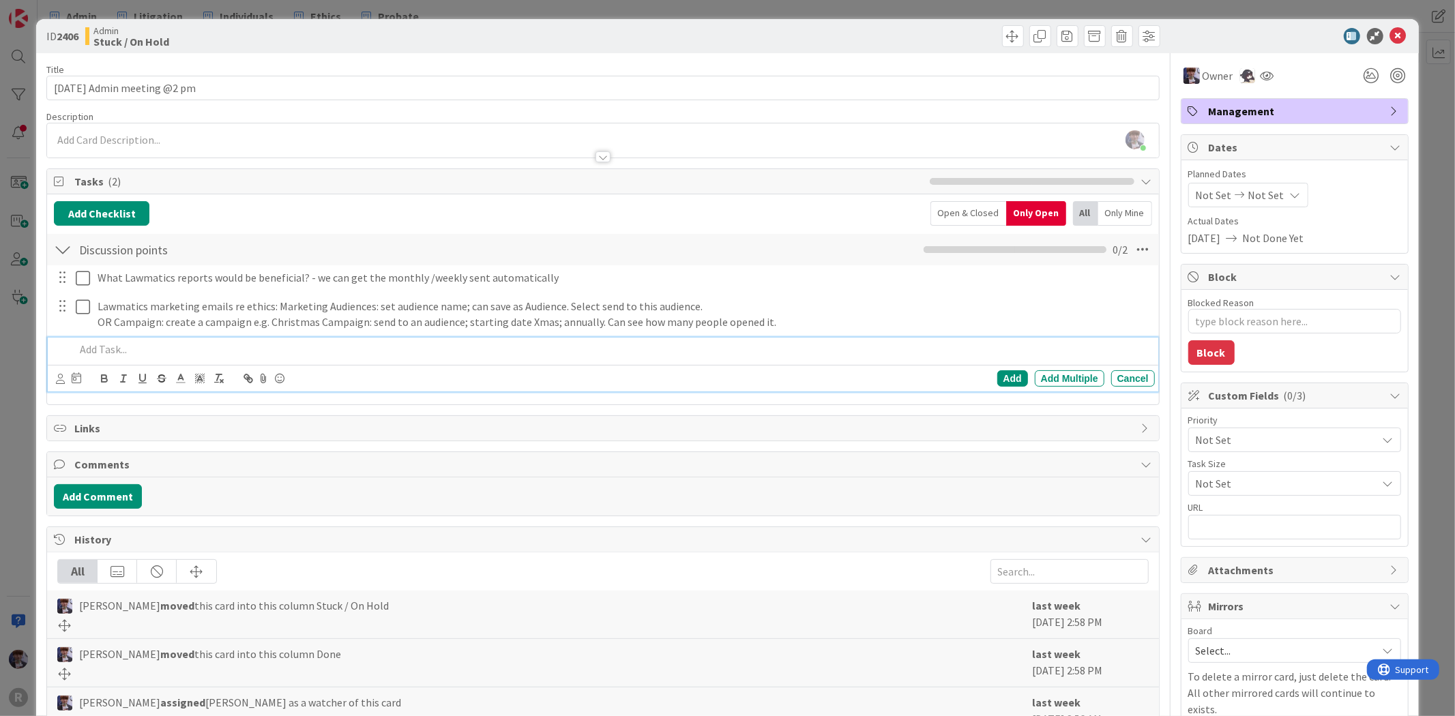
click at [207, 351] on p at bounding box center [612, 350] width 1074 height 16
click at [10, 349] on div "ID 2406 Admin Stuck / On Hold Title 27 / 128 [DATE] Admin meeting @2 pm Descrip…" at bounding box center [727, 358] width 1455 height 716
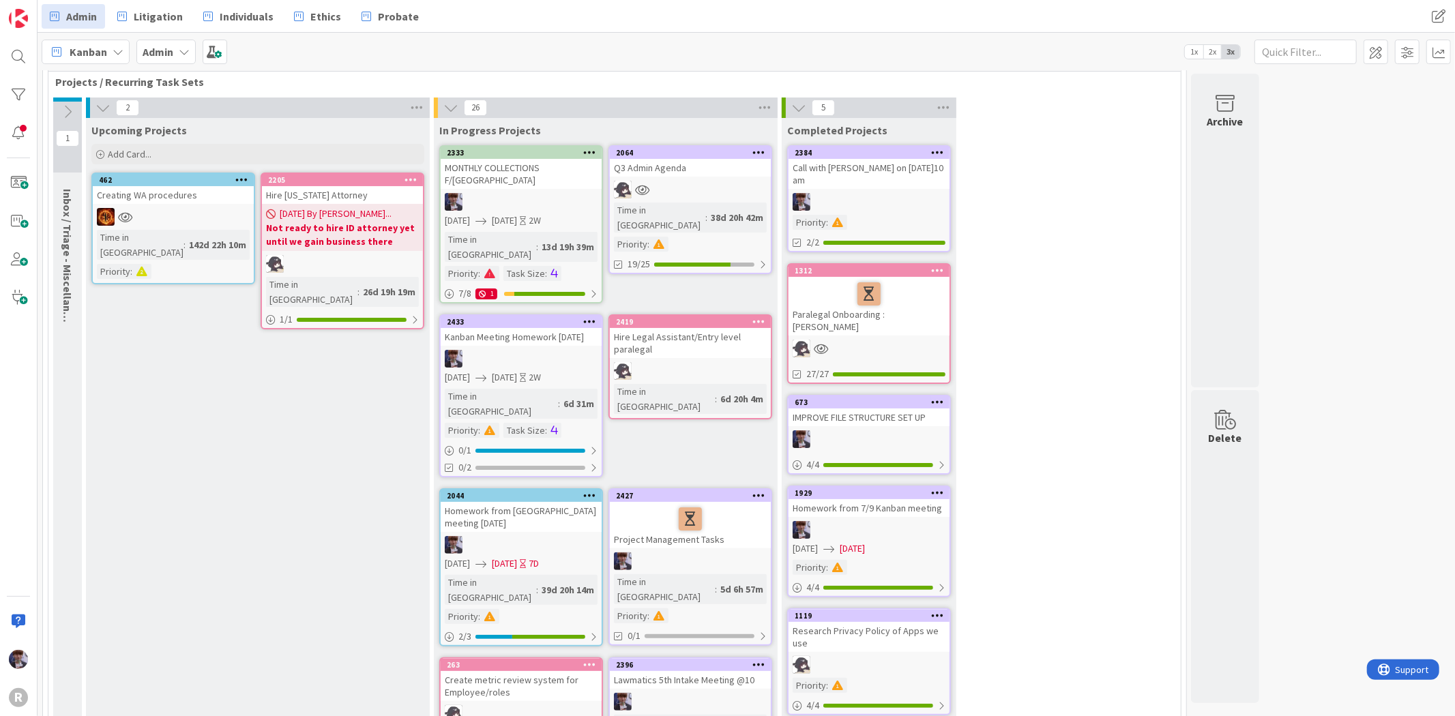
click at [694, 176] on link "2064 Q3 Admin Agenda Time in Column : 38d 20h 42m Priority : 19/25" at bounding box center [691, 209] width 164 height 129
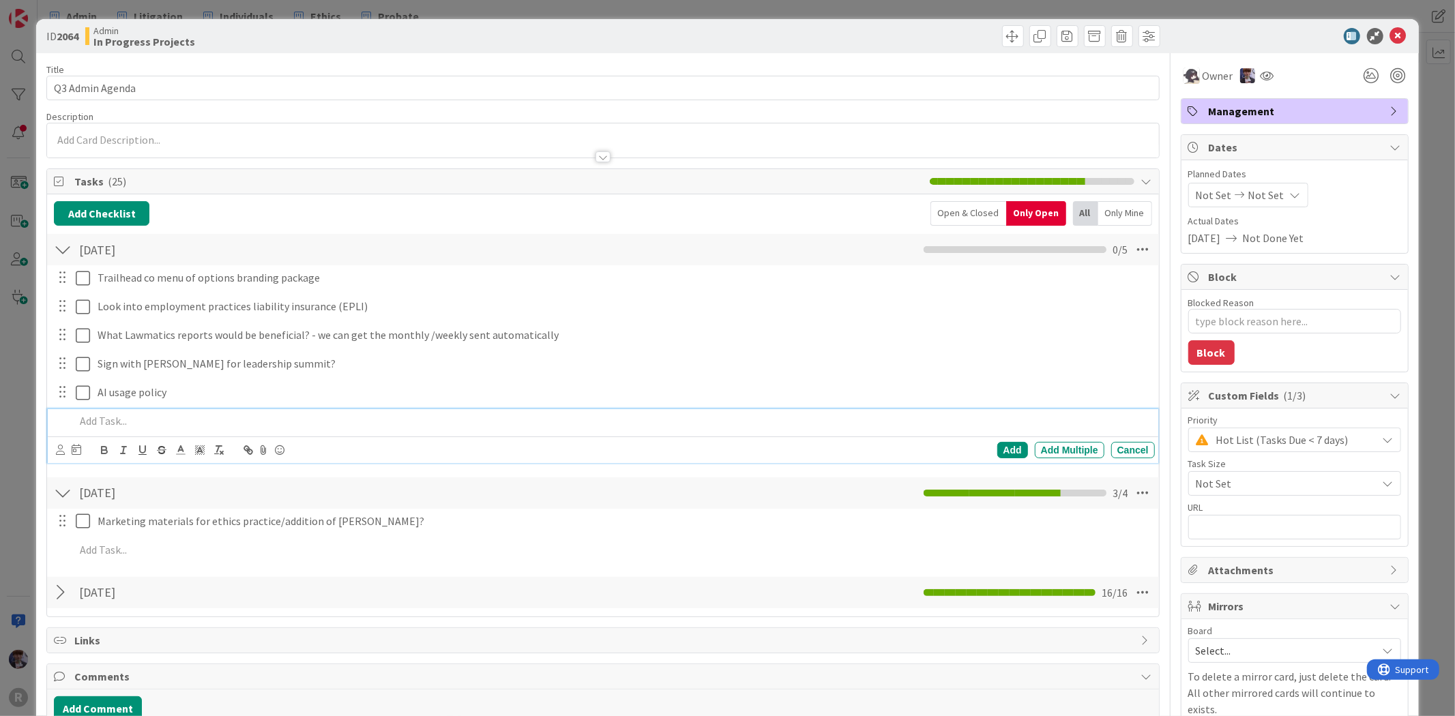
click at [113, 420] on p at bounding box center [612, 421] width 1074 height 16
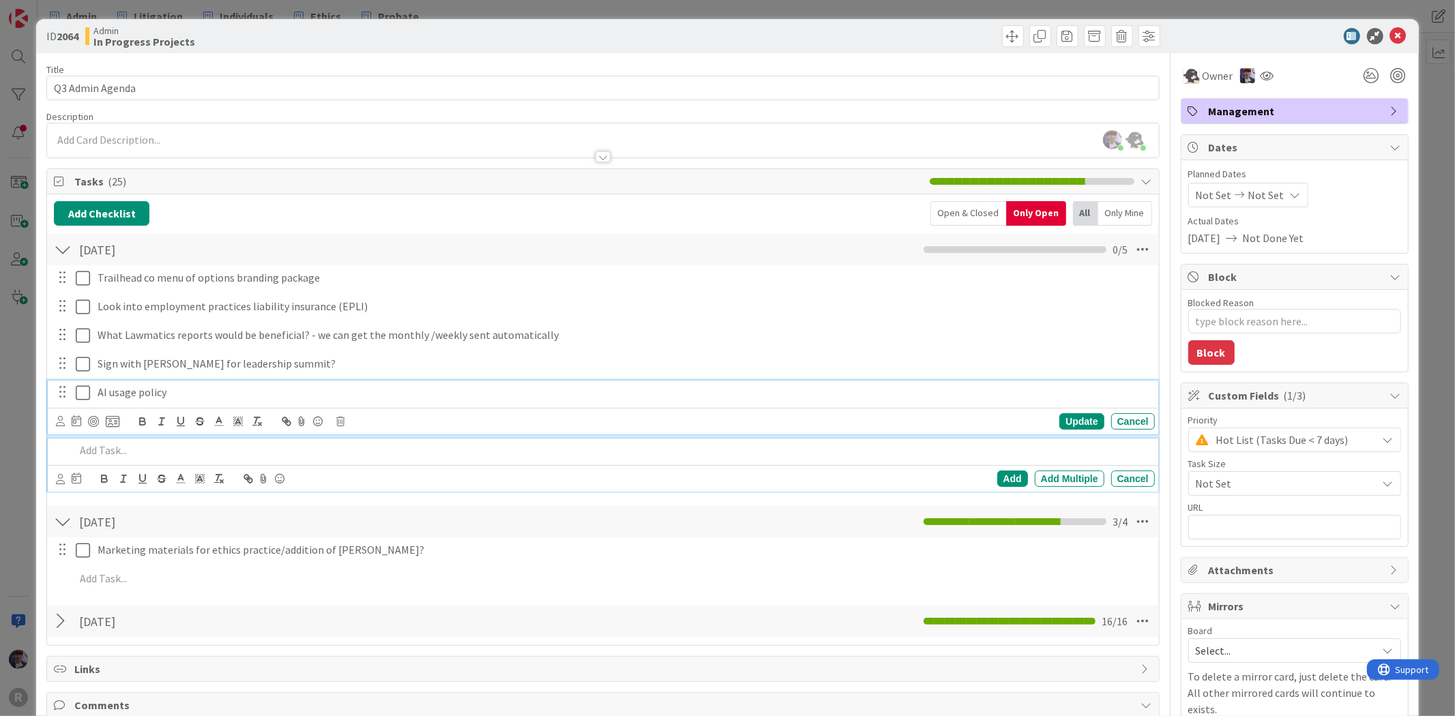
click at [196, 392] on p "AI usage policy" at bounding box center [624, 393] width 1052 height 16
click at [172, 443] on p at bounding box center [612, 451] width 1074 height 16
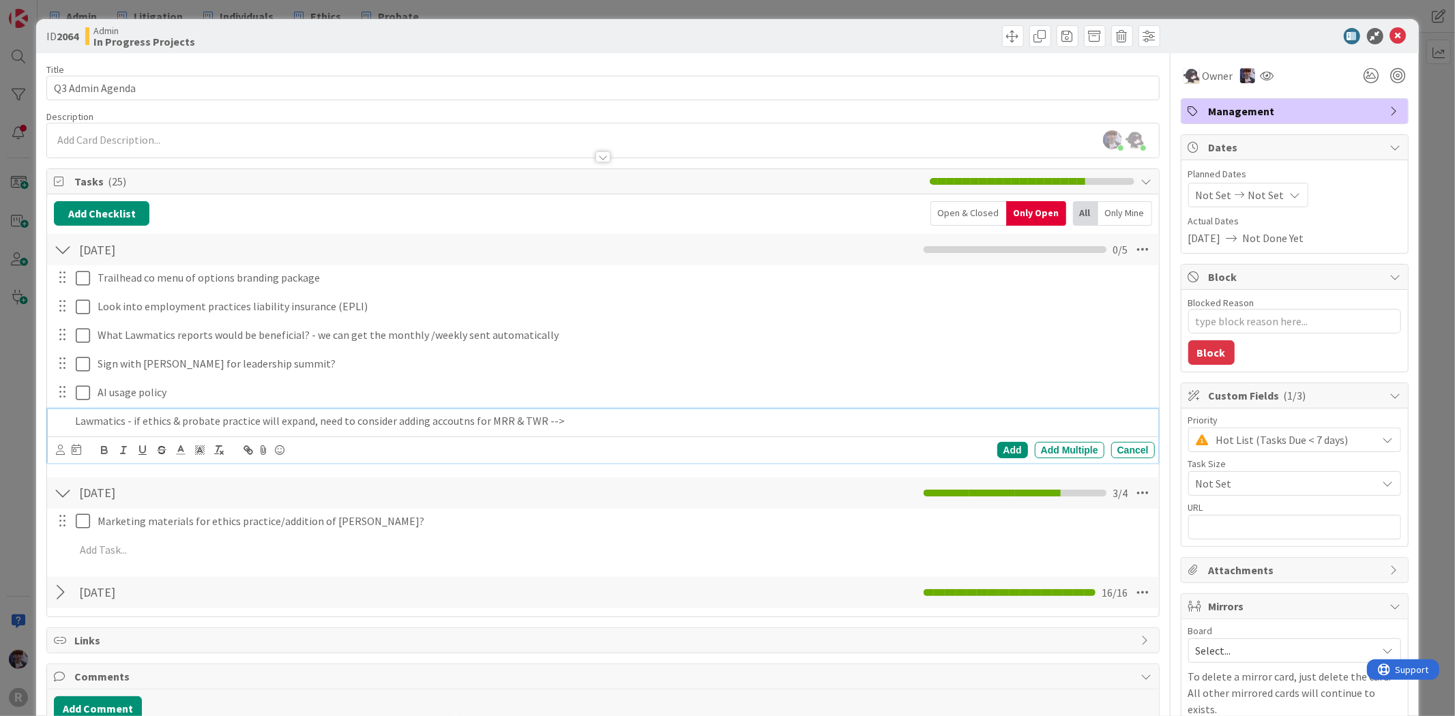
click at [435, 420] on p "Lawmatics - if ethics & probate practice will expand, need to consider adding a…" at bounding box center [612, 421] width 1074 height 16
click at [579, 413] on div "Lawmatics - if ethics & probate practice will expand, need to consider adding a…" at bounding box center [612, 421] width 1085 height 24
click at [735, 425] on p "Lawmatics - if ethics & probate practice will expand, need to consider adding a…" at bounding box center [612, 421] width 1074 height 16
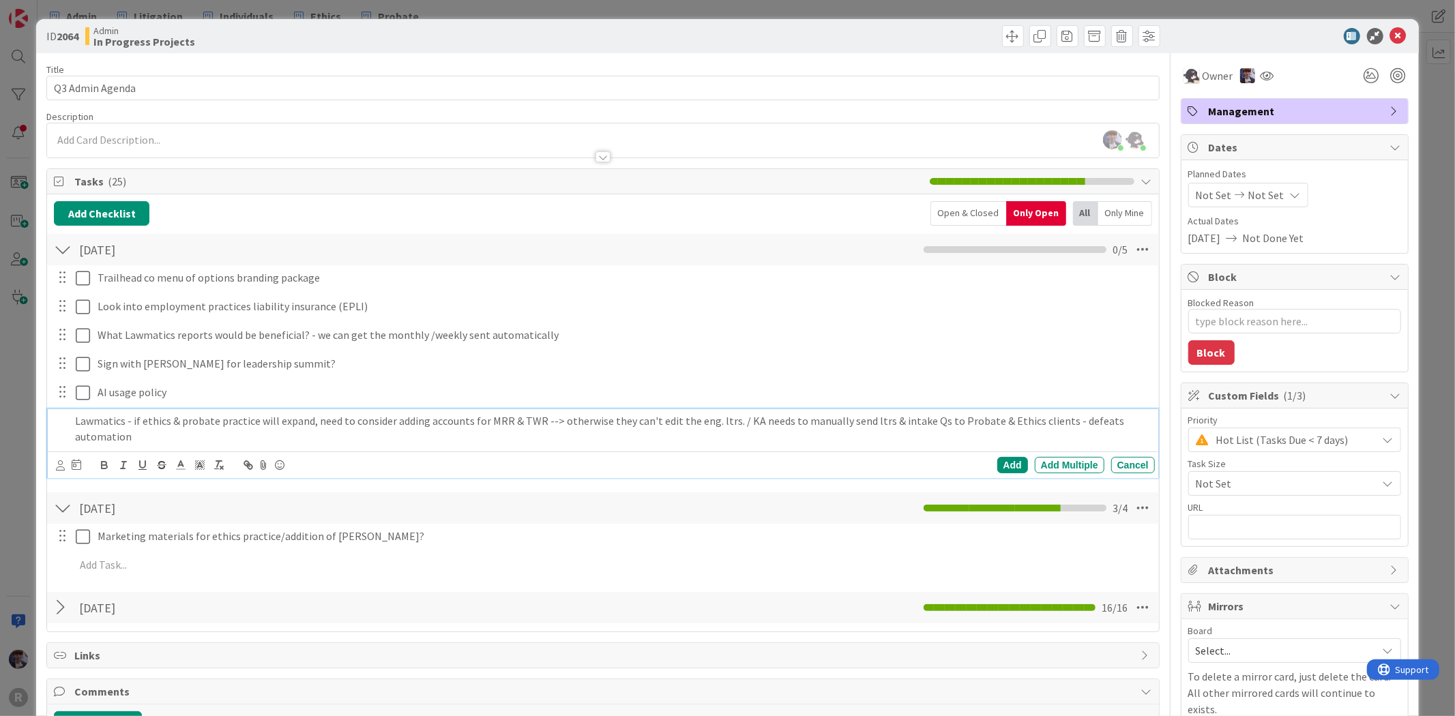
click at [1110, 418] on p "Lawmatics - if ethics & probate practice will expand, need to consider adding a…" at bounding box center [612, 428] width 1074 height 31
click at [147, 437] on p "Lawmatics - if ethics & probate practice will expand, need to consider adding a…" at bounding box center [612, 428] width 1074 height 31
click at [426, 433] on p "Lawmatics - if ethics & probate practice will expand, need to consider adding a…" at bounding box center [612, 428] width 1074 height 31
click at [1004, 465] on div "Add" at bounding box center [1012, 465] width 31 height 16
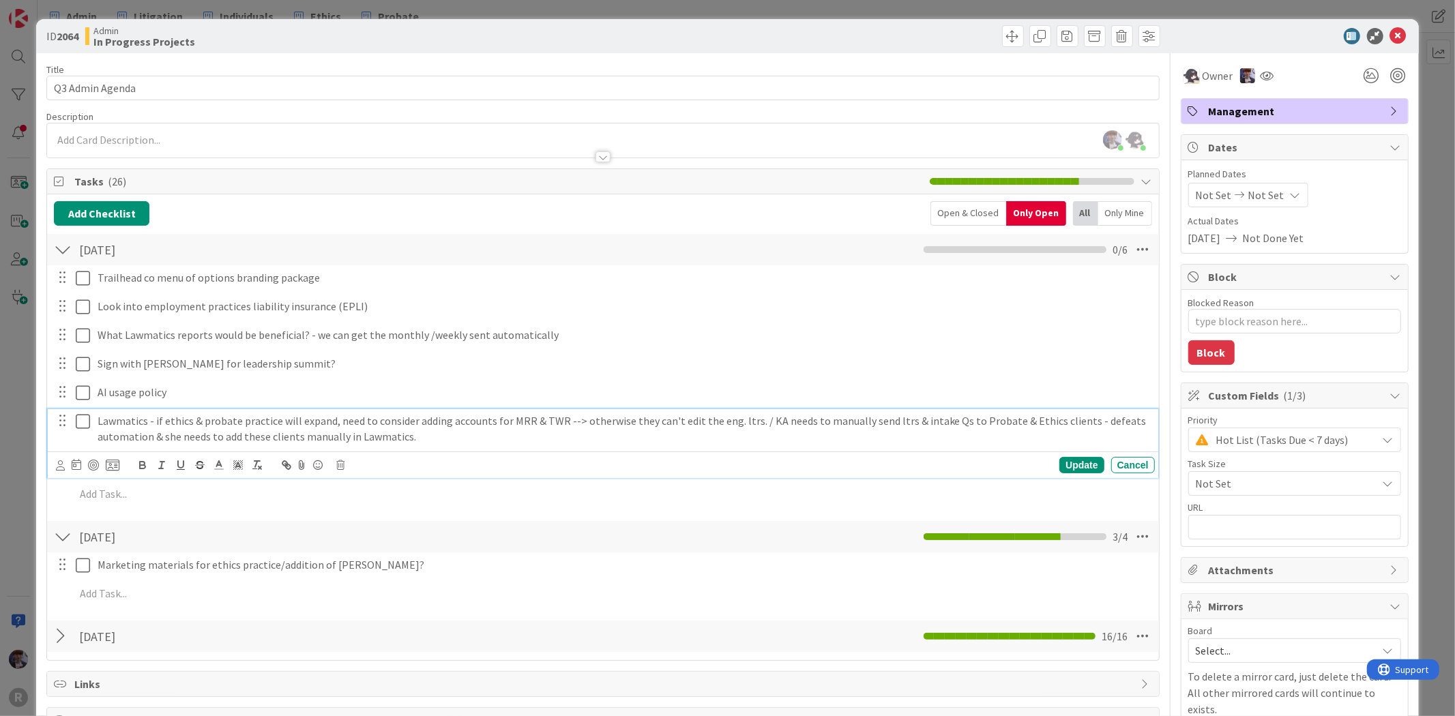
click at [864, 421] on p "Lawmatics - if ethics & probate practice will expand, need to consider adding a…" at bounding box center [624, 428] width 1052 height 31
click at [873, 420] on p "Lawmatics - if ethics & probate practice will expand, need to consider adding a…" at bounding box center [624, 428] width 1052 height 31
click at [1062, 415] on p "Lawmatics - if ethics & probate practice will expand, need to consider adding a…" at bounding box center [624, 428] width 1052 height 31
click at [480, 432] on p "Lawmatics - if ethics & probate practice will expand, need to consider adding a…" at bounding box center [624, 428] width 1052 height 31
click at [181, 439] on p "Lawmatics - if ethics & probate practice will expand, need to consider adding a…" at bounding box center [624, 428] width 1052 height 31
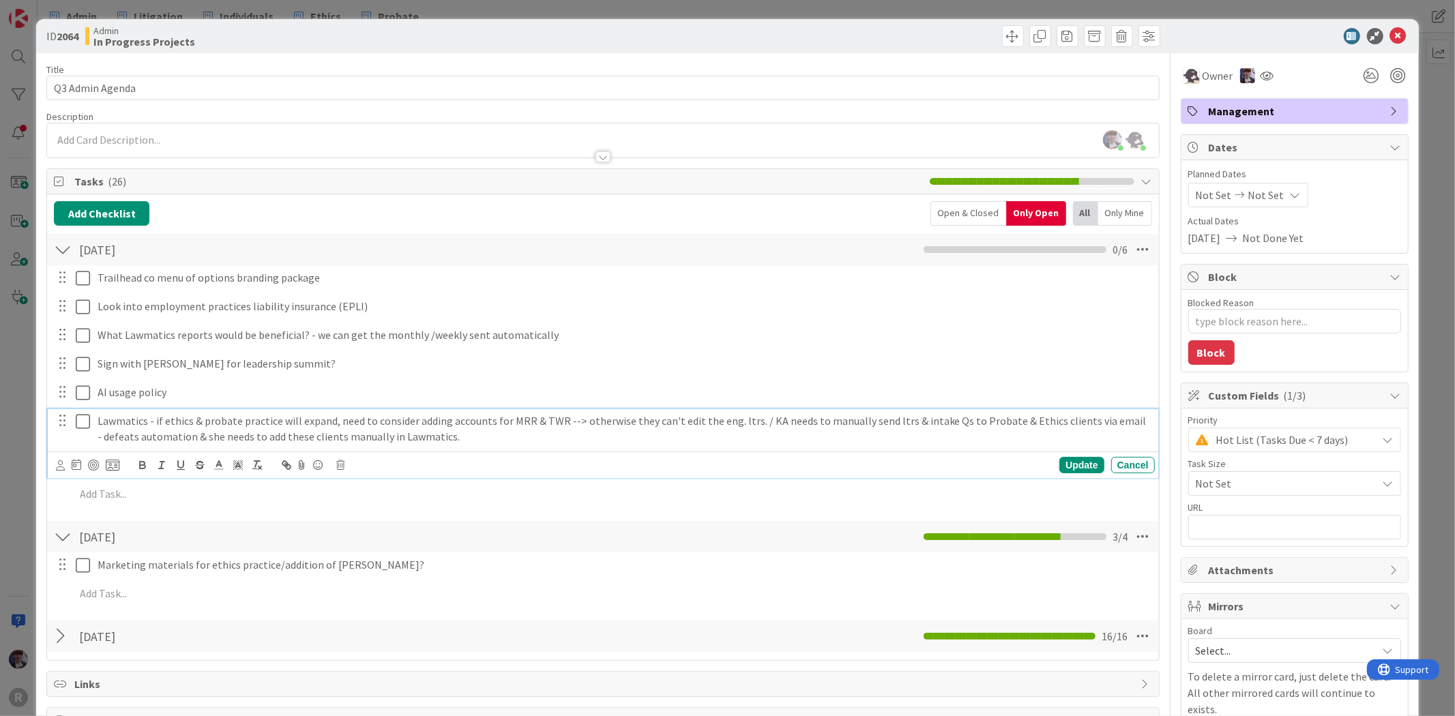
click at [184, 439] on p "Lawmatics - if ethics & probate practice will expand, need to consider adding a…" at bounding box center [624, 428] width 1052 height 31
click at [823, 438] on p "Lawmatics - if ethics & probate practice will expand, need to consider adding a…" at bounding box center [624, 428] width 1052 height 31
click at [1077, 465] on div "Update" at bounding box center [1082, 465] width 44 height 16
click at [121, 419] on p "Lawmatics - if ethics & probate practice will expand, need to consider adding a…" at bounding box center [624, 428] width 1052 height 31
click at [29, 509] on div "ID 2064 Admin In Progress Projects Title 16 / 128 Q3 Admin Agenda Description […" at bounding box center [727, 358] width 1455 height 716
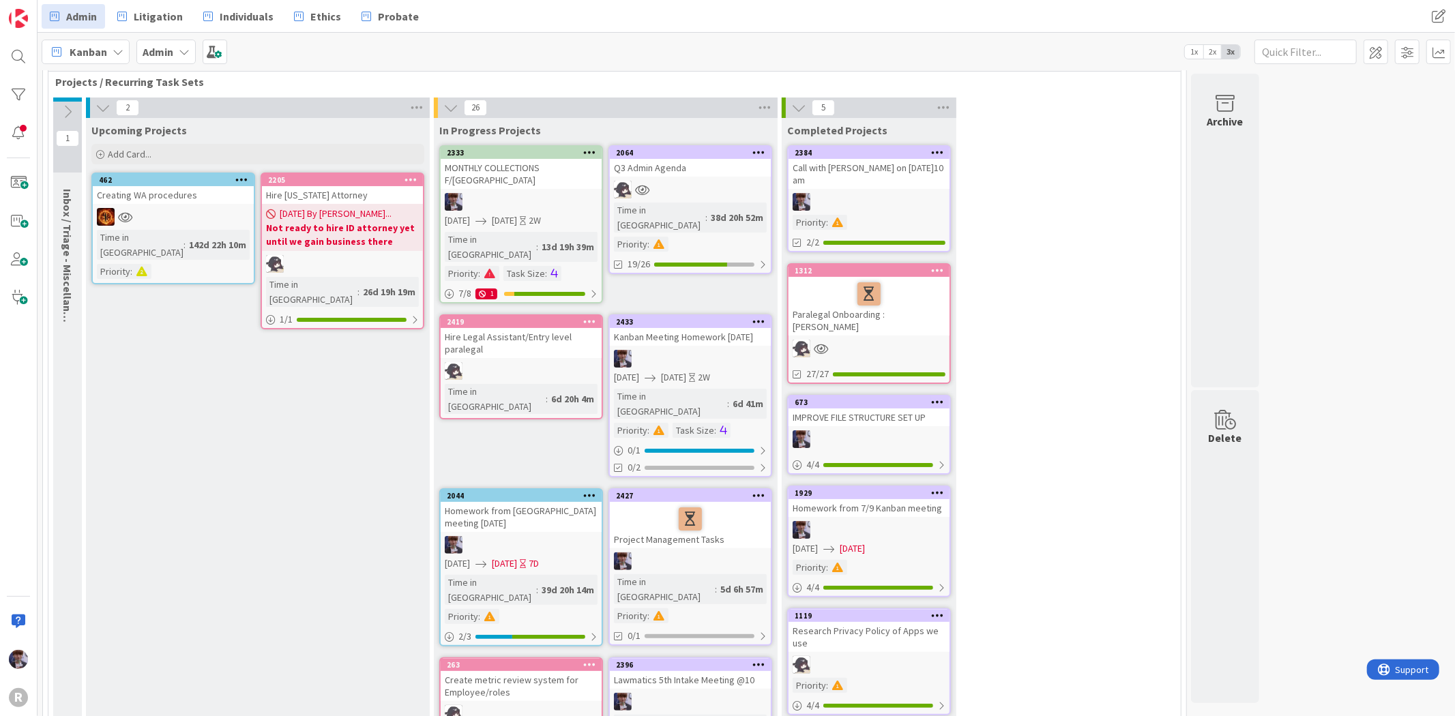
click at [540, 362] on div at bounding box center [521, 371] width 161 height 18
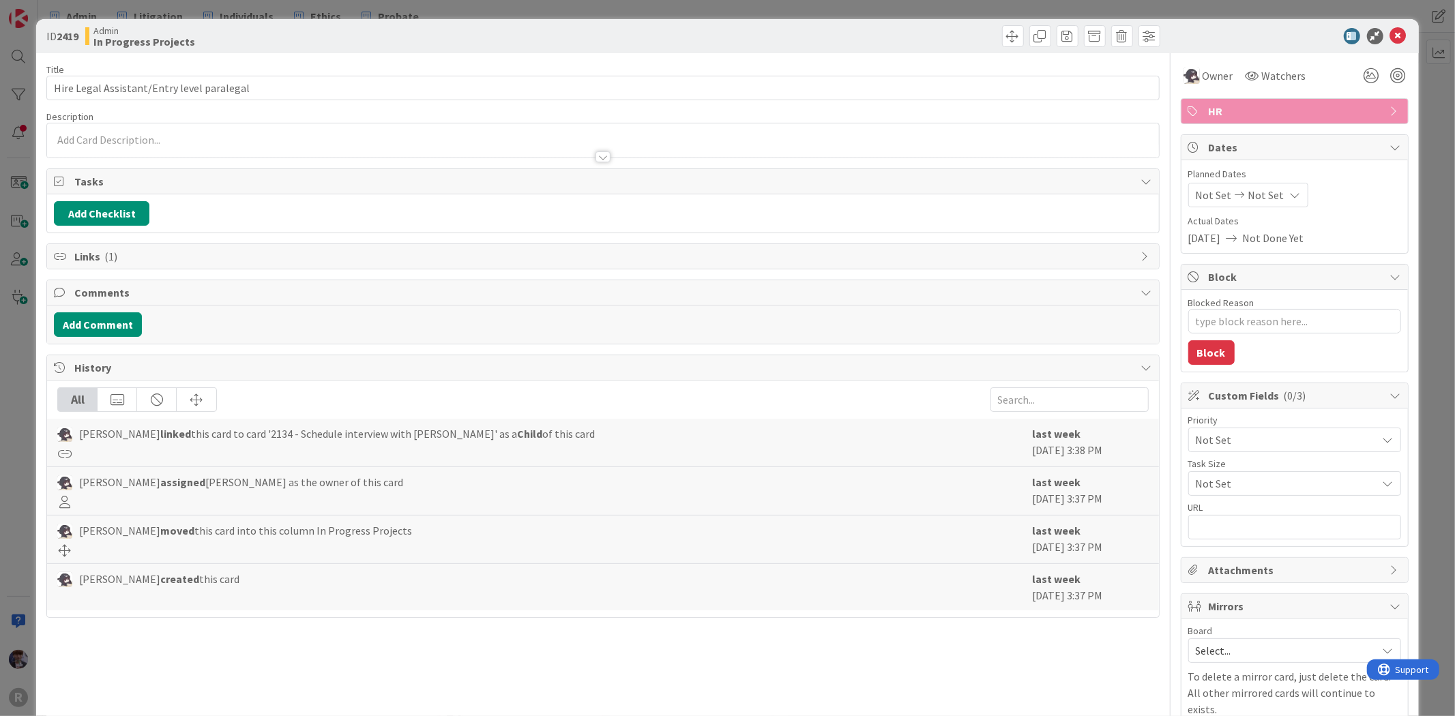
click at [10, 502] on div "ID 2419 Admin In Progress Projects Title 42 / 128 Hire Legal Assistant/Entry le…" at bounding box center [727, 358] width 1455 height 716
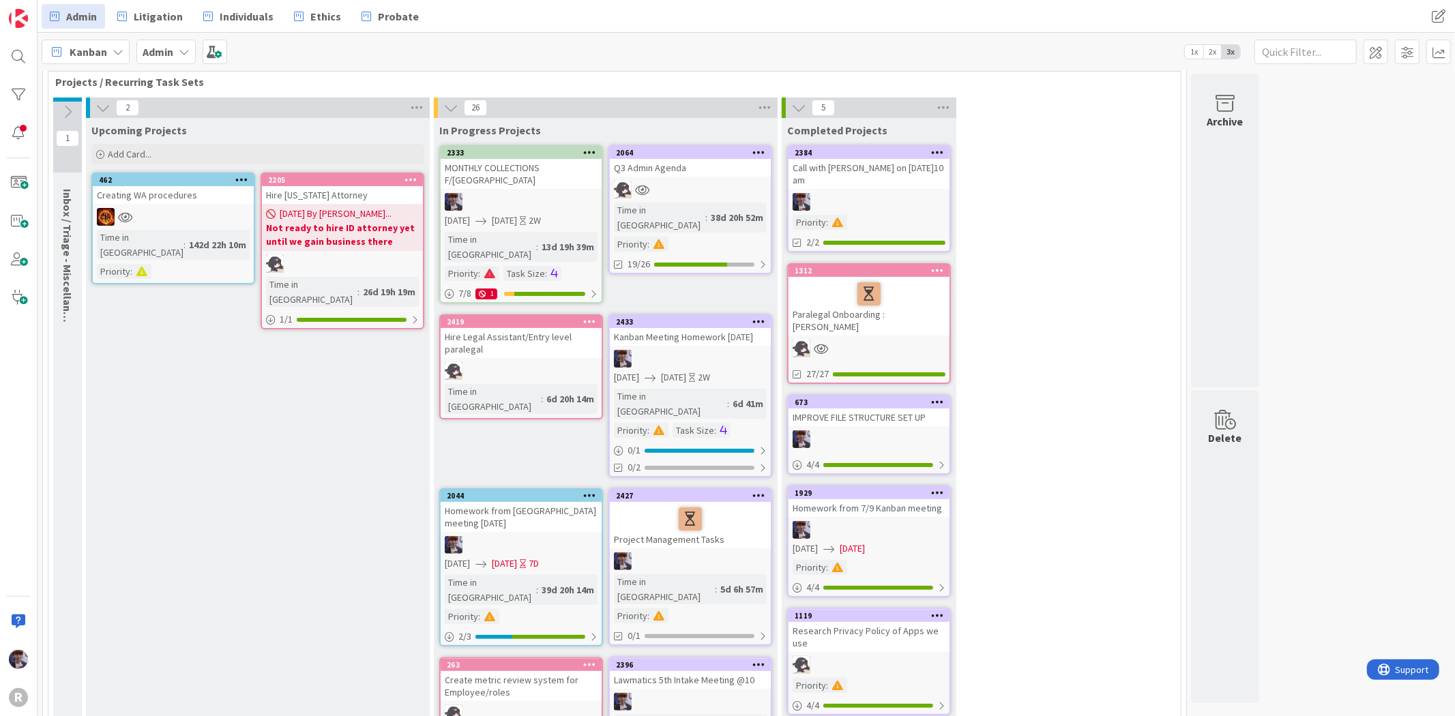
click at [750, 328] on div "Kanban Meeting Homework [DATE]" at bounding box center [690, 337] width 161 height 18
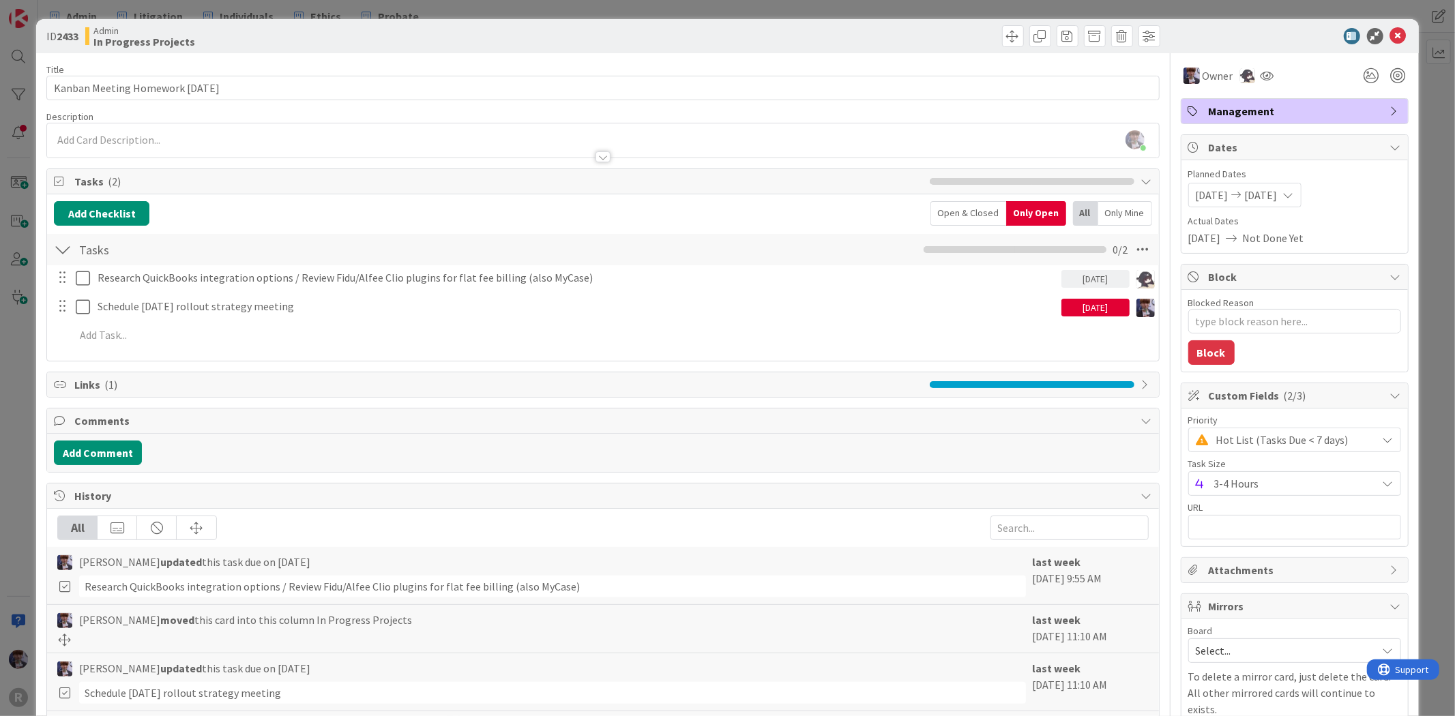
click at [34, 381] on div "ID 2433 Admin In Progress Projects Title 30 / 128 Kanban Meeting Homework [DATE…" at bounding box center [727, 358] width 1455 height 716
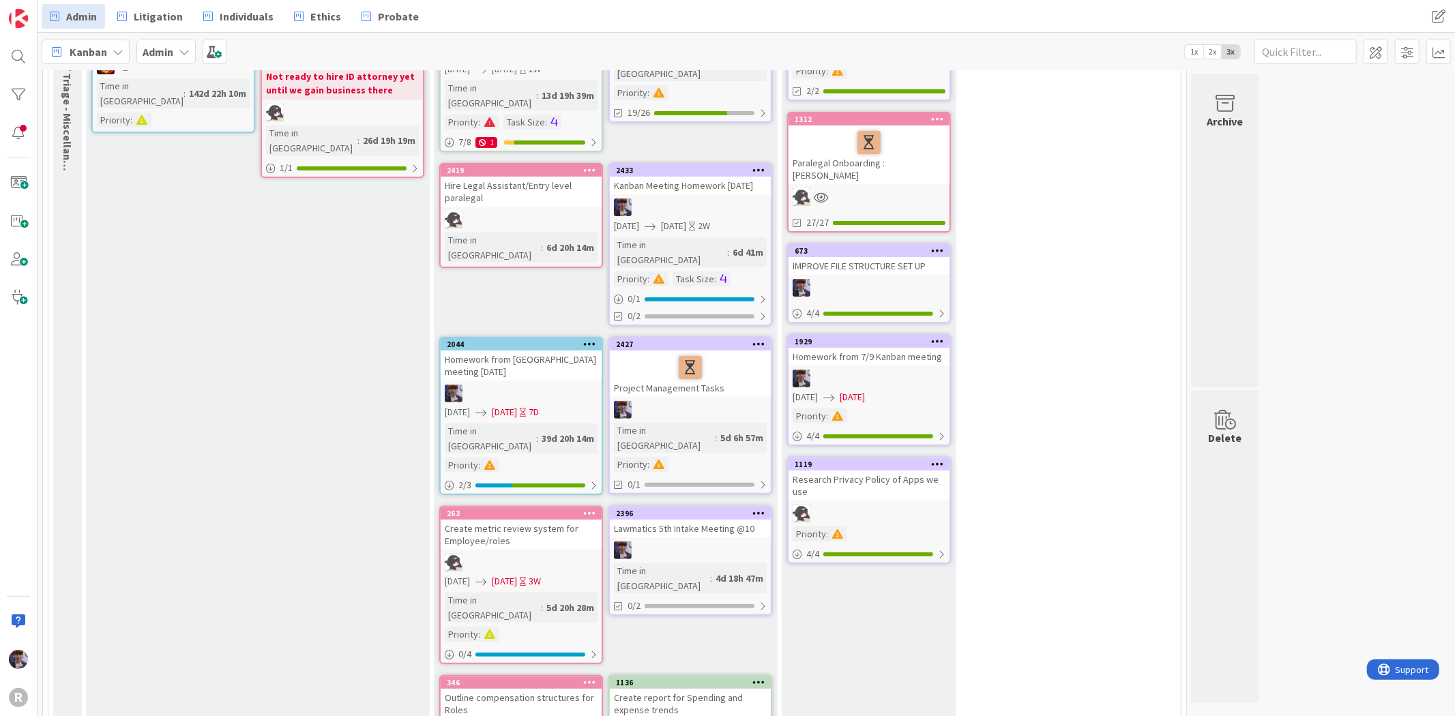
click at [674, 353] on div at bounding box center [690, 367] width 153 height 29
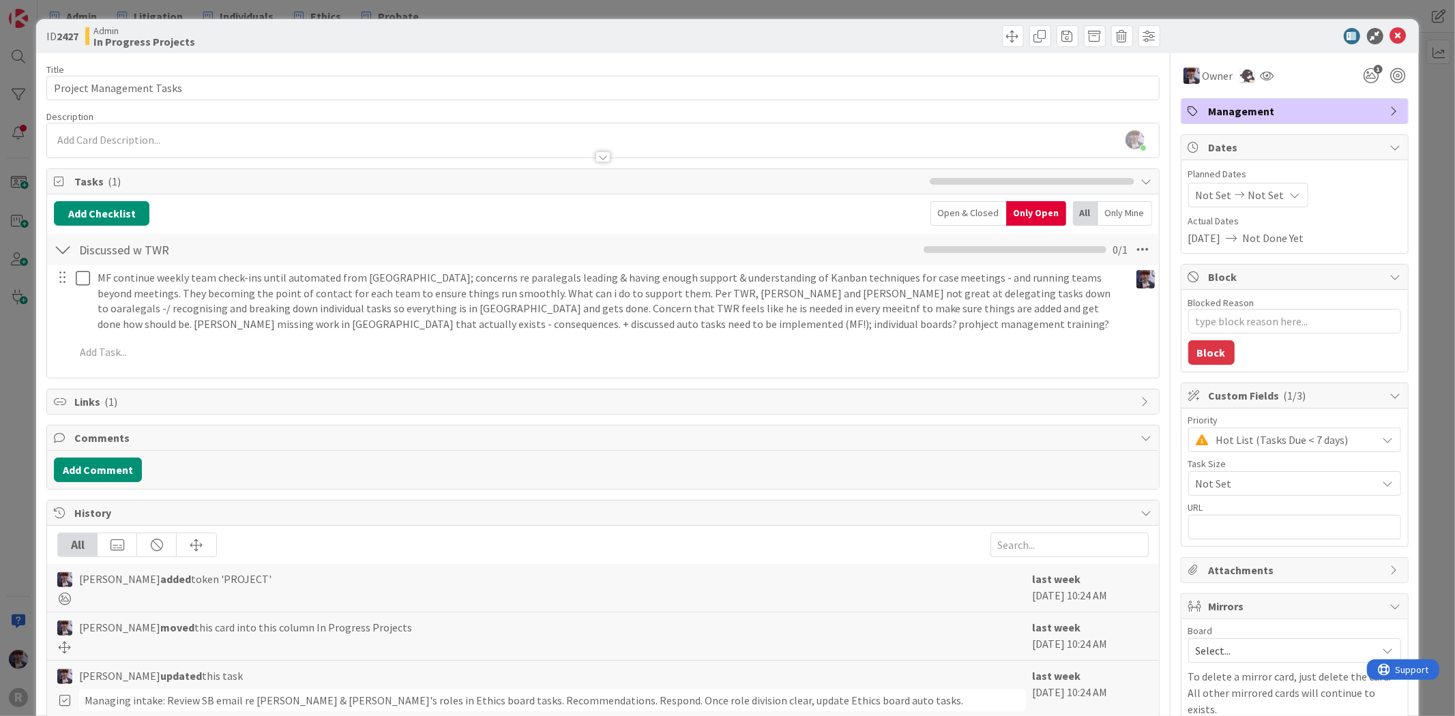
click at [25, 356] on div "ID 2427 Admin In Progress Projects Title 24 / 128 Project Management Tasks Desc…" at bounding box center [727, 358] width 1455 height 716
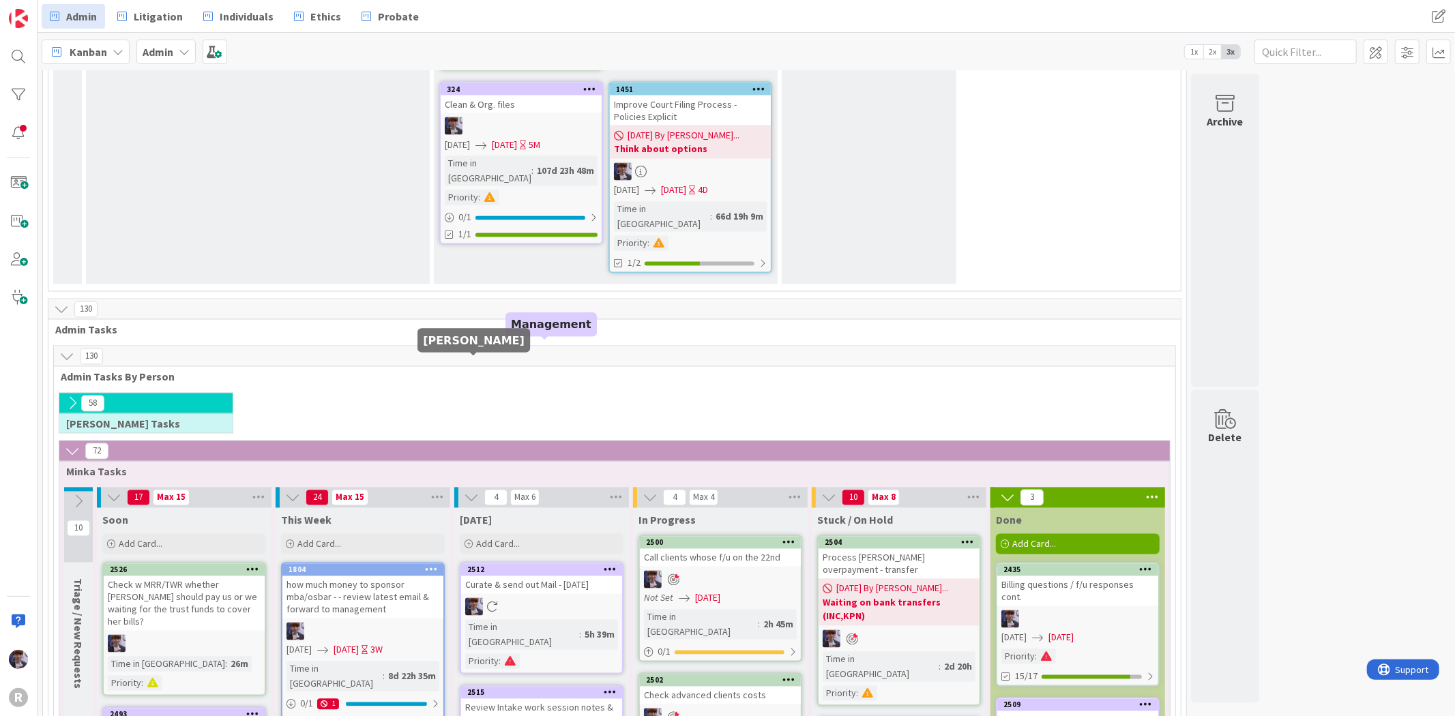
scroll to position [2117, 0]
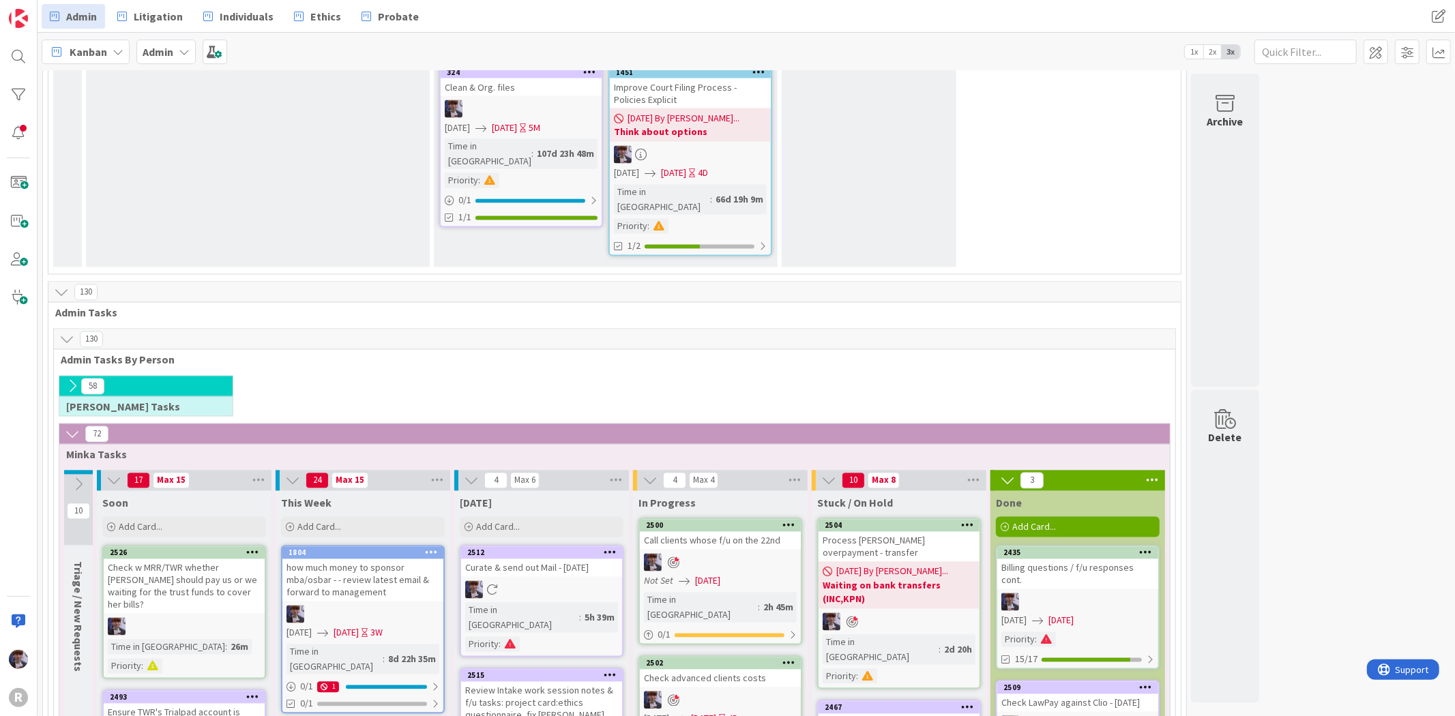
click at [407, 559] on div "how much money to sponsor mba/osbar - - review latest email & forward to manage…" at bounding box center [362, 580] width 161 height 42
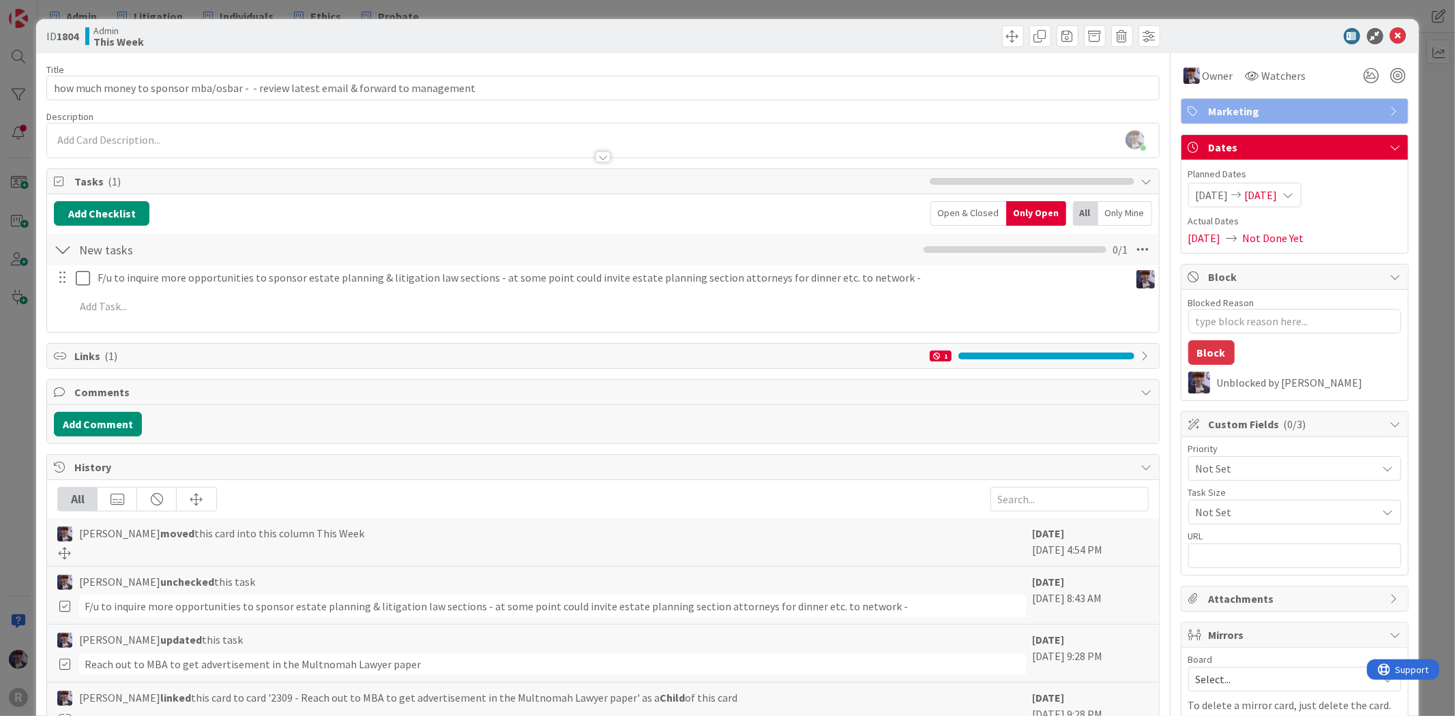
click at [33, 401] on div "ID 1804 Admin This Week Title 84 / 128 how much money to sponsor mba/osbar - - …" at bounding box center [727, 358] width 1455 height 716
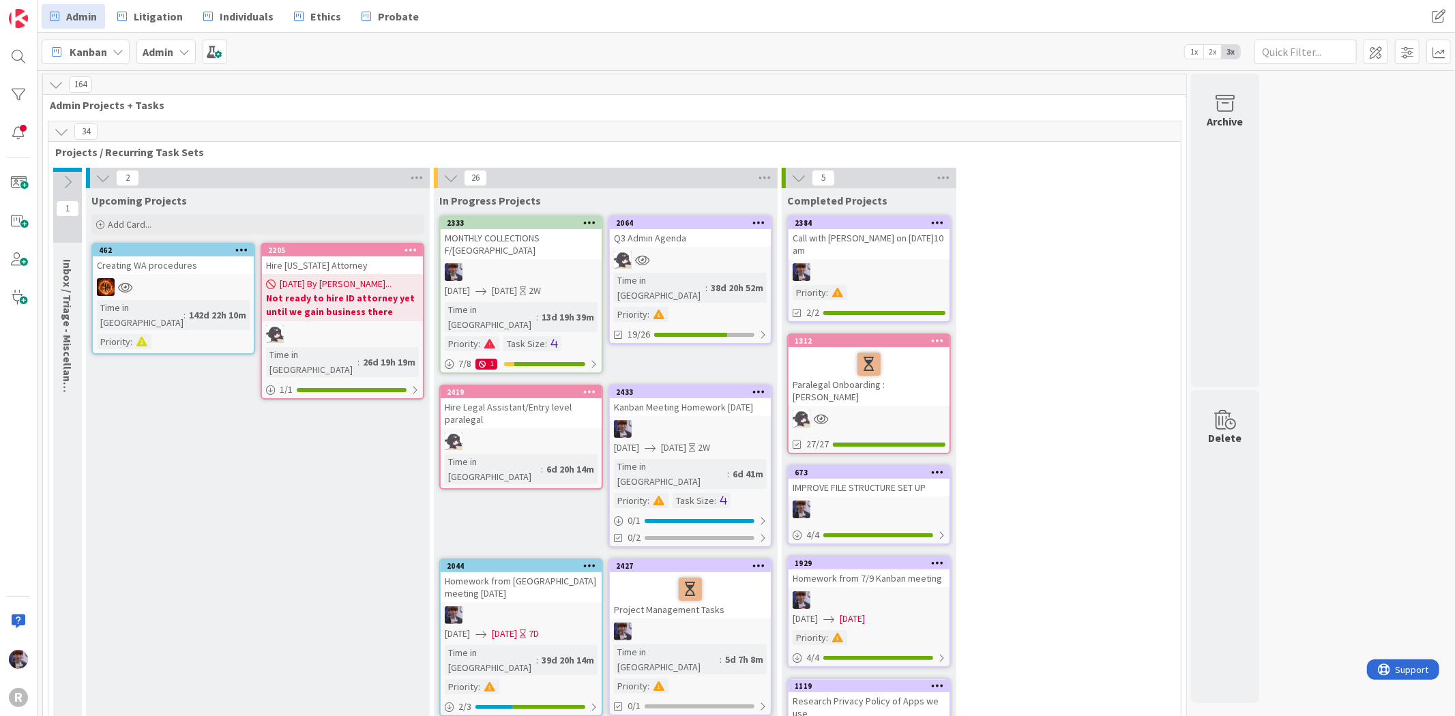
click at [655, 231] on div "Q3 Admin Agenda" at bounding box center [690, 238] width 161 height 18
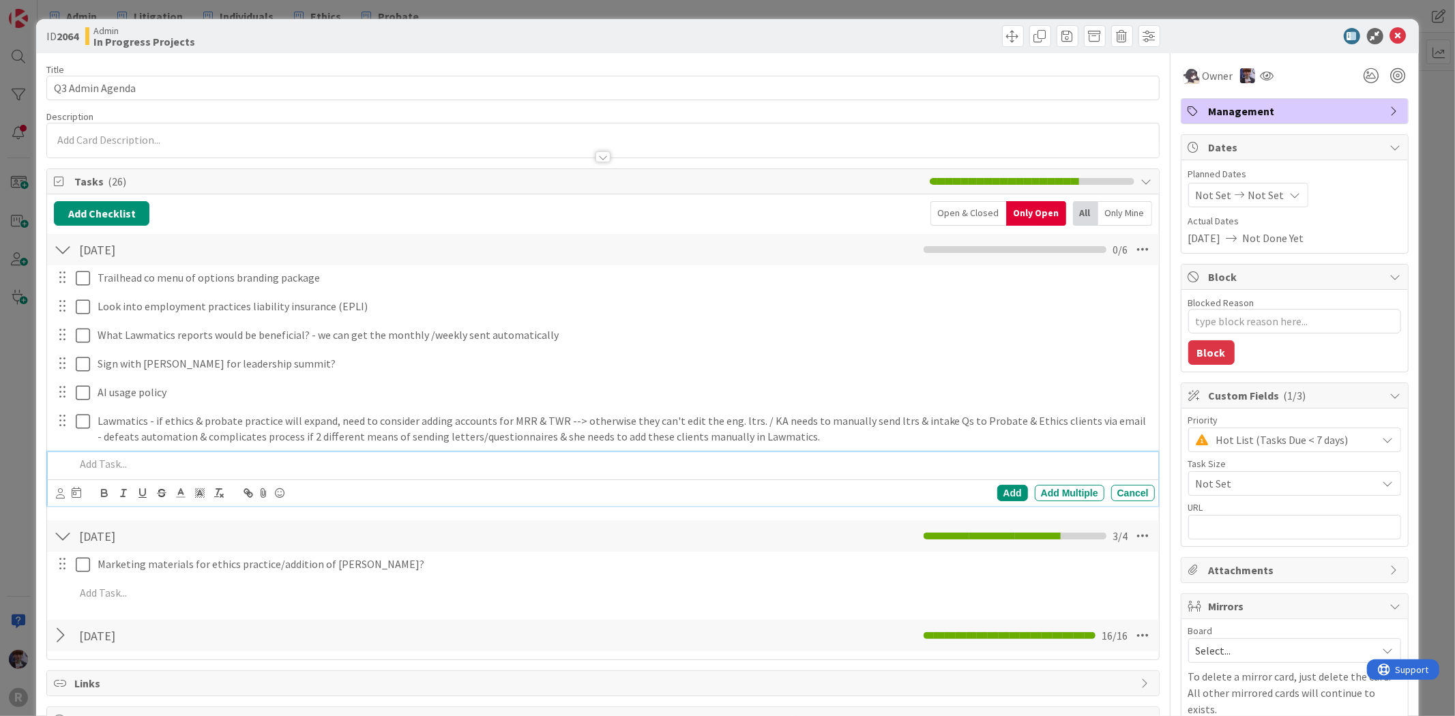
click at [203, 462] on p at bounding box center [612, 464] width 1074 height 16
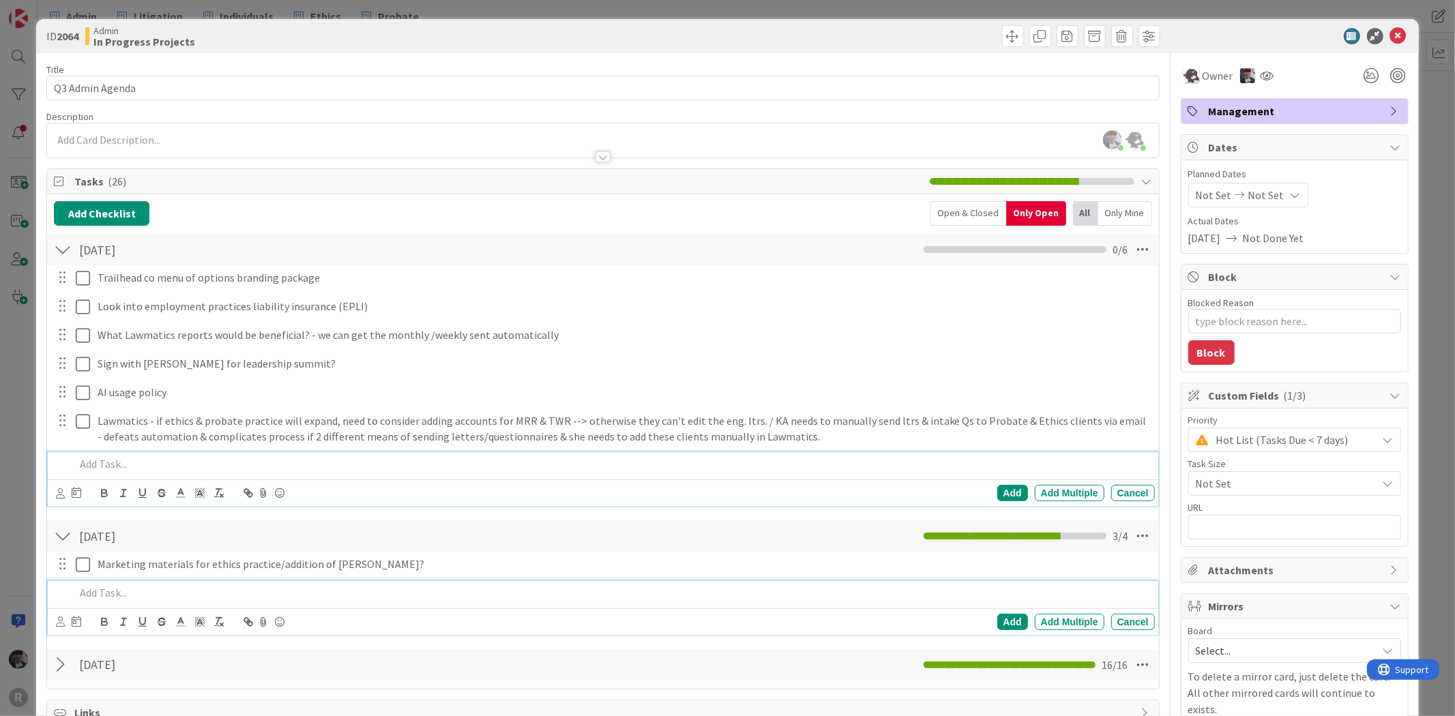
click at [147, 583] on div at bounding box center [612, 593] width 1085 height 24
click at [155, 467] on p at bounding box center [612, 464] width 1074 height 16
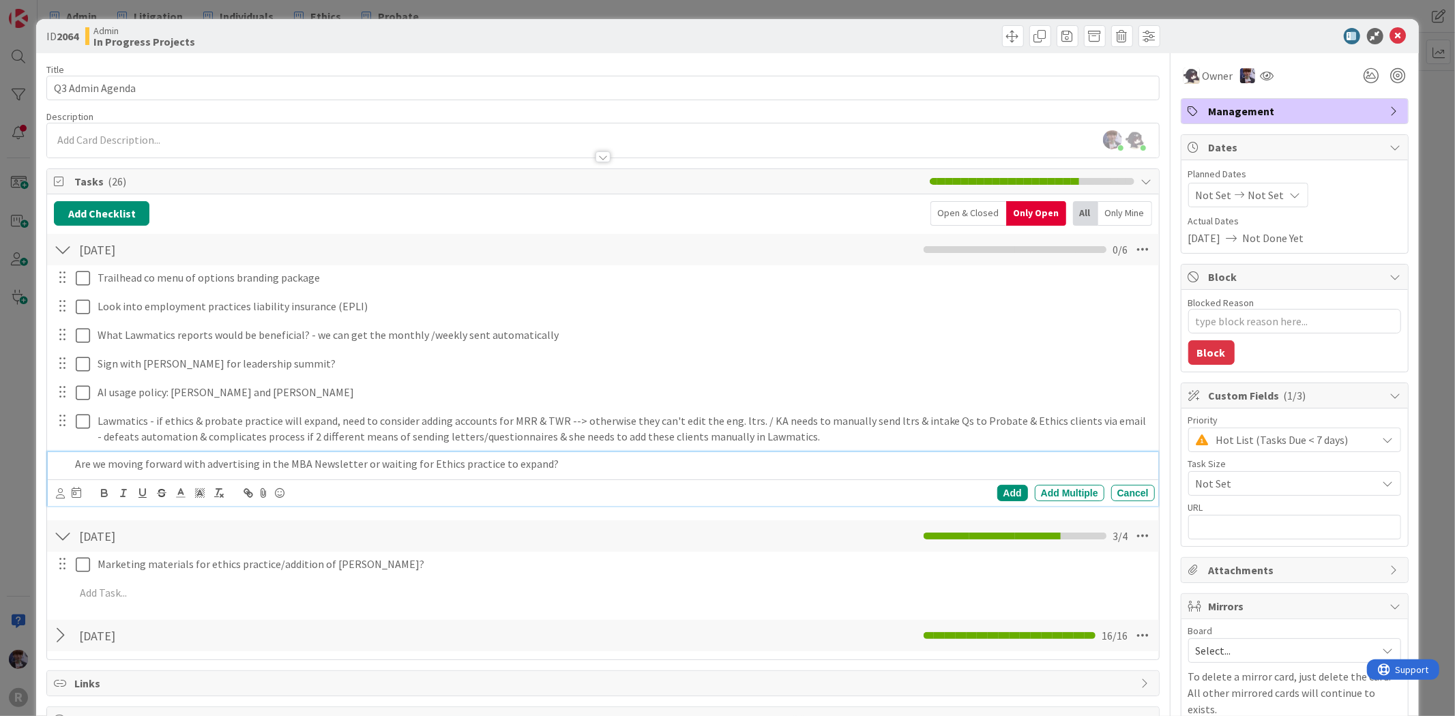
drag, startPoint x: 551, startPoint y: 465, endPoint x: 492, endPoint y: 471, distance: 59.0
click at [492, 471] on p "Are we moving forward with advertising in the MBA Newsletter or waiting for Eth…" at bounding box center [612, 464] width 1074 height 16
click at [999, 491] on div "Add" at bounding box center [1012, 493] width 31 height 16
click at [16, 471] on div "ID 2064 Admin In Progress Projects Title 16 / 128 Q3 Admin Agenda Description […" at bounding box center [727, 358] width 1455 height 716
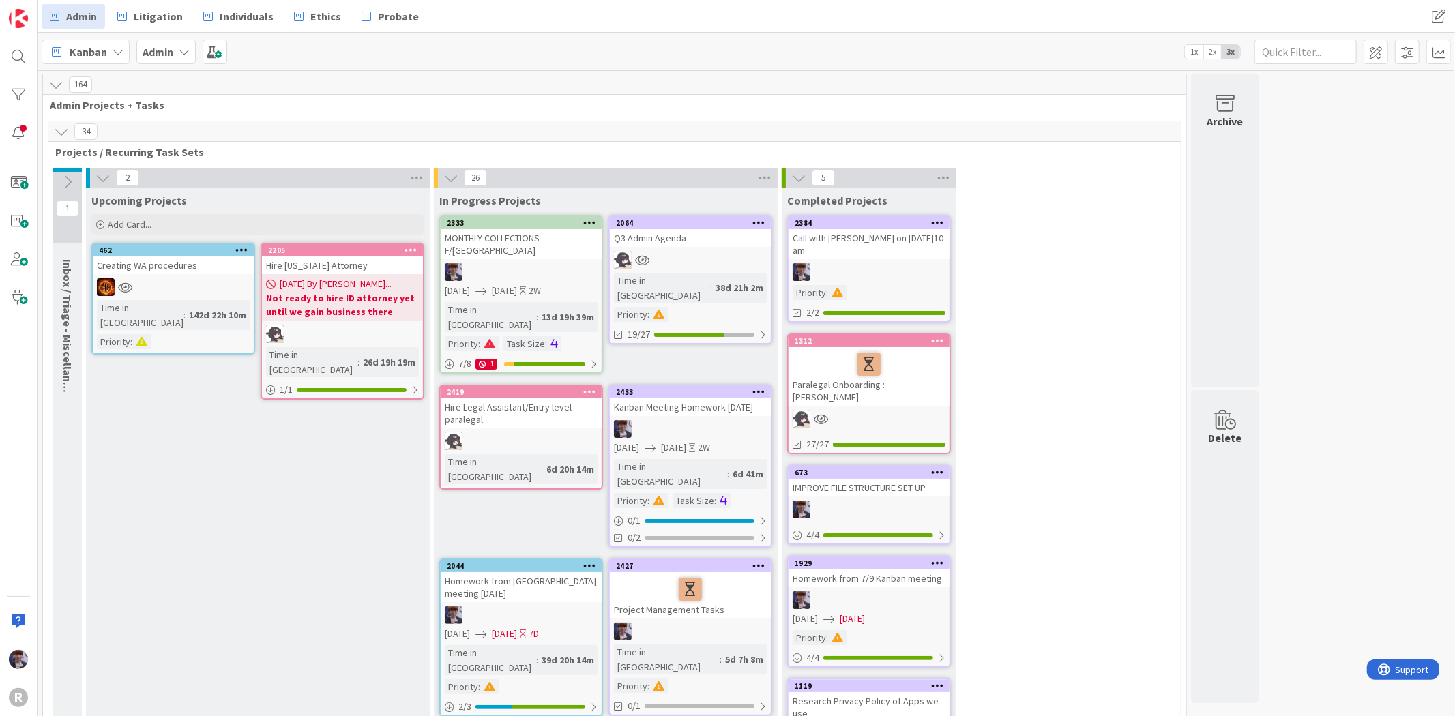
click at [671, 259] on div at bounding box center [690, 260] width 161 height 18
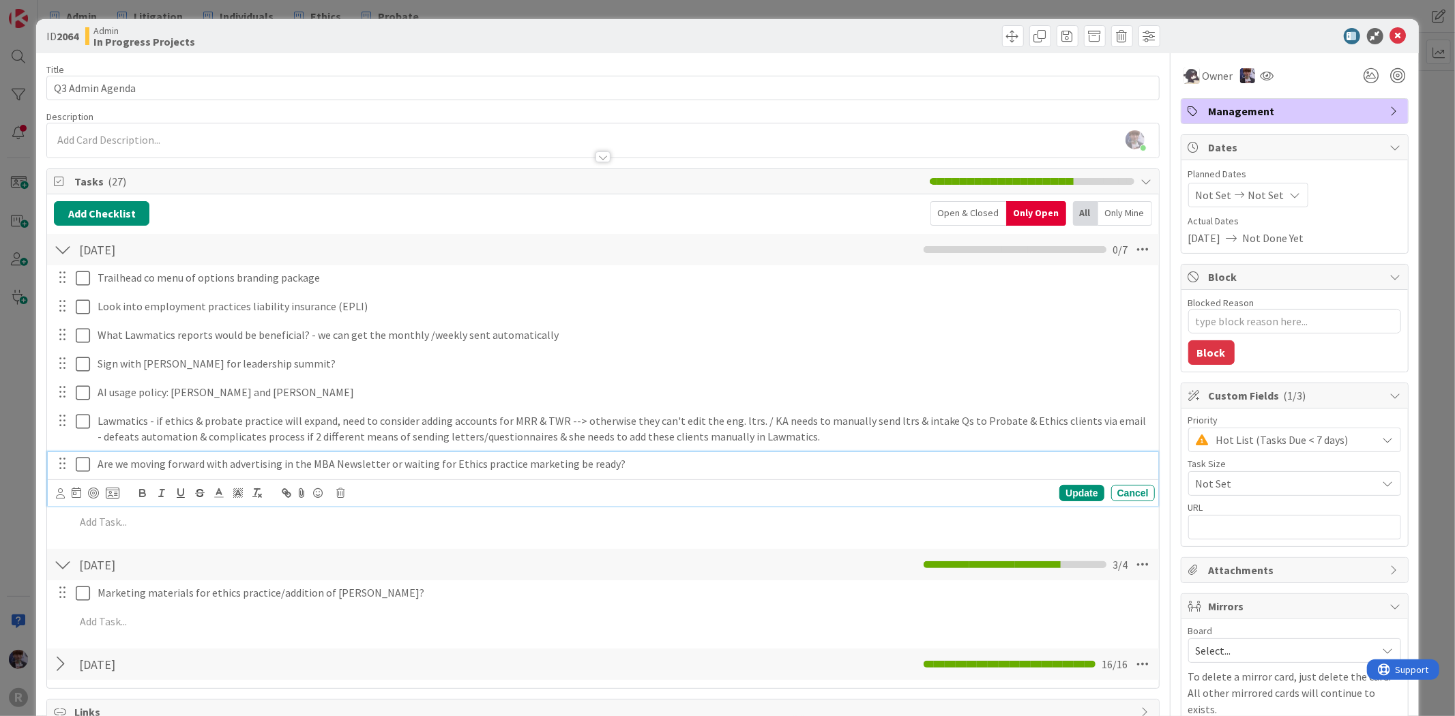
click at [581, 466] on p "Are we moving forward with advertising in the MBA Newsletter or waiting for Eth…" at bounding box center [624, 464] width 1052 height 16
drag, startPoint x: 602, startPoint y: 469, endPoint x: 564, endPoint y: 458, distance: 39.7
click at [564, 458] on p "Are we moving forward with advertising in the MBA Newsletter or waiting for Eth…" at bounding box center [624, 464] width 1052 height 16
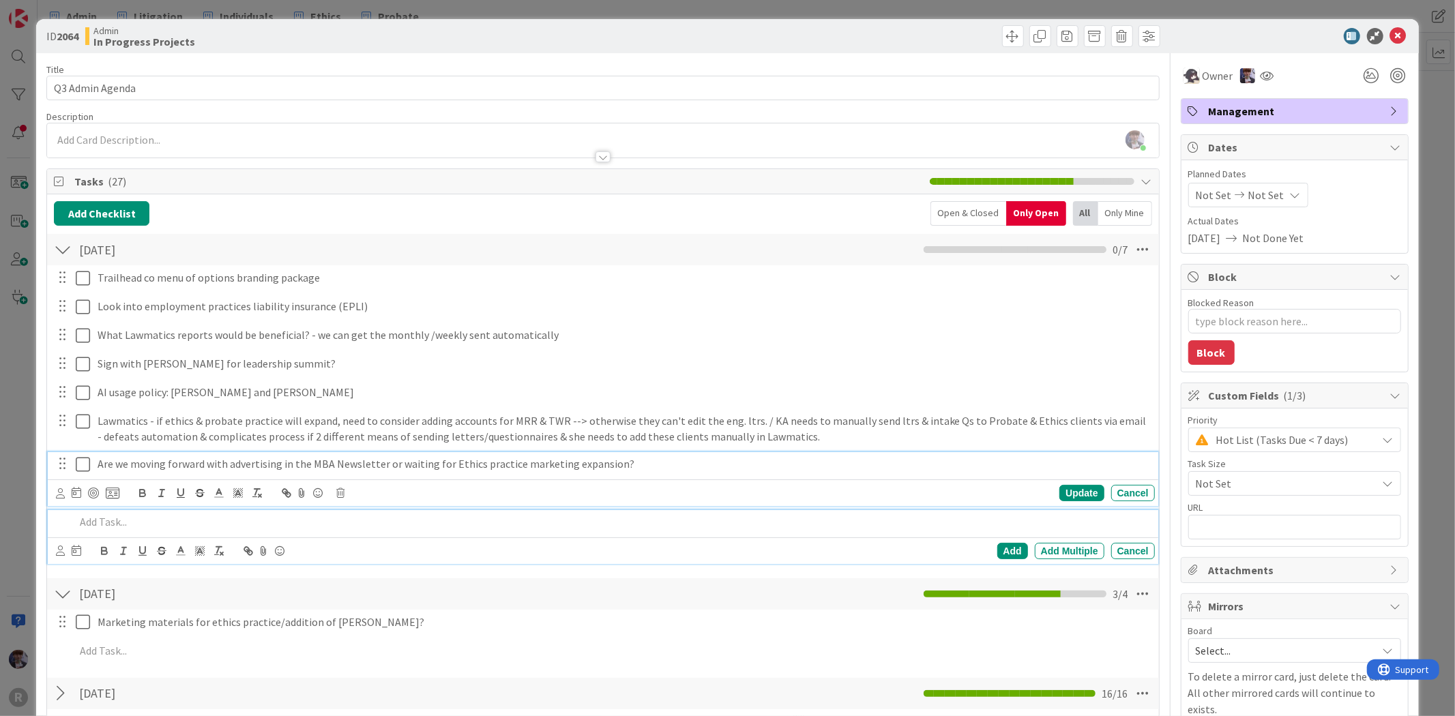
click at [569, 534] on div at bounding box center [612, 522] width 1085 height 24
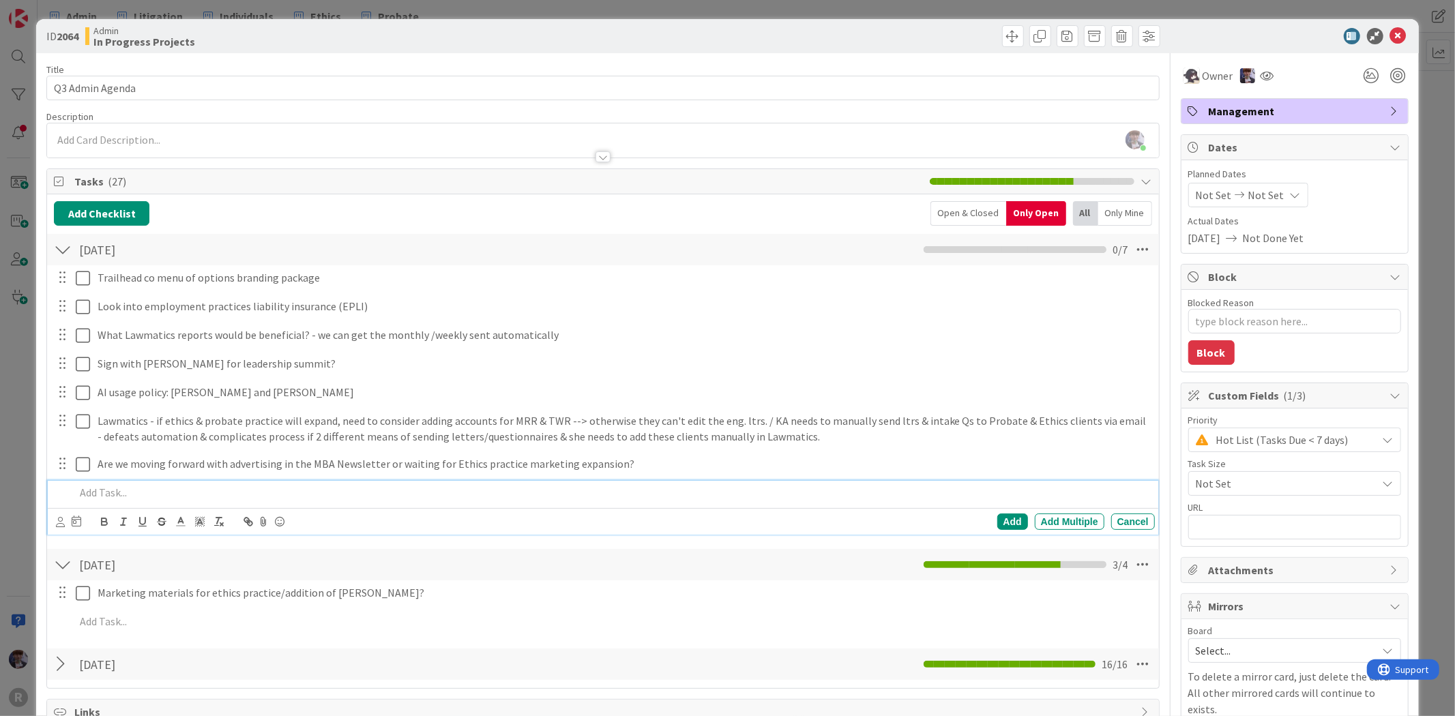
click at [38, 466] on div "ID 2064 Admin In Progress Projects Title 16 / 128 Q3 Admin Agenda Description […" at bounding box center [727, 636] width 1382 height 1235
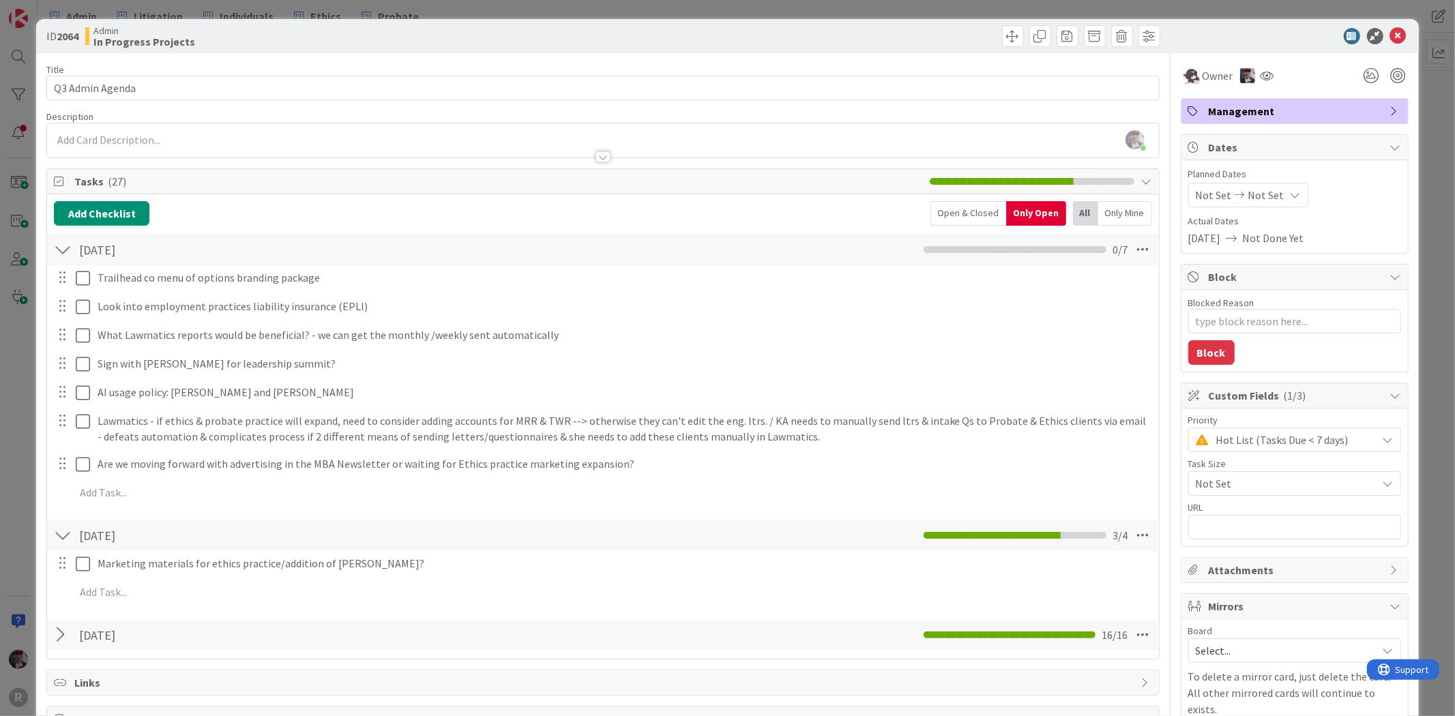
click at [25, 411] on div "ID 2064 Admin In Progress Projects Title 16 / 128 Q3 Admin Agenda Description […" at bounding box center [727, 358] width 1455 height 716
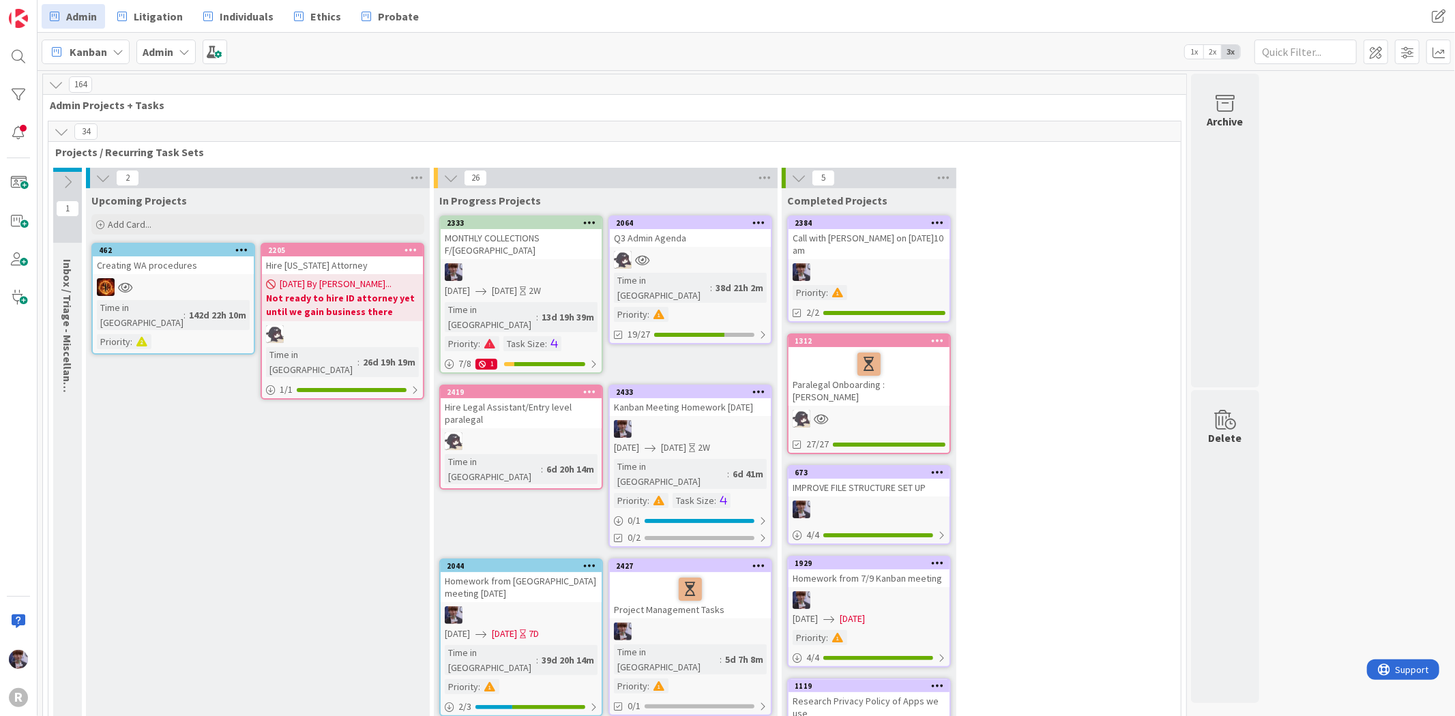
click at [941, 178] on icon at bounding box center [944, 178] width 18 height 20
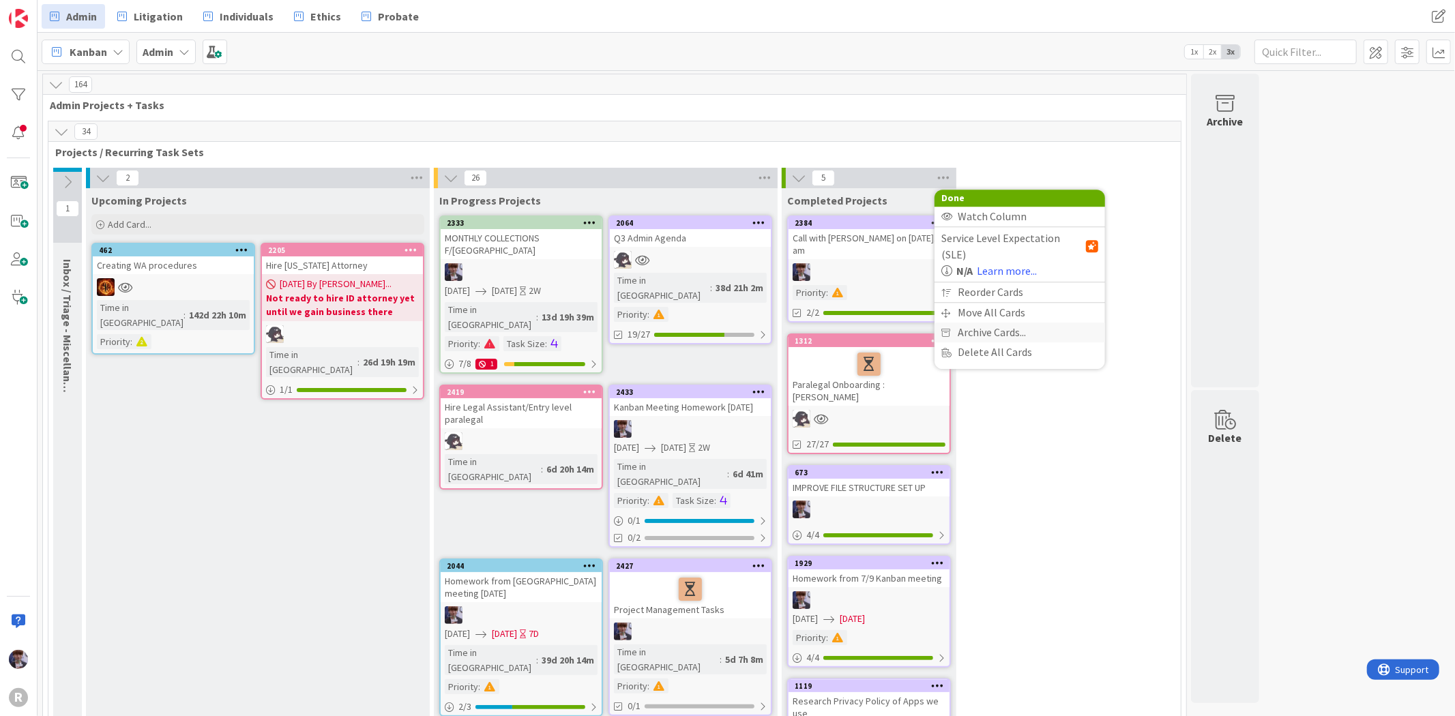
click at [985, 323] on span "Archive Cards..." at bounding box center [992, 333] width 68 height 20
click at [984, 370] on span "Archive Now" at bounding box center [997, 360] width 61 height 20
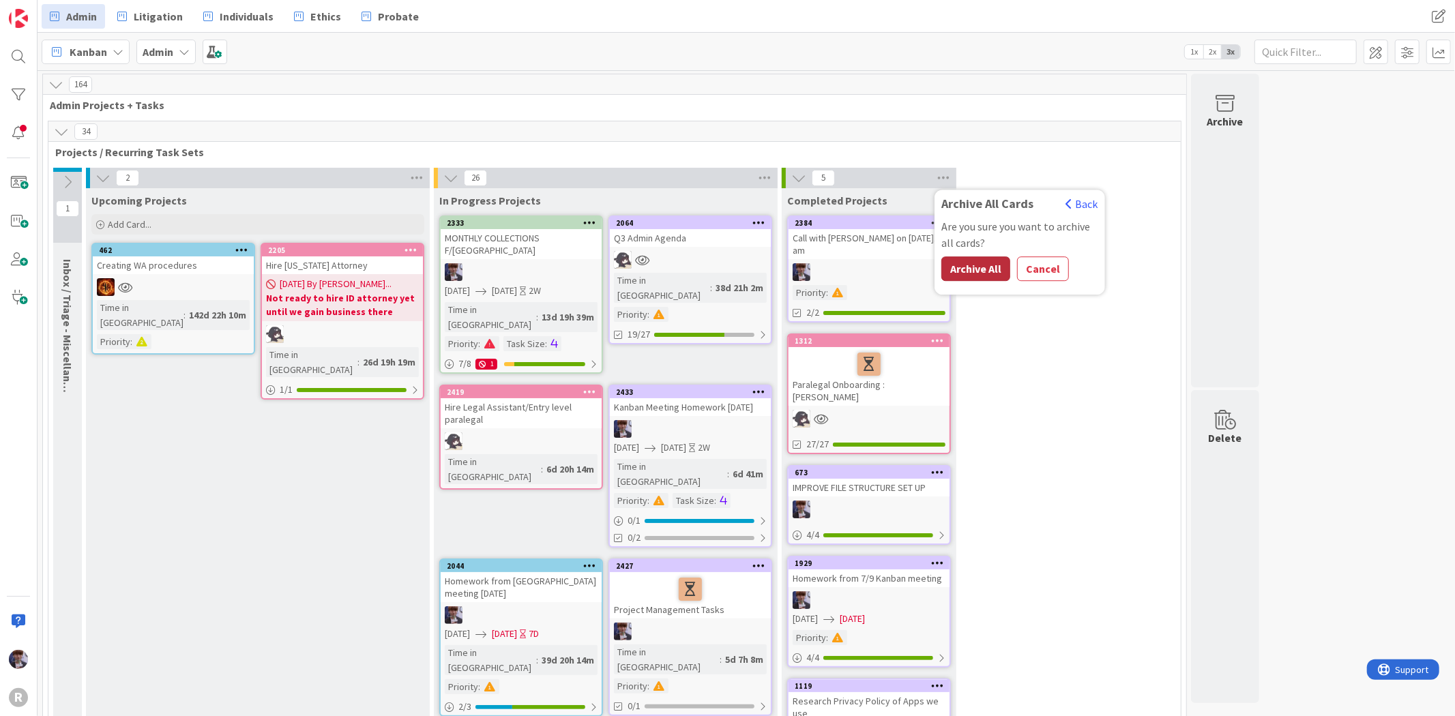
click at [976, 276] on button "Archive All" at bounding box center [975, 269] width 69 height 25
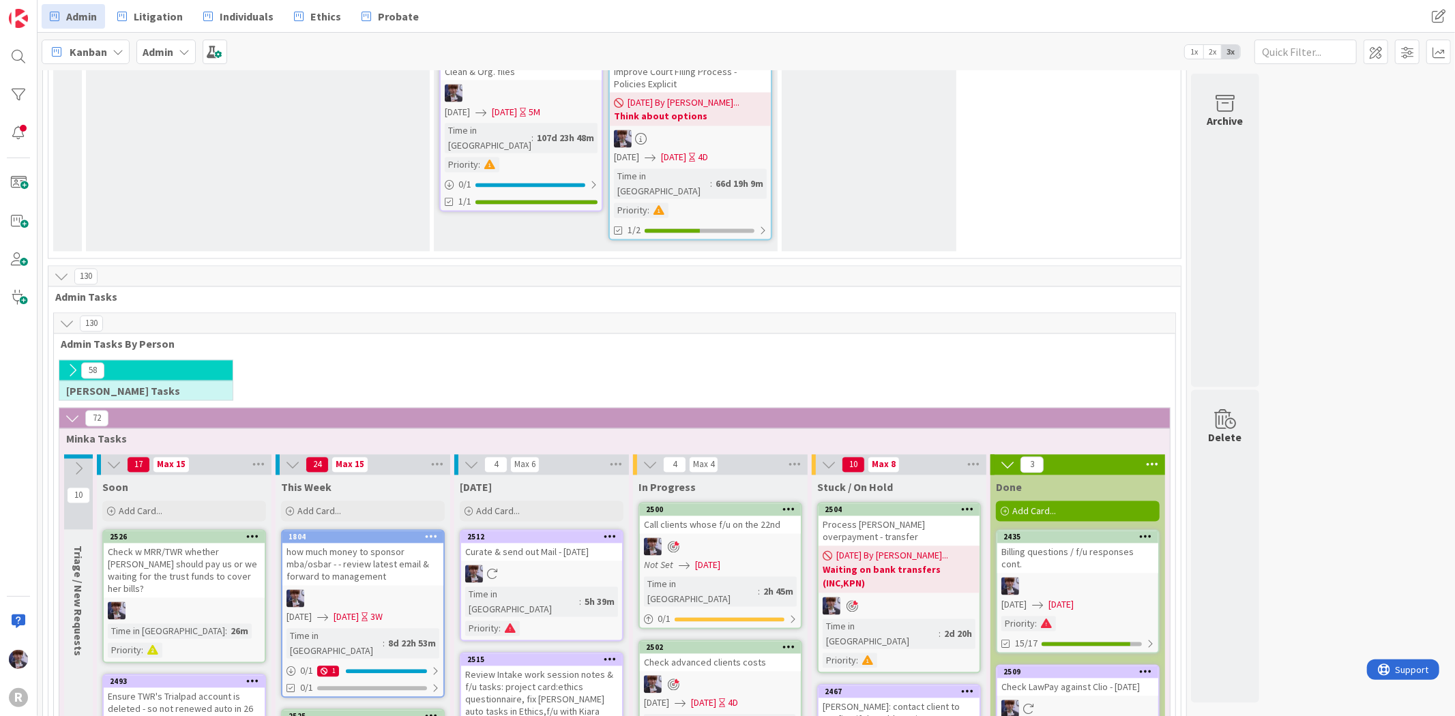
scroll to position [2122, 0]
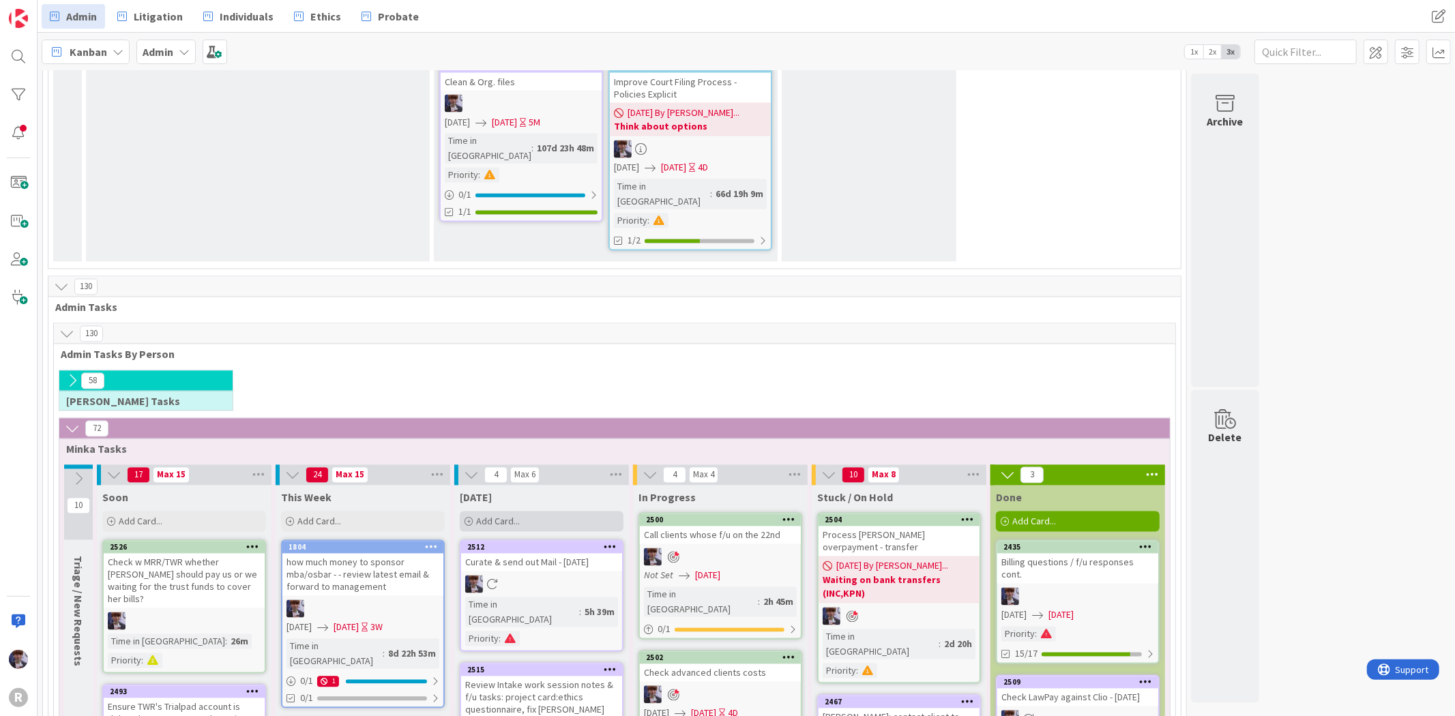
click at [496, 516] on span "Add Card..." at bounding box center [498, 522] width 44 height 12
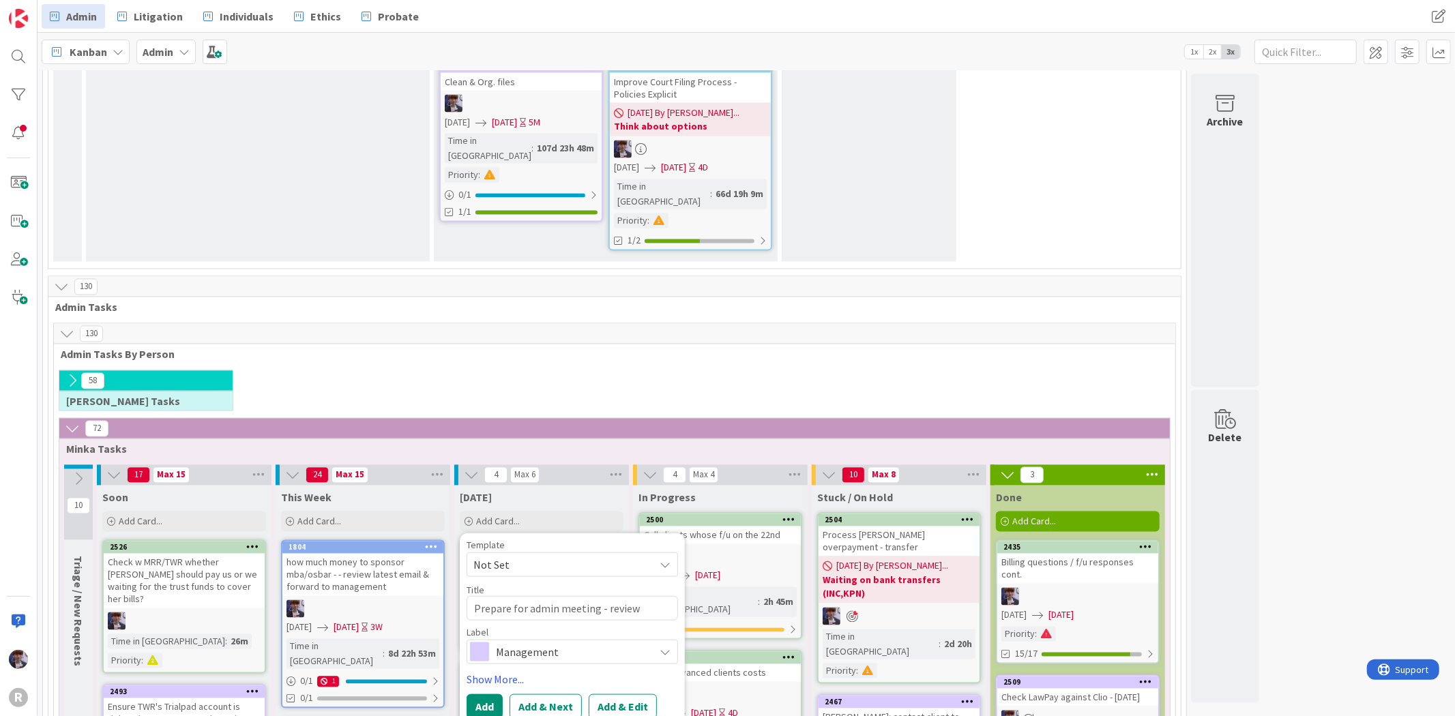
click at [536, 643] on span "Management" at bounding box center [571, 652] width 151 height 19
click at [534, 671] on link "Show More..." at bounding box center [572, 679] width 211 height 16
click at [508, 711] on span "Select..." at bounding box center [491, 719] width 35 height 16
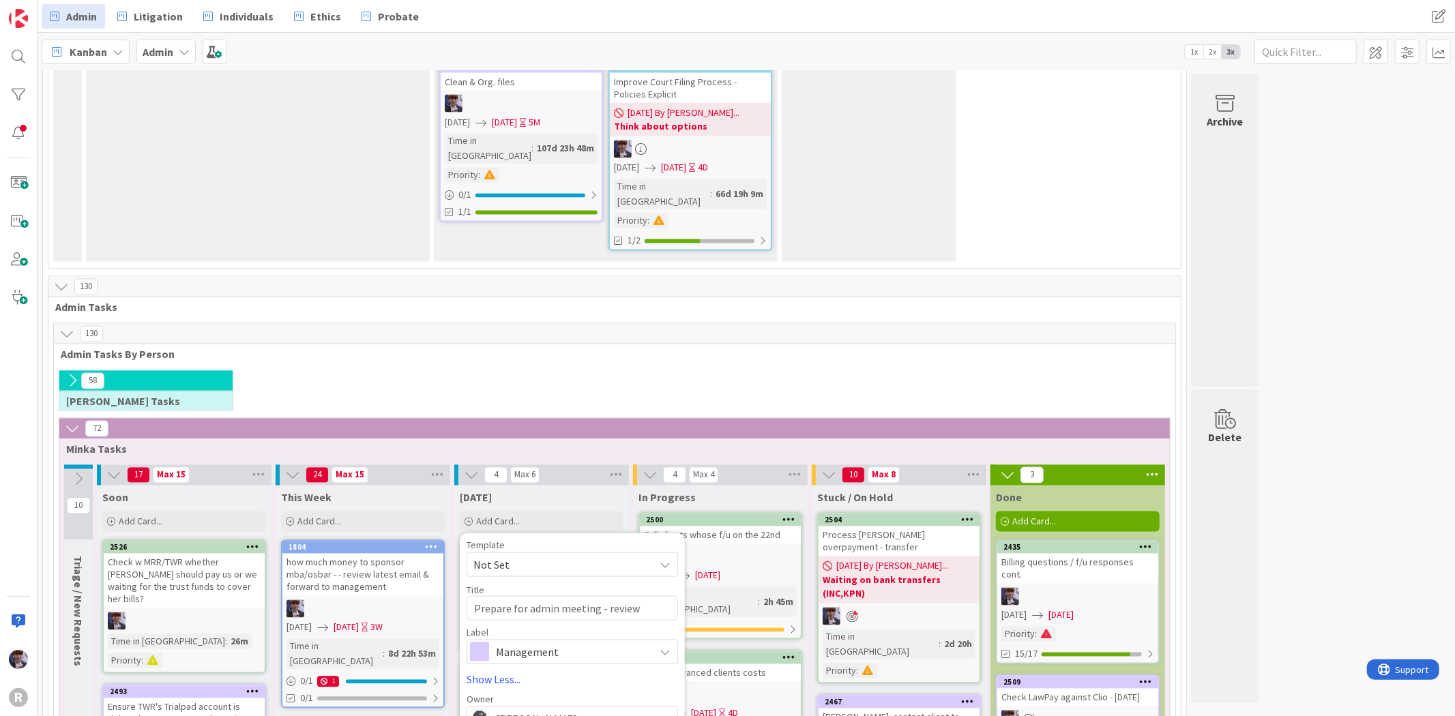
click at [527, 711] on span "[PERSON_NAME]" at bounding box center [536, 719] width 81 height 16
drag, startPoint x: 498, startPoint y: 639, endPoint x: 500, endPoint y: 651, distance: 12.4
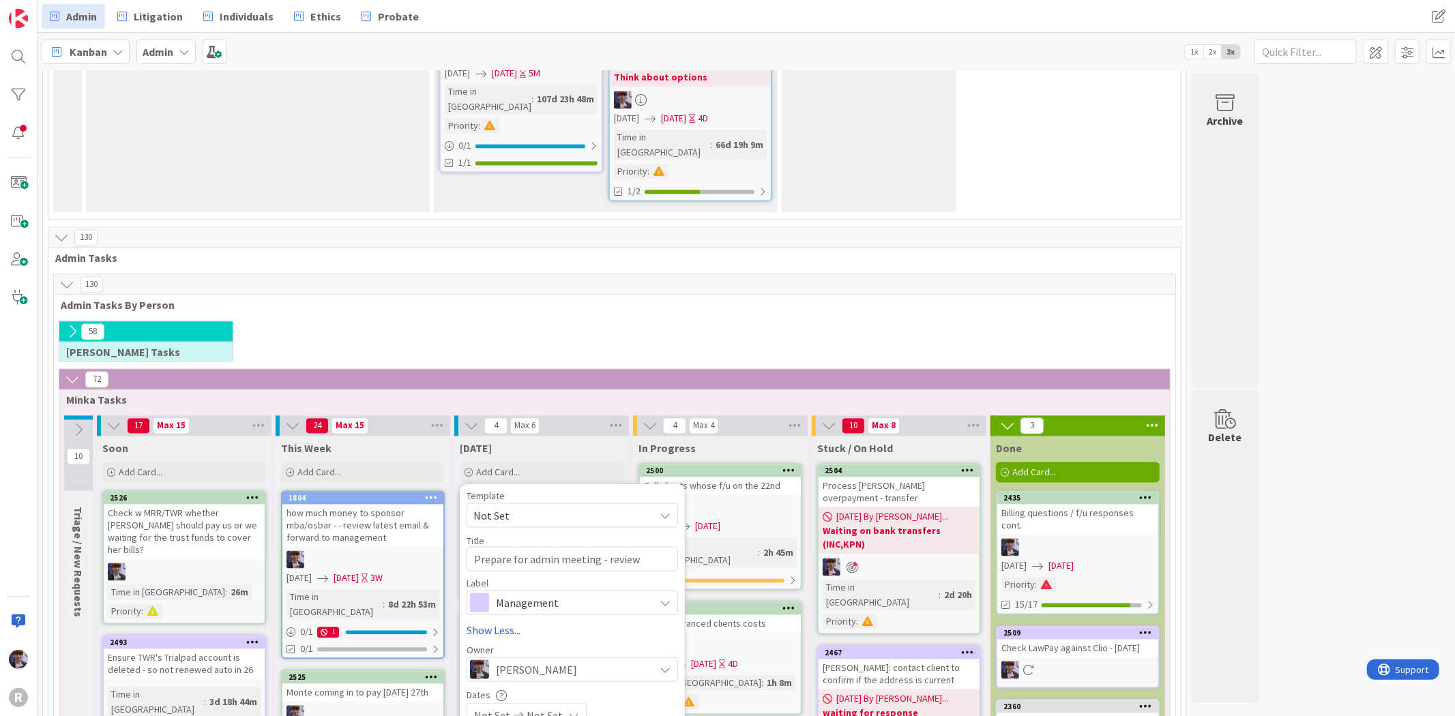
scroll to position [2274, 0]
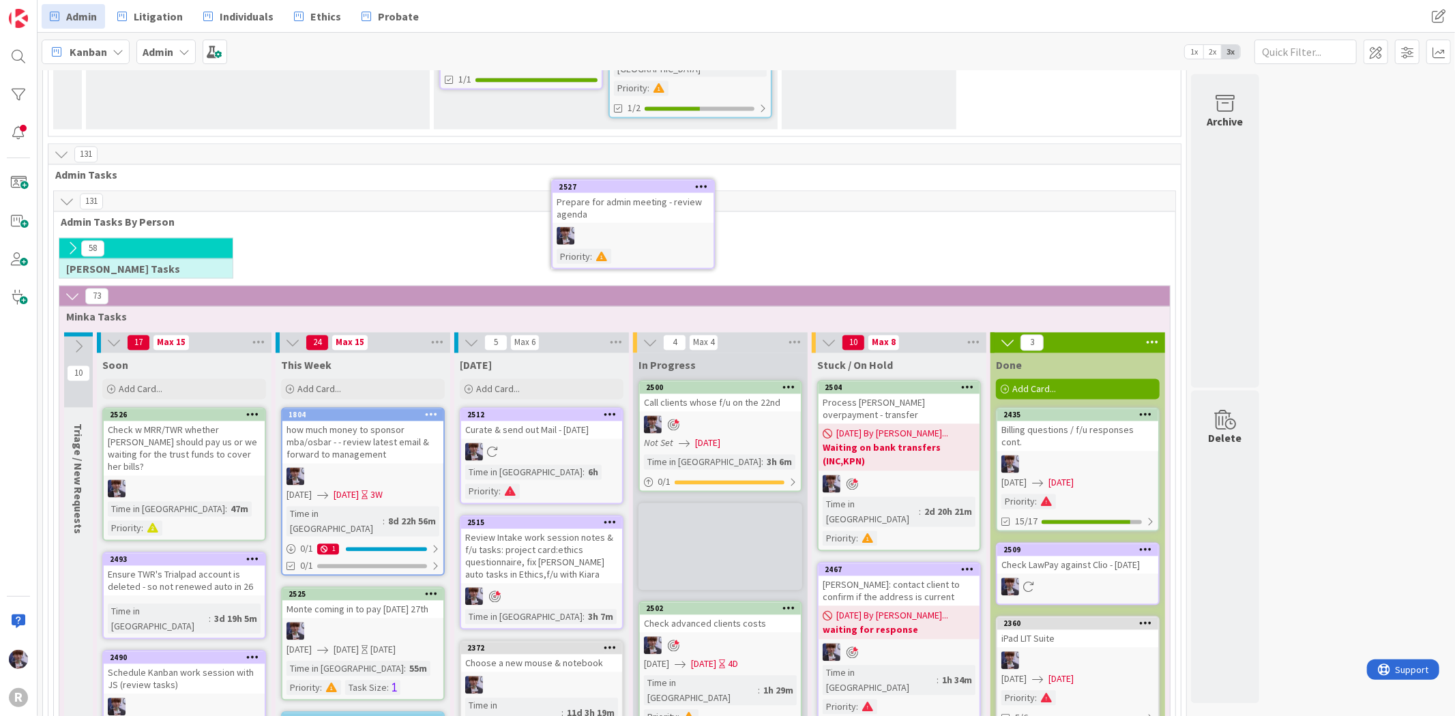
scroll to position [2251, 0]
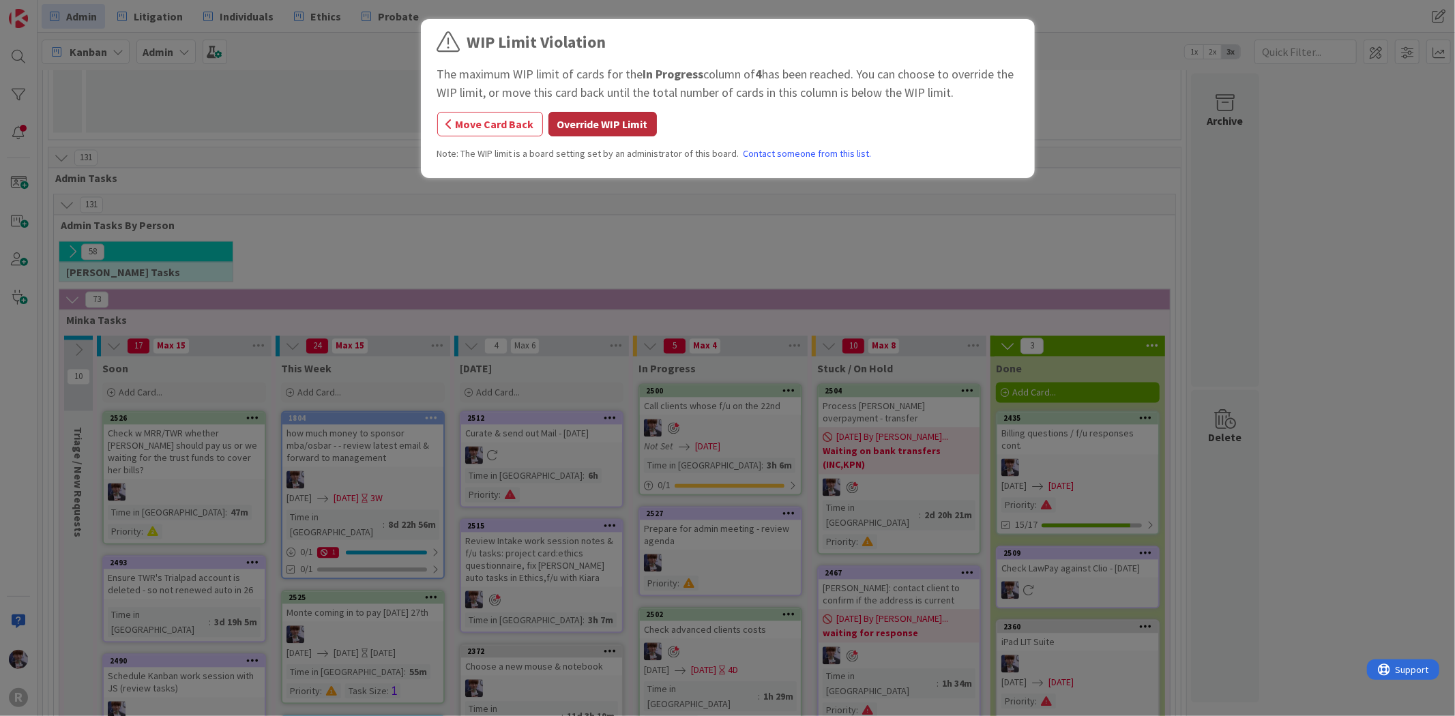
click at [628, 117] on button "Override WIP Limit" at bounding box center [603, 124] width 108 height 25
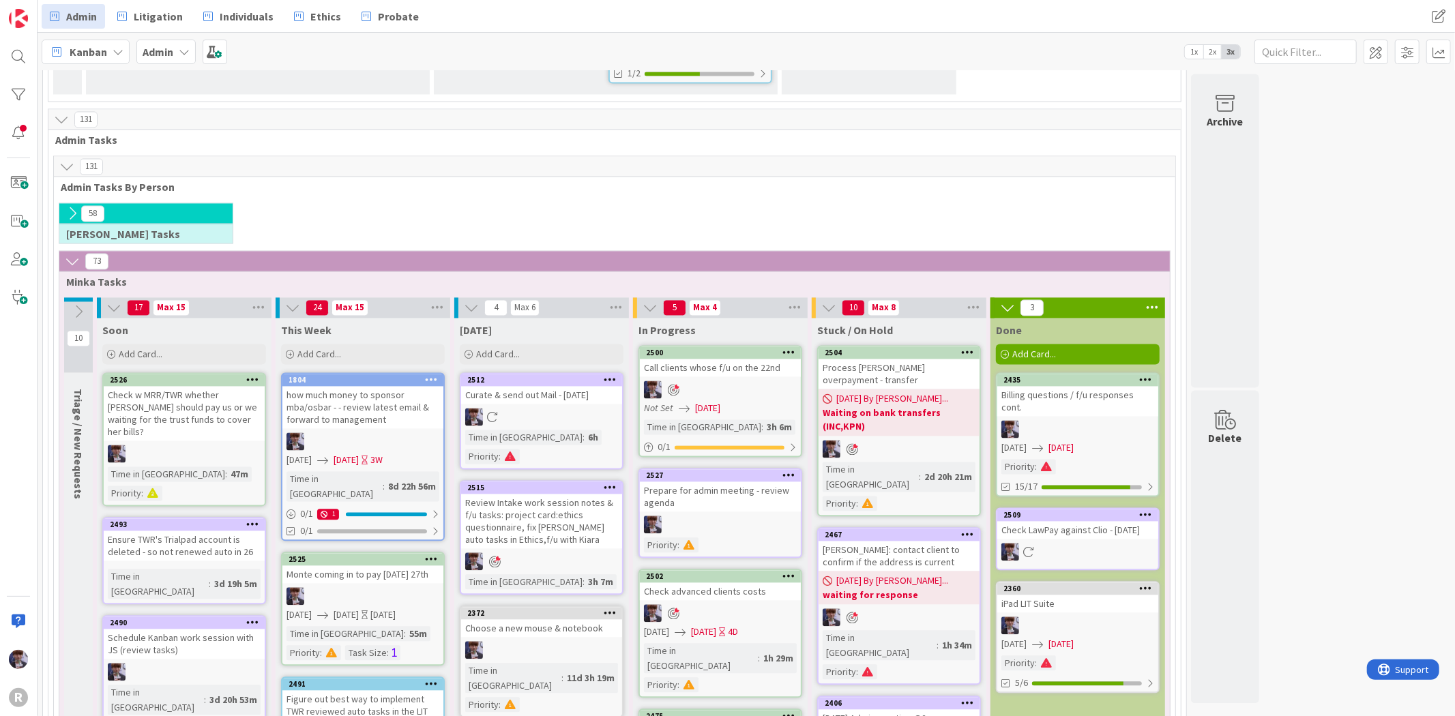
scroll to position [2327, 0]
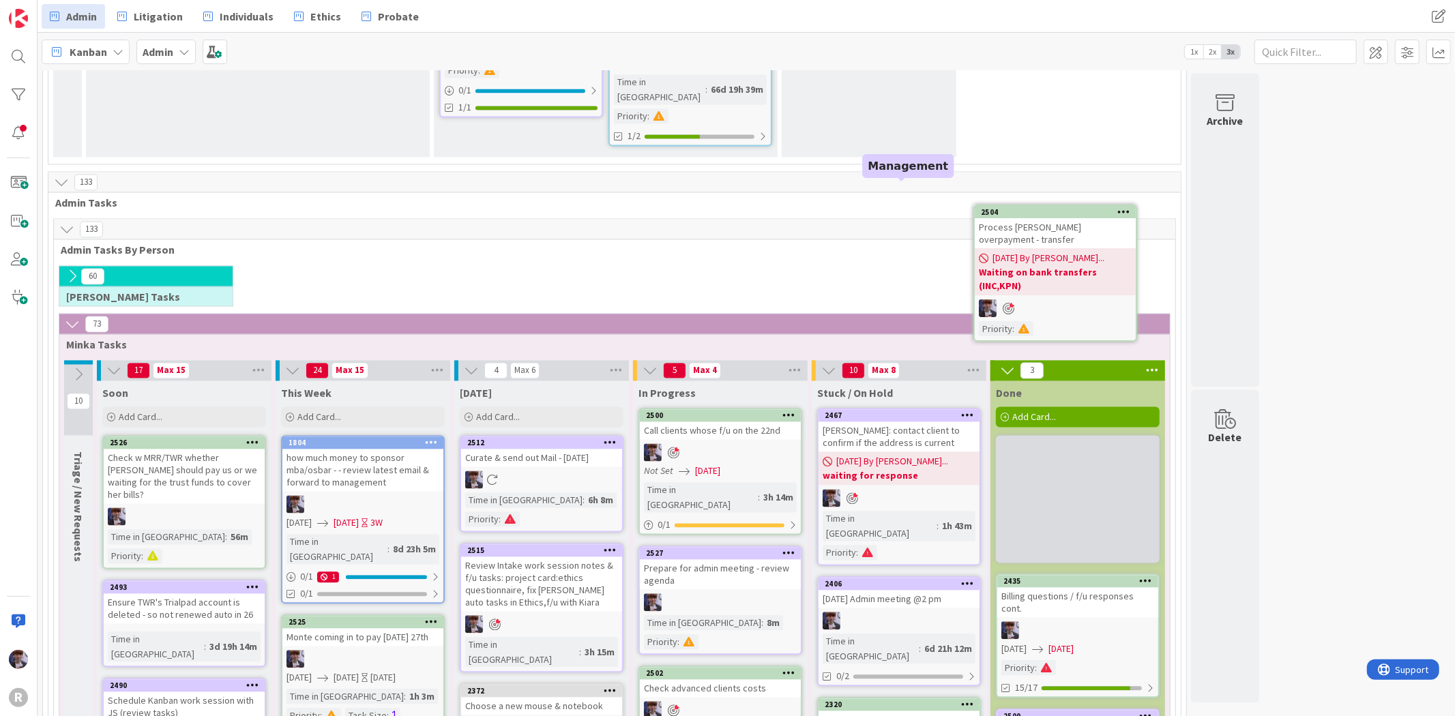
scroll to position [2225, 0]
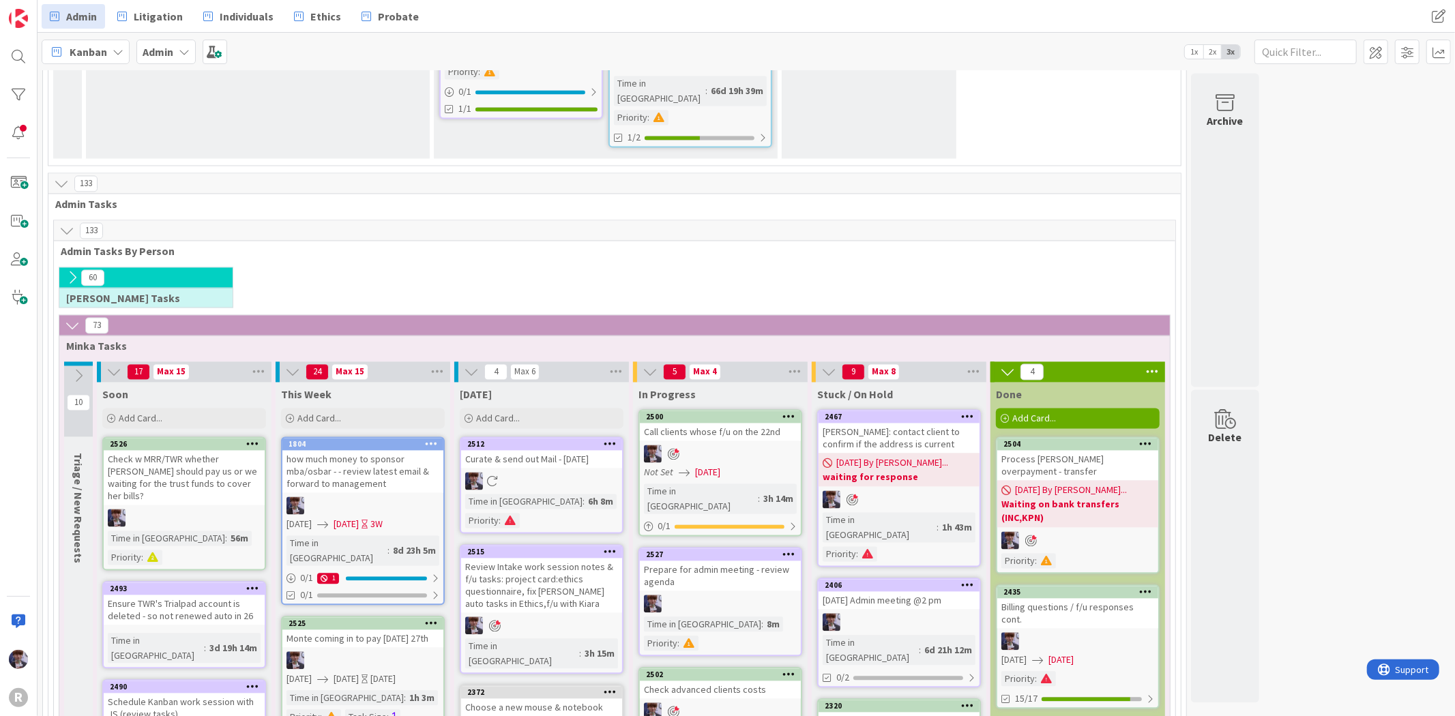
click at [1076, 451] on div "Process [PERSON_NAME] overpayment - transfer" at bounding box center [1077, 466] width 161 height 30
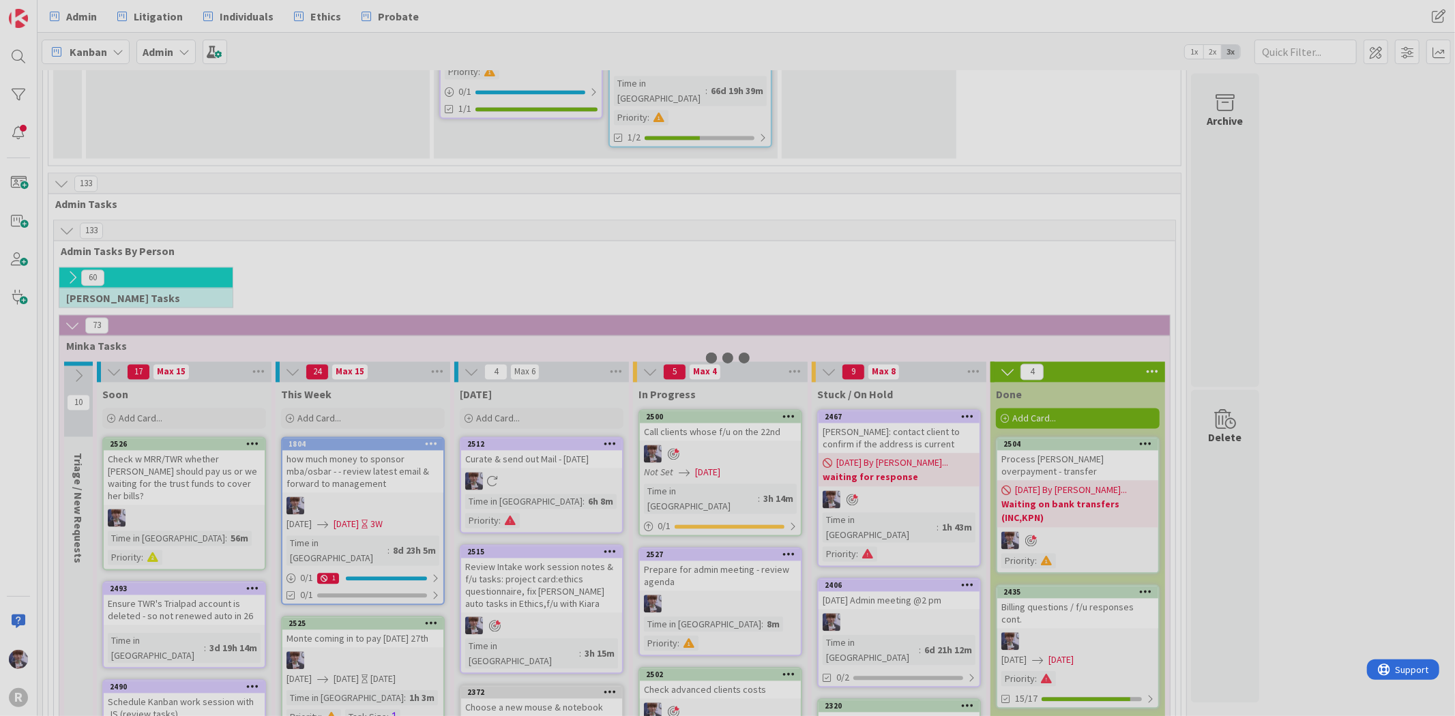
click at [1076, 239] on div at bounding box center [727, 358] width 1455 height 716
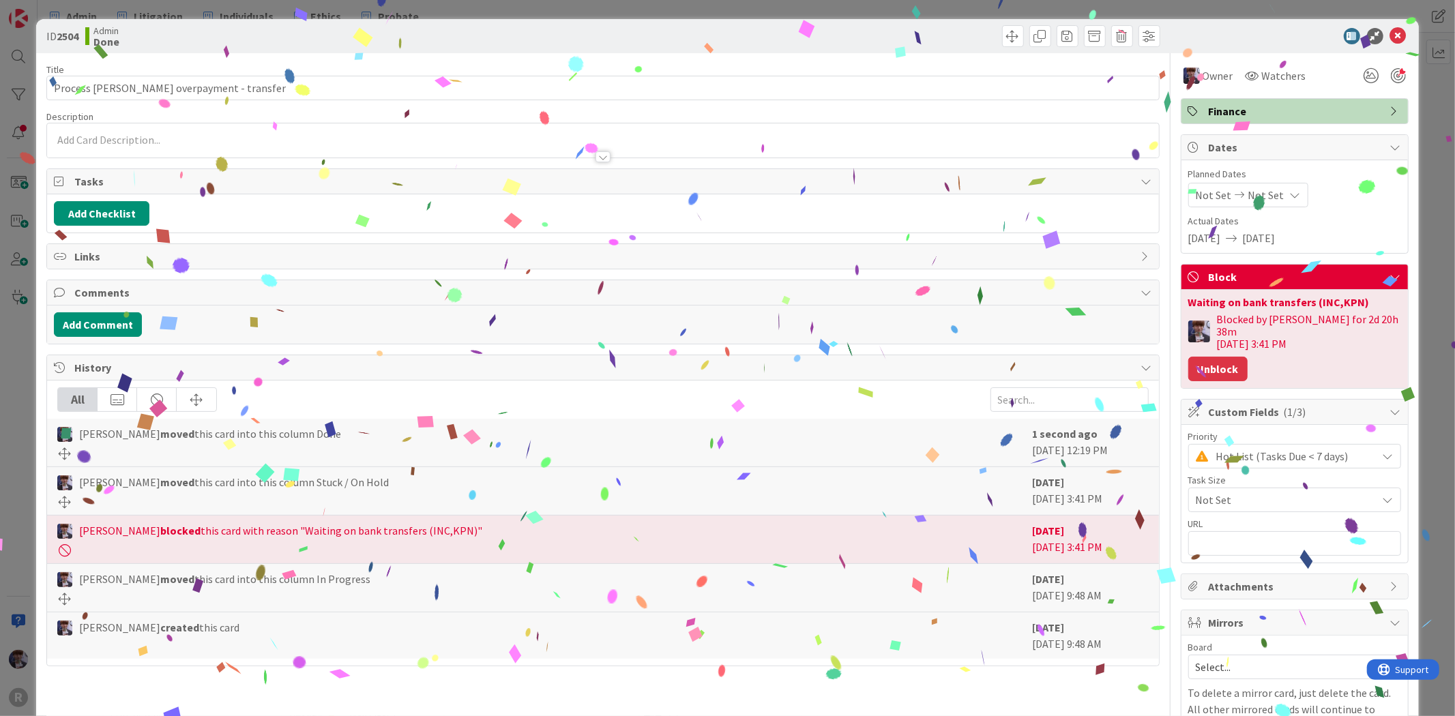
click at [1199, 362] on button "Unblock" at bounding box center [1217, 369] width 59 height 25
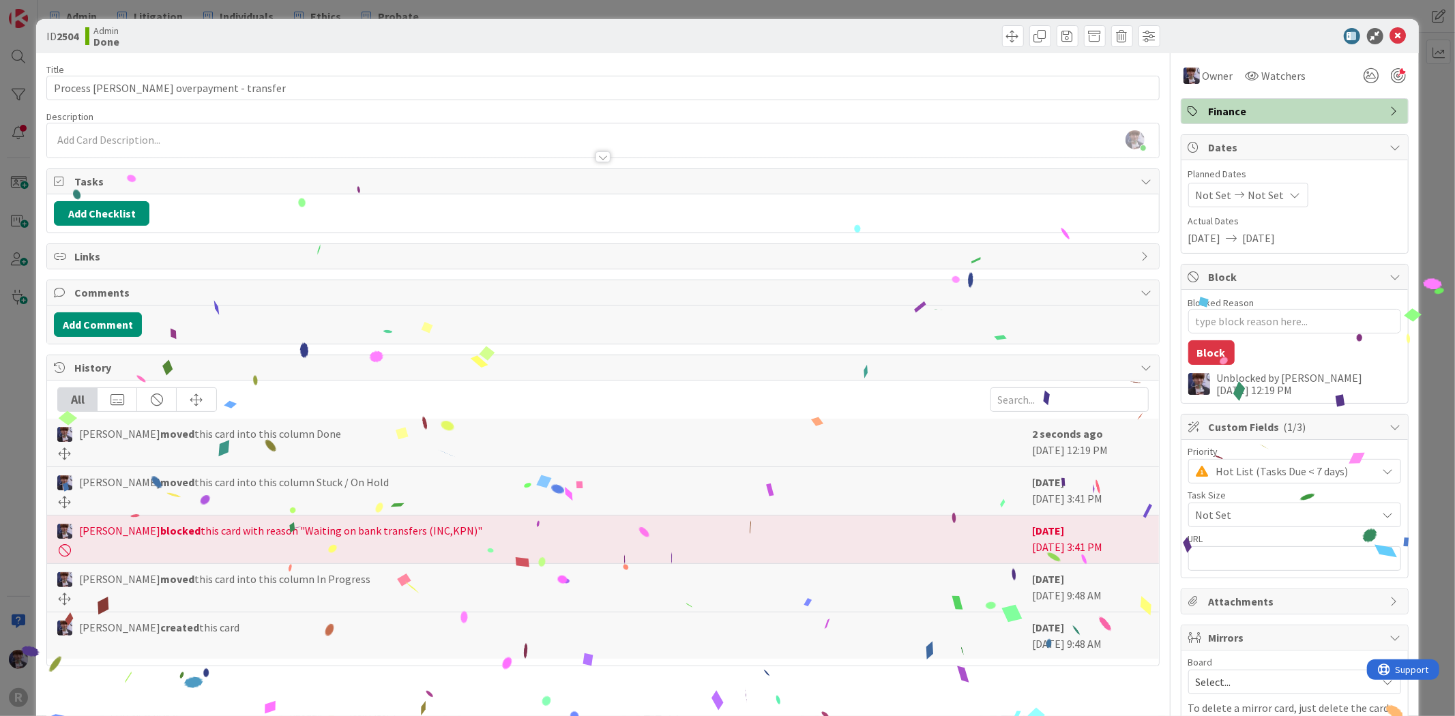
click at [1433, 211] on div "ID 2504 Admin Done Title 37 / 128 Process [PERSON_NAME] overpayment - transfer …" at bounding box center [727, 358] width 1455 height 716
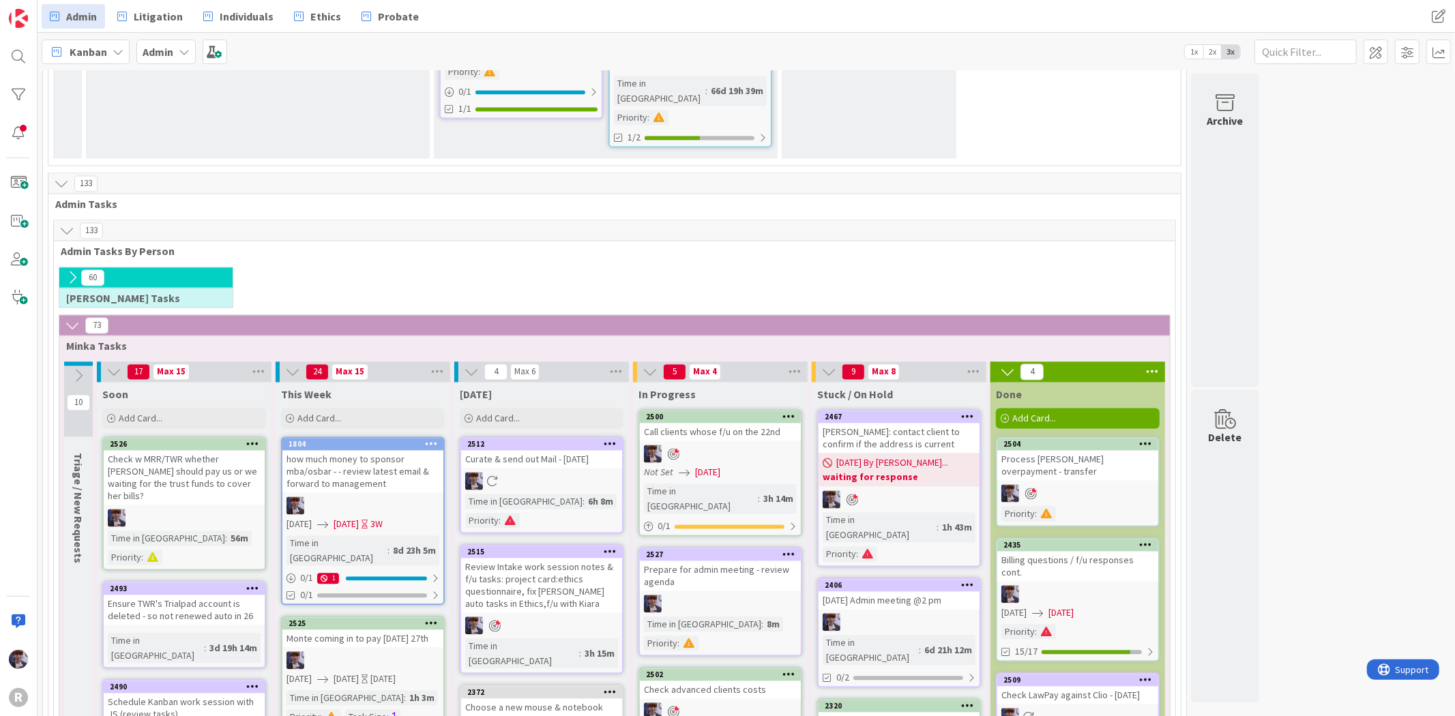
click at [1023, 267] on div "60 [PERSON_NAME] Tasks" at bounding box center [615, 291] width 1116 height 48
click at [678, 267] on div "60 [PERSON_NAME] Tasks" at bounding box center [615, 291] width 1116 height 48
click at [532, 267] on div "60 [PERSON_NAME] Tasks" at bounding box center [615, 291] width 1116 height 48
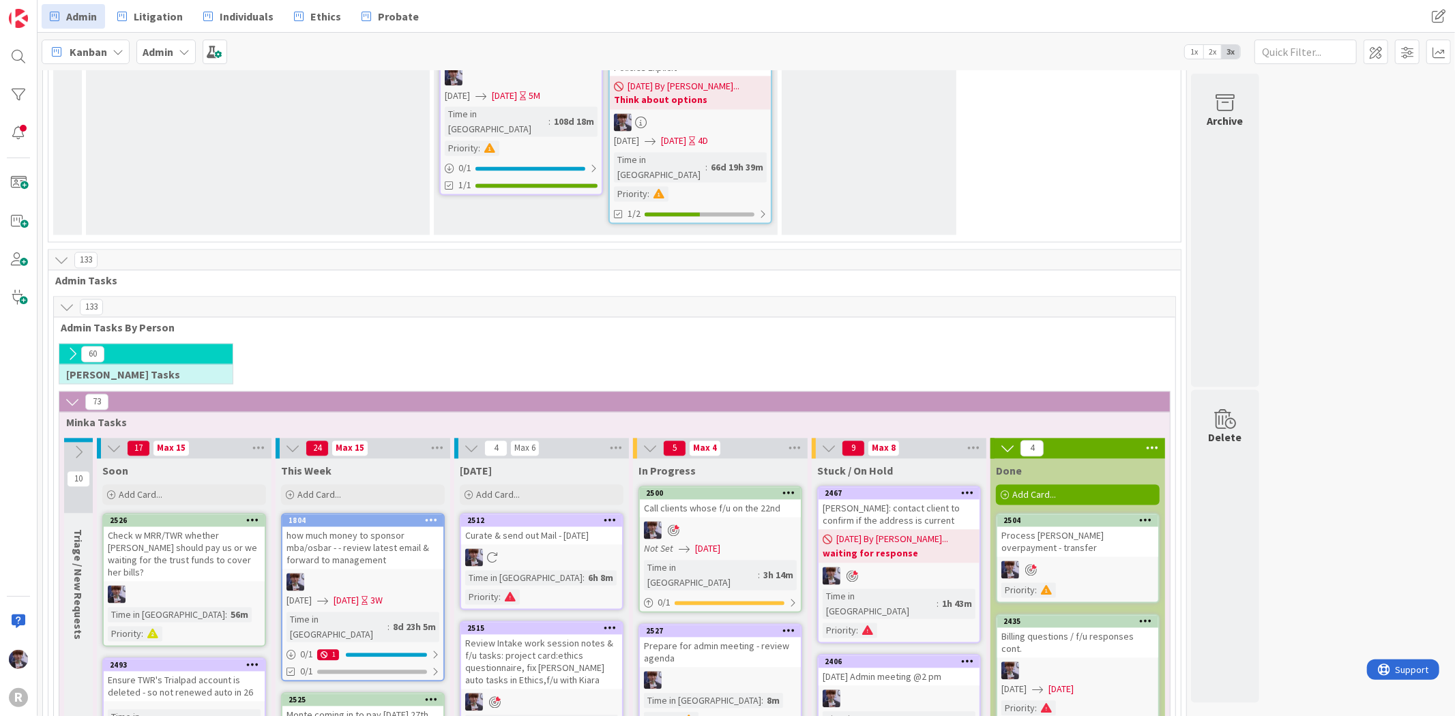
scroll to position [2150, 0]
click at [342, 573] on div at bounding box center [362, 582] width 161 height 18
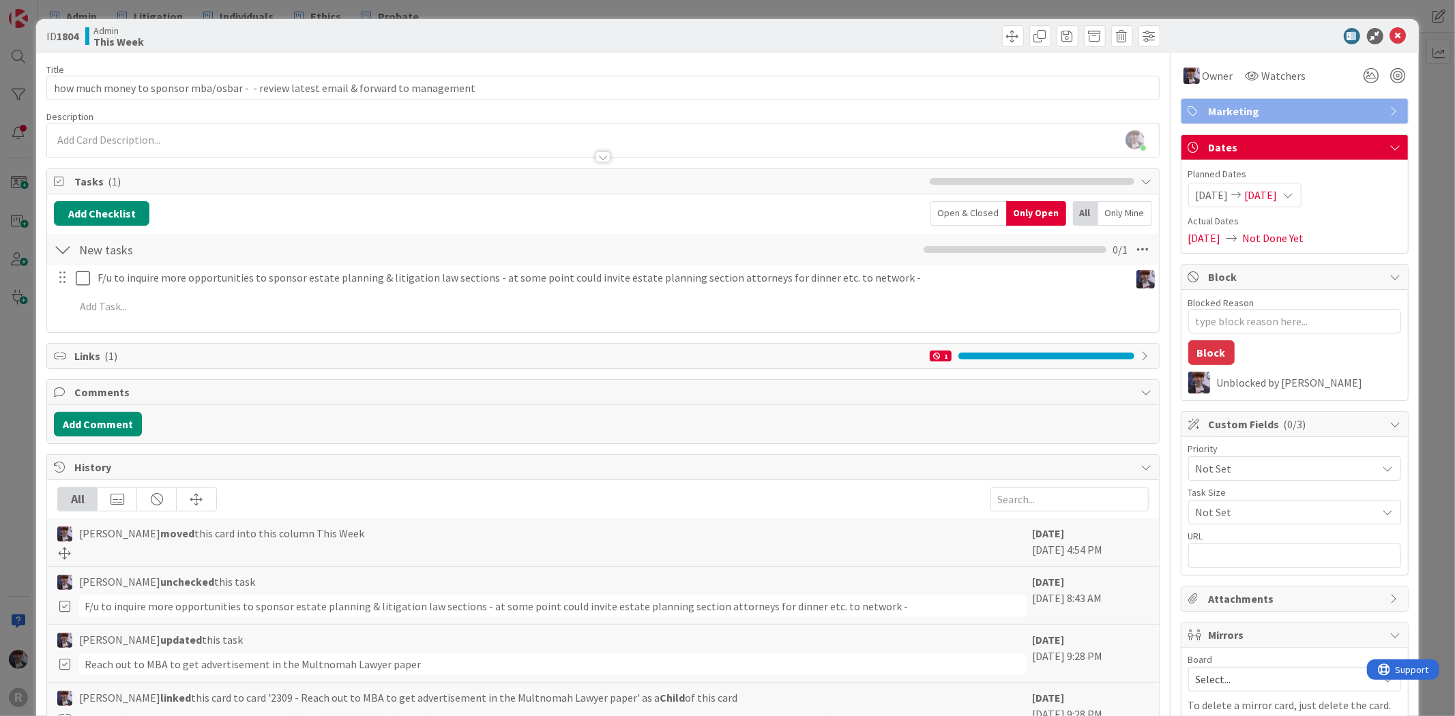
click at [29, 366] on div "ID 1804 Admin This Week Title 84 / 128 how much money to sponsor mba/osbar - - …" at bounding box center [727, 358] width 1455 height 716
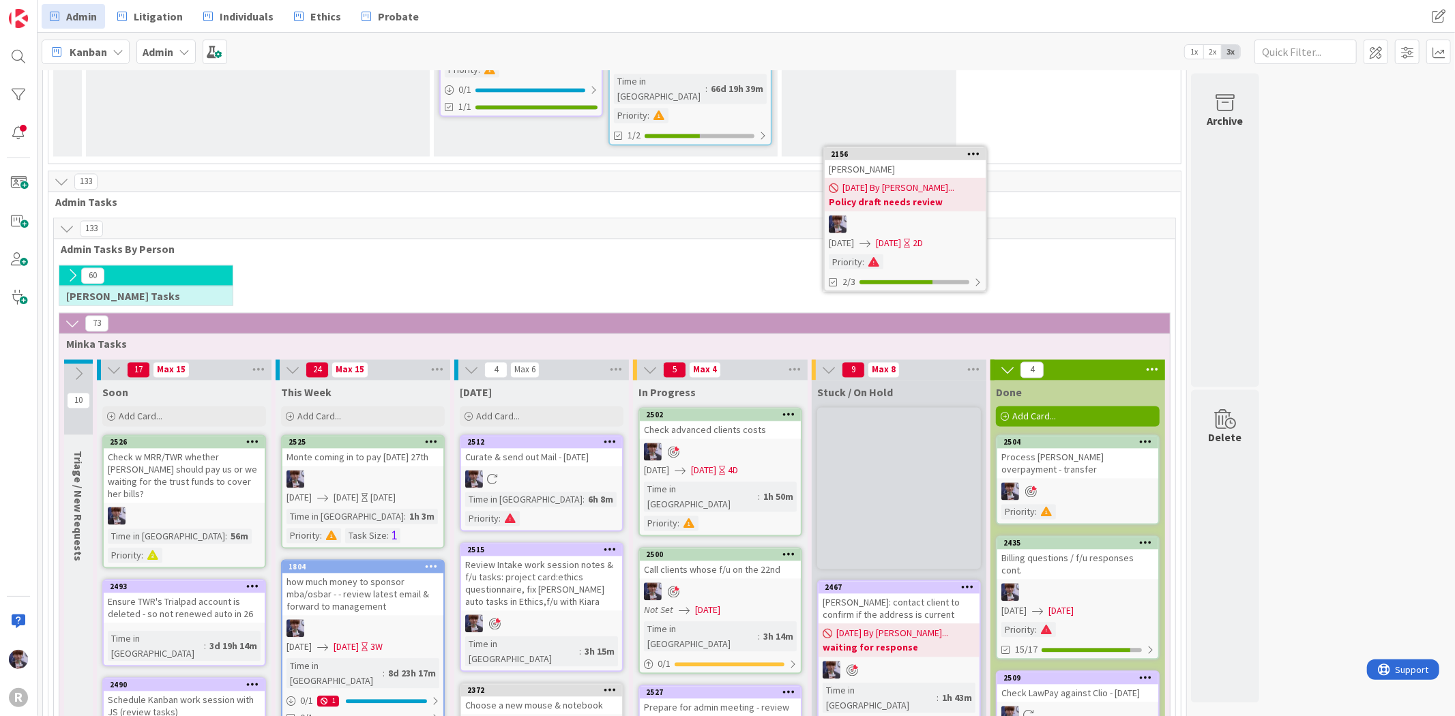
scroll to position [2221, 0]
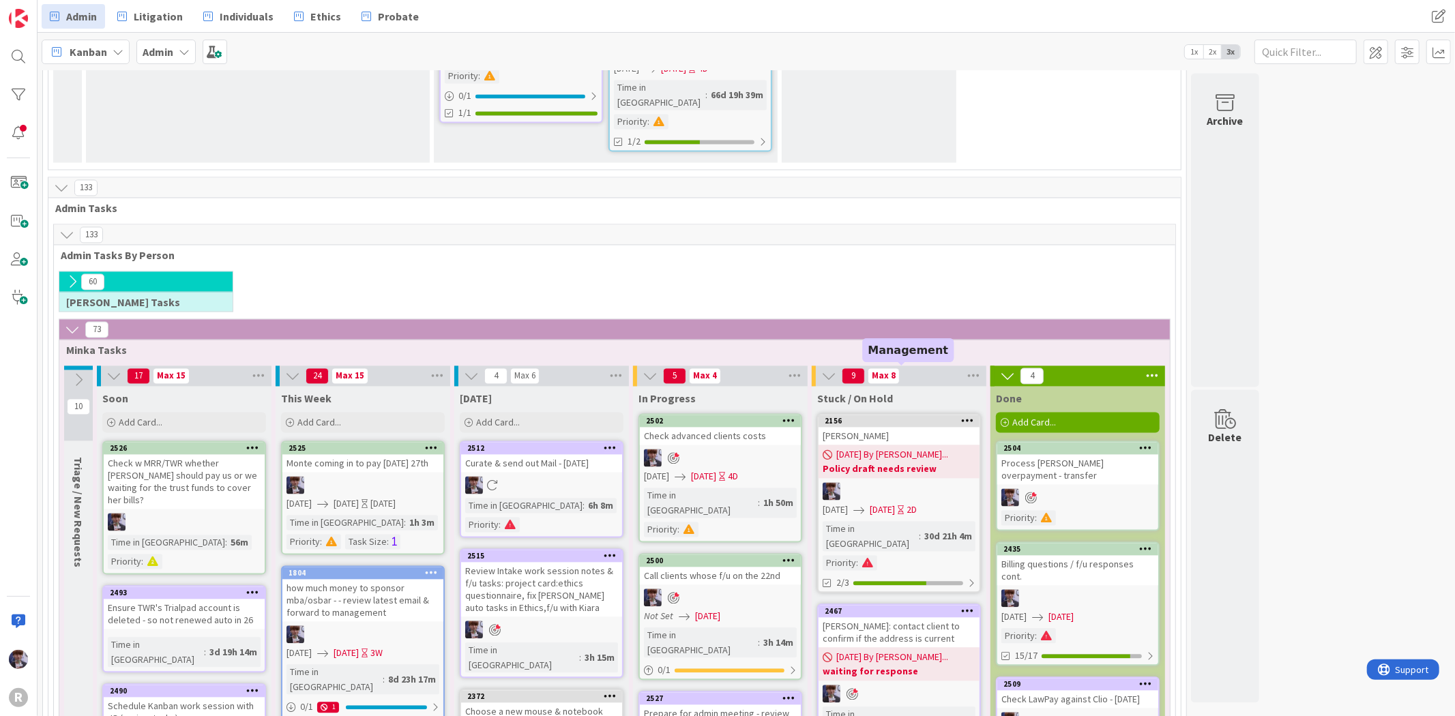
click at [884, 607] on div "2467" at bounding box center [902, 612] width 155 height 10
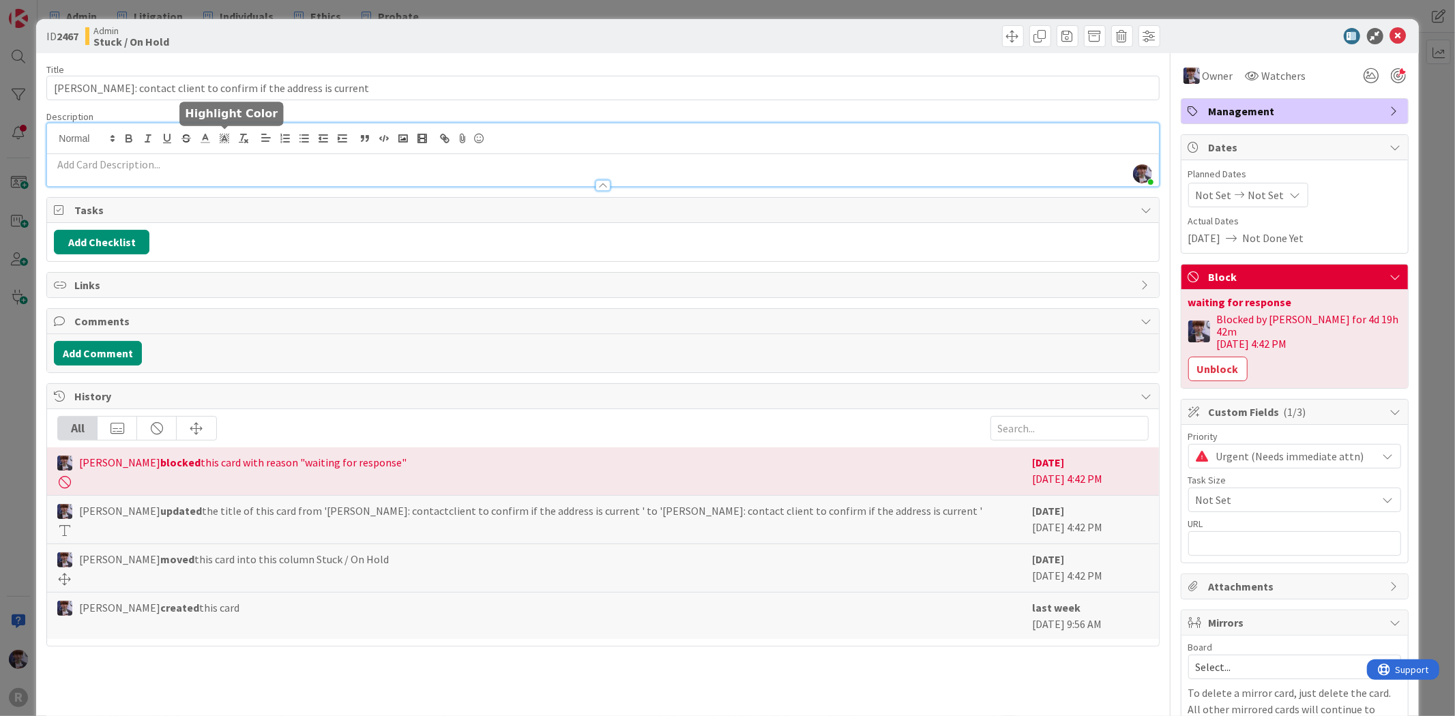
click at [221, 136] on div "[PERSON_NAME] just joined" at bounding box center [602, 154] width 1111 height 63
drag, startPoint x: 336, startPoint y: 102, endPoint x: 343, endPoint y: 98, distance: 8.5
click at [336, 101] on div "Title 61 / 128 [PERSON_NAME]: contact client to confirm if the address is curre…" at bounding box center [602, 415] width 1113 height 725
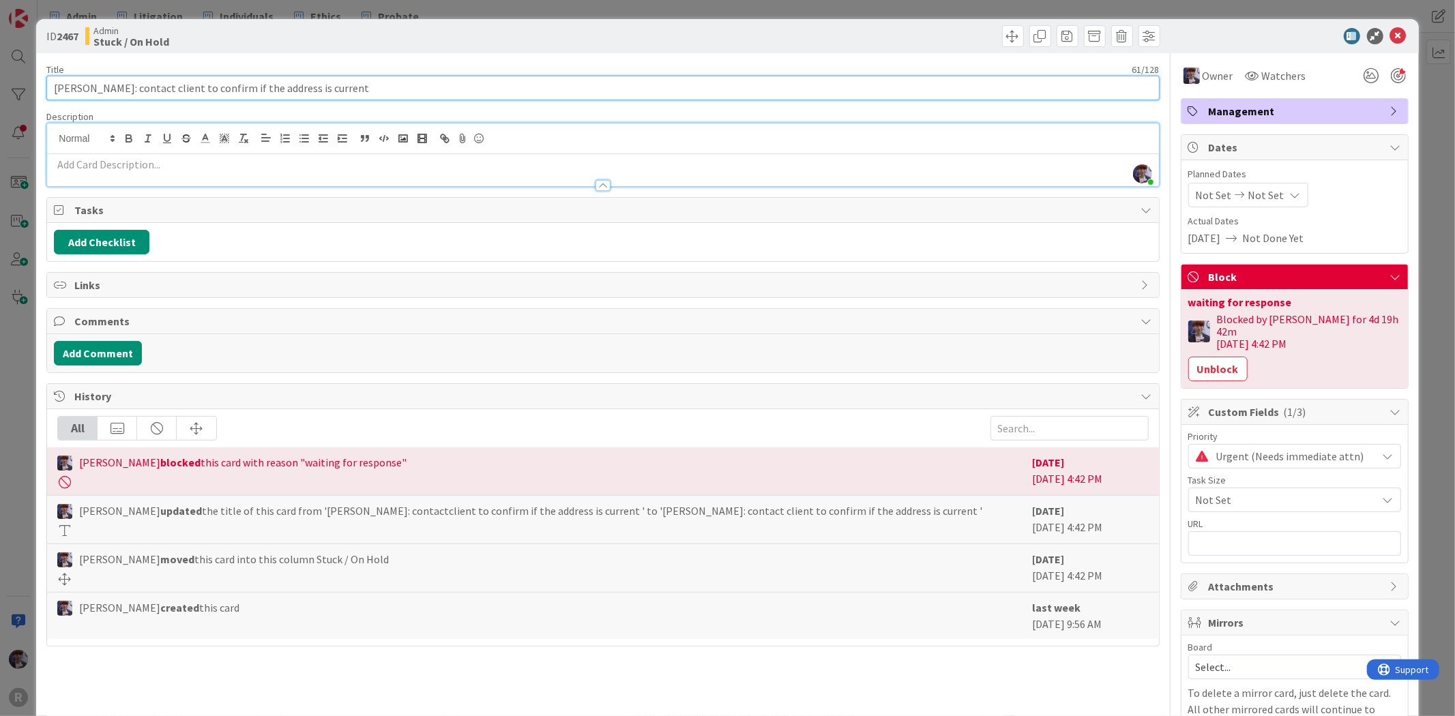
click at [347, 87] on input "[PERSON_NAME]: contact client to confirm if the address is current" at bounding box center [602, 88] width 1113 height 25
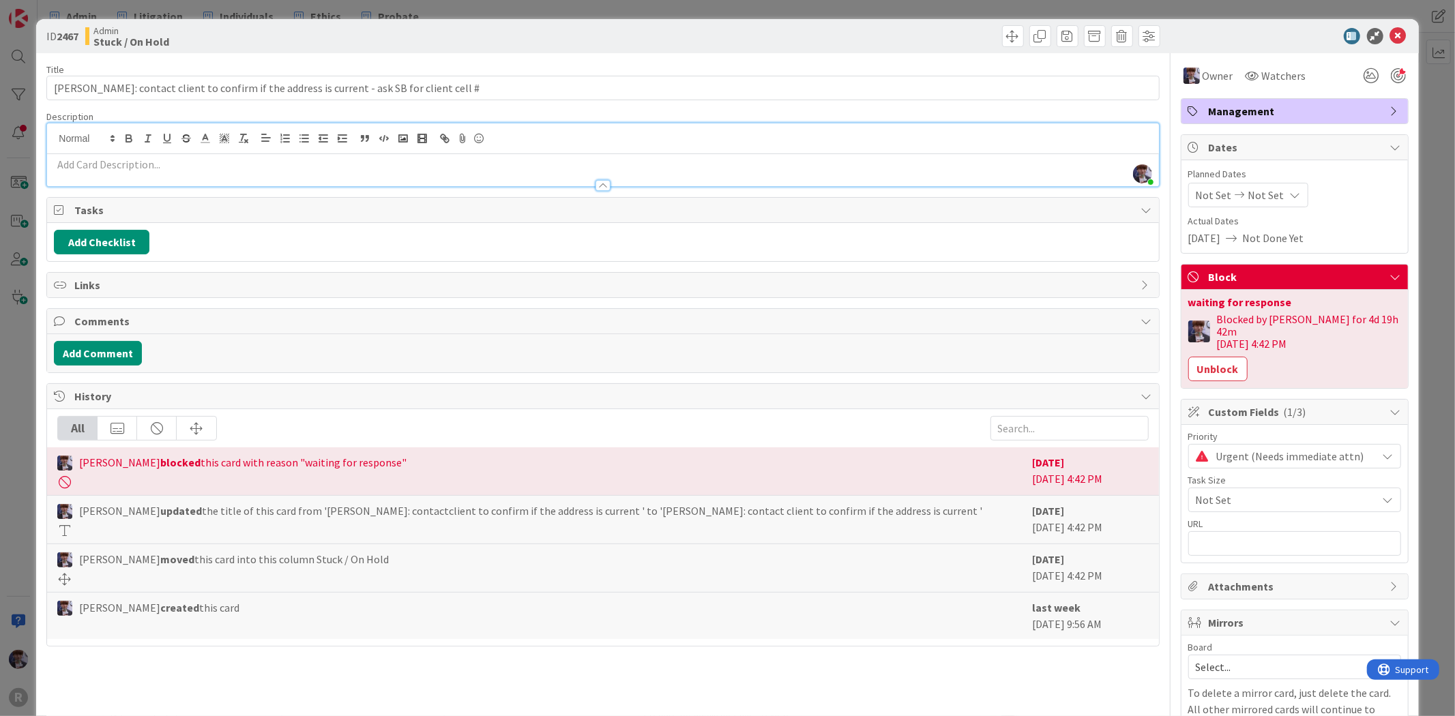
click at [21, 344] on div "ID 2467 Admin Stuck / On Hold Title 87 / 128 [PERSON_NAME]: contact client to c…" at bounding box center [727, 358] width 1455 height 716
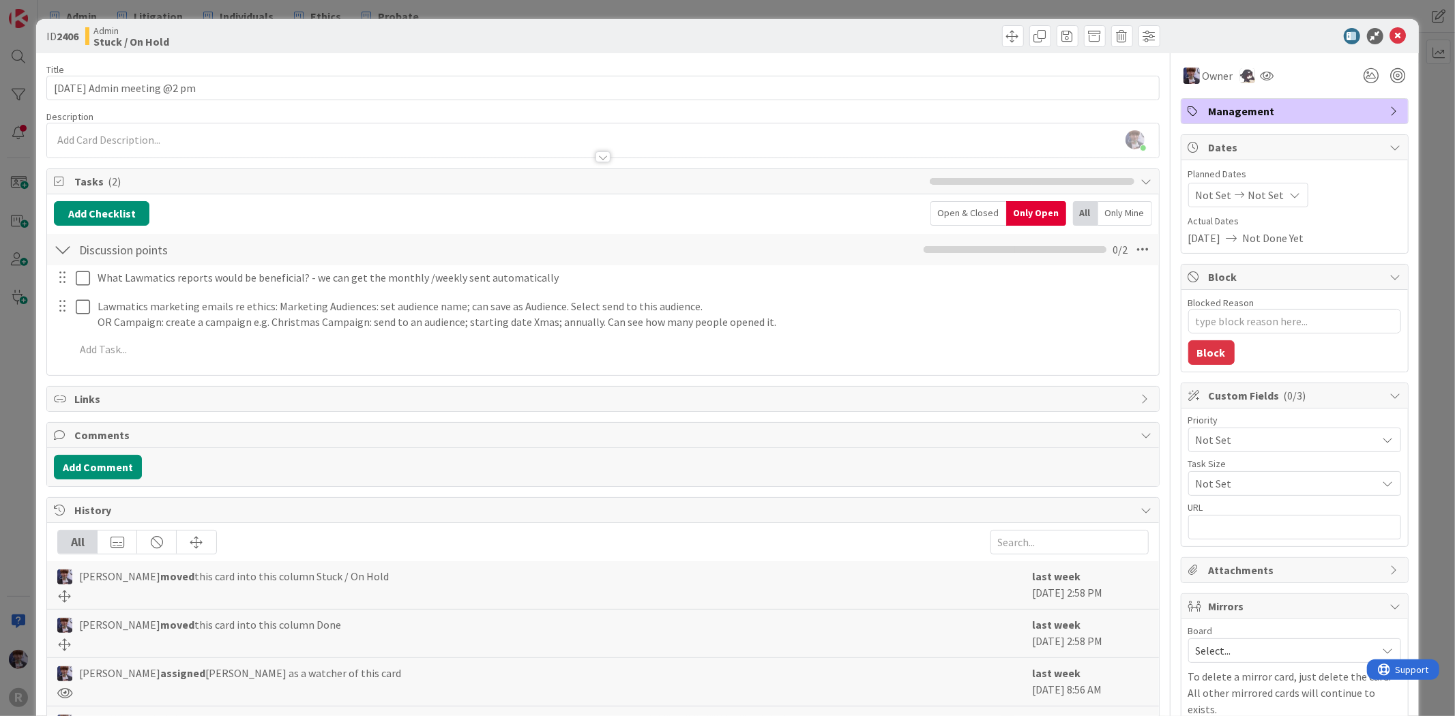
click at [14, 462] on div "ID 2406 Admin Stuck / On Hold Title 27 / 128 [DATE] Admin meeting @2 pm Descrip…" at bounding box center [727, 358] width 1455 height 716
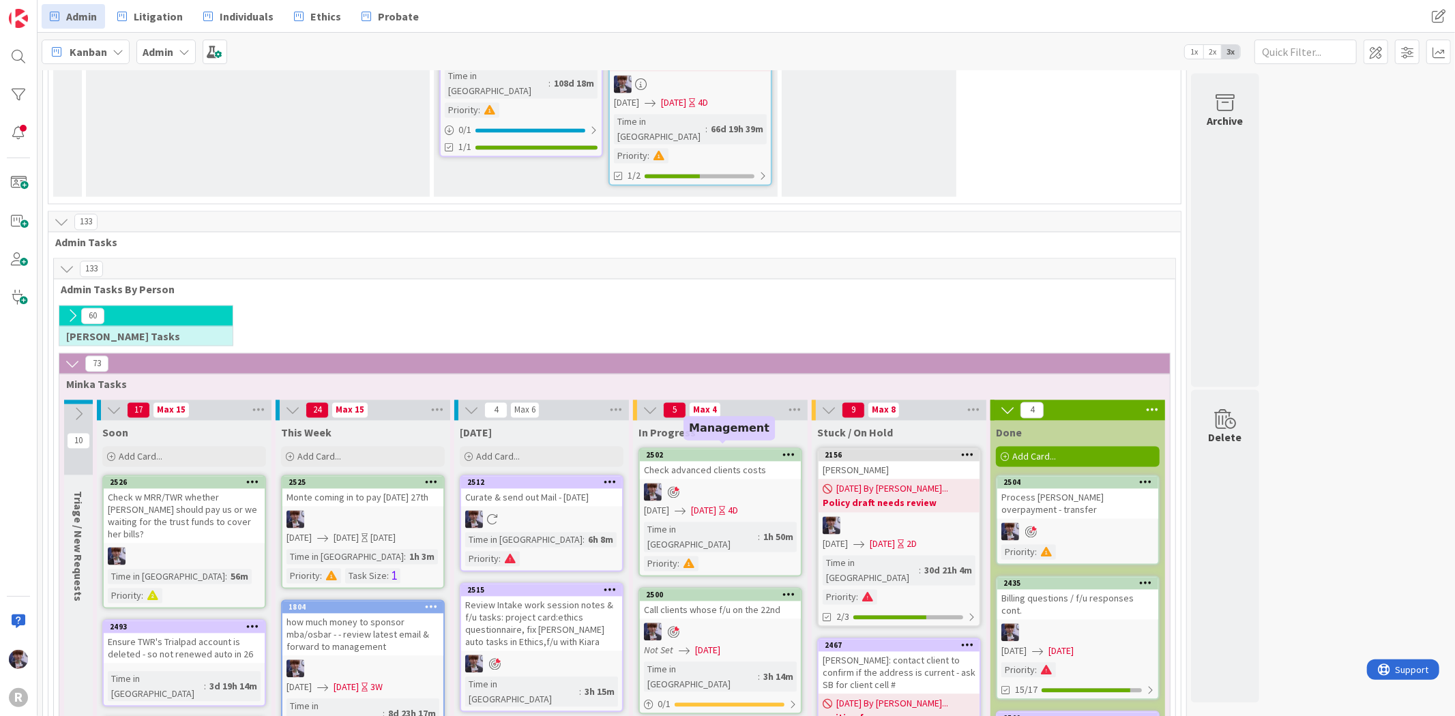
scroll to position [2047, 0]
